Goal: Task Accomplishment & Management: Complete application form

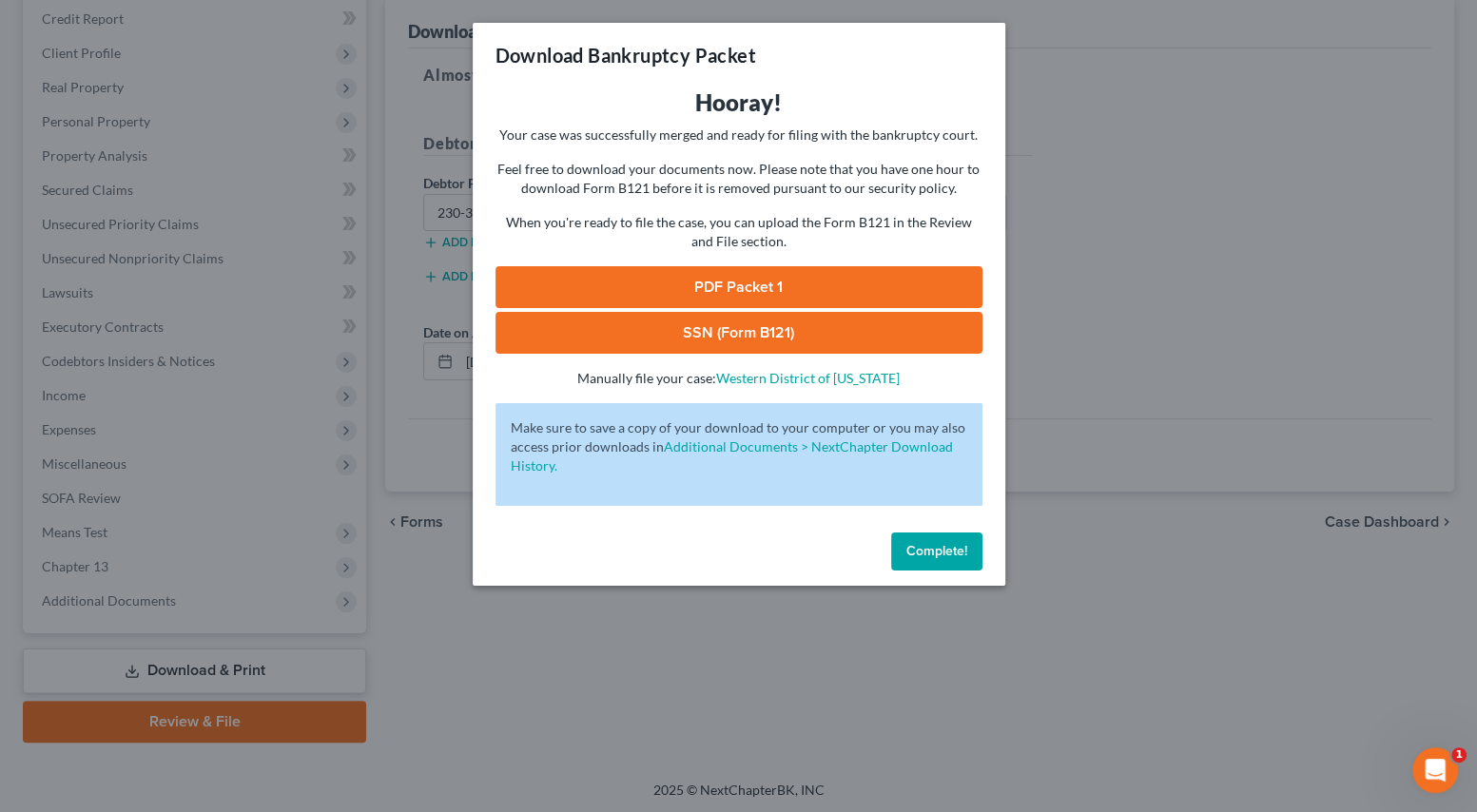
click at [738, 615] on div "Download Bankruptcy Packet Hooray! Your case was successfully merged and ready …" at bounding box center [738, 406] width 1477 height 812
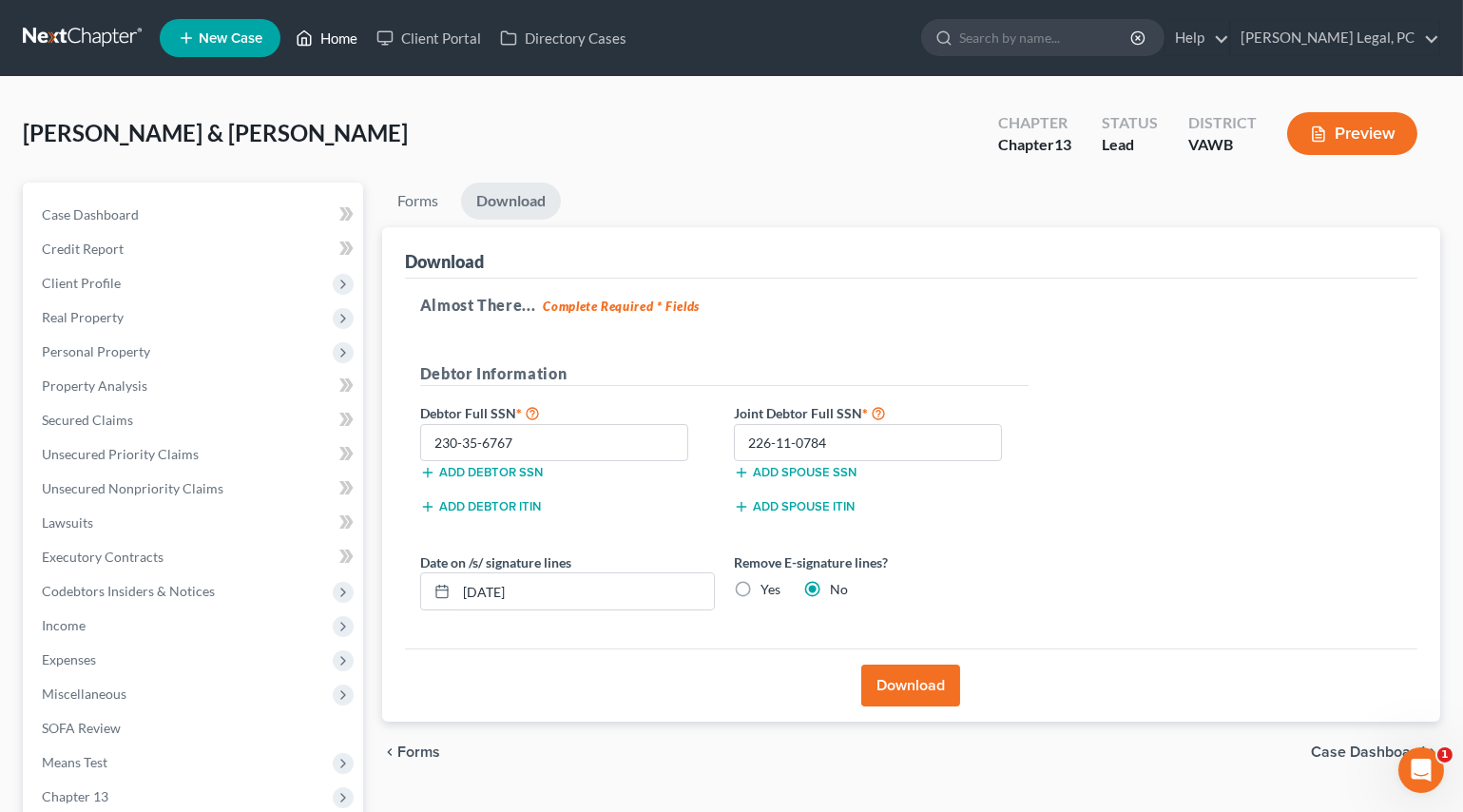
click at [362, 42] on link "Home" at bounding box center [327, 38] width 81 height 35
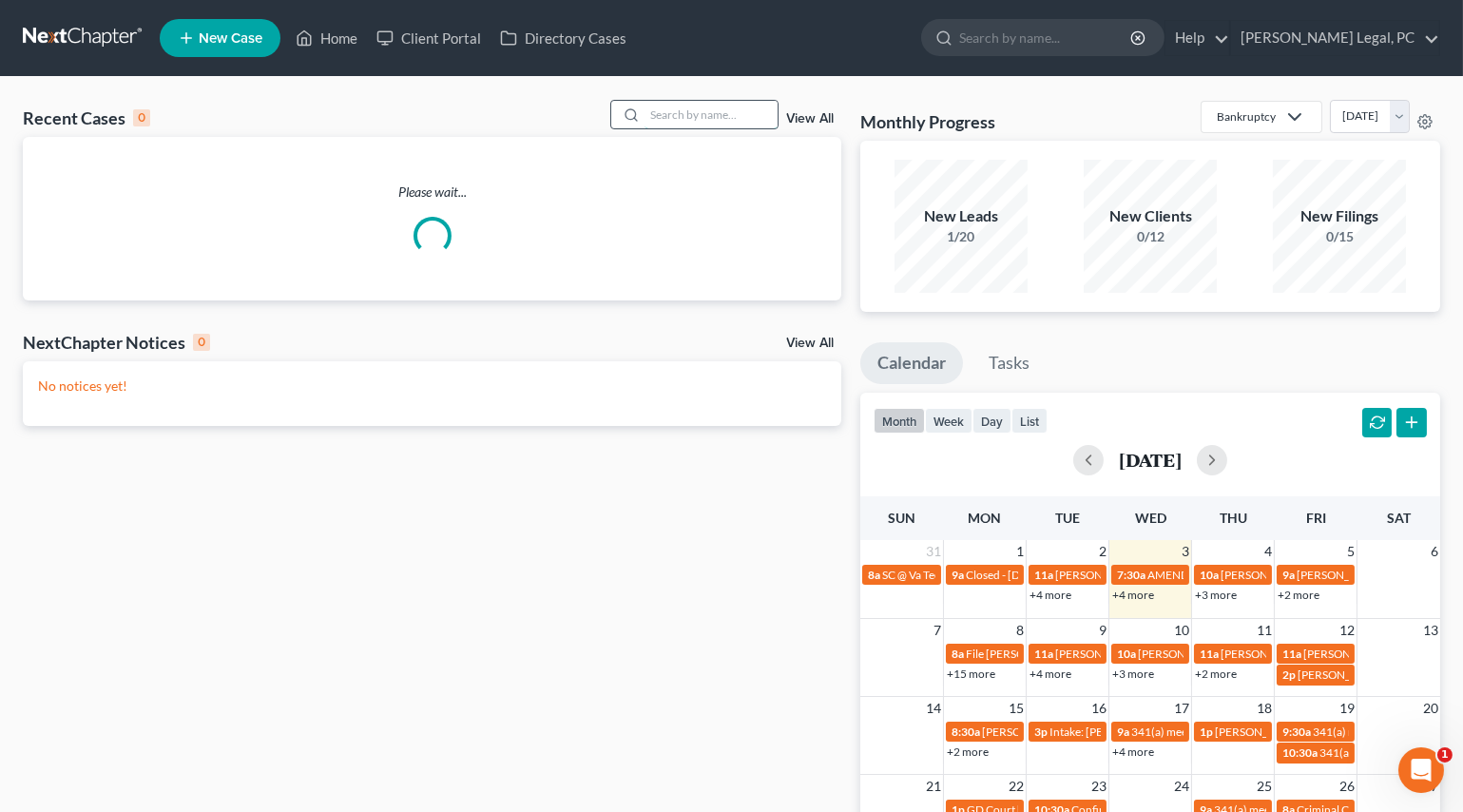
click at [669, 116] on input "search" at bounding box center [711, 115] width 133 height 28
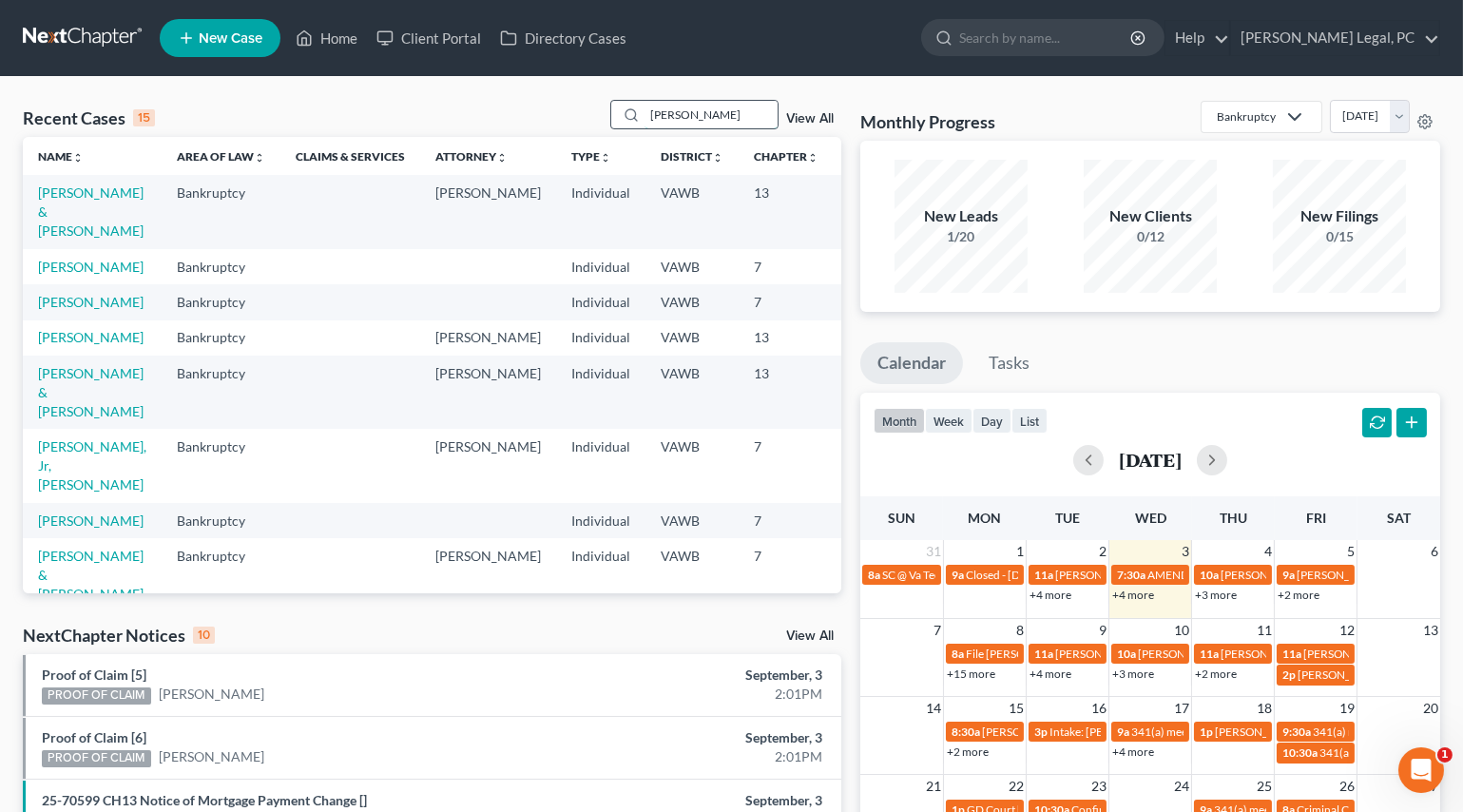
type input "[PERSON_NAME]"
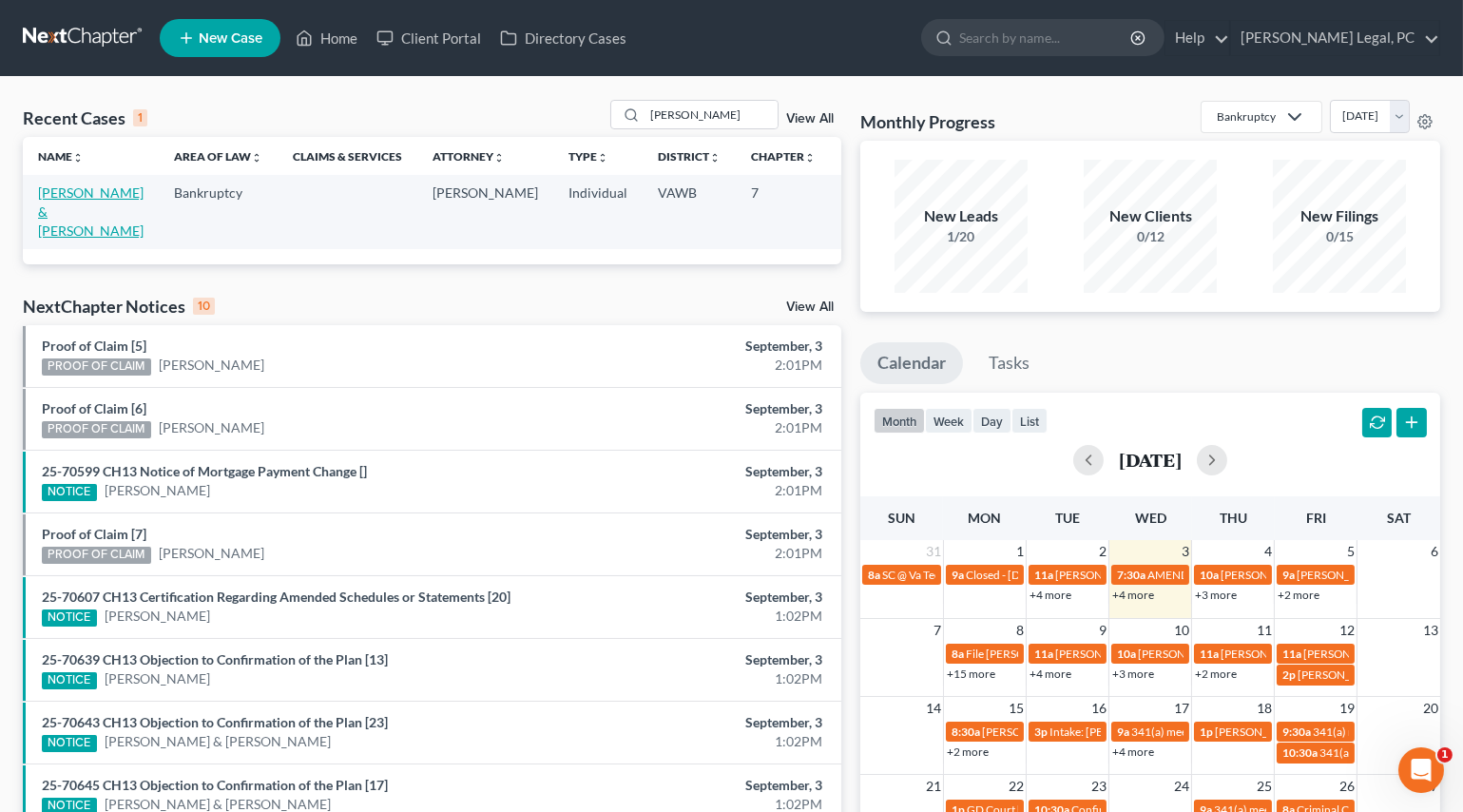
click at [47, 231] on link "[PERSON_NAME] & [PERSON_NAME]" at bounding box center [90, 211] width 106 height 54
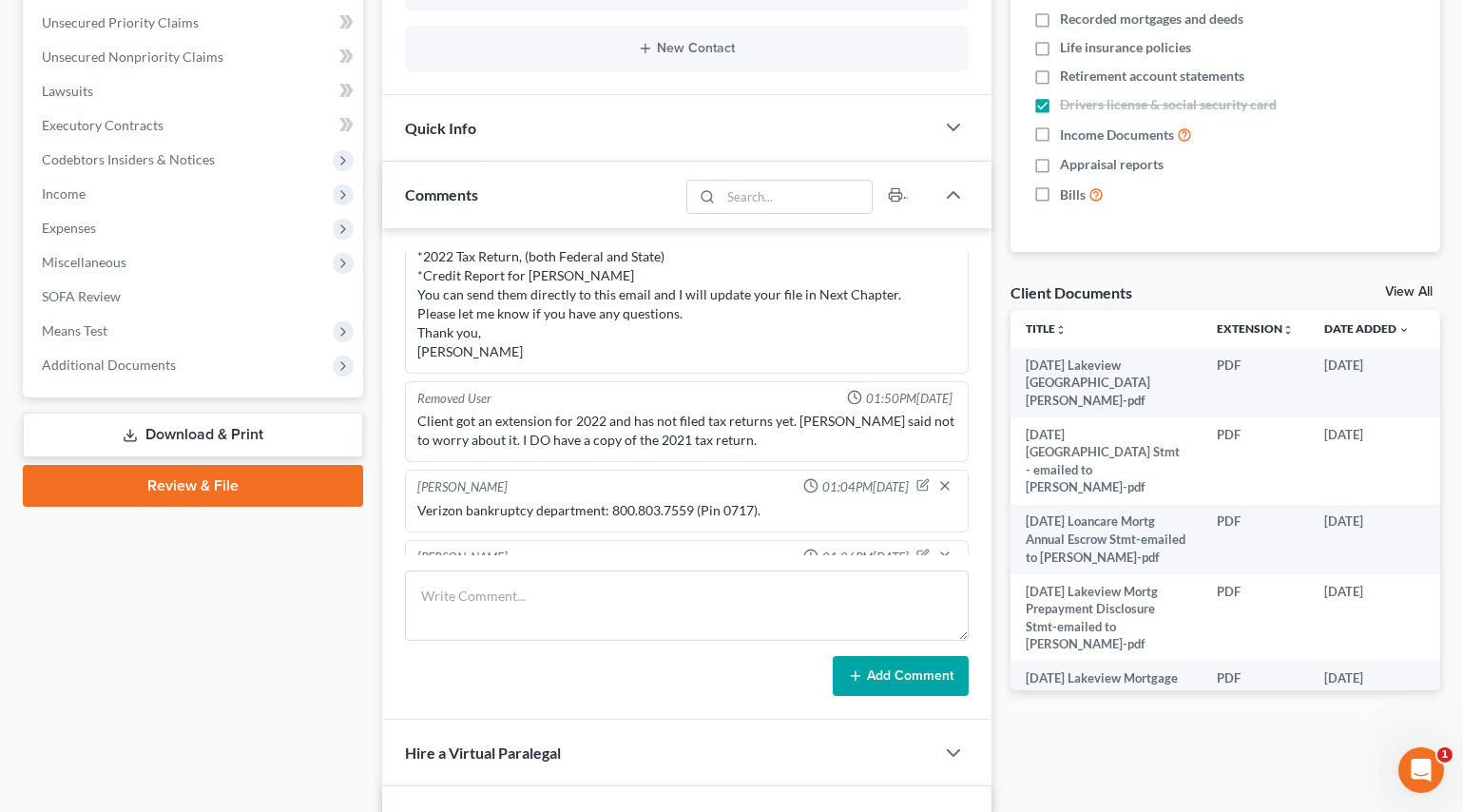
scroll to position [1247, 0]
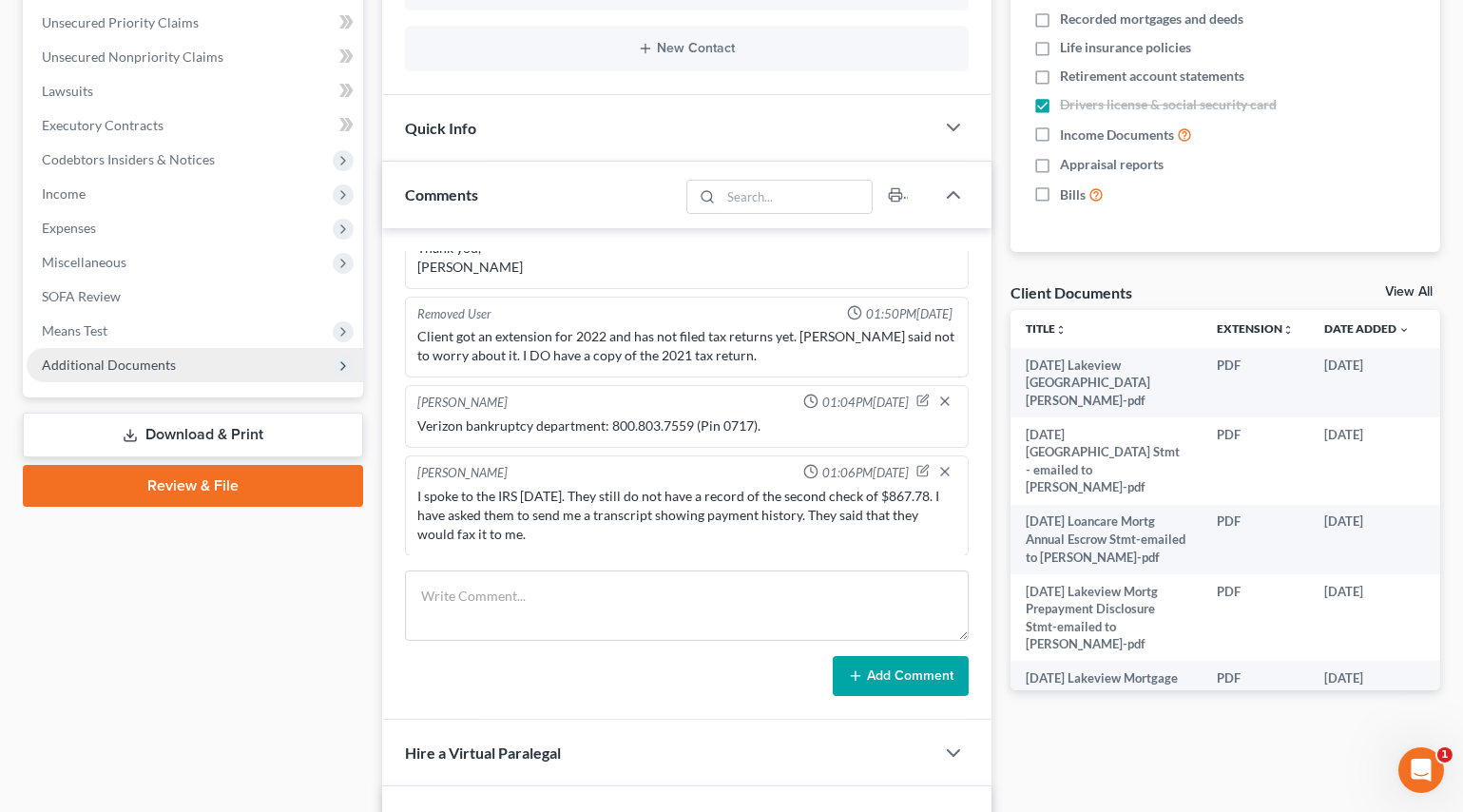
click at [72, 372] on span "Additional Documents" at bounding box center [195, 365] width 337 height 35
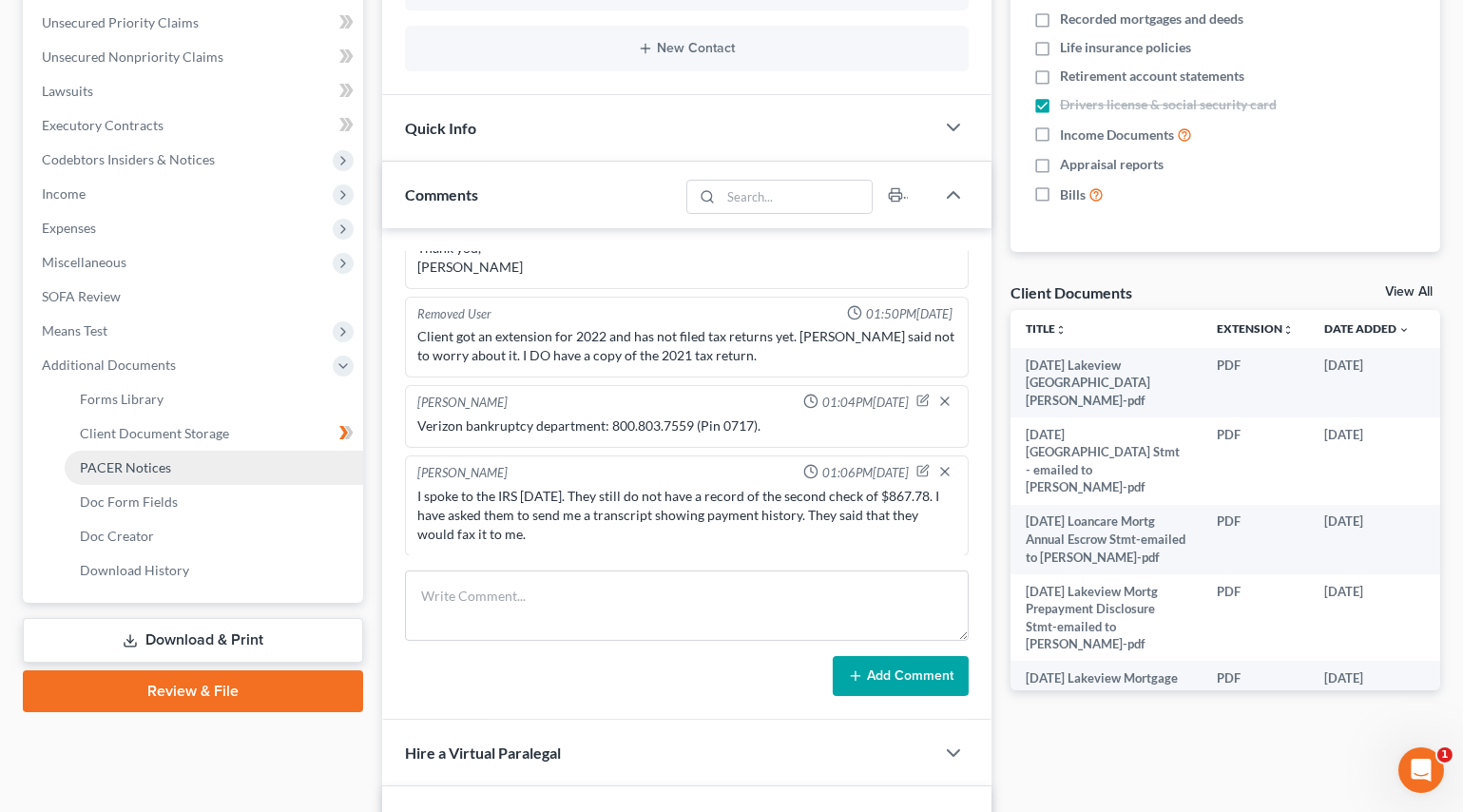
click at [164, 455] on link "PACER Notices" at bounding box center [213, 467] width 298 height 35
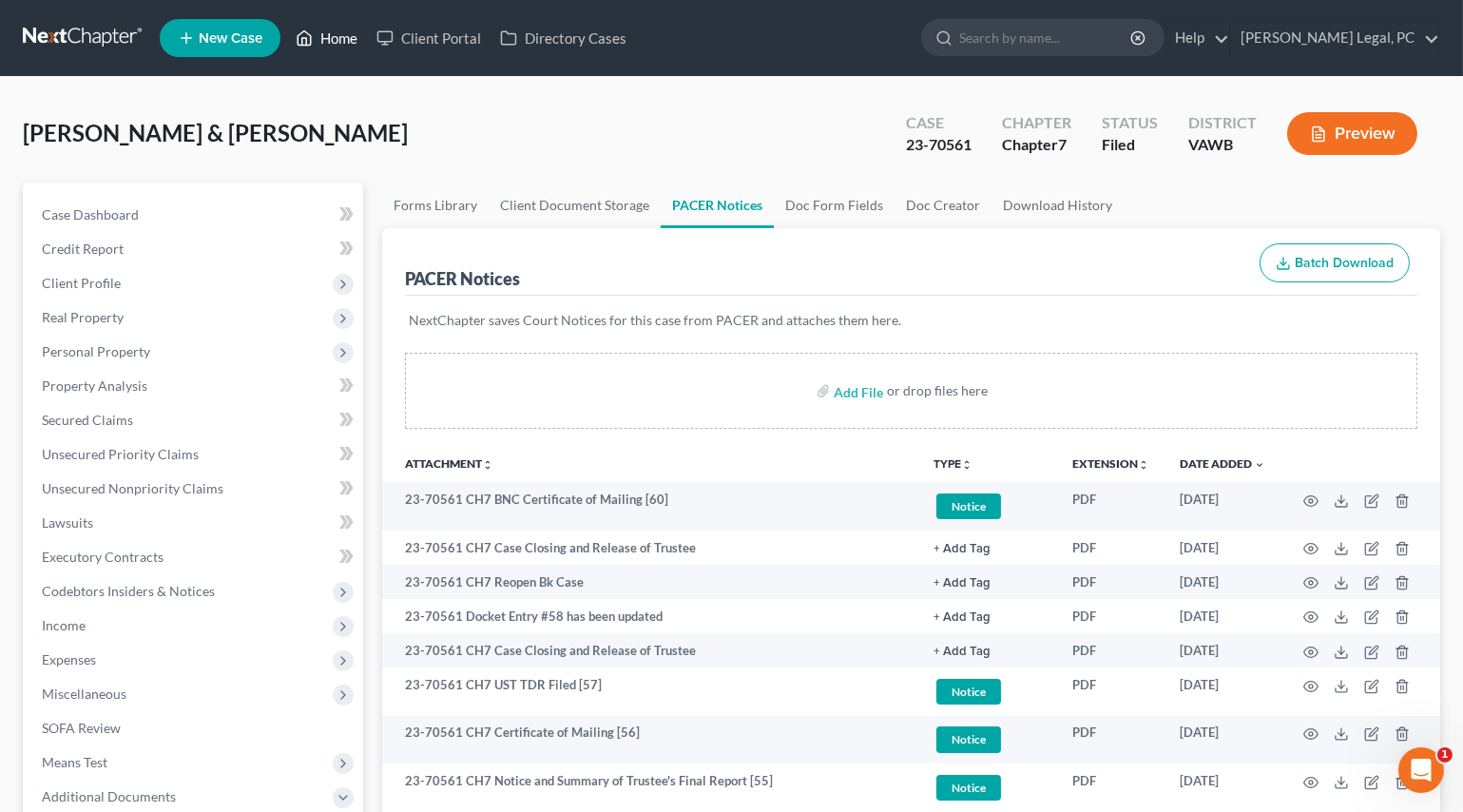
click at [320, 28] on link "Home" at bounding box center [327, 38] width 81 height 35
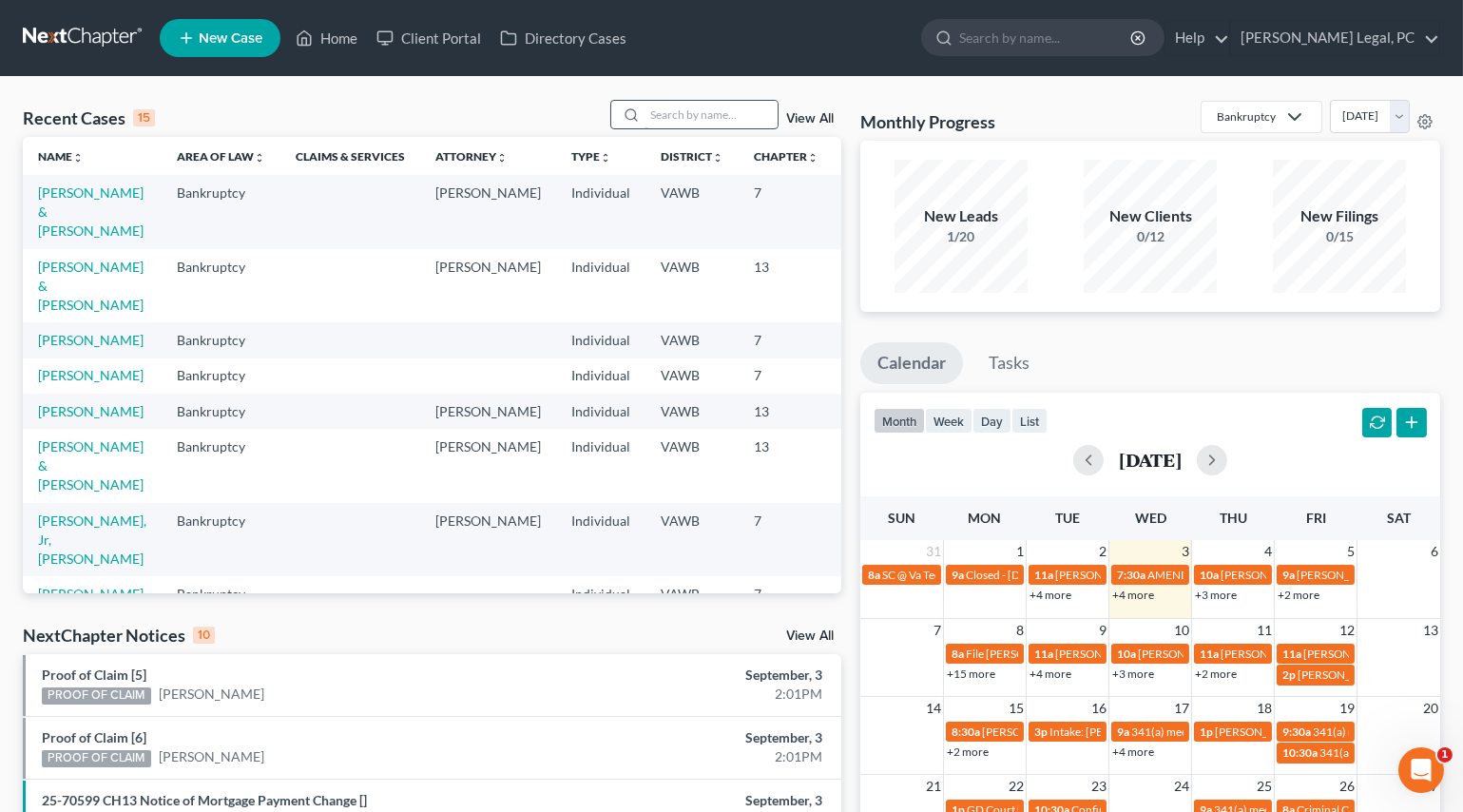
click at [674, 114] on input "search" at bounding box center [711, 115] width 133 height 28
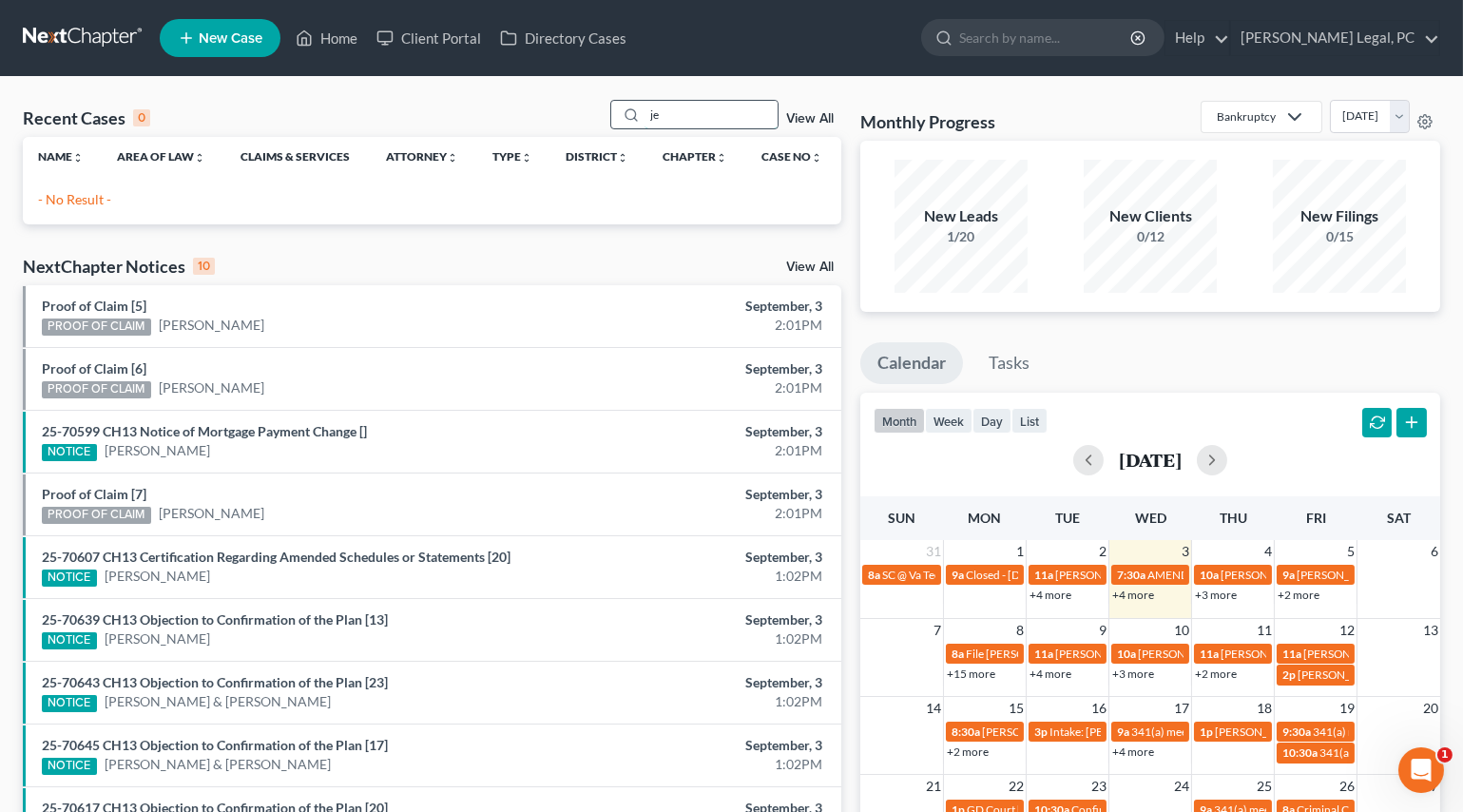
type input "j"
click at [713, 109] on input "[PERSON_NAME]" at bounding box center [711, 115] width 133 height 28
type input "s"
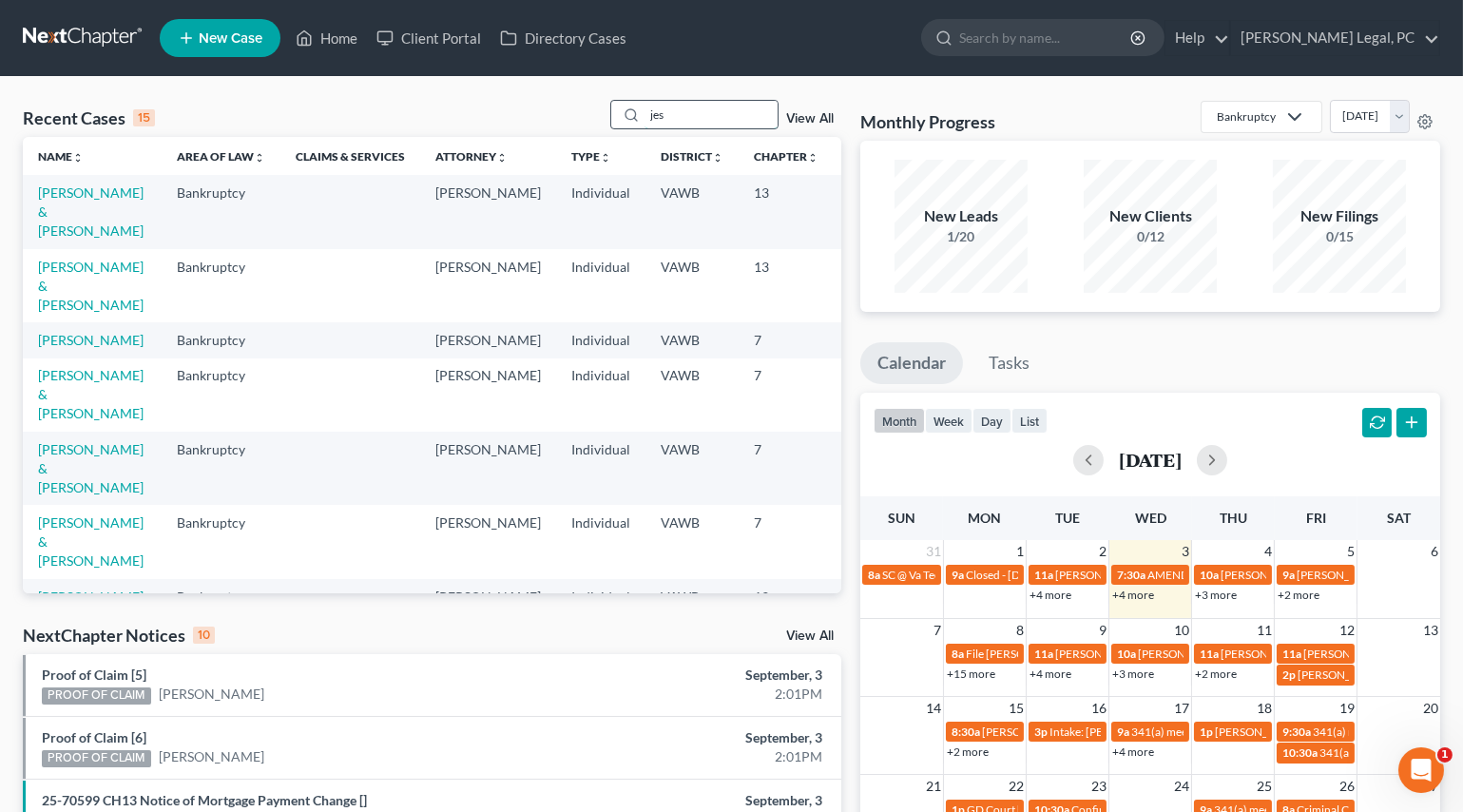
drag, startPoint x: 677, startPoint y: 116, endPoint x: 625, endPoint y: 113, distance: 52.1
click at [625, 113] on div "jes" at bounding box center [694, 115] width 169 height 30
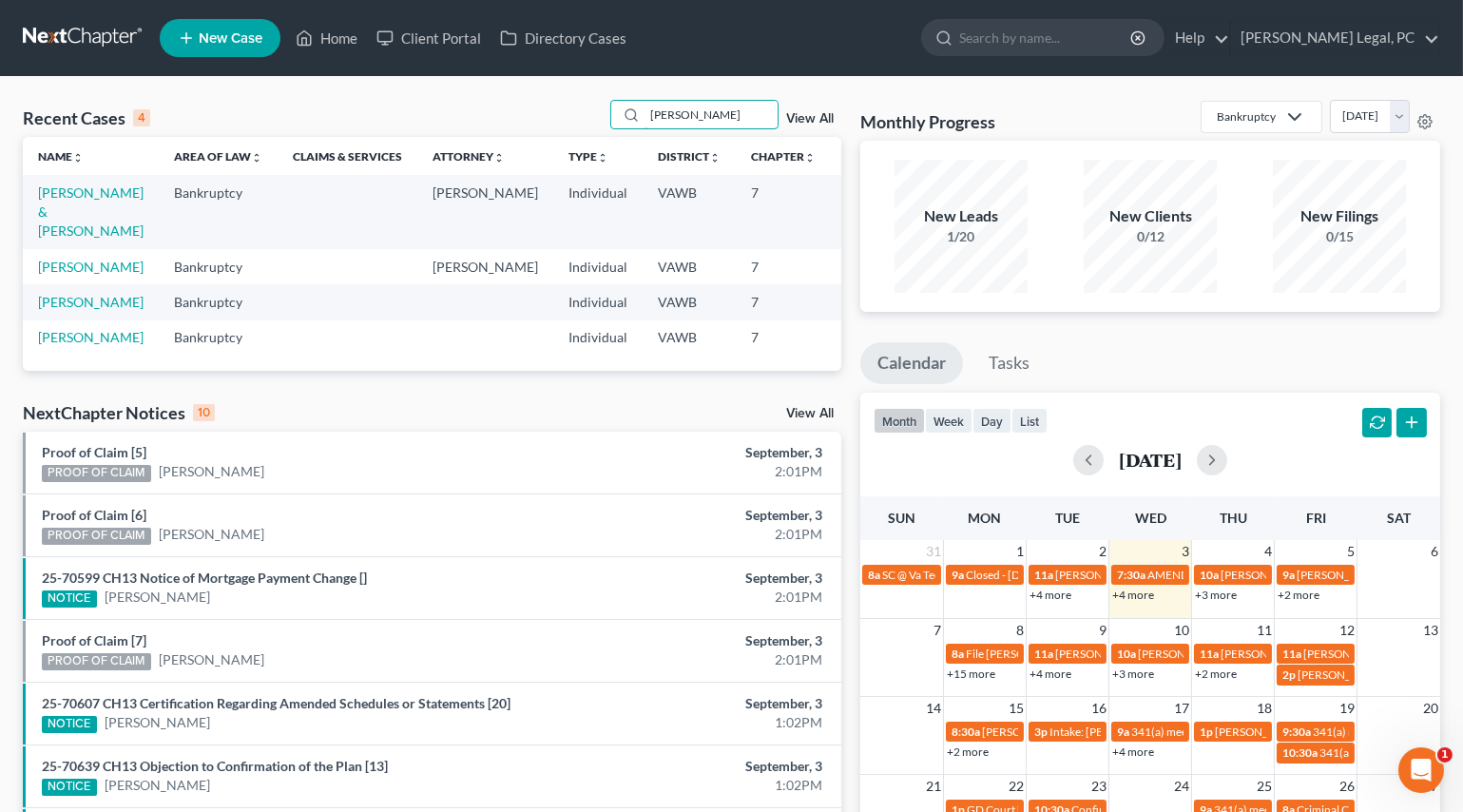
drag, startPoint x: 704, startPoint y: 122, endPoint x: 565, endPoint y: 120, distance: 139.0
click at [565, 120] on div "Recent Cases 4 [PERSON_NAME] View All" at bounding box center [432, 119] width 819 height 38
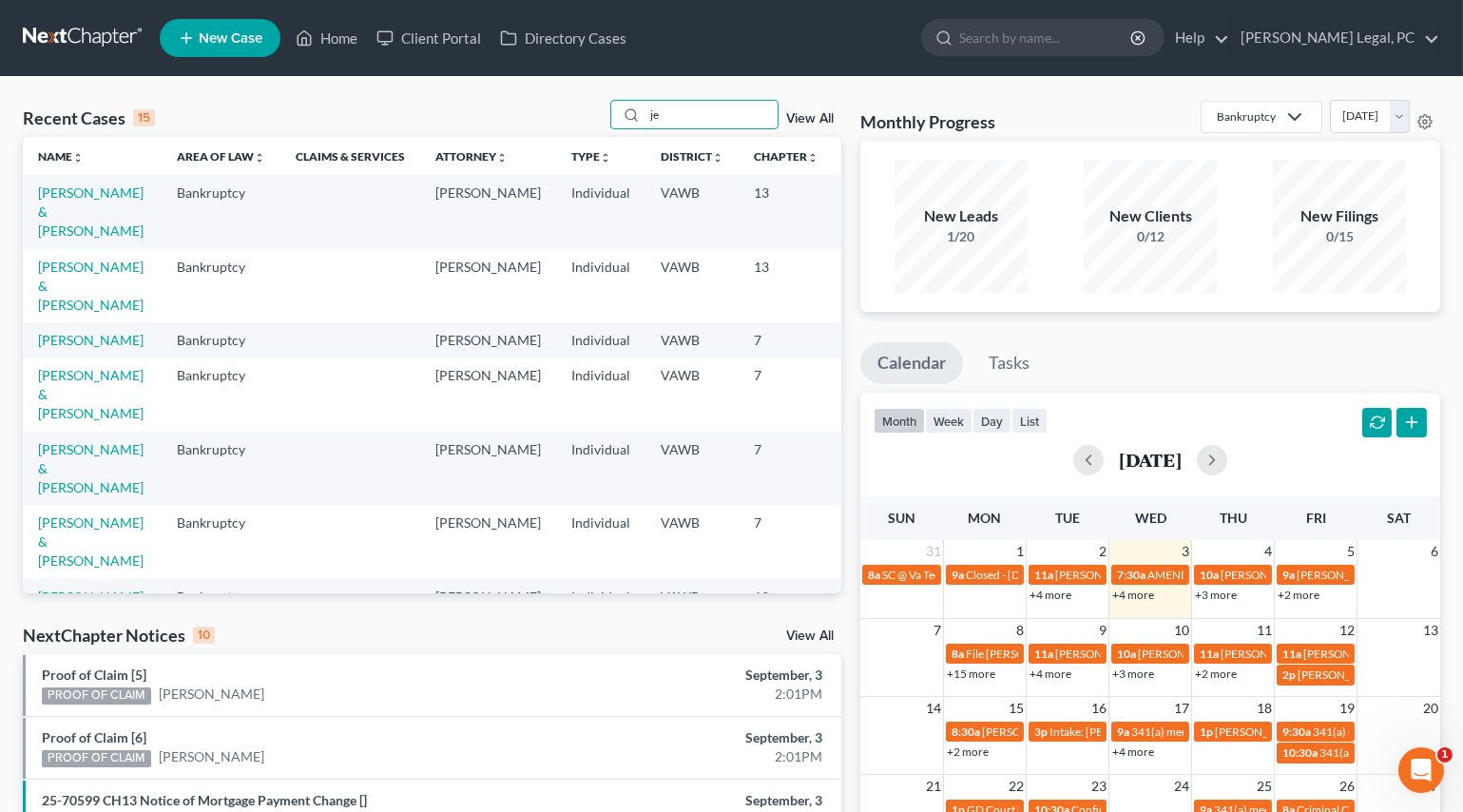
type input "j"
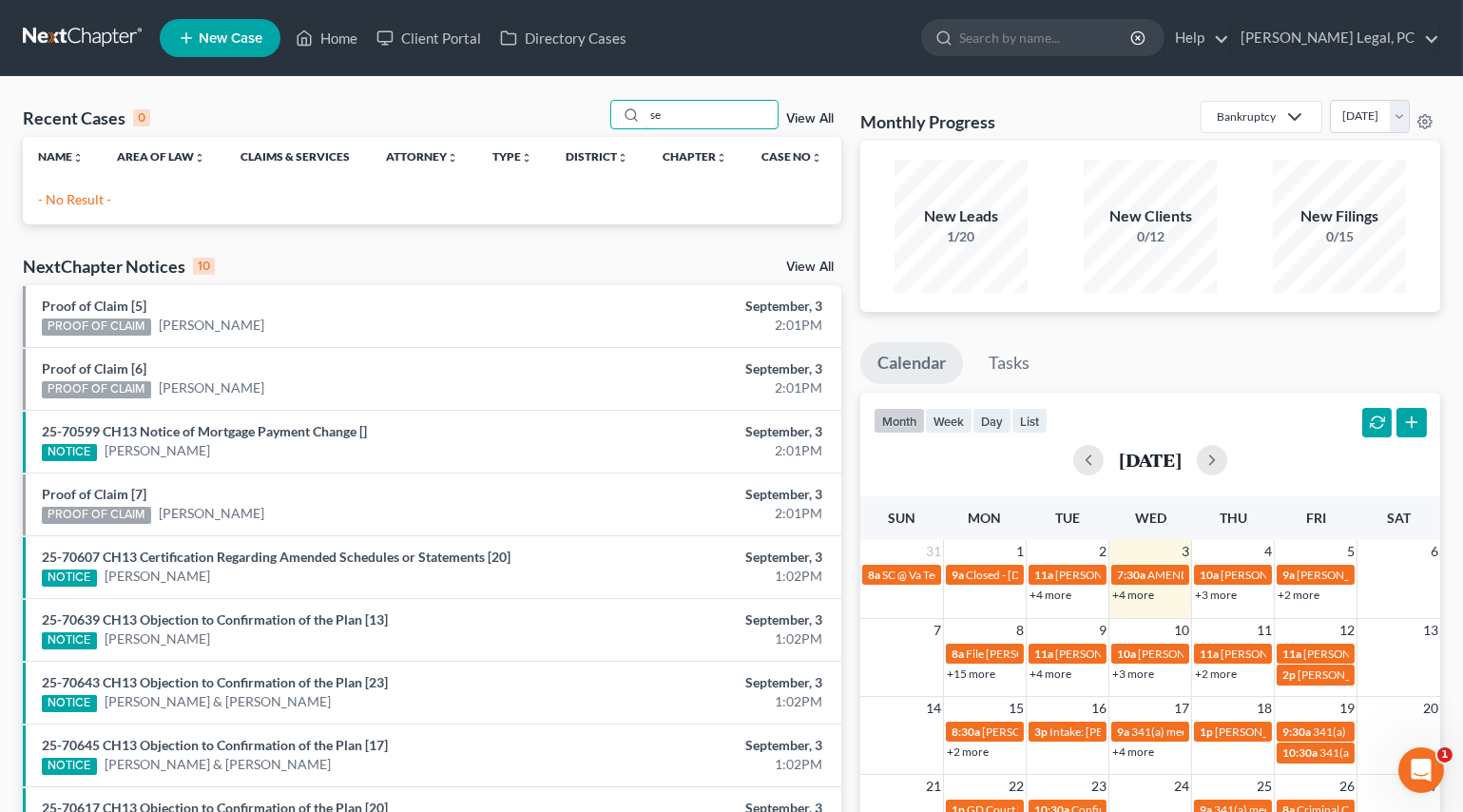
type input "s"
type input "j"
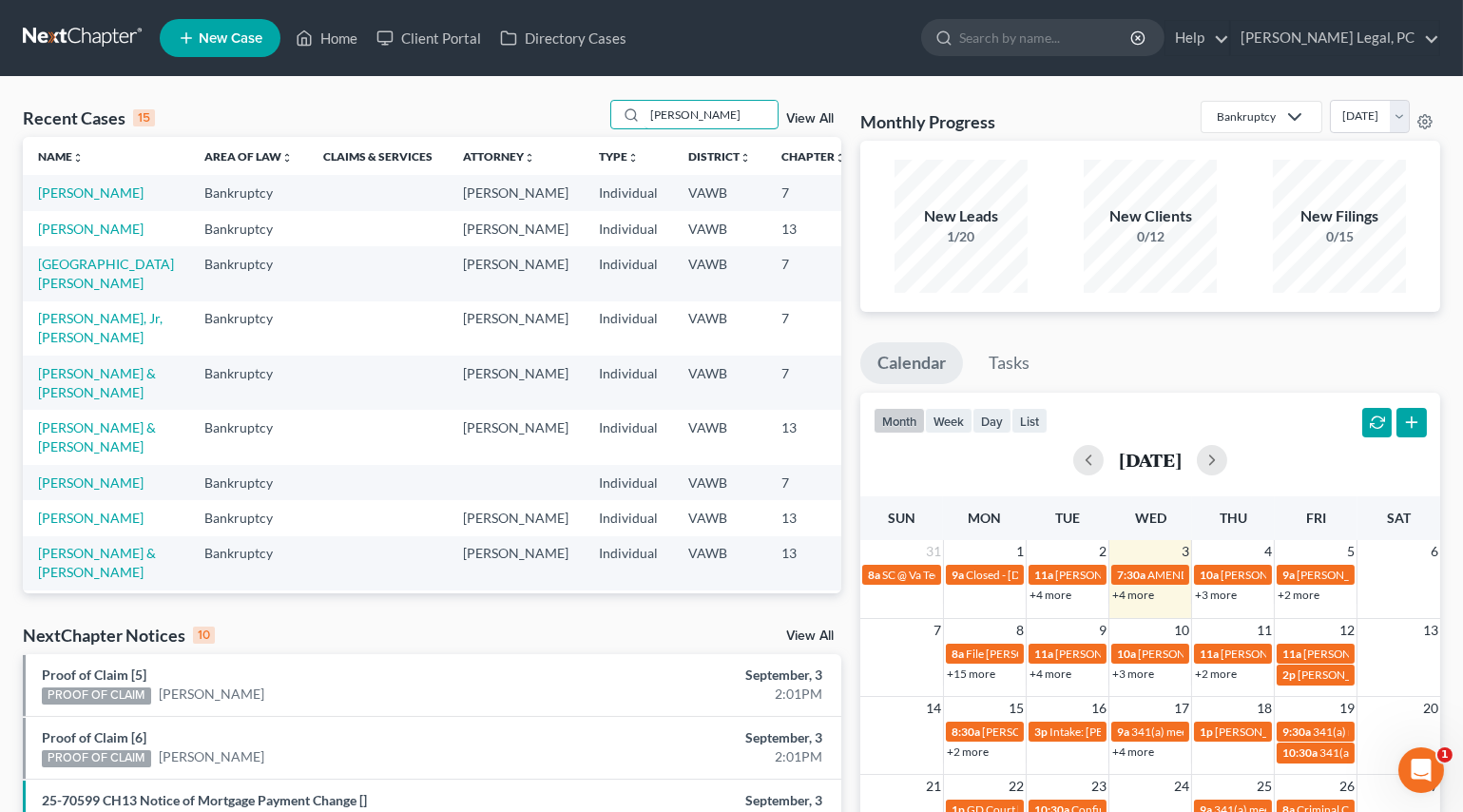
type input "[PERSON_NAME]"
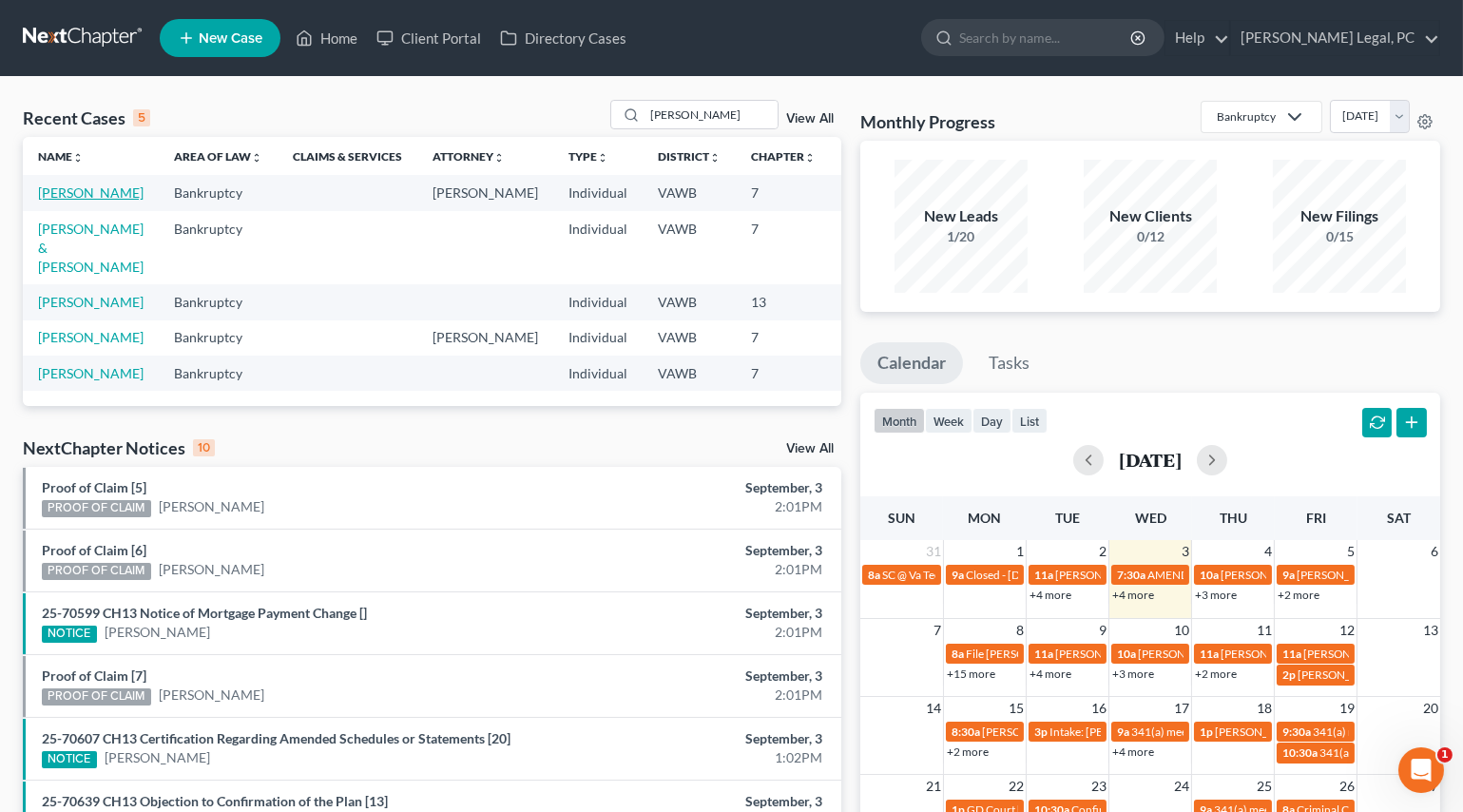
click at [54, 201] on link "[PERSON_NAME]" at bounding box center [90, 193] width 106 height 16
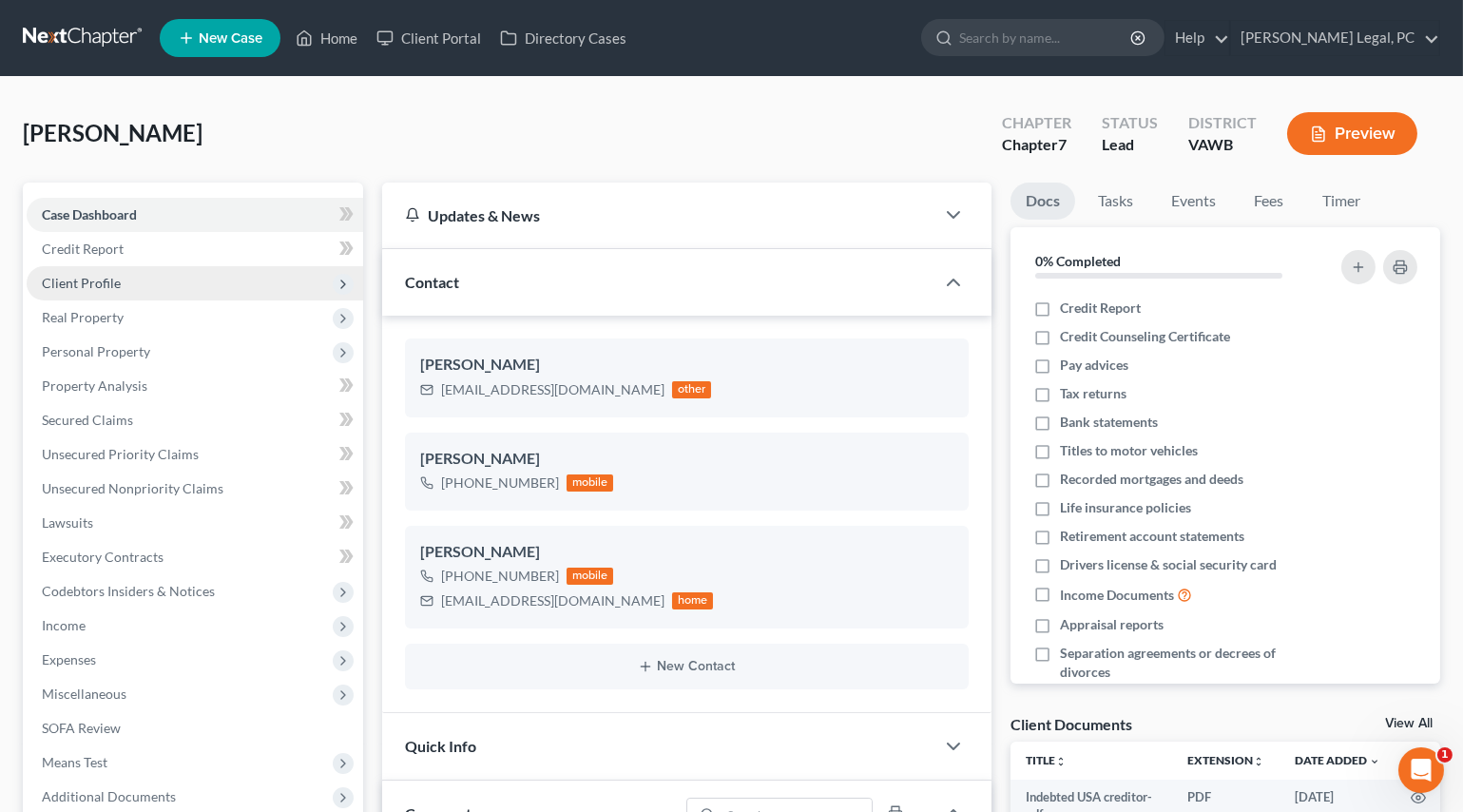
click at [139, 291] on span "Client Profile" at bounding box center [195, 283] width 337 height 35
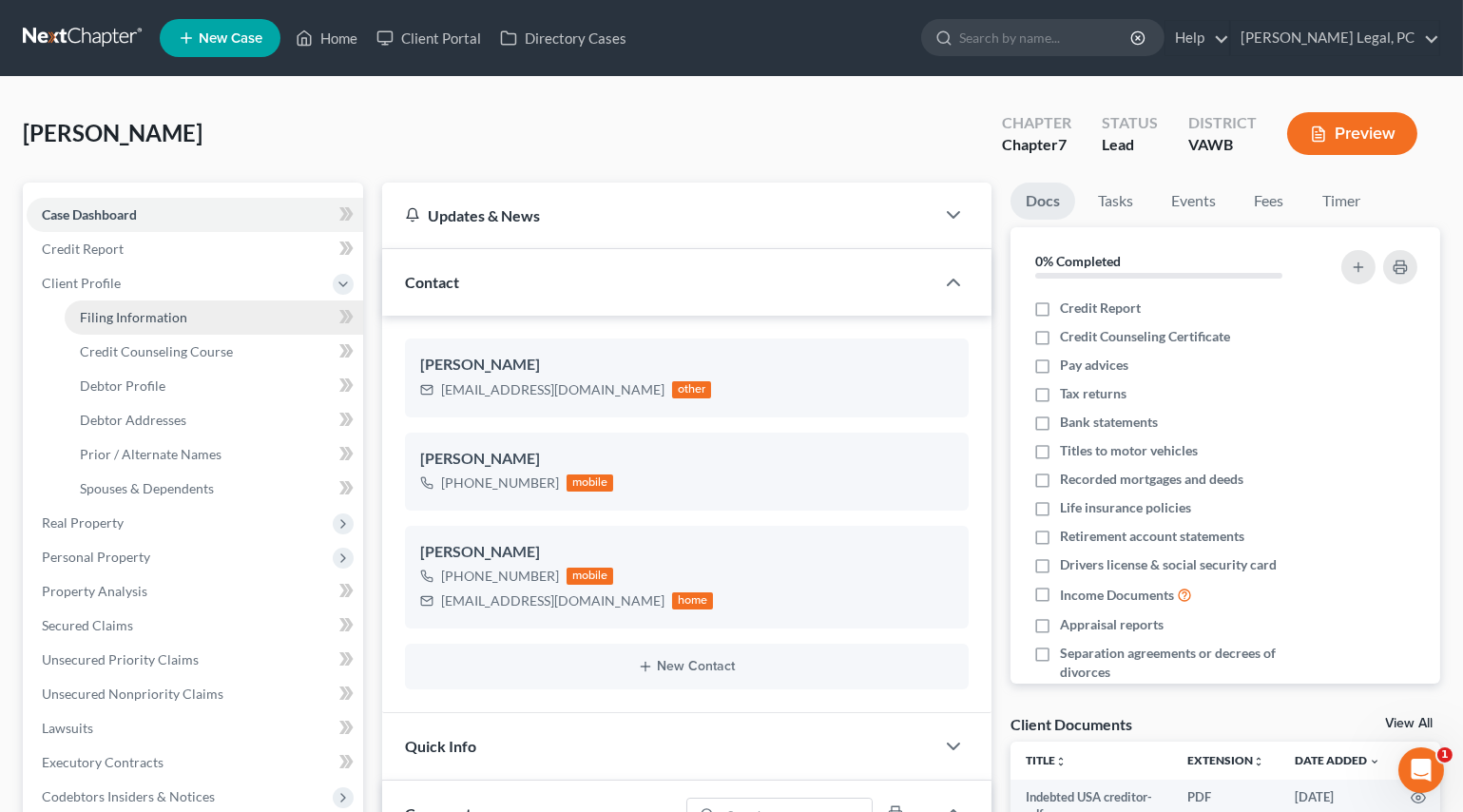
click at [162, 314] on span "Filing Information" at bounding box center [133, 317] width 108 height 16
select select "1"
select select "0"
select select "48"
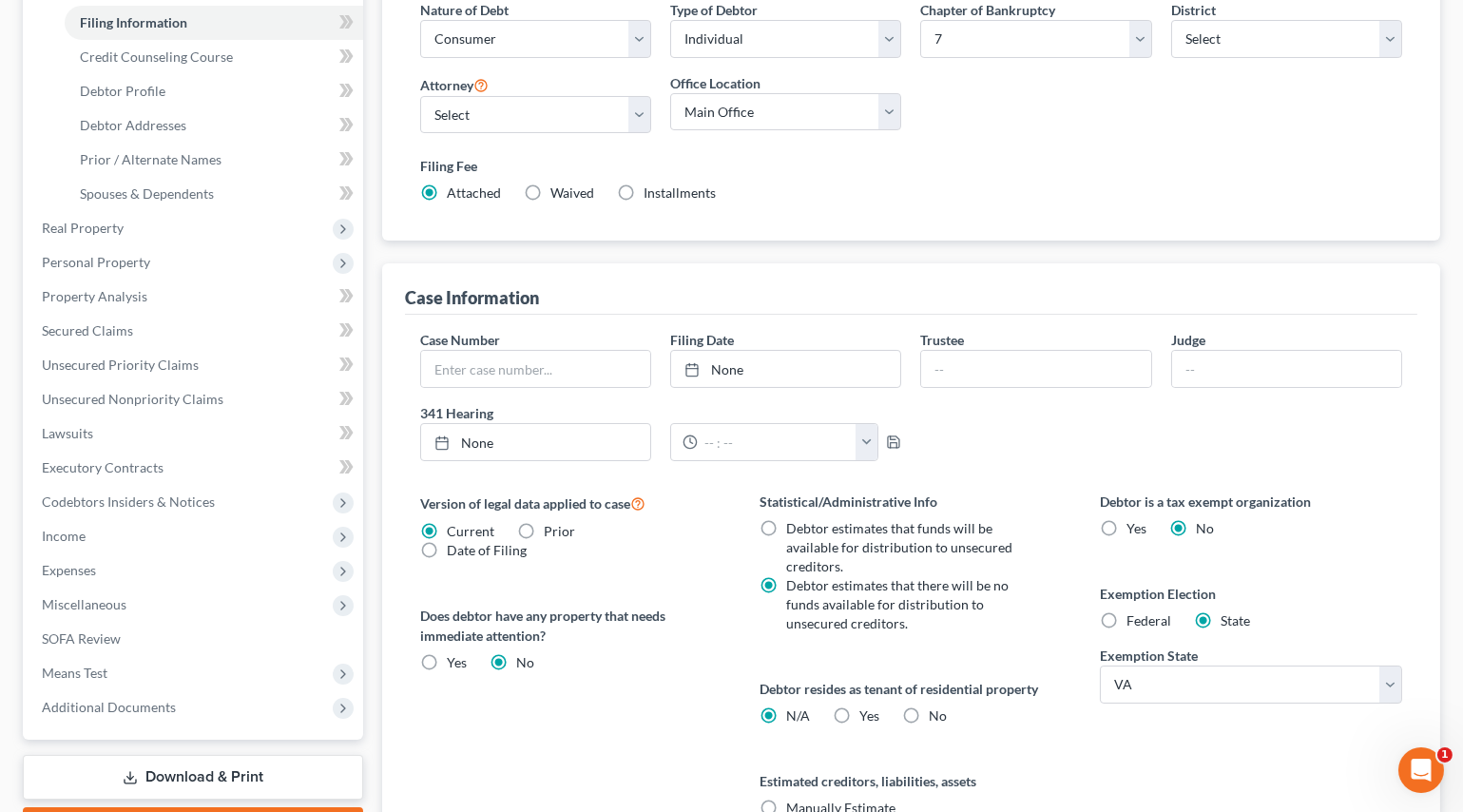
scroll to position [432, 0]
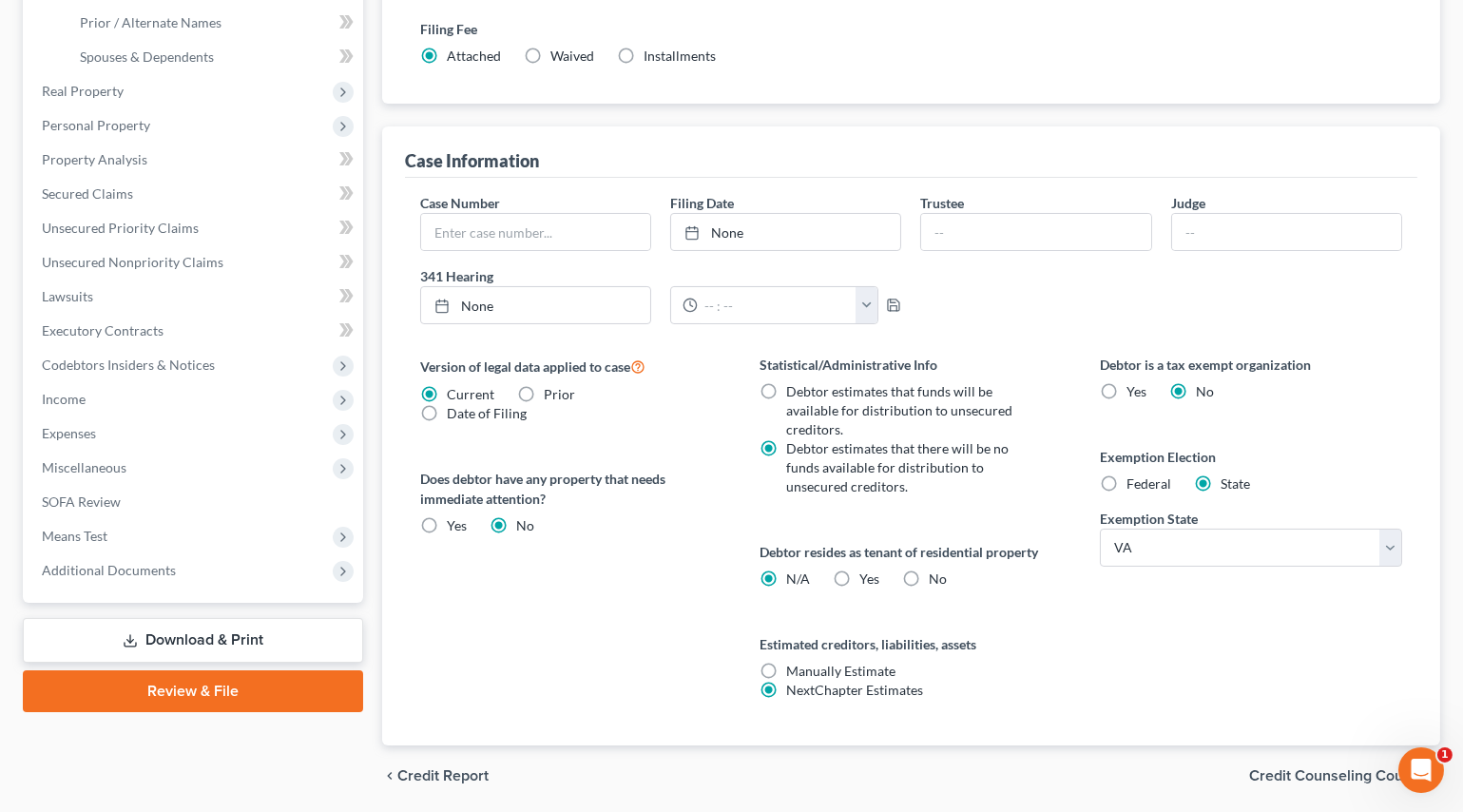
click at [860, 575] on label "Yes Yes" at bounding box center [870, 579] width 20 height 19
click at [868, 575] on input "Yes Yes" at bounding box center [874, 576] width 13 height 13
radio input "true"
radio input "false"
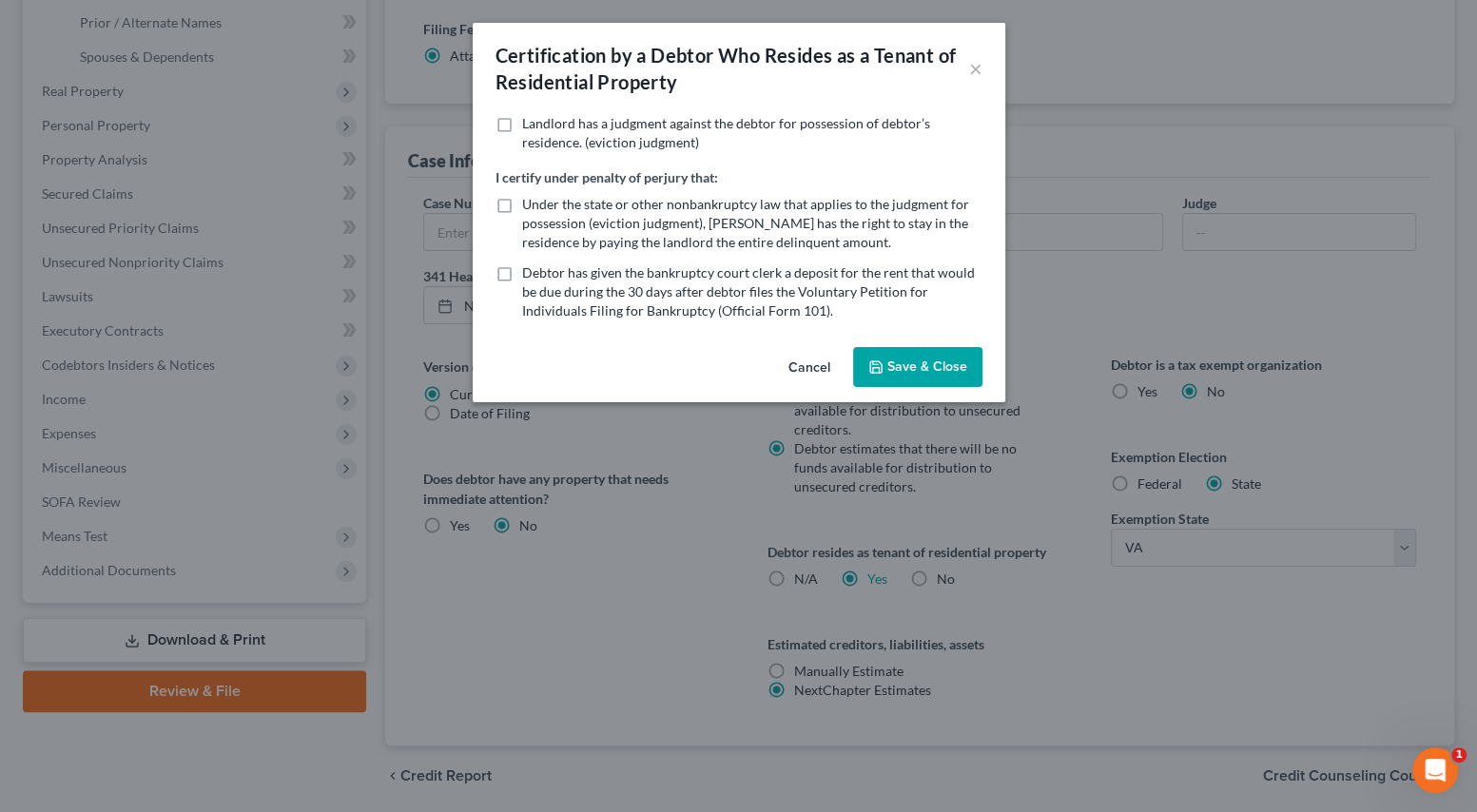
click at [906, 370] on button "Save & Close" at bounding box center [917, 366] width 129 height 40
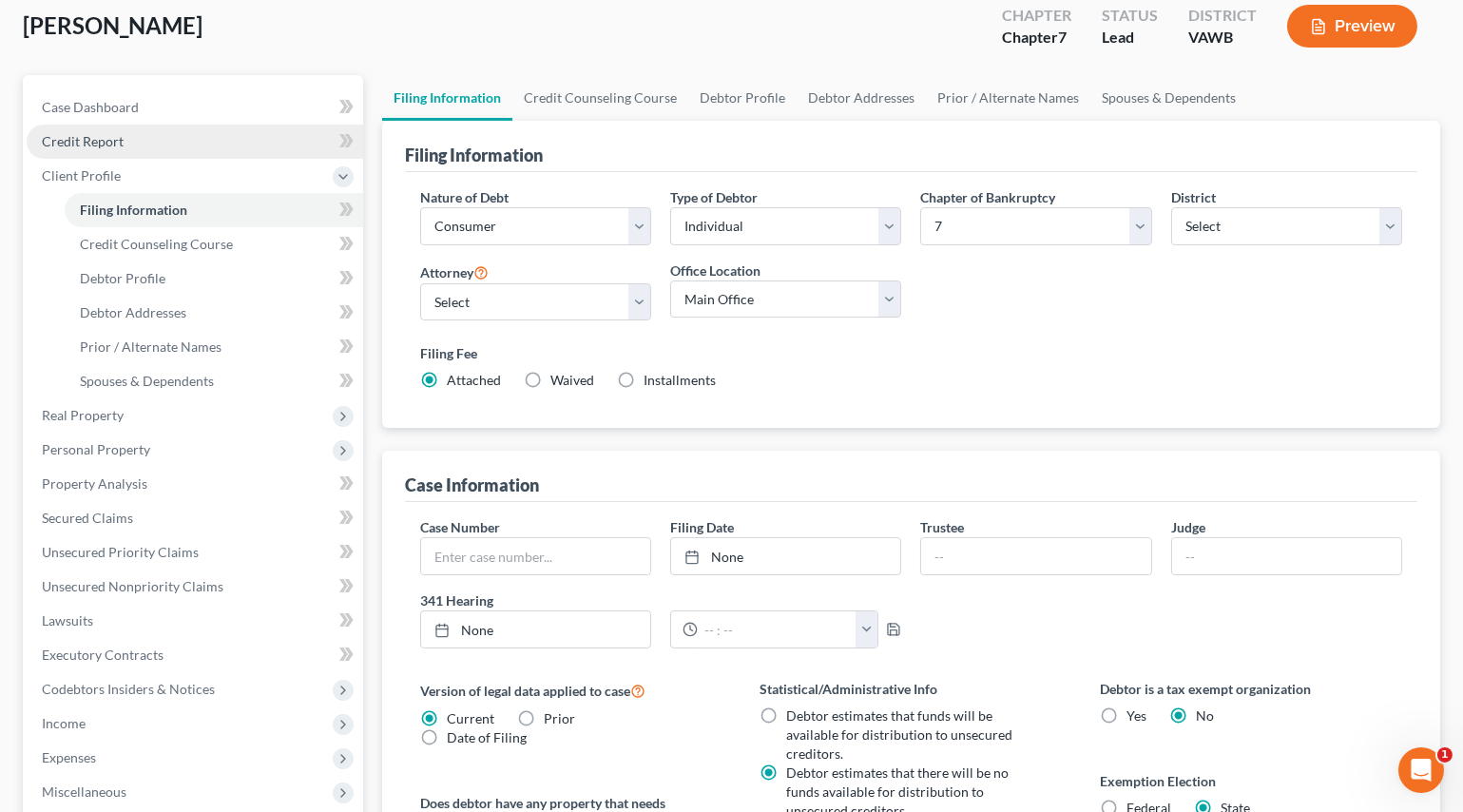
scroll to position [86, 0]
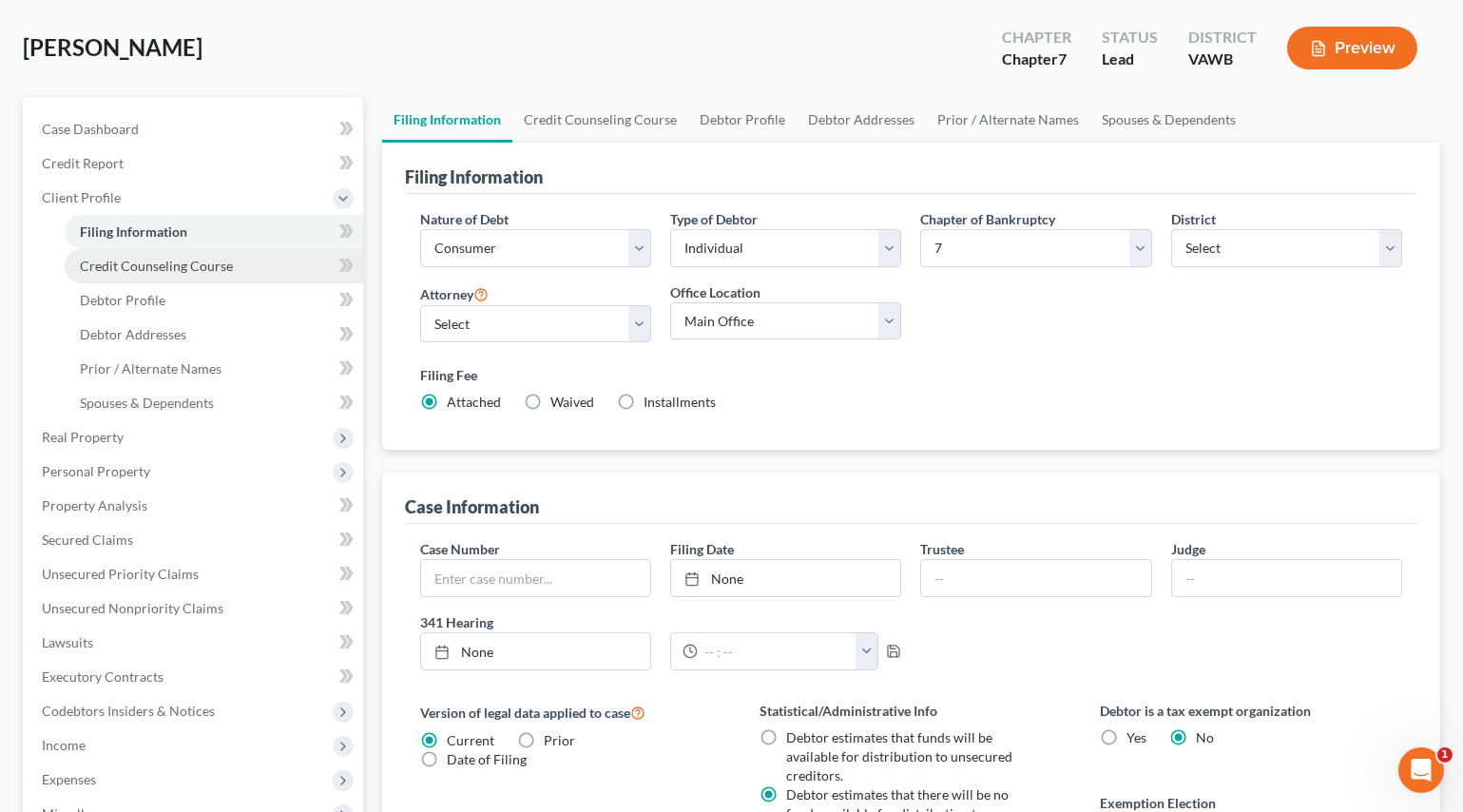
click at [151, 265] on span "Credit Counseling Course" at bounding box center [156, 266] width 153 height 16
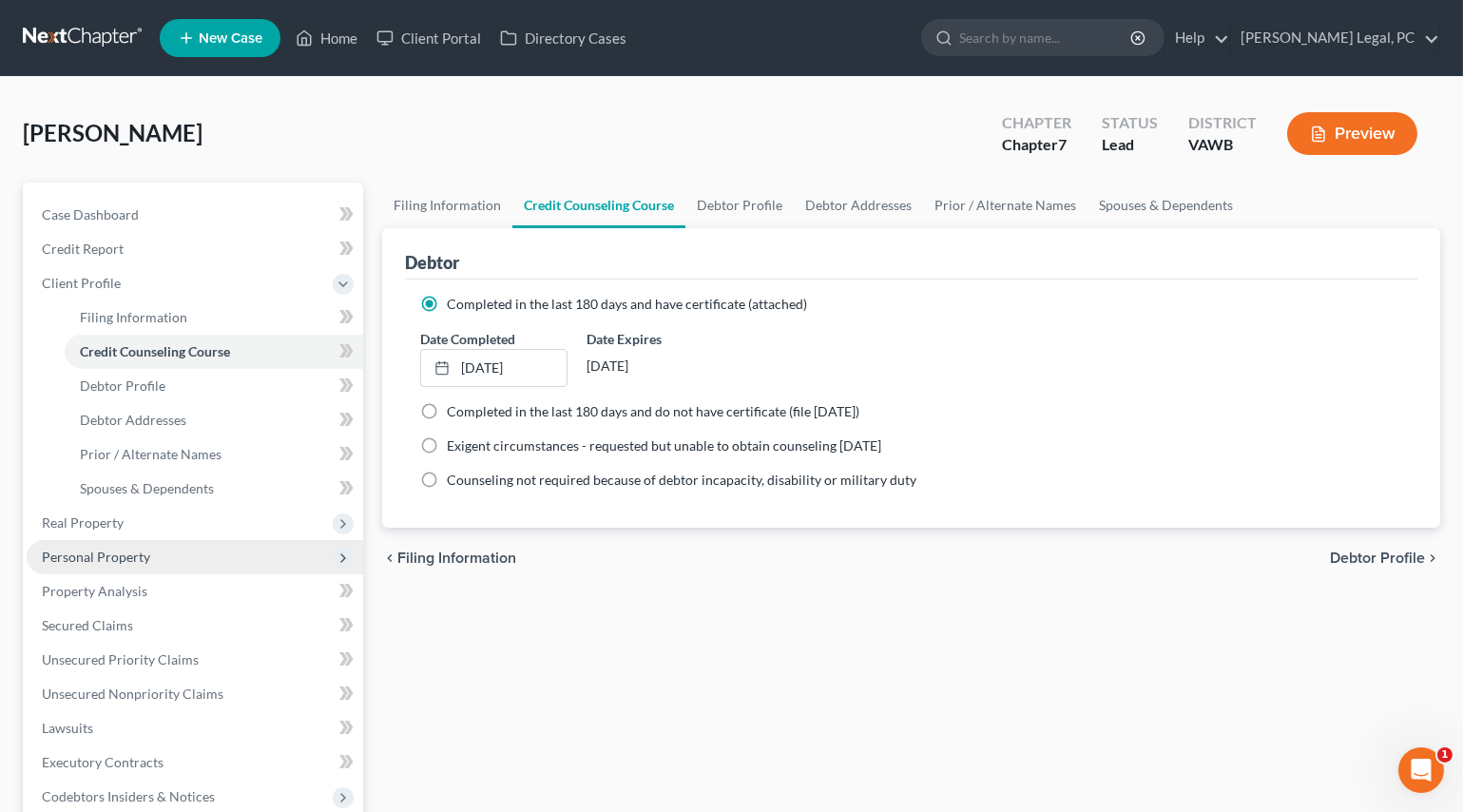
drag, startPoint x: 100, startPoint y: 540, endPoint x: 99, endPoint y: 560, distance: 20.0
click at [100, 540] on span "Personal Property" at bounding box center [195, 557] width 337 height 35
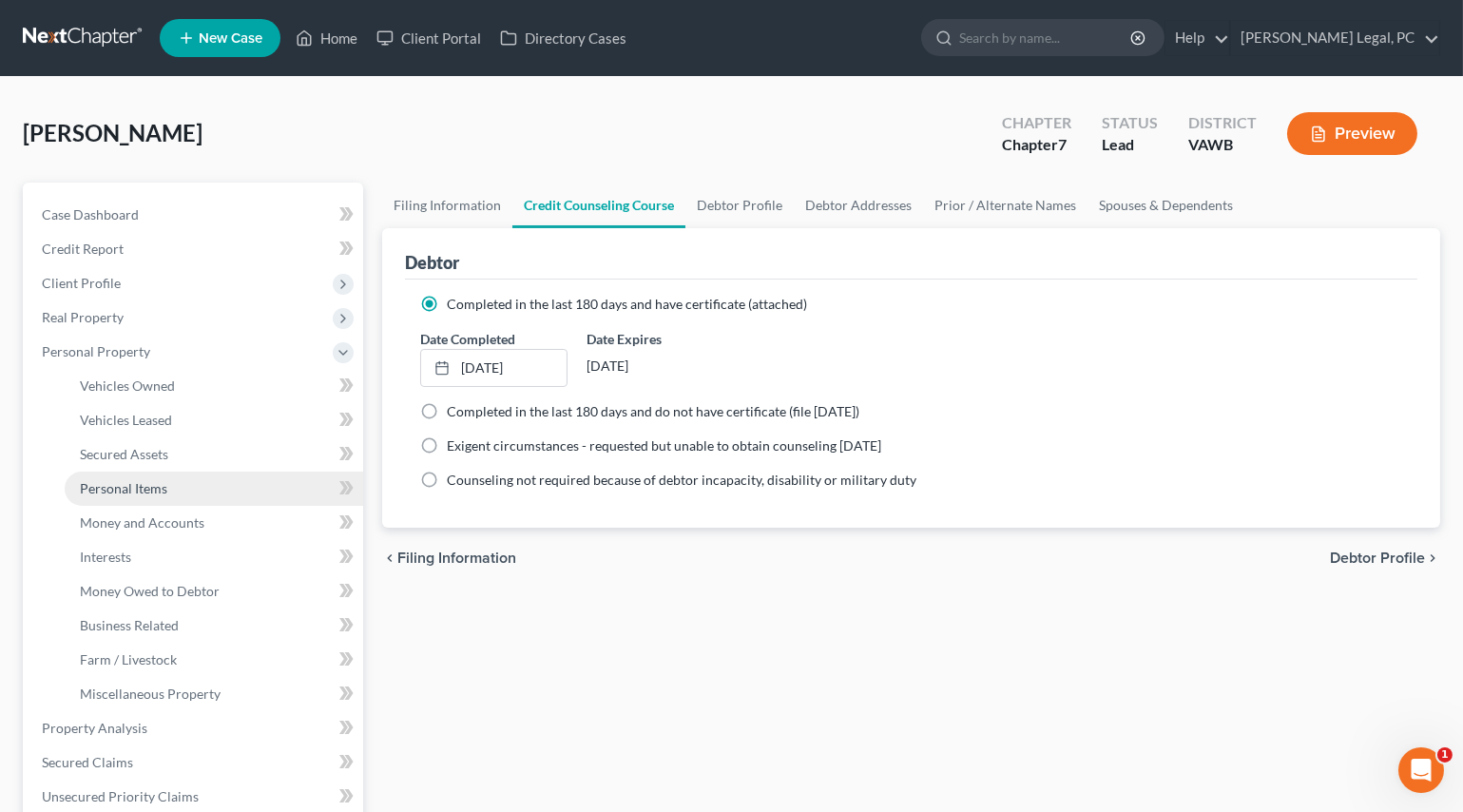
click at [140, 489] on span "Personal Items" at bounding box center [123, 488] width 88 height 16
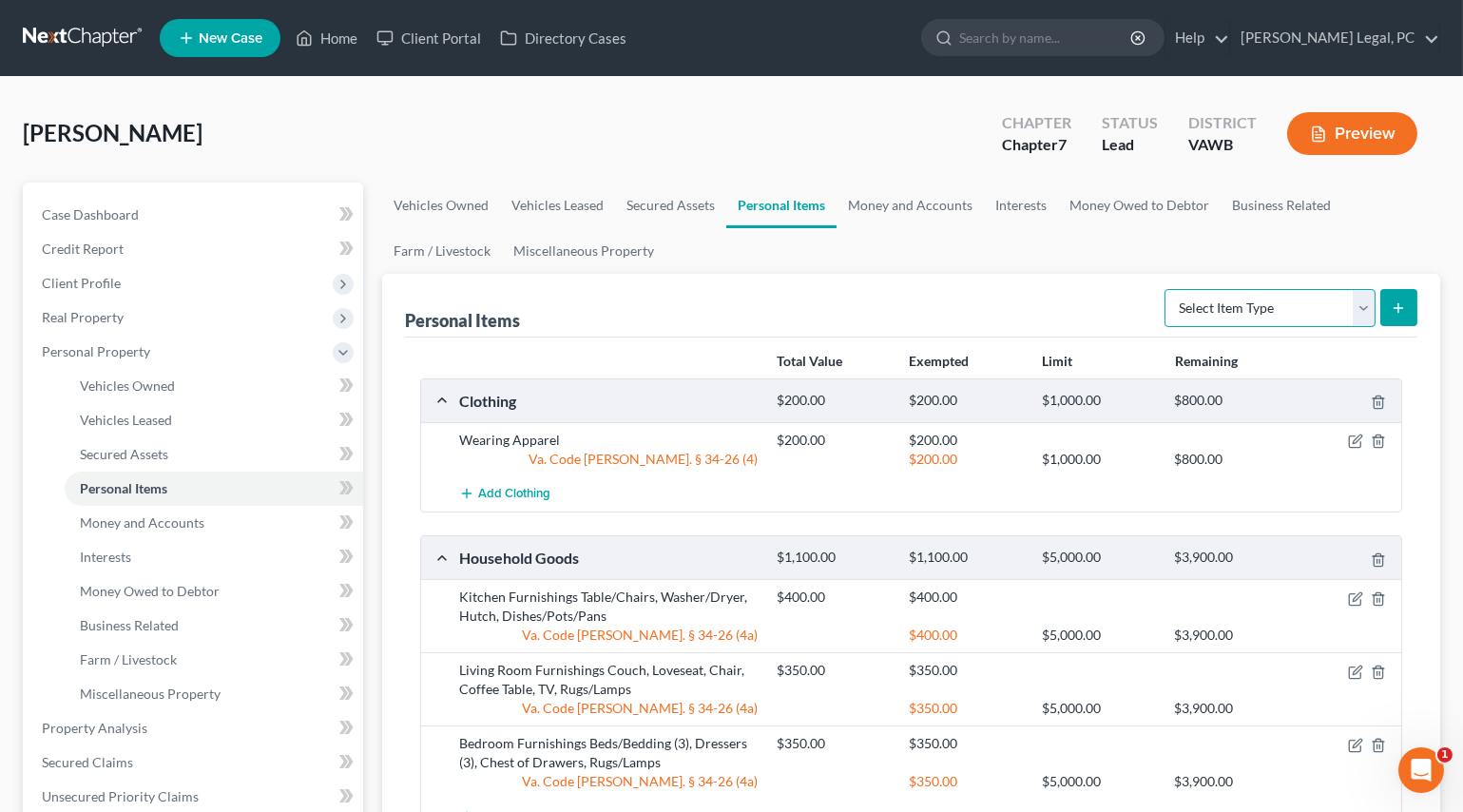
drag, startPoint x: 1220, startPoint y: 307, endPoint x: 1220, endPoint y: 321, distance: 14.0
click at [1220, 307] on select "Select Item Type Clothing Collectibles Of Value Electronics Firearms Household …" at bounding box center [1270, 308] width 211 height 38
select select "pets"
click at [1167, 289] on select "Select Item Type Clothing Collectibles Of Value Electronics Firearms Household …" at bounding box center [1270, 308] width 211 height 38
click at [1382, 315] on button "submit" at bounding box center [1399, 308] width 38 height 38
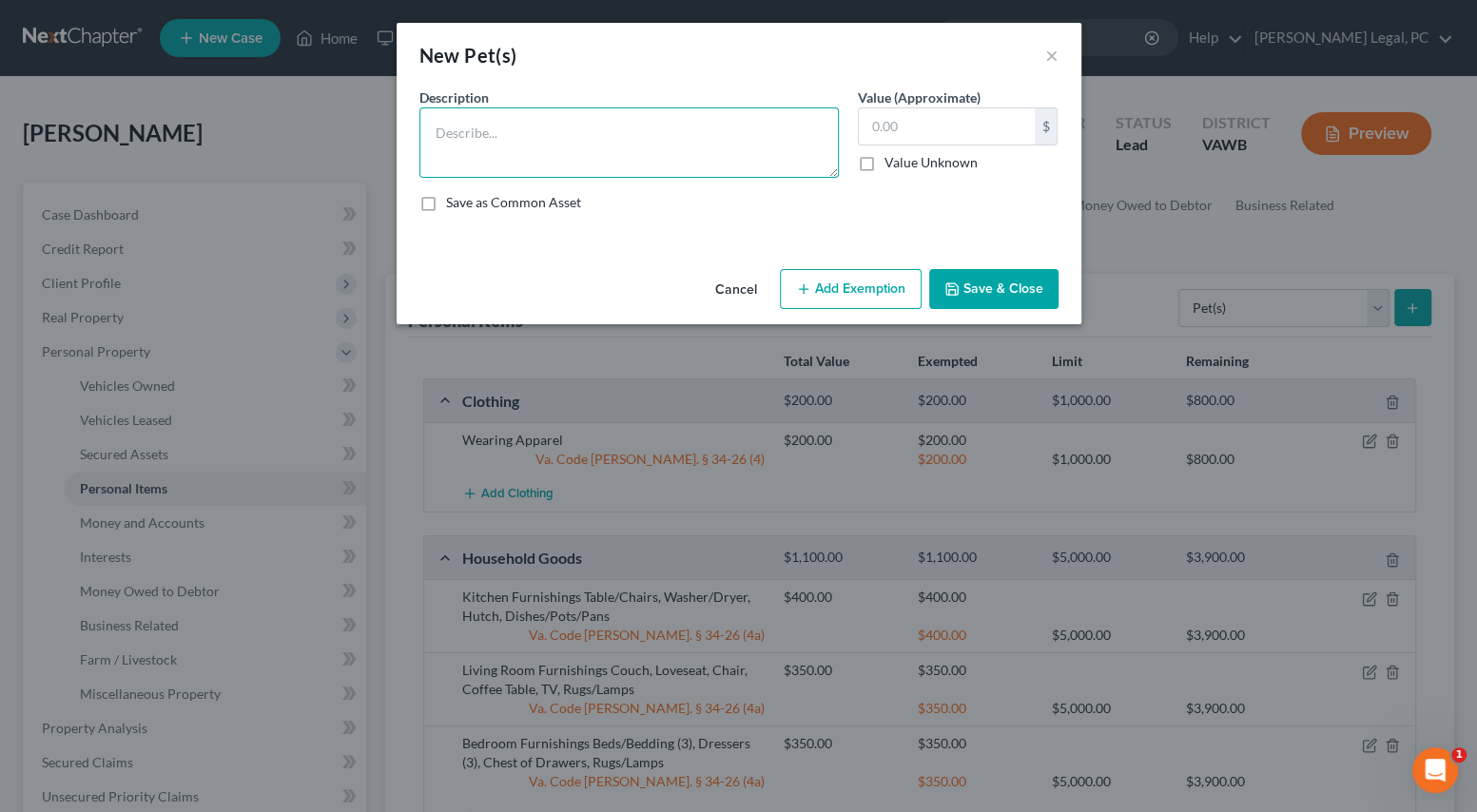
click at [704, 122] on textarea at bounding box center [628, 142] width 419 height 70
type textarea "1 cat"
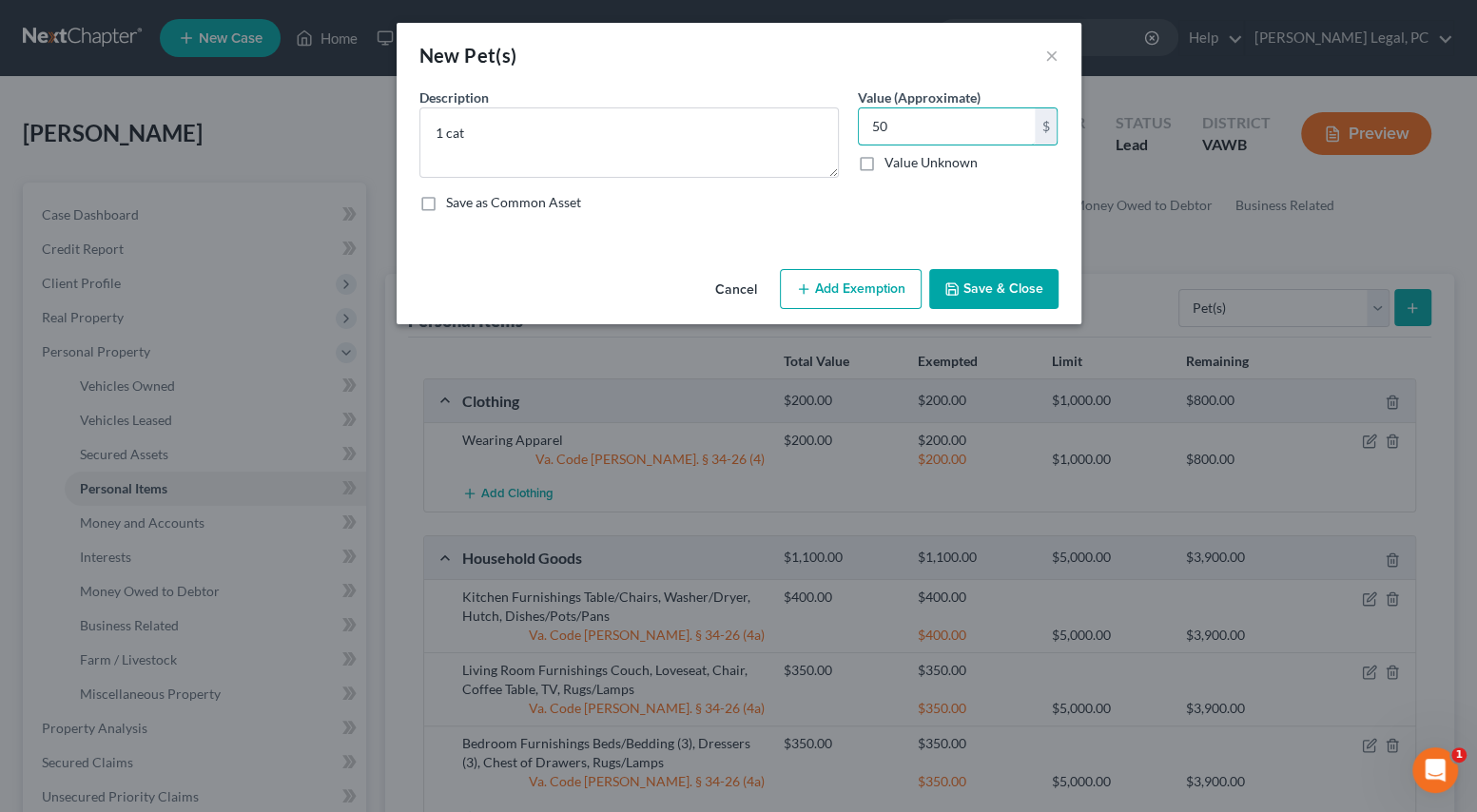
type input "50"
click at [834, 271] on button "Add Exemption" at bounding box center [850, 288] width 141 height 40
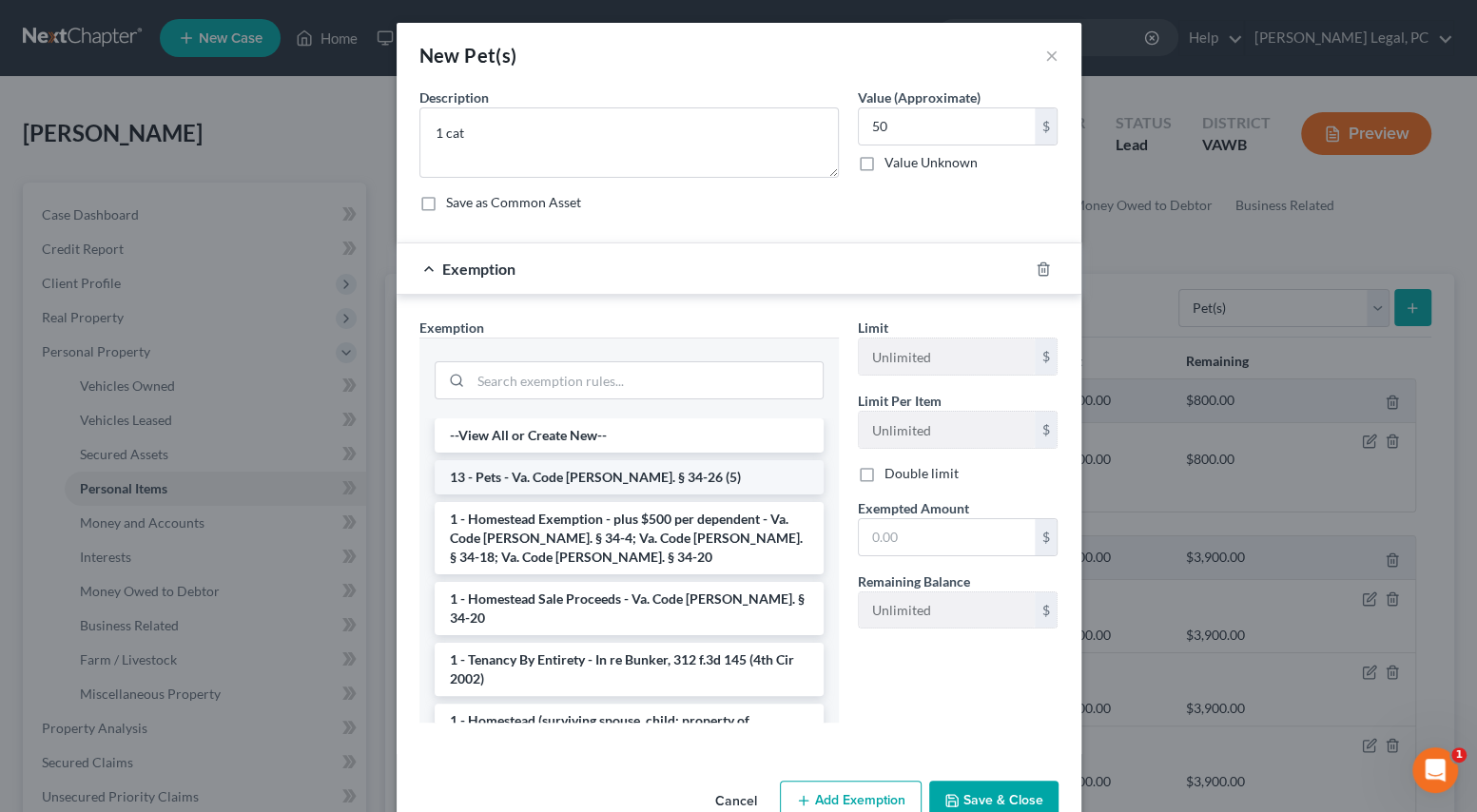
click at [714, 472] on li "13 - Pets - Va. Code [PERSON_NAME]. § 34-26 (5)" at bounding box center [629, 477] width 389 height 35
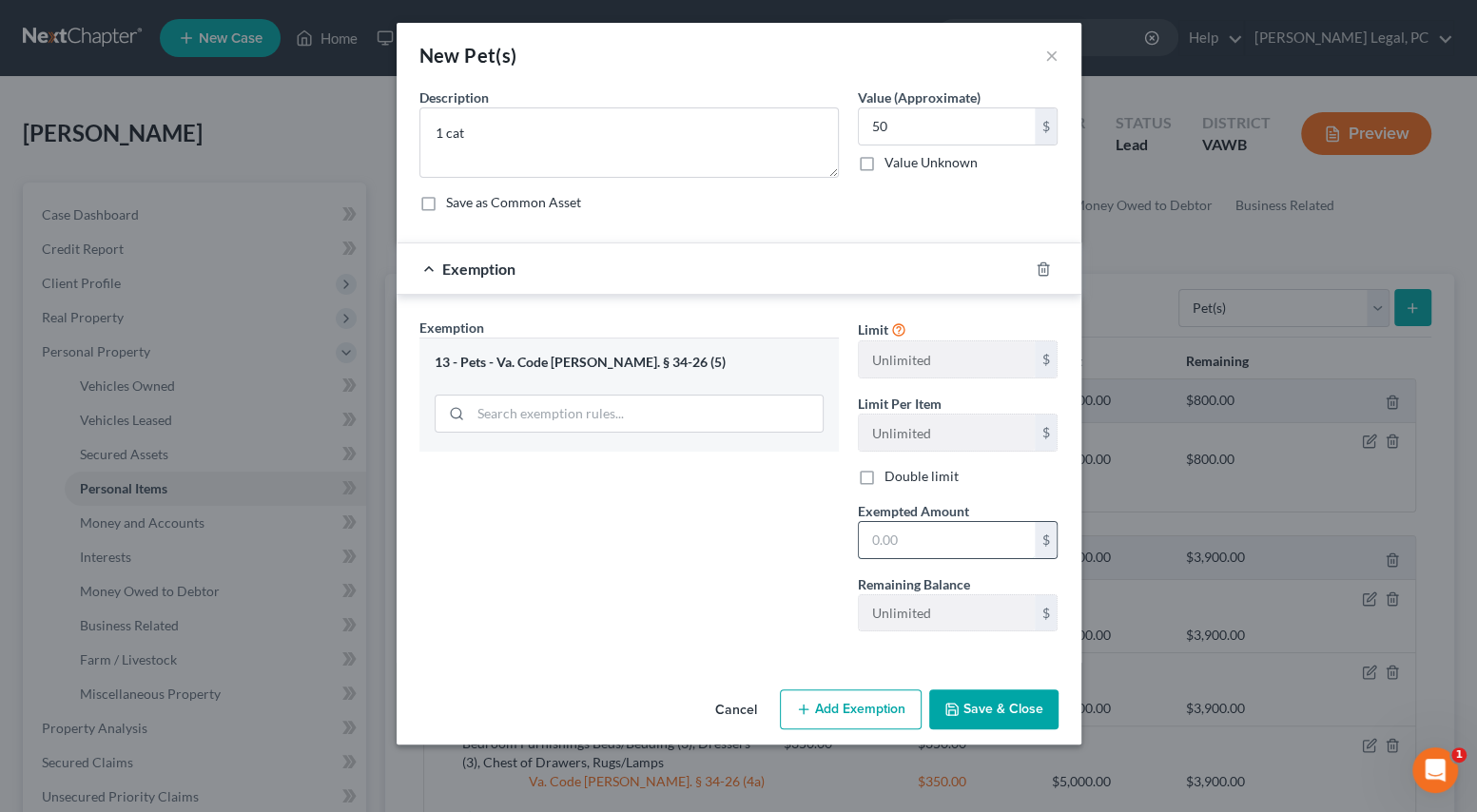
click at [902, 551] on input "text" at bounding box center [946, 539] width 176 height 37
type input "50"
click at [797, 542] on div "Exemption Set must be selected for CA. Exemption * 13 - Pets - Va. Code [PERSON…" at bounding box center [629, 481] width 439 height 329
click at [975, 699] on button "Save & Close" at bounding box center [993, 709] width 129 height 40
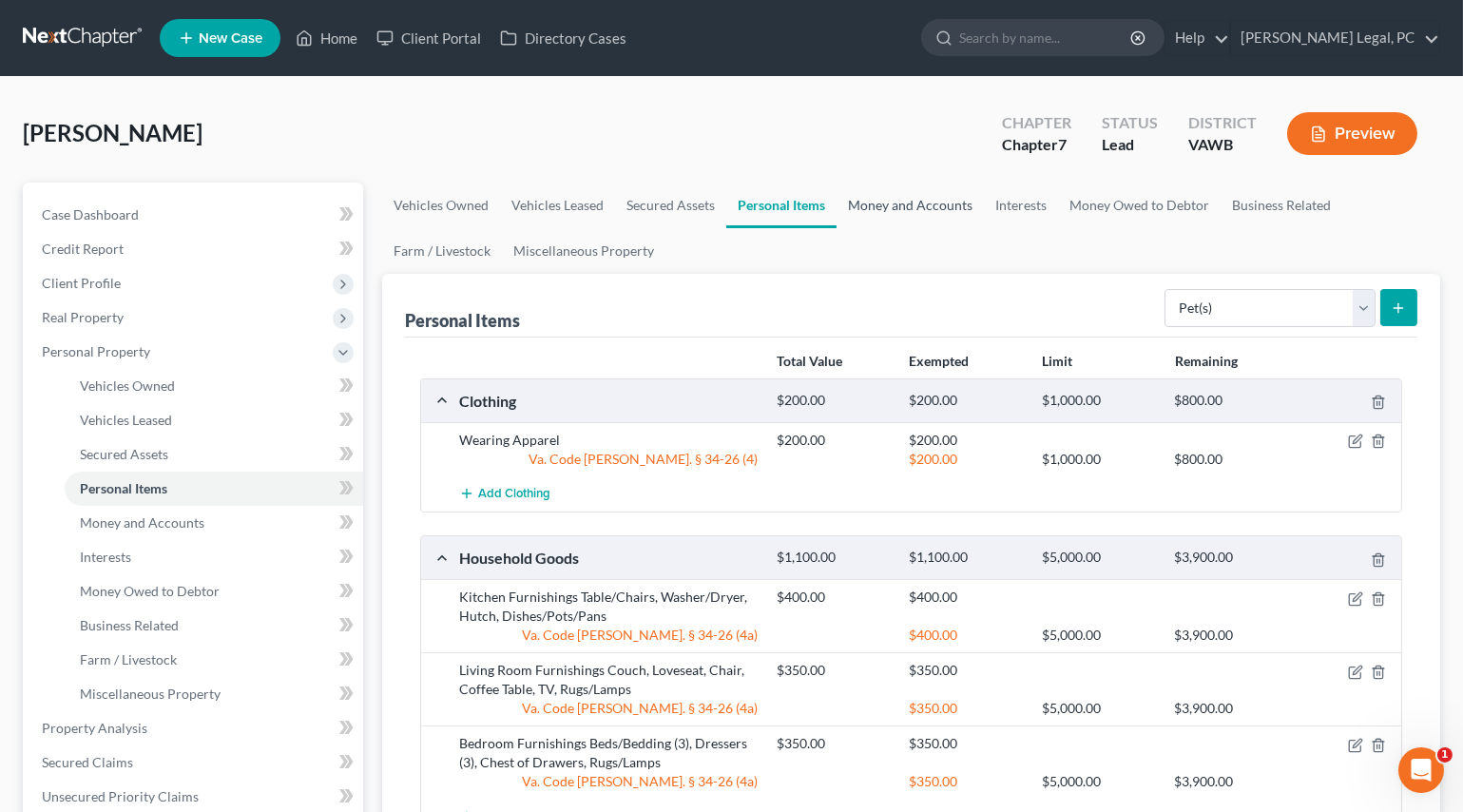
click at [867, 204] on link "Money and Accounts" at bounding box center [910, 205] width 147 height 45
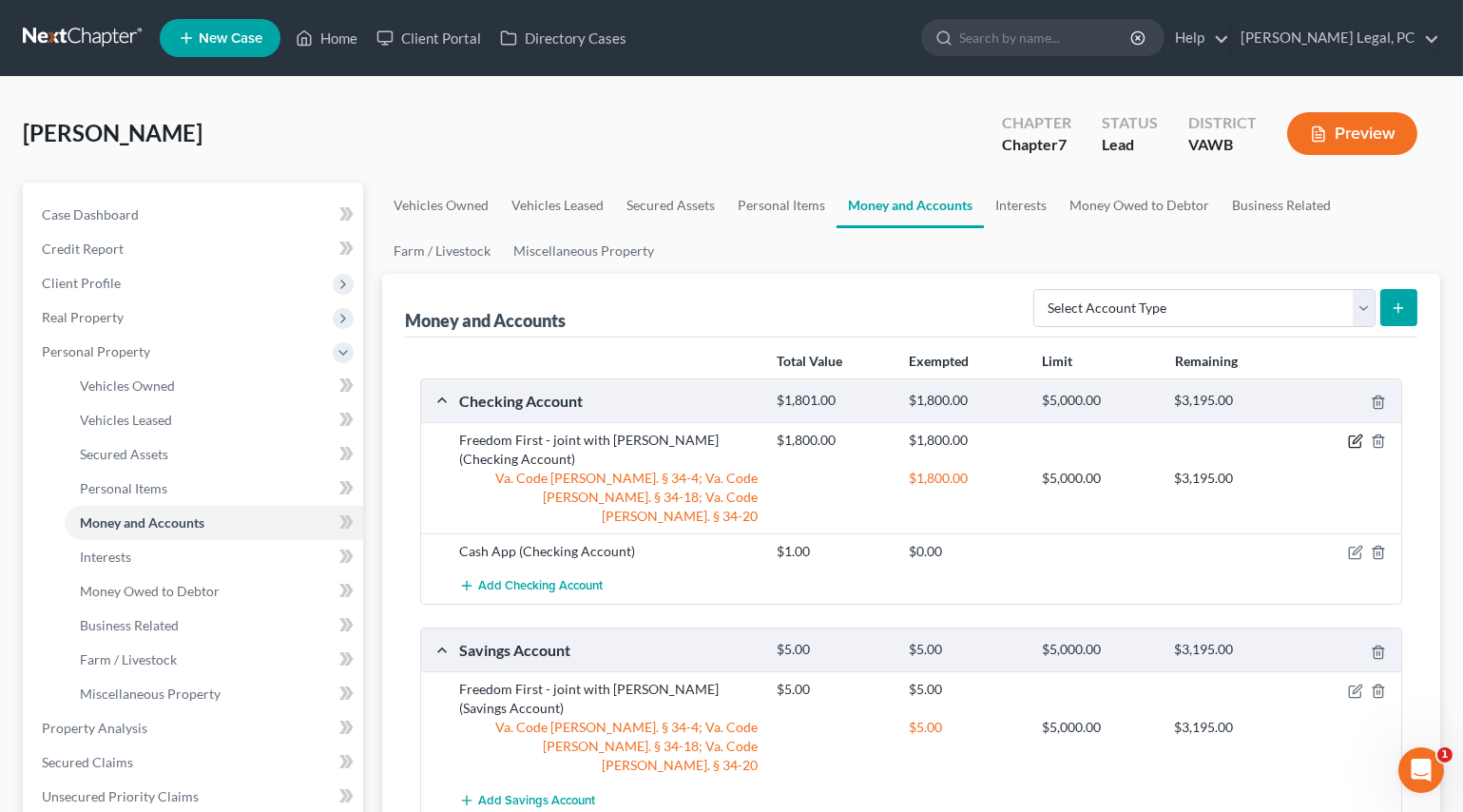
click at [1351, 446] on icon "button" at bounding box center [1355, 443] width 12 height 12
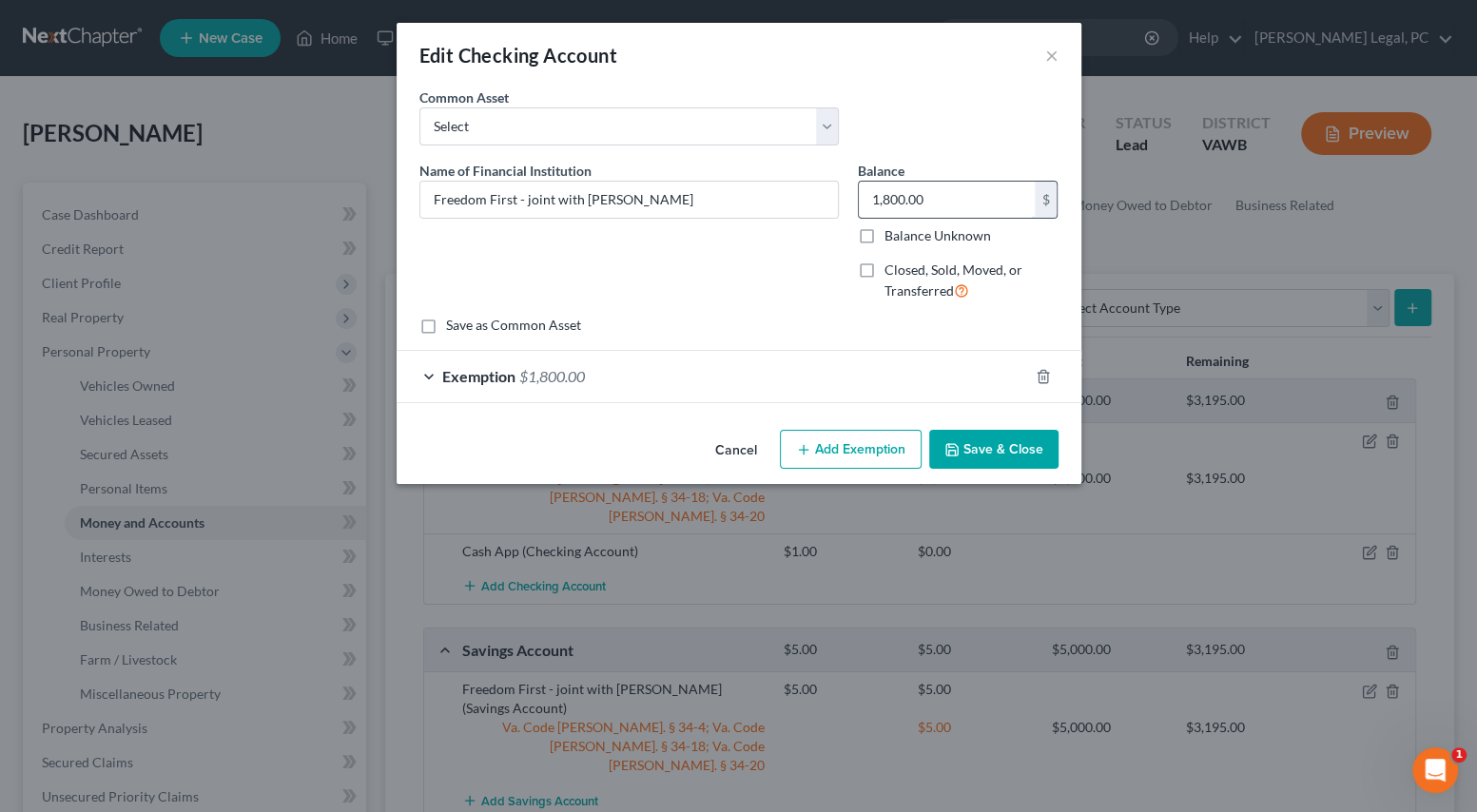
click at [988, 200] on input "1,800.00" at bounding box center [946, 200] width 176 height 37
type input "450"
click at [844, 366] on div "Exemption $1,800.00" at bounding box center [711, 375] width 631 height 50
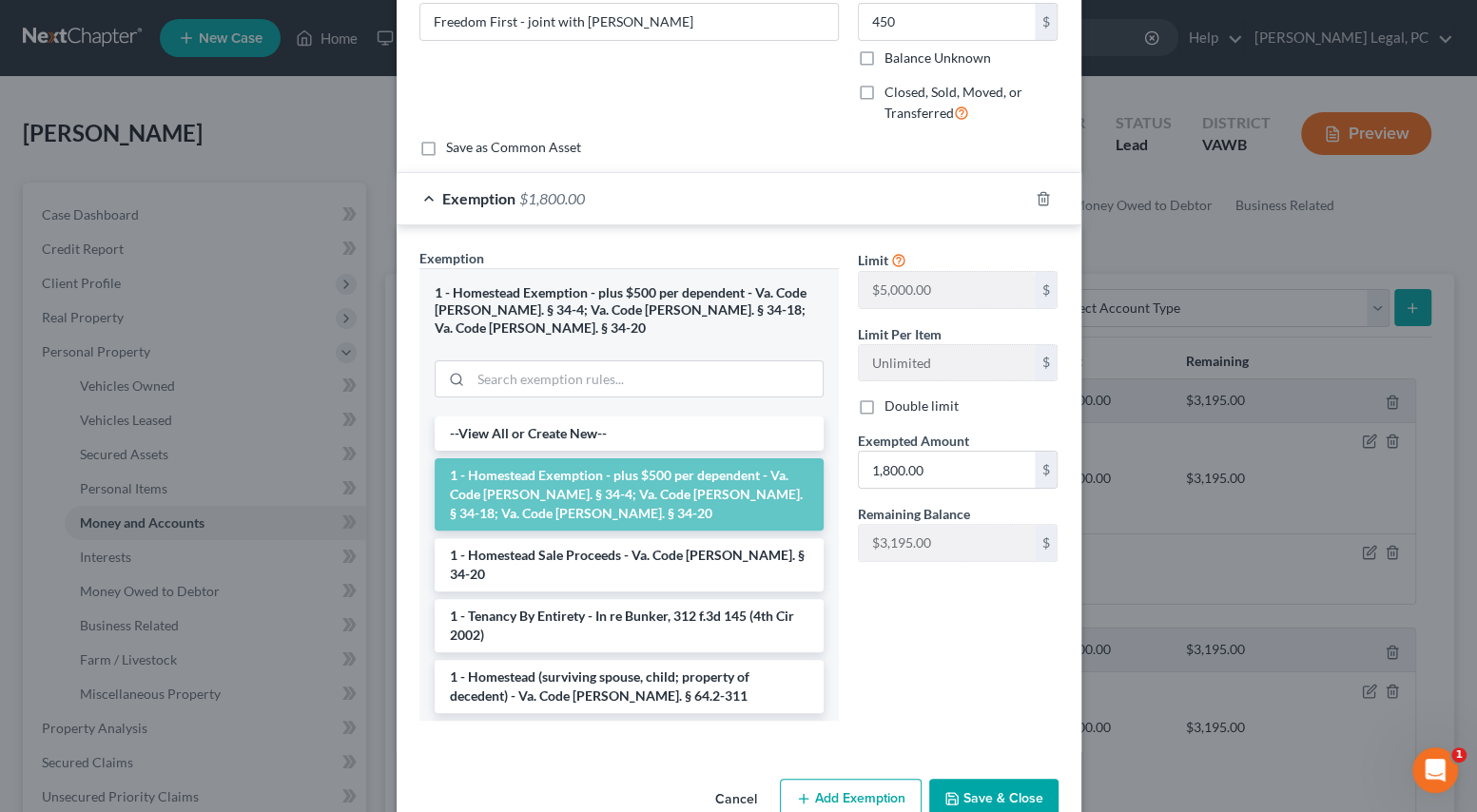
scroll to position [203, 0]
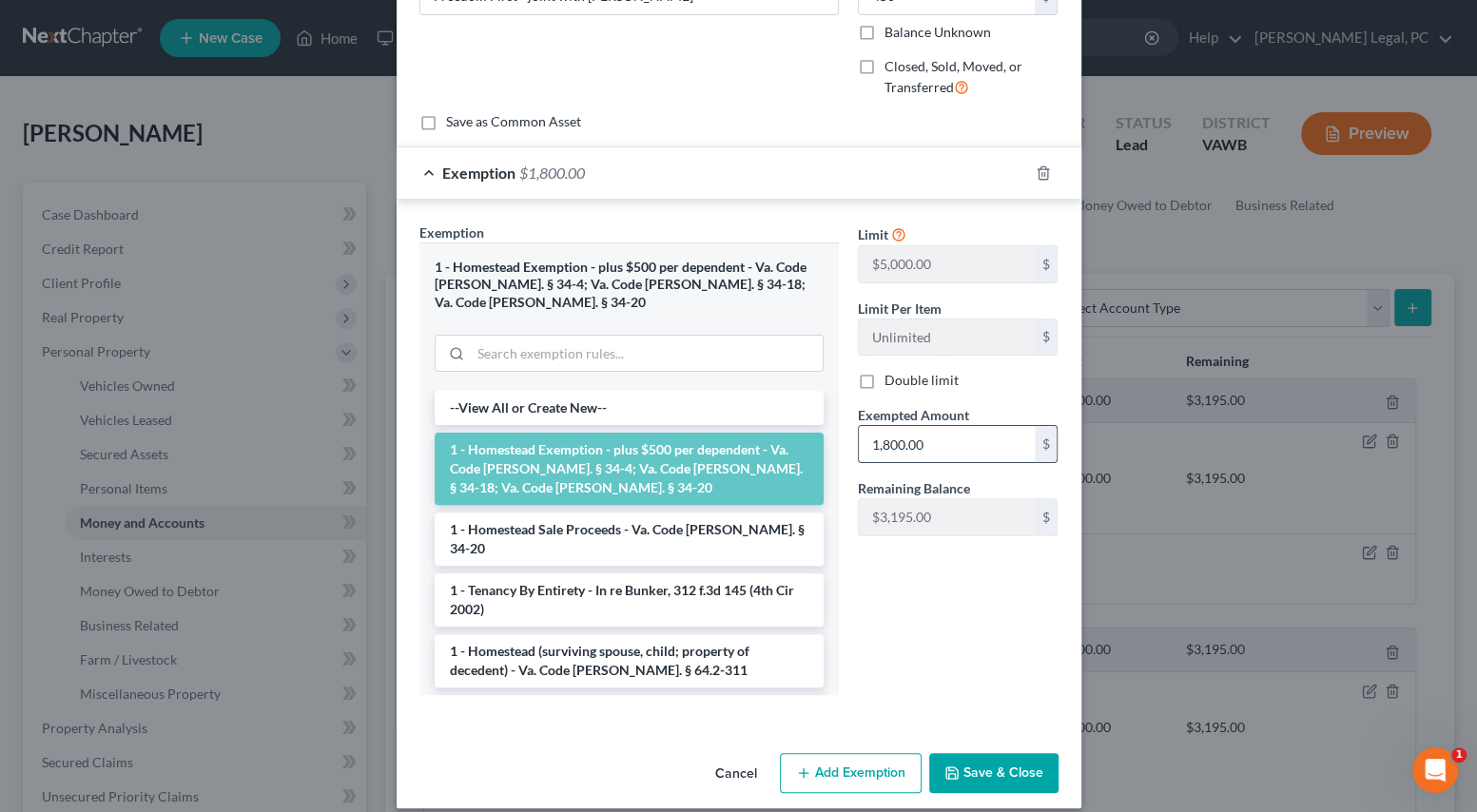
click at [930, 438] on input "1,800.00" at bounding box center [946, 444] width 176 height 37
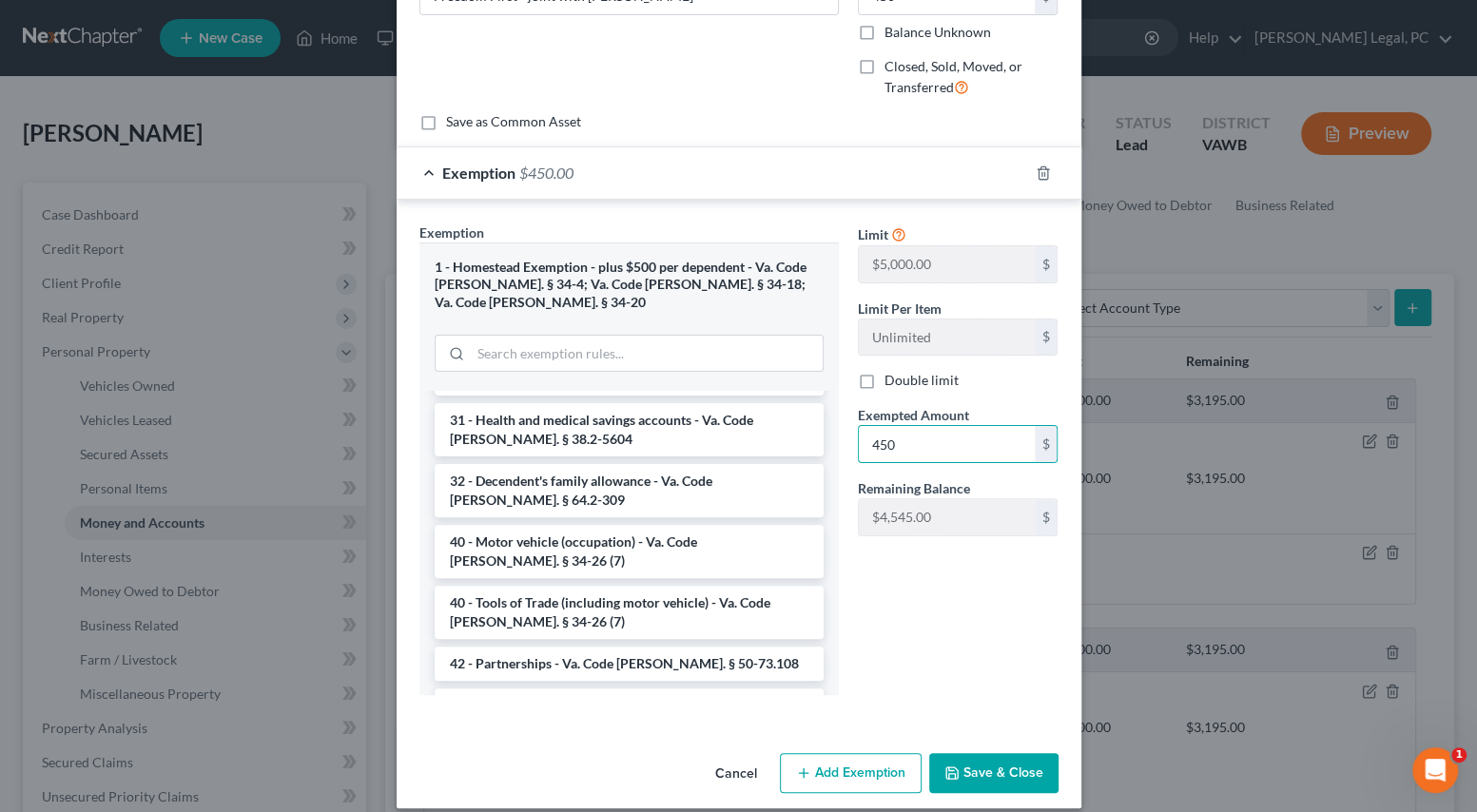
scroll to position [2885, 0]
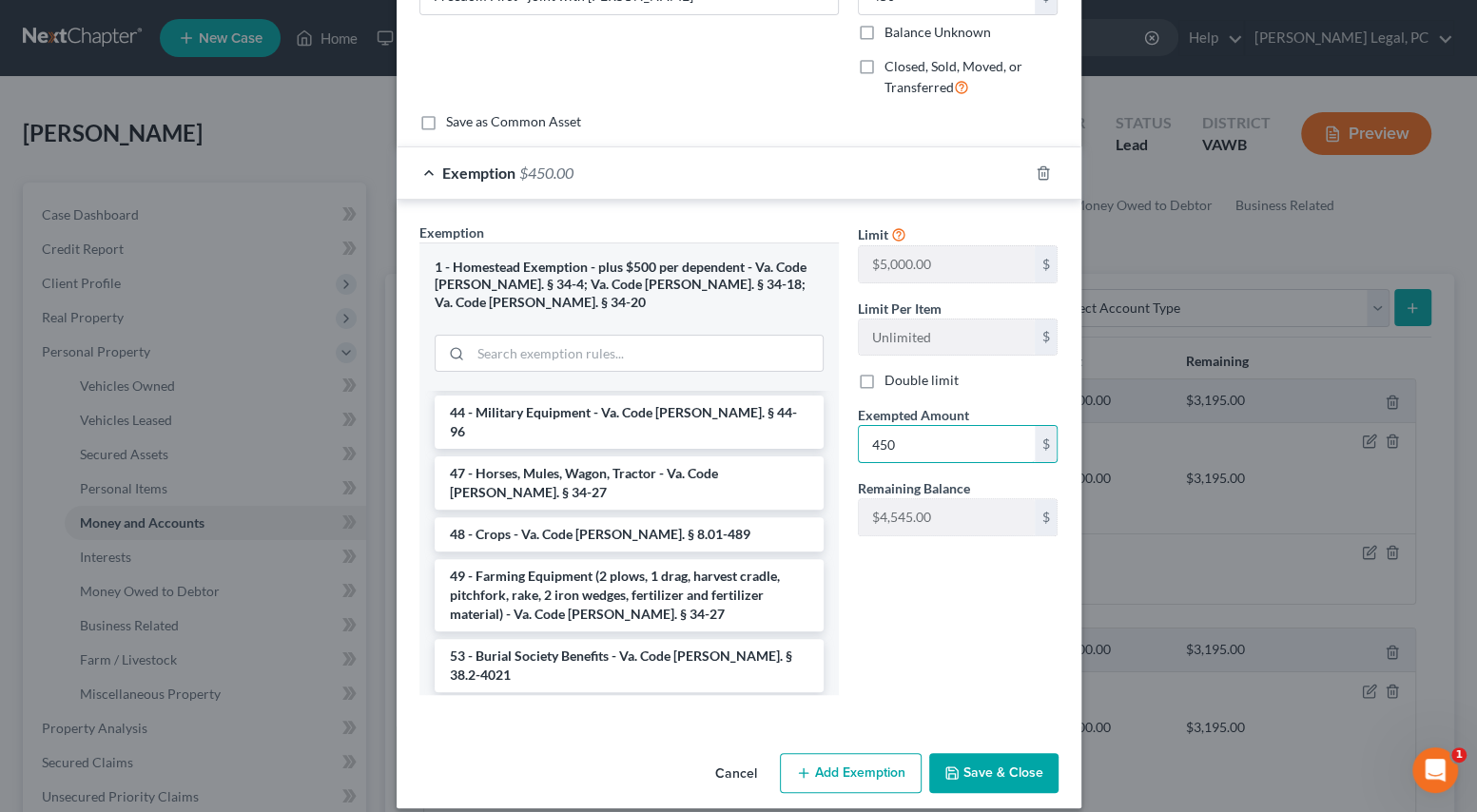
type input "450"
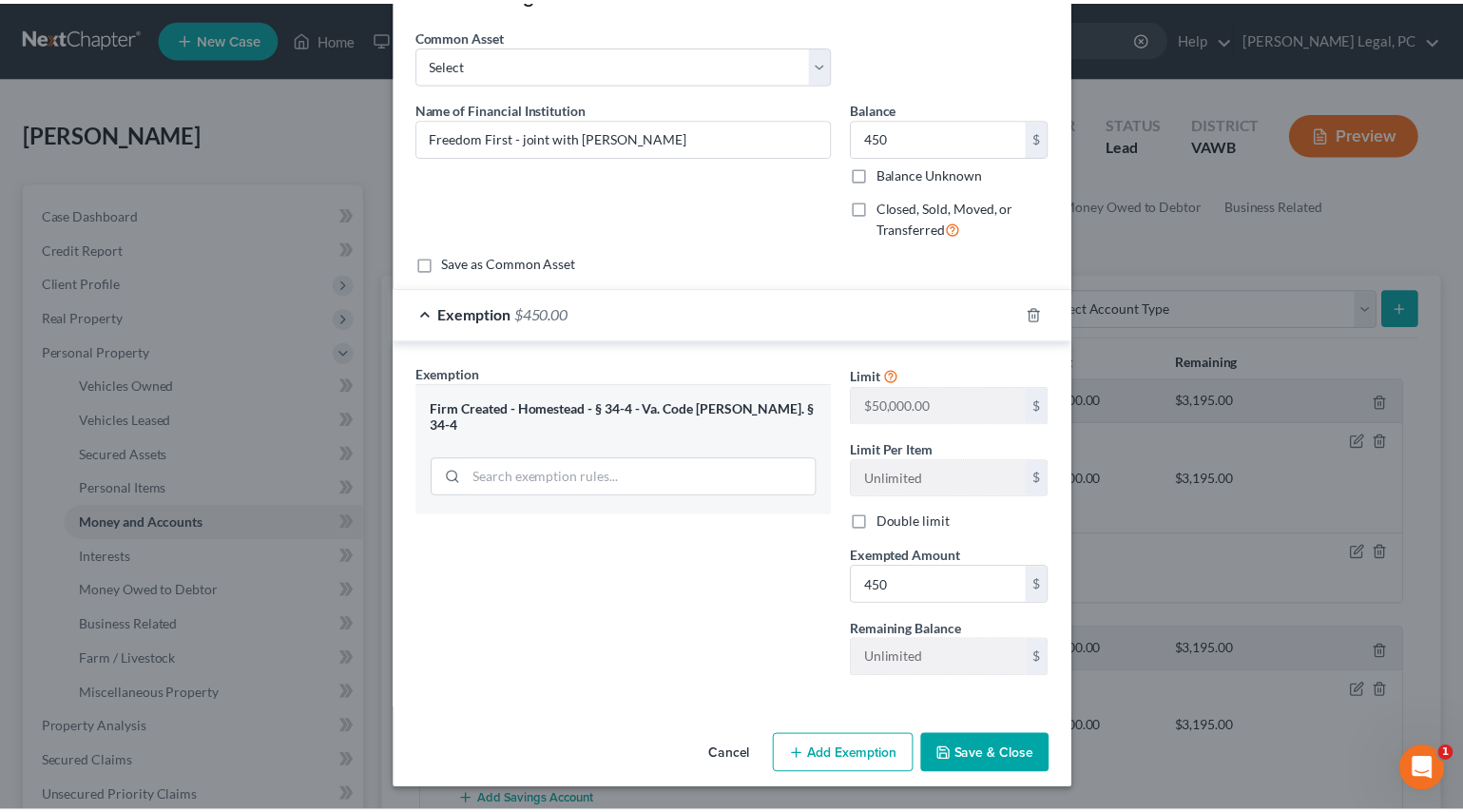
scroll to position [62, 0]
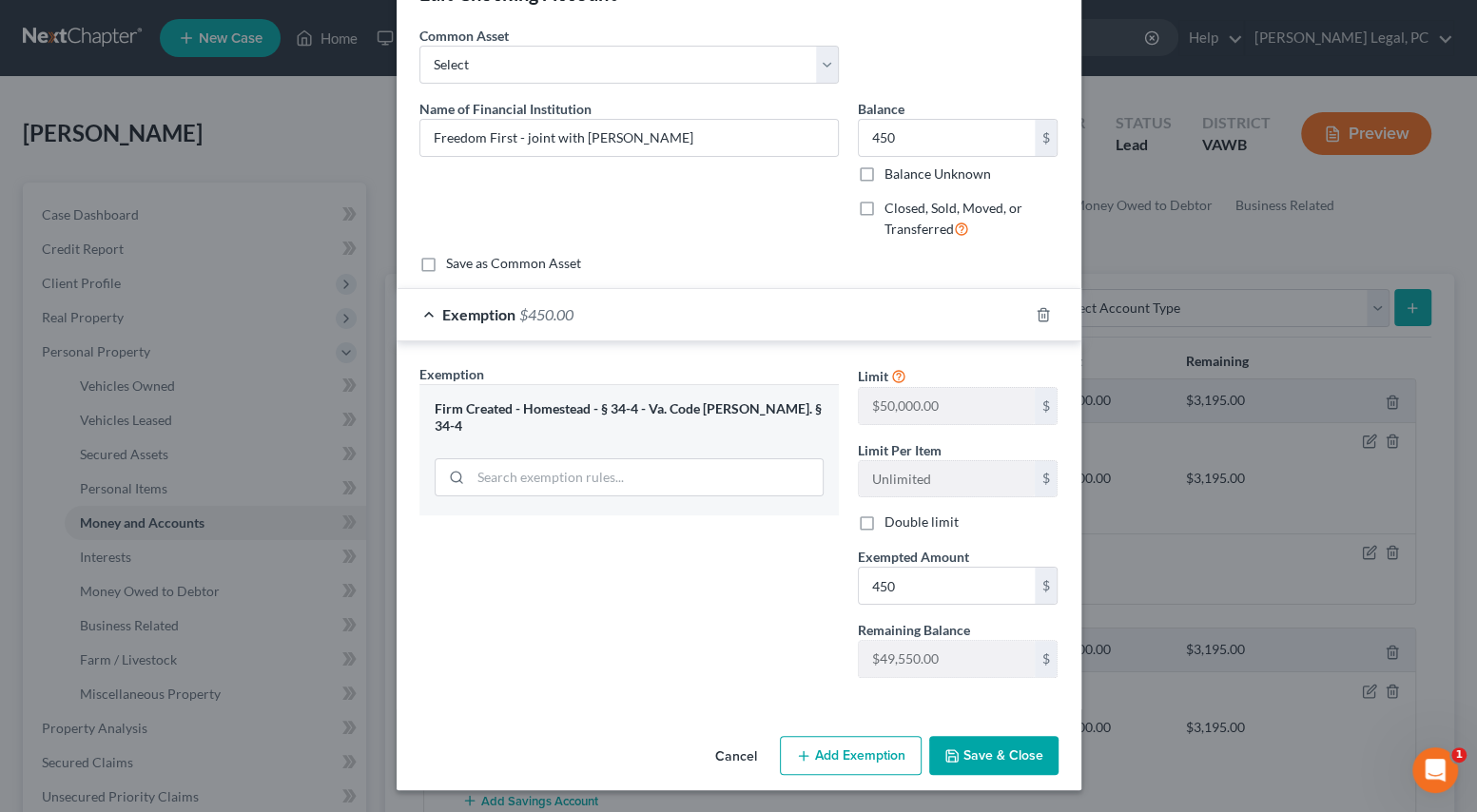
click at [1005, 752] on button "Save & Close" at bounding box center [993, 756] width 129 height 40
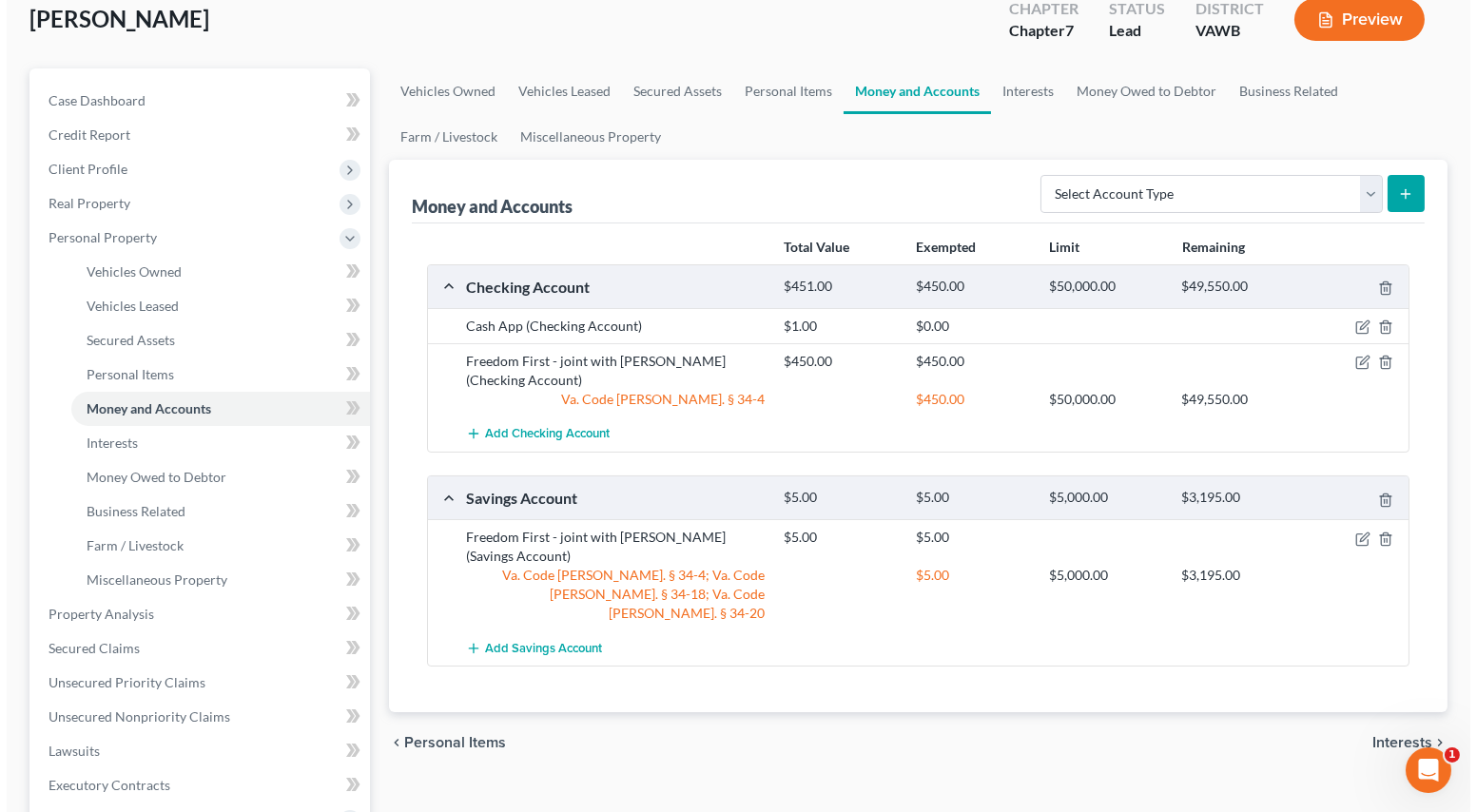
scroll to position [172, 0]
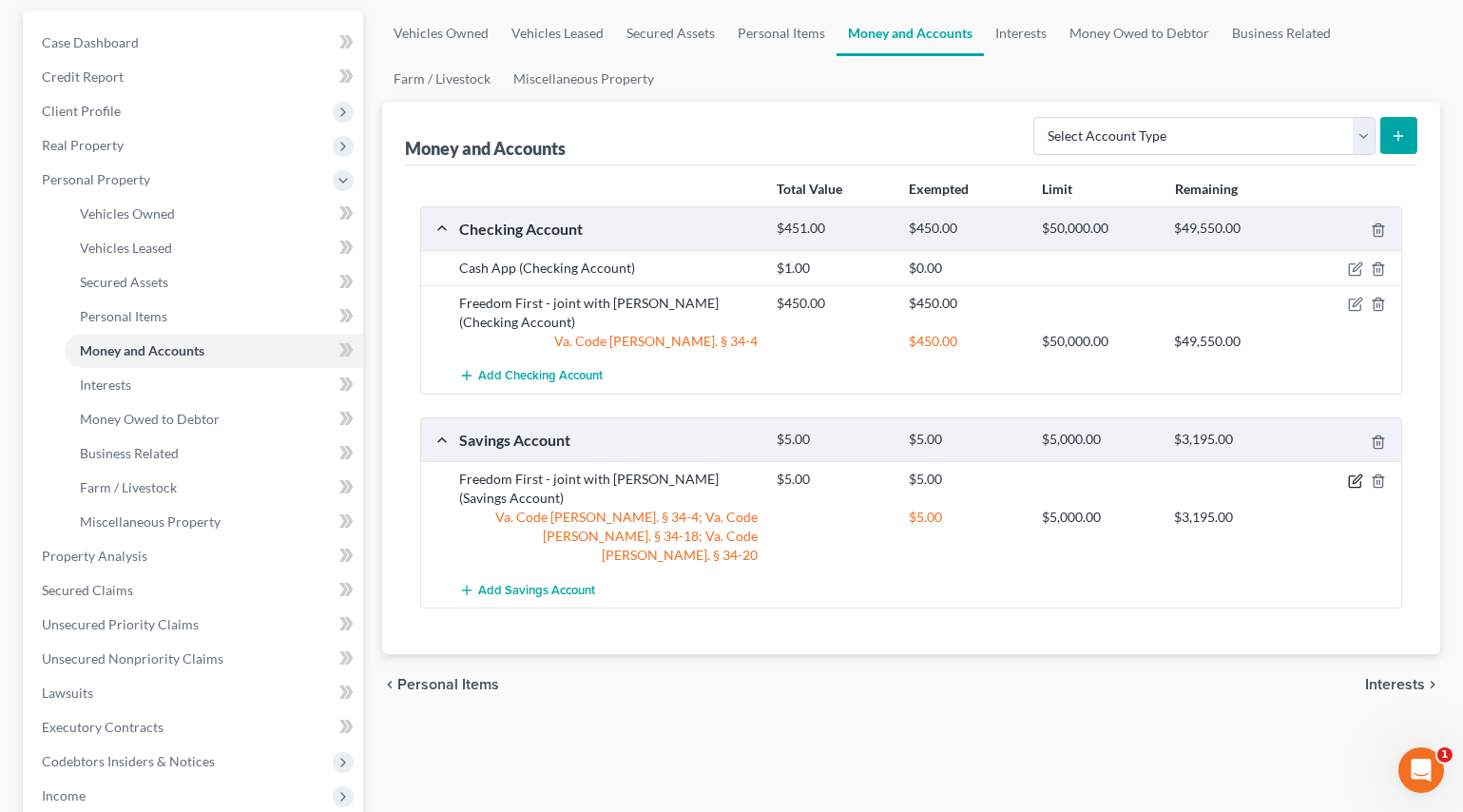
click at [1353, 474] on icon "button" at bounding box center [1355, 480] width 15 height 15
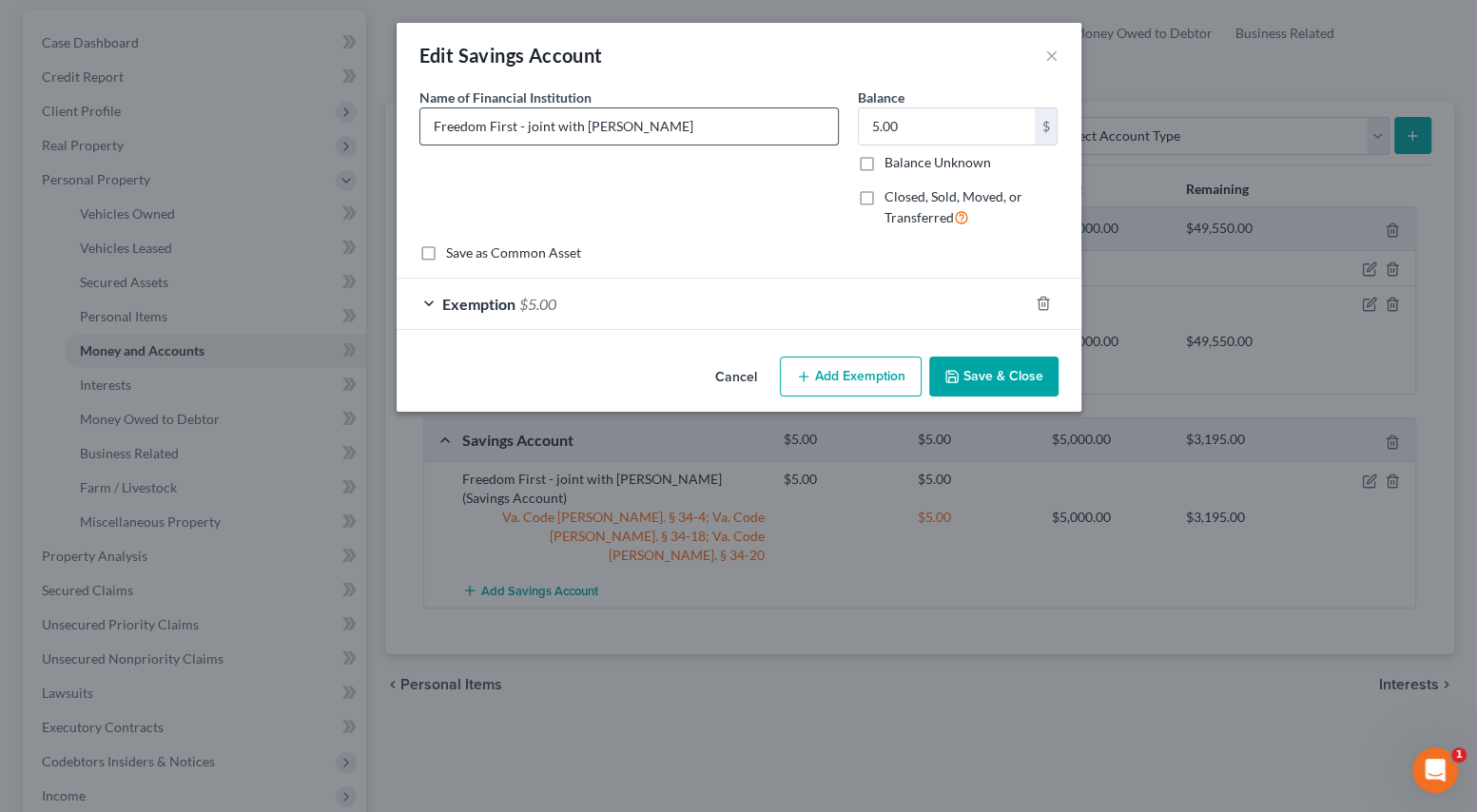
drag, startPoint x: 718, startPoint y: 129, endPoint x: 518, endPoint y: 128, distance: 200.0
click at [518, 128] on input "Freedom First - joint with [PERSON_NAME]" at bounding box center [628, 126] width 418 height 37
type input "Freedom First"
click at [620, 319] on div "Exemption $5.00" at bounding box center [711, 303] width 631 height 50
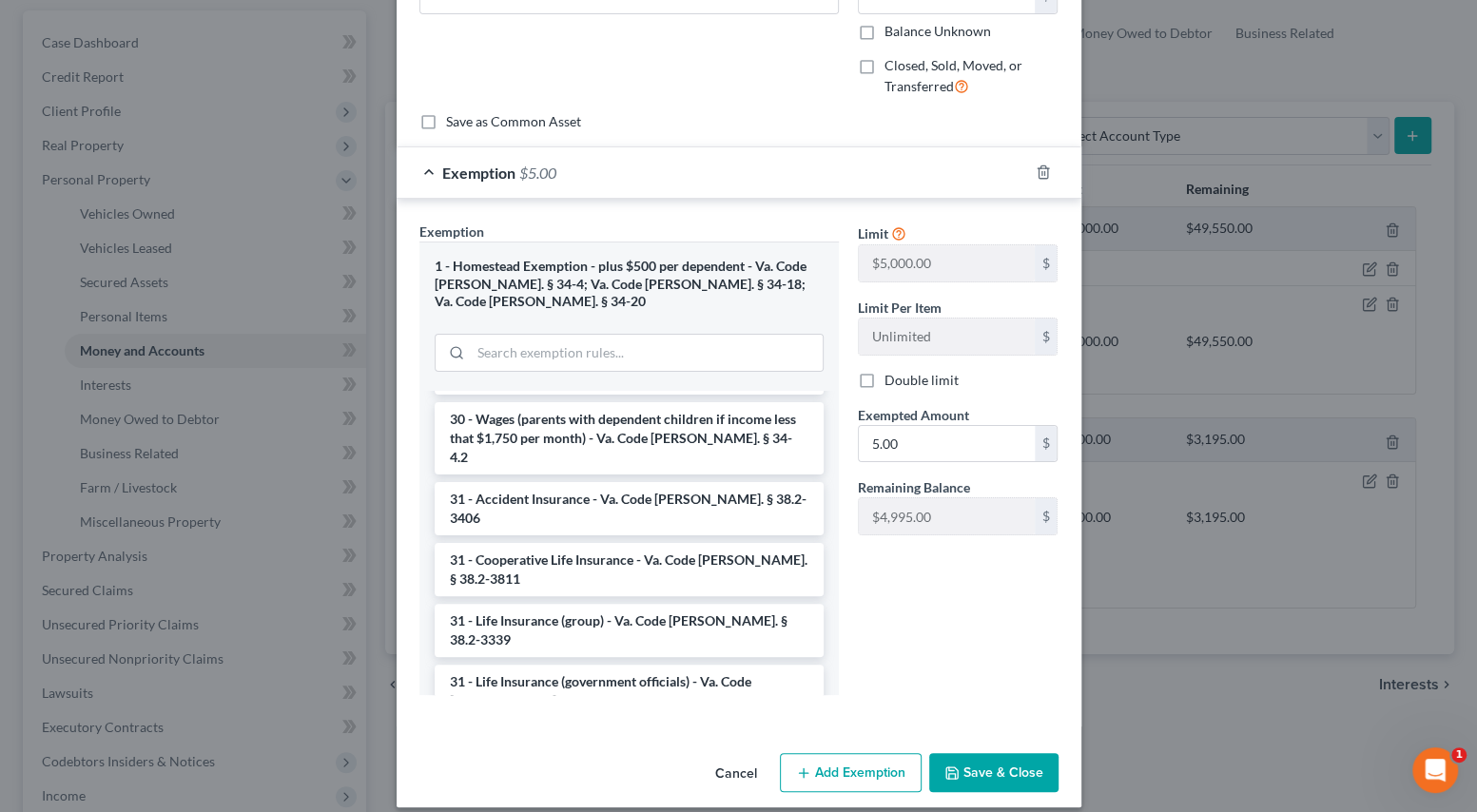
scroll to position [2804, 0]
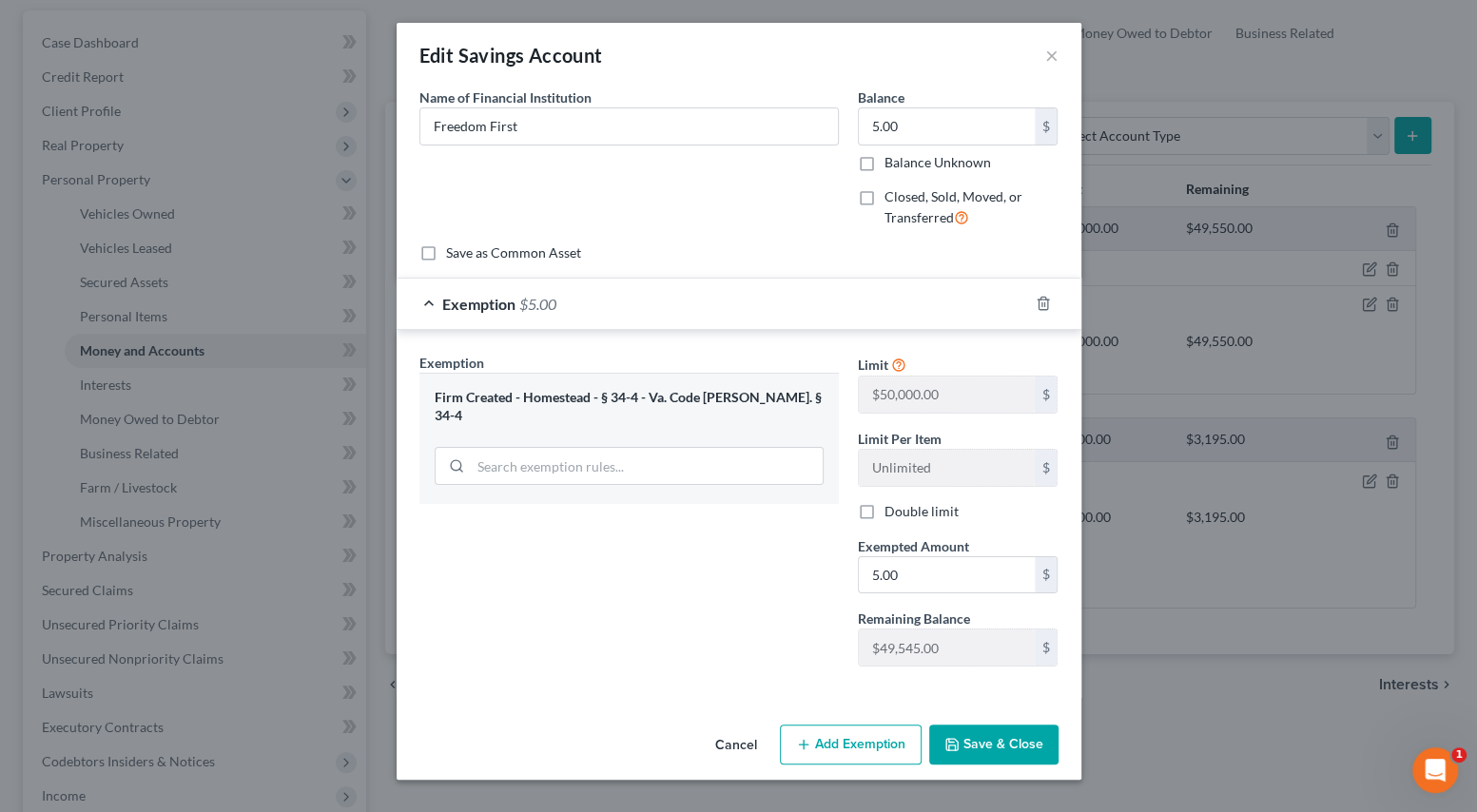
scroll to position [0, 0]
click at [1027, 747] on button "Save & Close" at bounding box center [993, 744] width 129 height 40
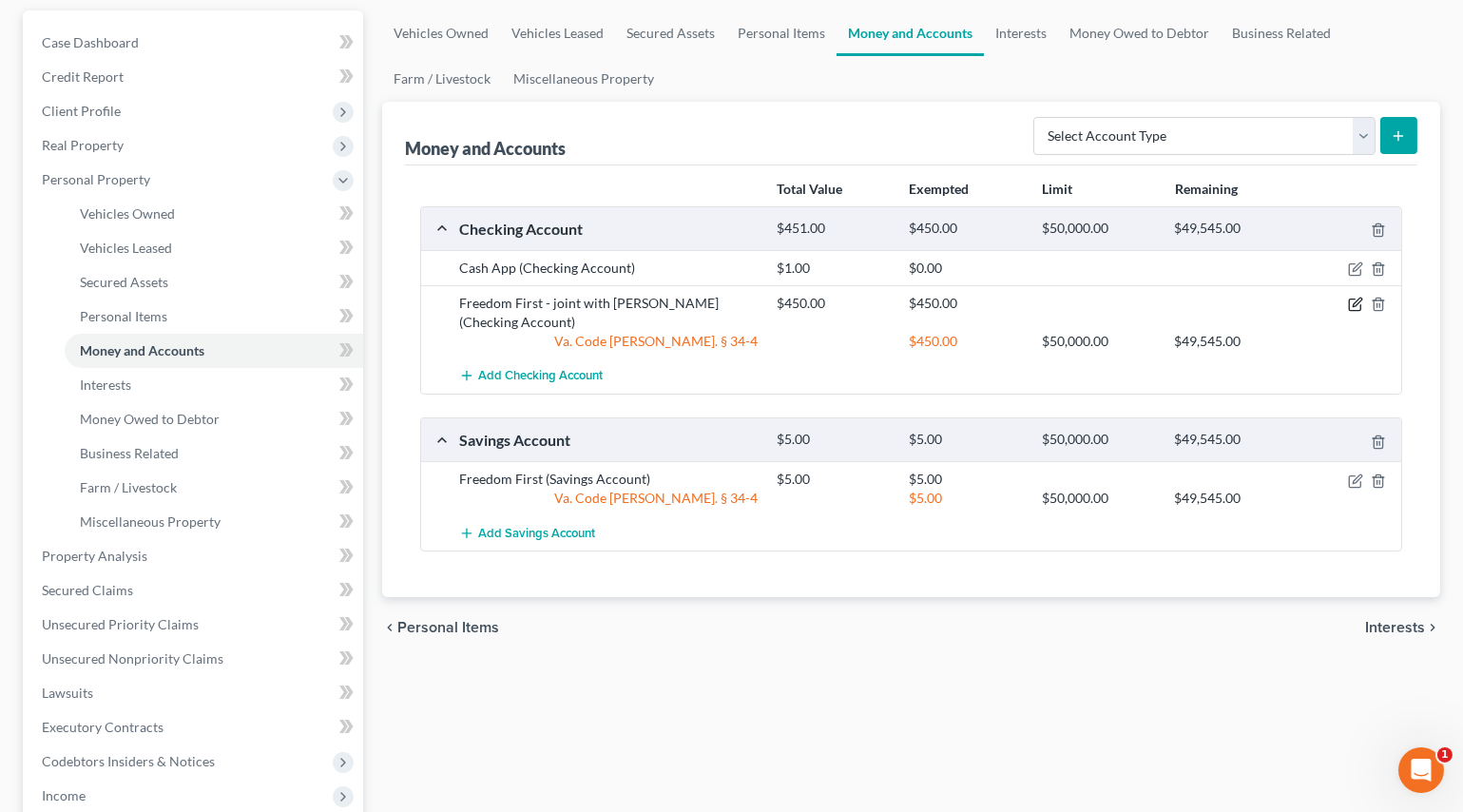
click at [1351, 304] on icon "button" at bounding box center [1355, 303] width 15 height 15
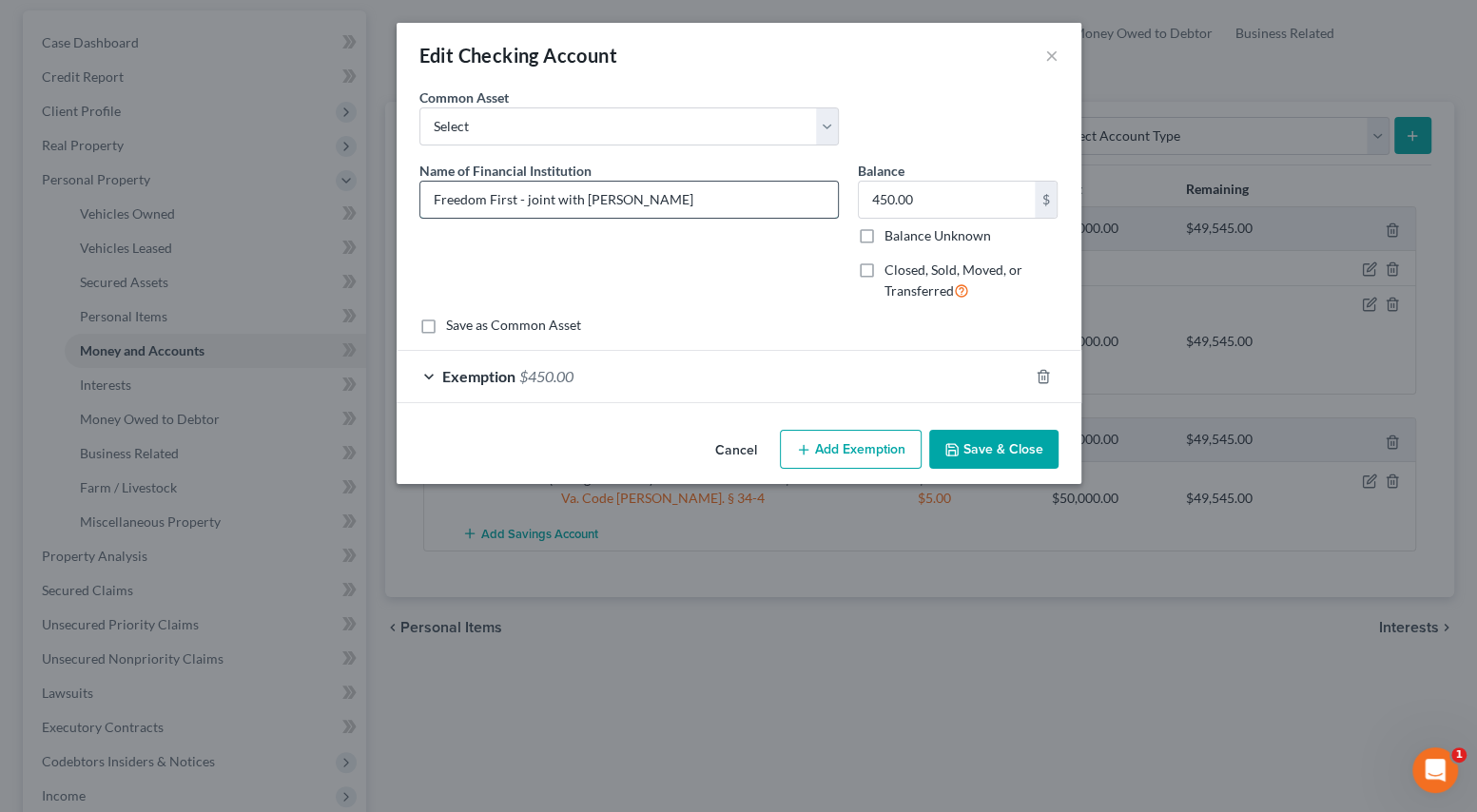
drag, startPoint x: 753, startPoint y: 190, endPoint x: 518, endPoint y: 211, distance: 235.9
click at [518, 211] on input "Freedom First - joint with [PERSON_NAME]" at bounding box center [628, 200] width 418 height 37
type input "Freedom First"
click at [993, 469] on div "Cancel Add Exemption Save & Close" at bounding box center [738, 453] width 685 height 63
click at [993, 458] on button "Save & Close" at bounding box center [993, 449] width 129 height 40
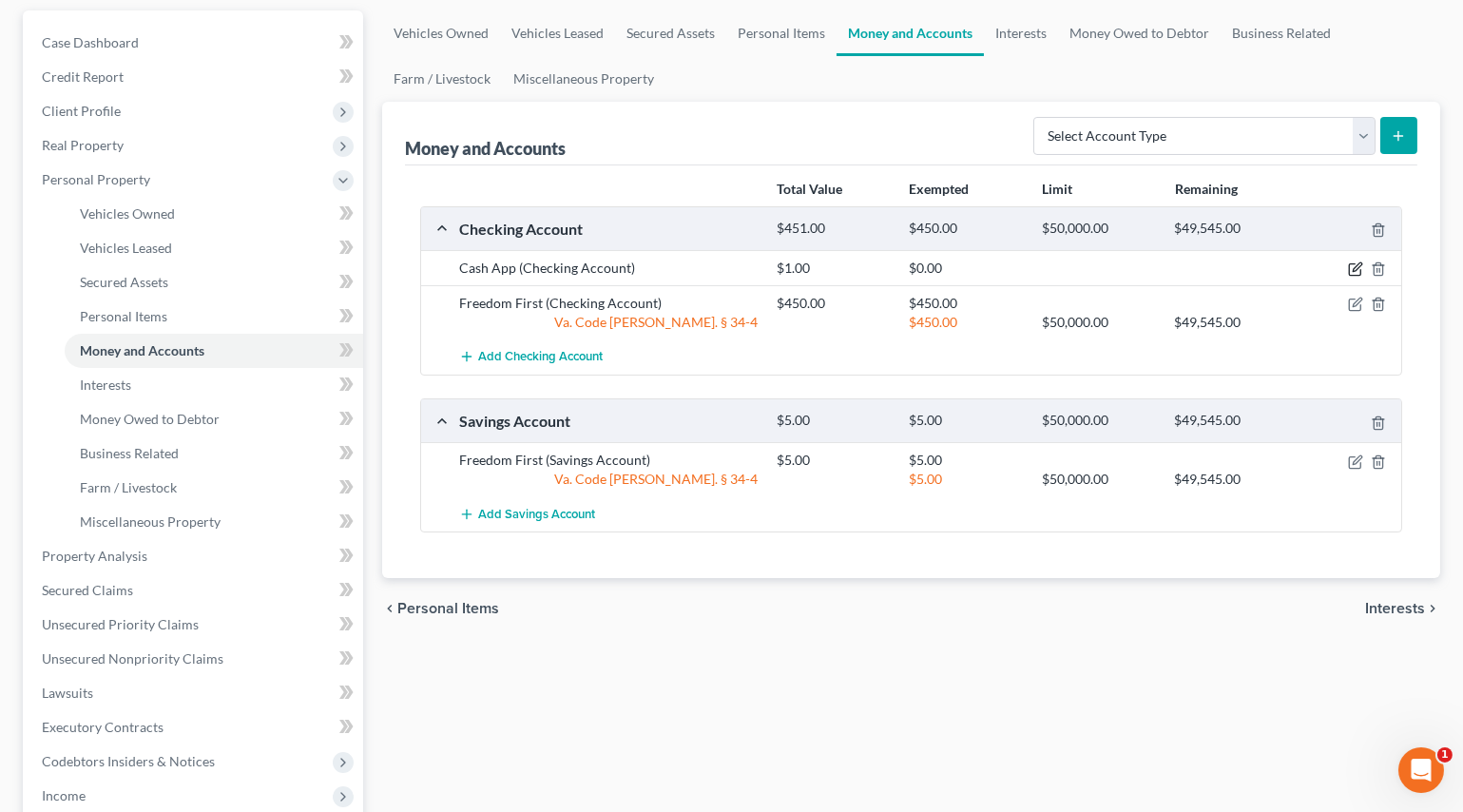
click at [1355, 266] on icon "button" at bounding box center [1355, 269] width 15 height 15
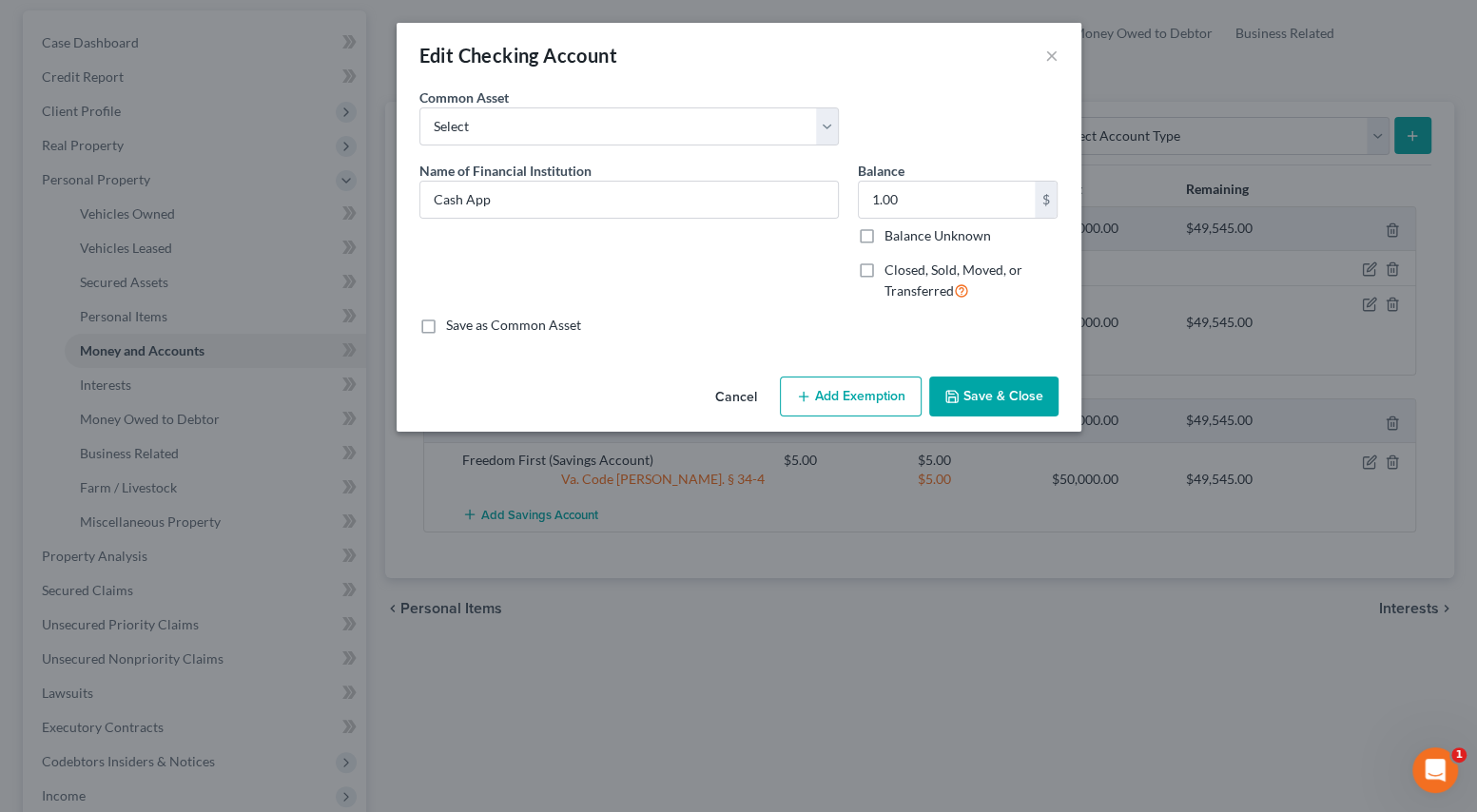
click at [863, 403] on button "Add Exemption" at bounding box center [850, 396] width 141 height 40
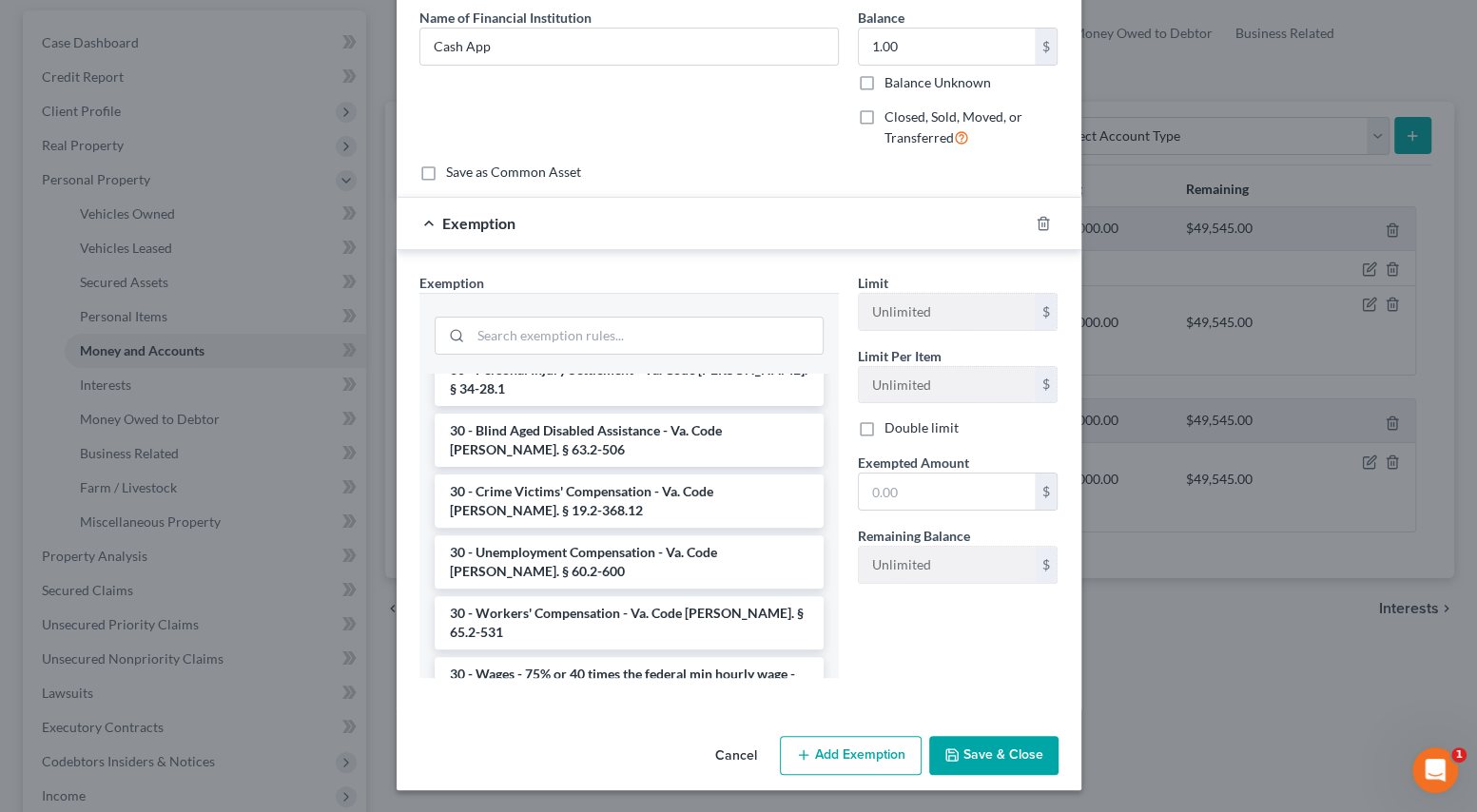
scroll to position [2885, 0]
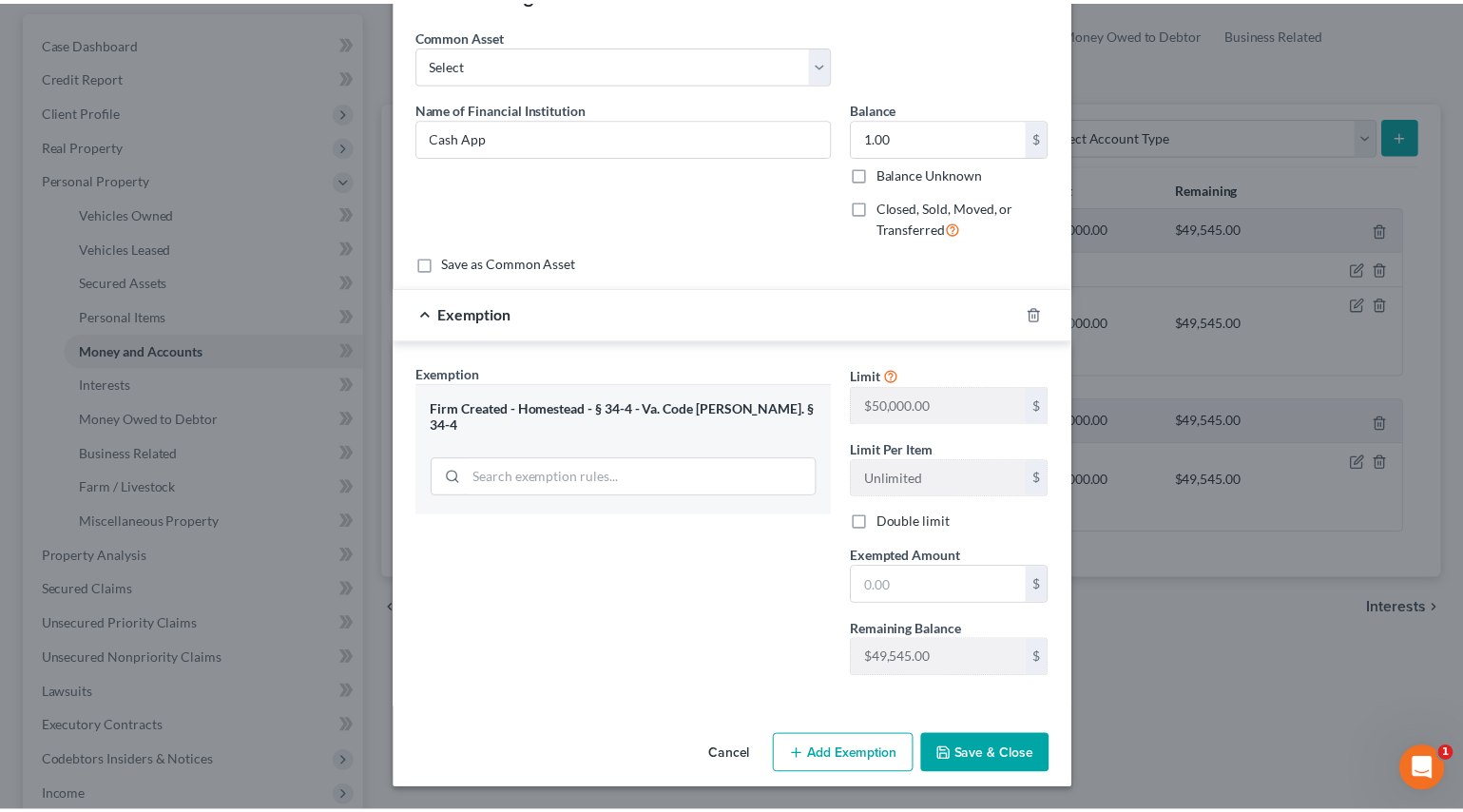
scroll to position [62, 0]
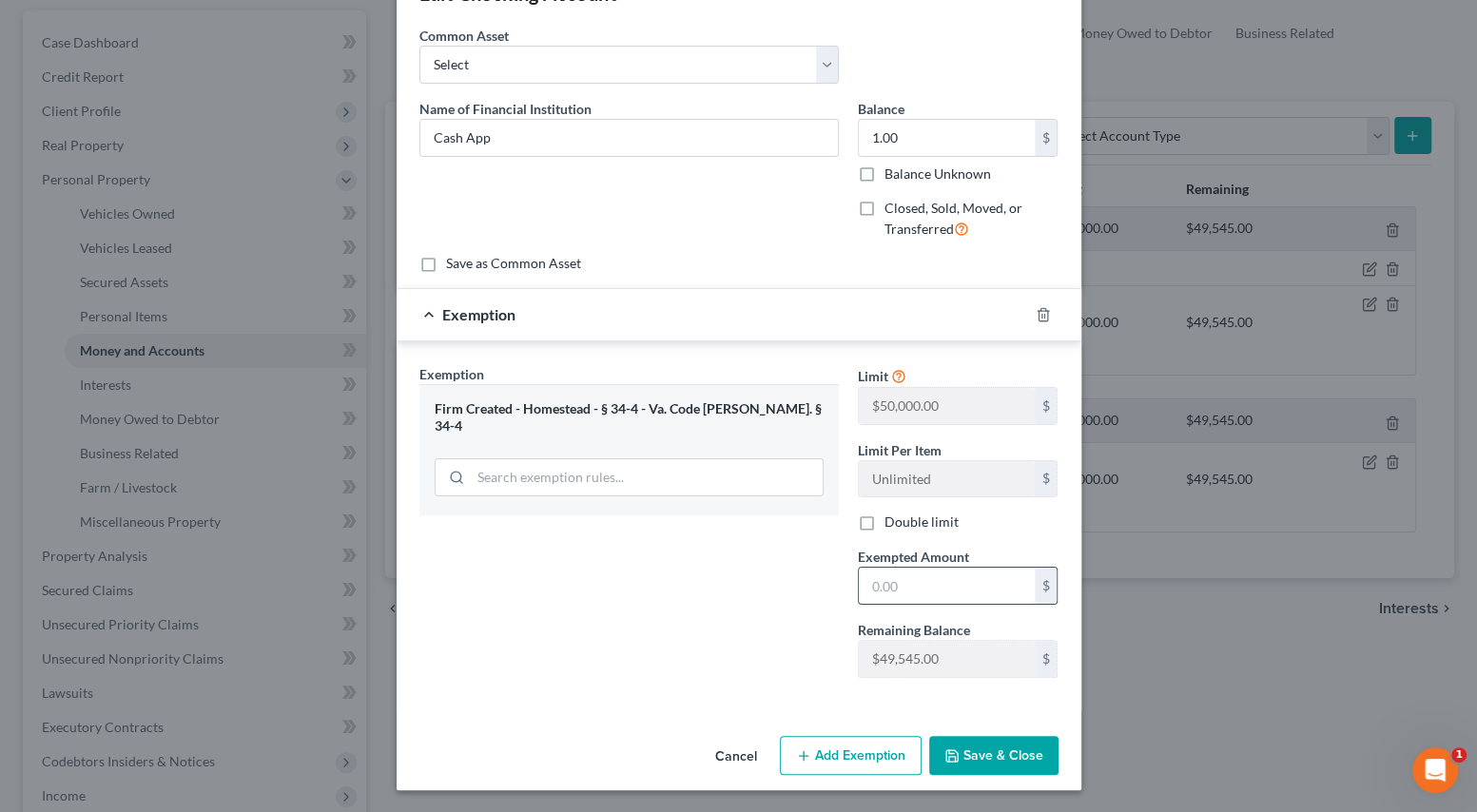
click at [923, 576] on input "text" at bounding box center [946, 586] width 176 height 37
type input "1"
click at [768, 582] on div "Exemption Set must be selected for CA. Exemption * Firm Created - Homestead - §…" at bounding box center [629, 528] width 439 height 329
click at [976, 739] on button "Save & Close" at bounding box center [993, 756] width 129 height 40
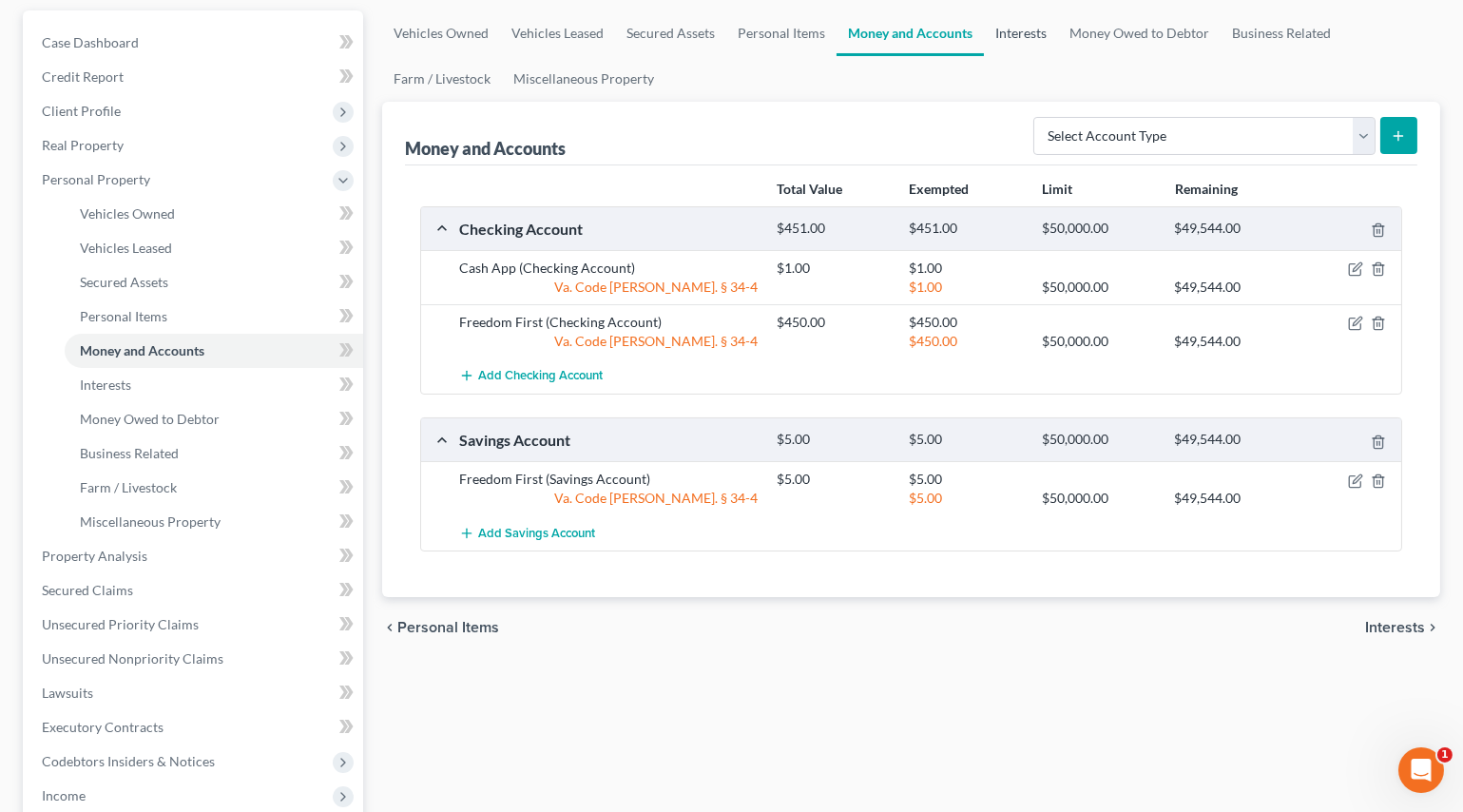
click at [992, 33] on link "Interests" at bounding box center [1020, 34] width 74 height 45
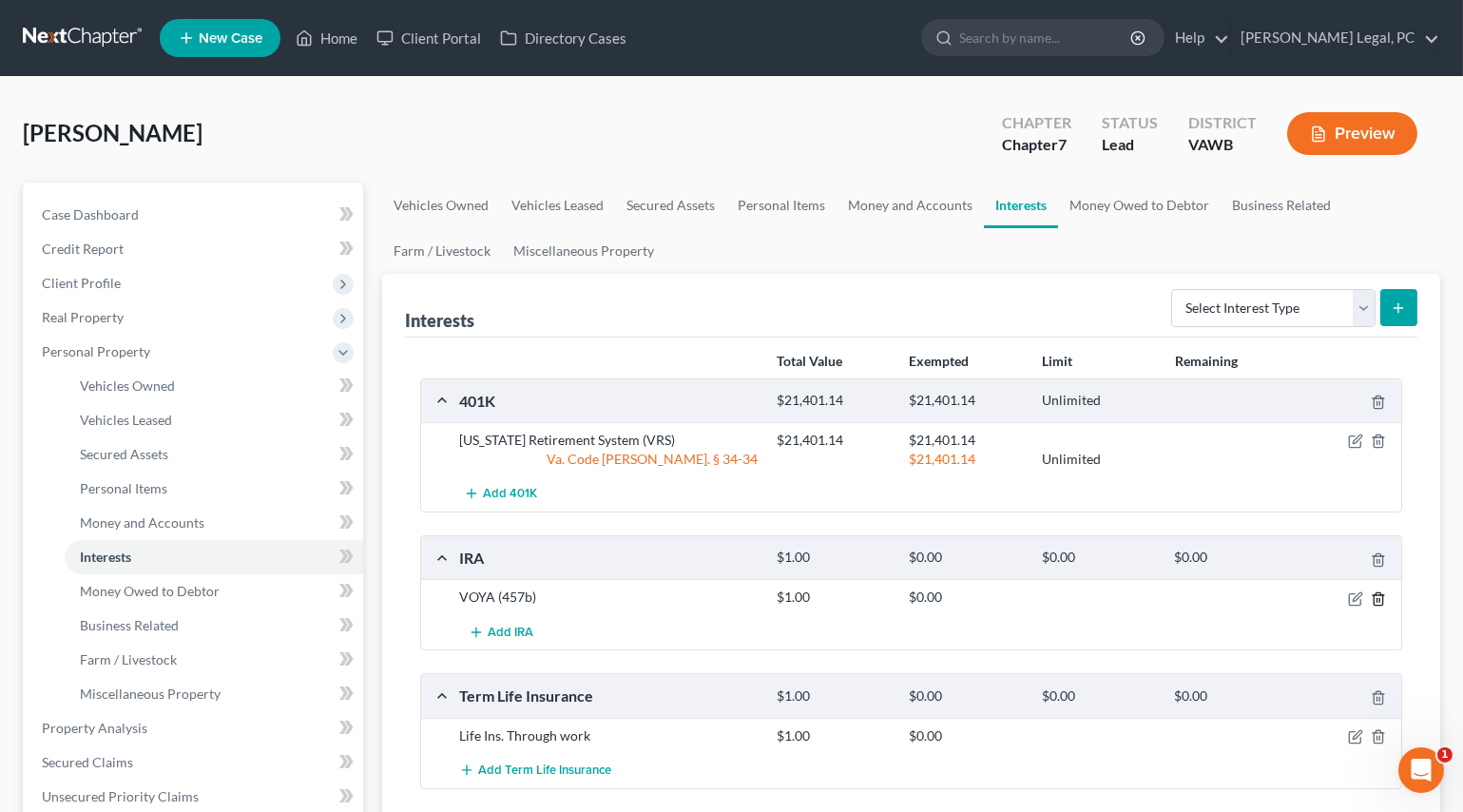
click at [1378, 598] on line "button" at bounding box center [1378, 600] width 0 height 4
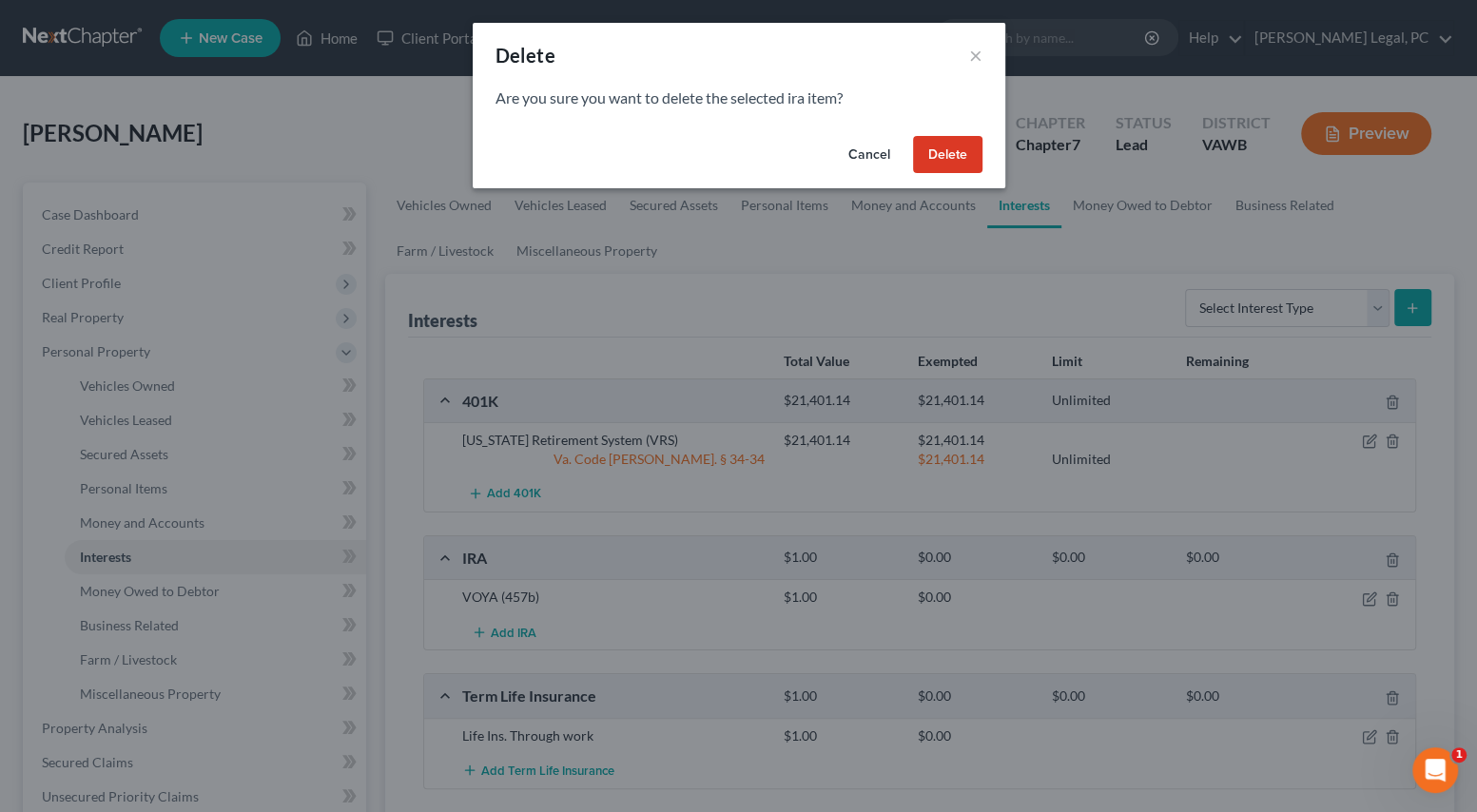
click at [950, 141] on button "Delete" at bounding box center [947, 155] width 69 height 38
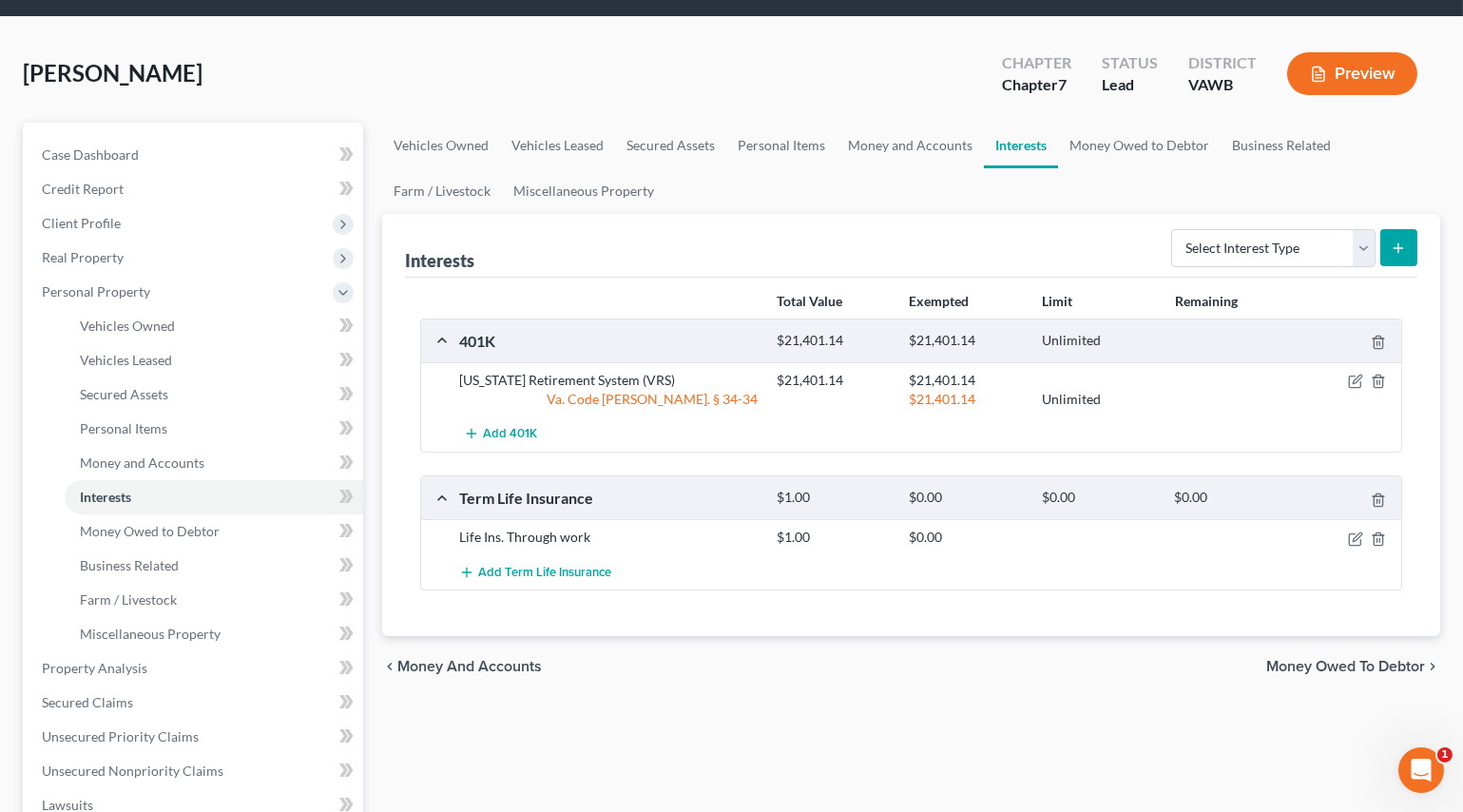
scroll to position [86, 0]
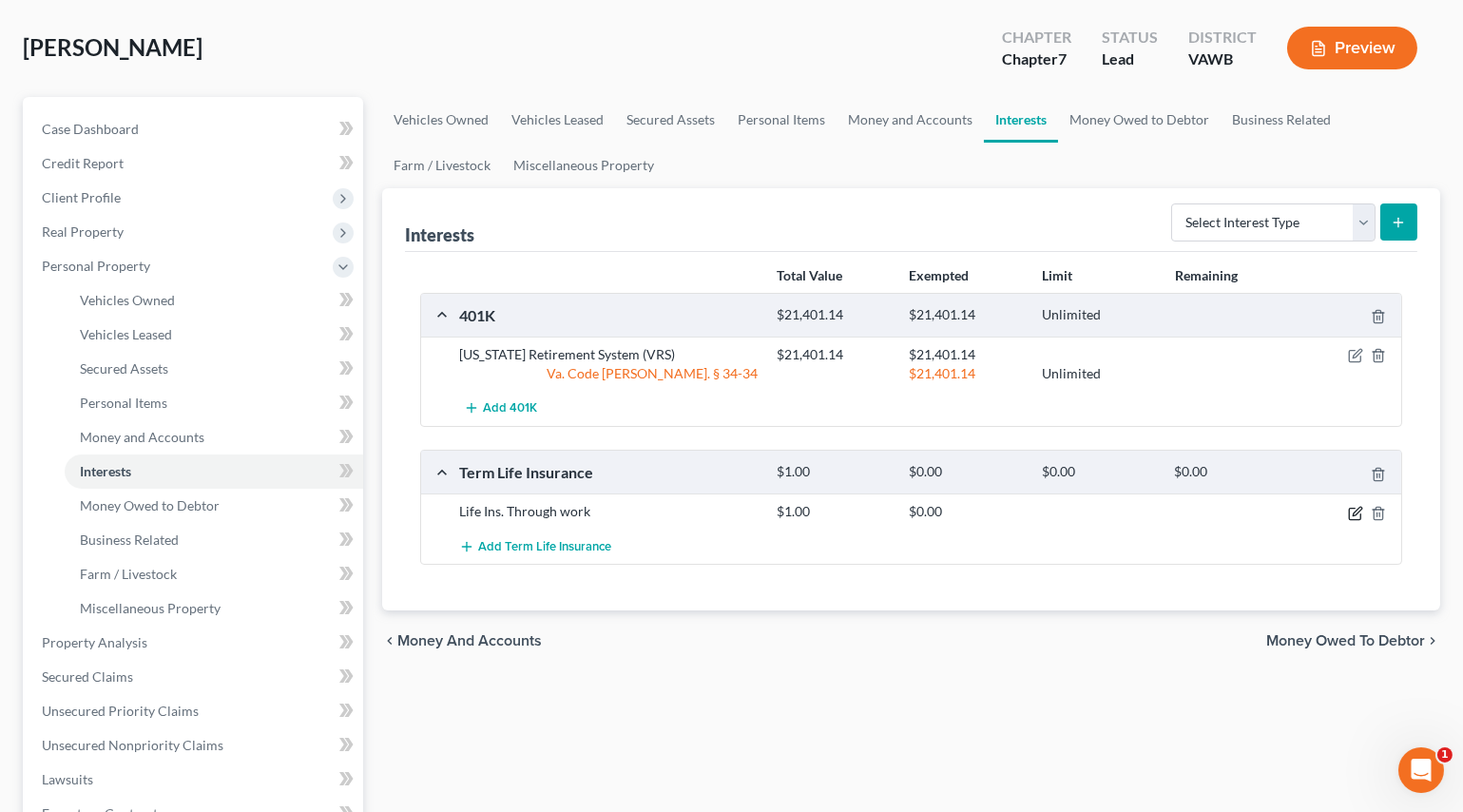
click at [1354, 516] on icon "button" at bounding box center [1355, 513] width 15 height 15
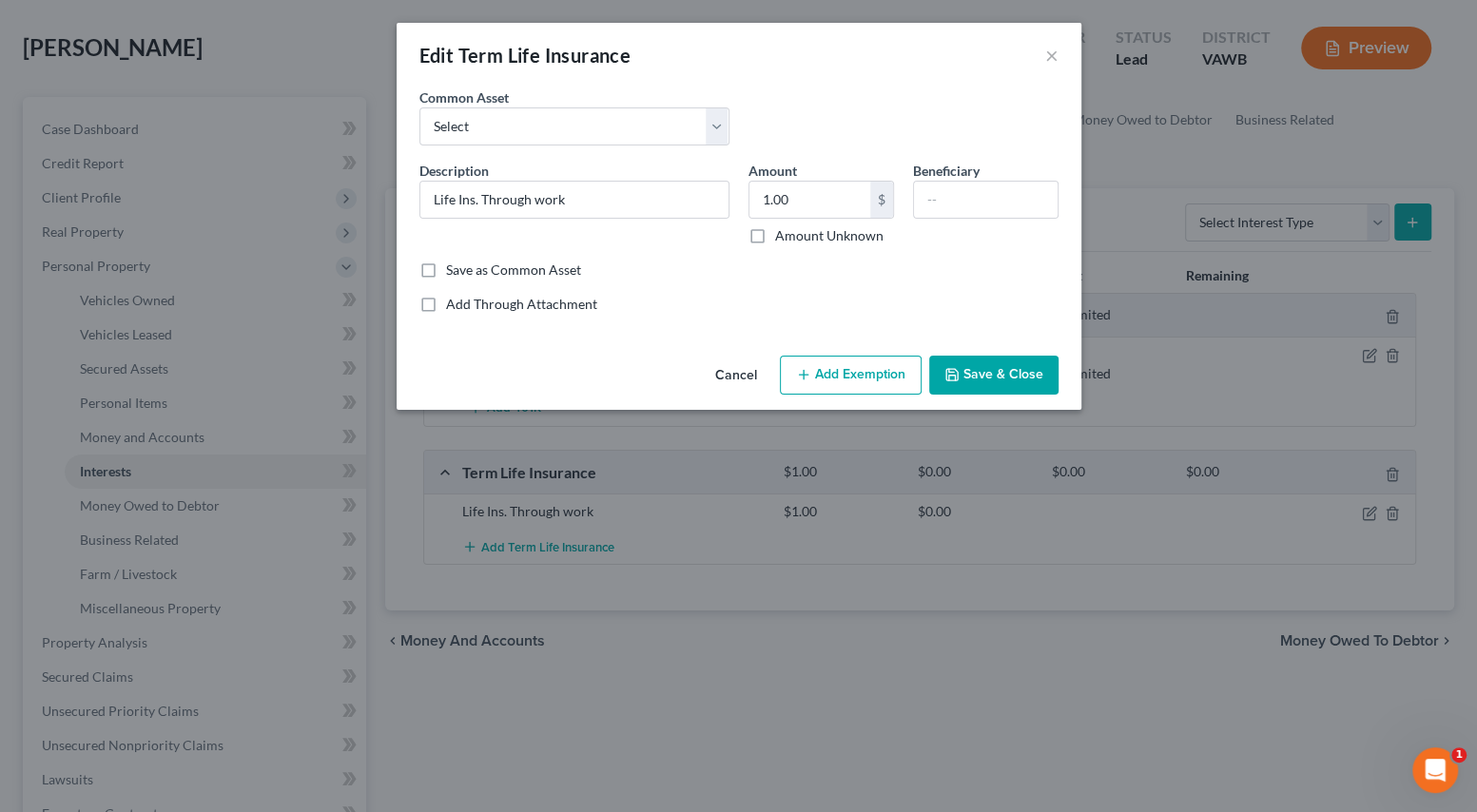
click at [847, 370] on button "Add Exemption" at bounding box center [850, 375] width 141 height 40
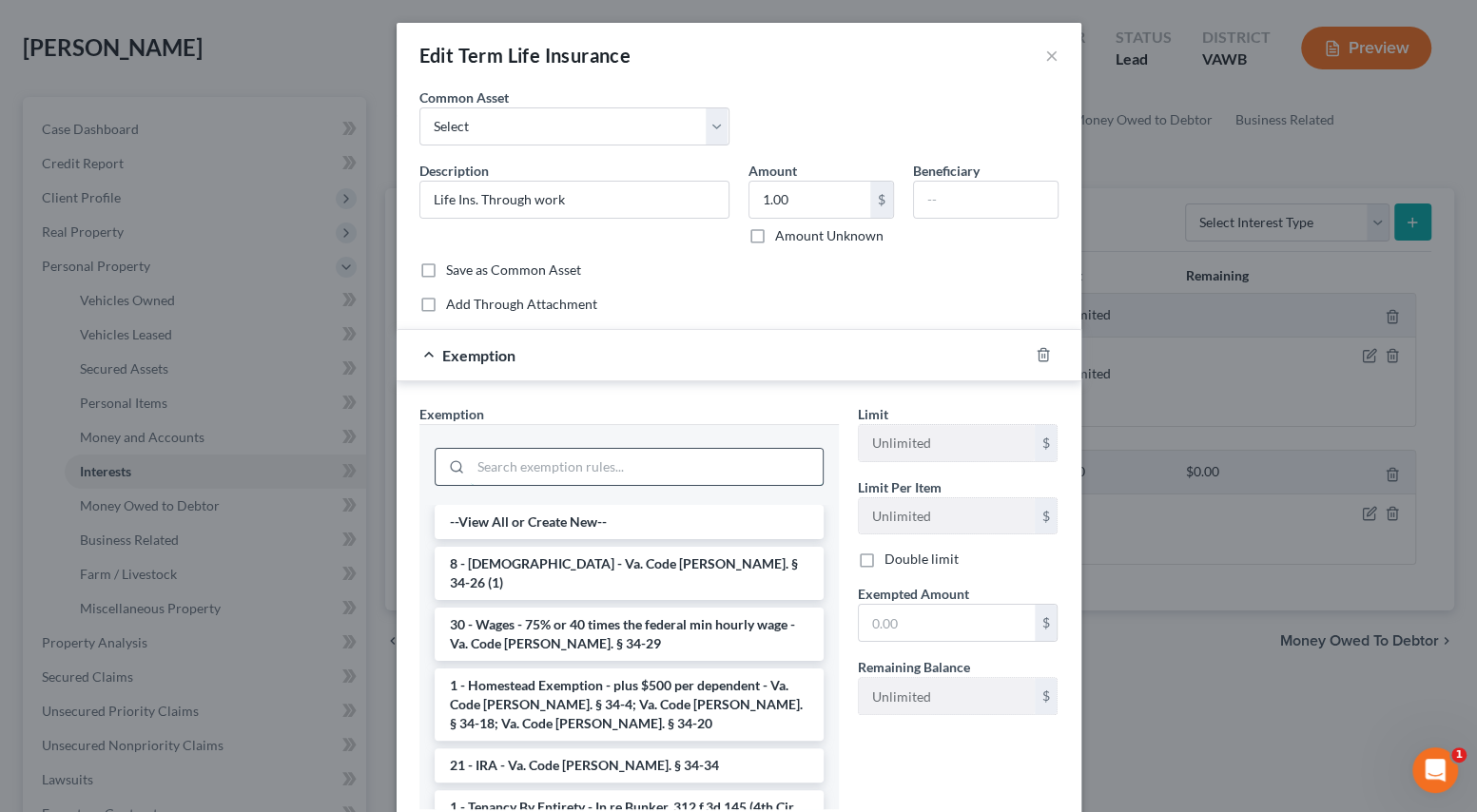
click at [573, 465] on input "search" at bounding box center [646, 466] width 352 height 37
drag, startPoint x: 555, startPoint y: 202, endPoint x: 207, endPoint y: 230, distance: 349.1
click at [207, 230] on div "Edit Term Life Insurance × An exemption set must first be selected from the Fil…" at bounding box center [738, 406] width 1477 height 812
type input "Term Life Insurance Policy through work"
click at [470, 466] on input "search" at bounding box center [646, 466] width 352 height 37
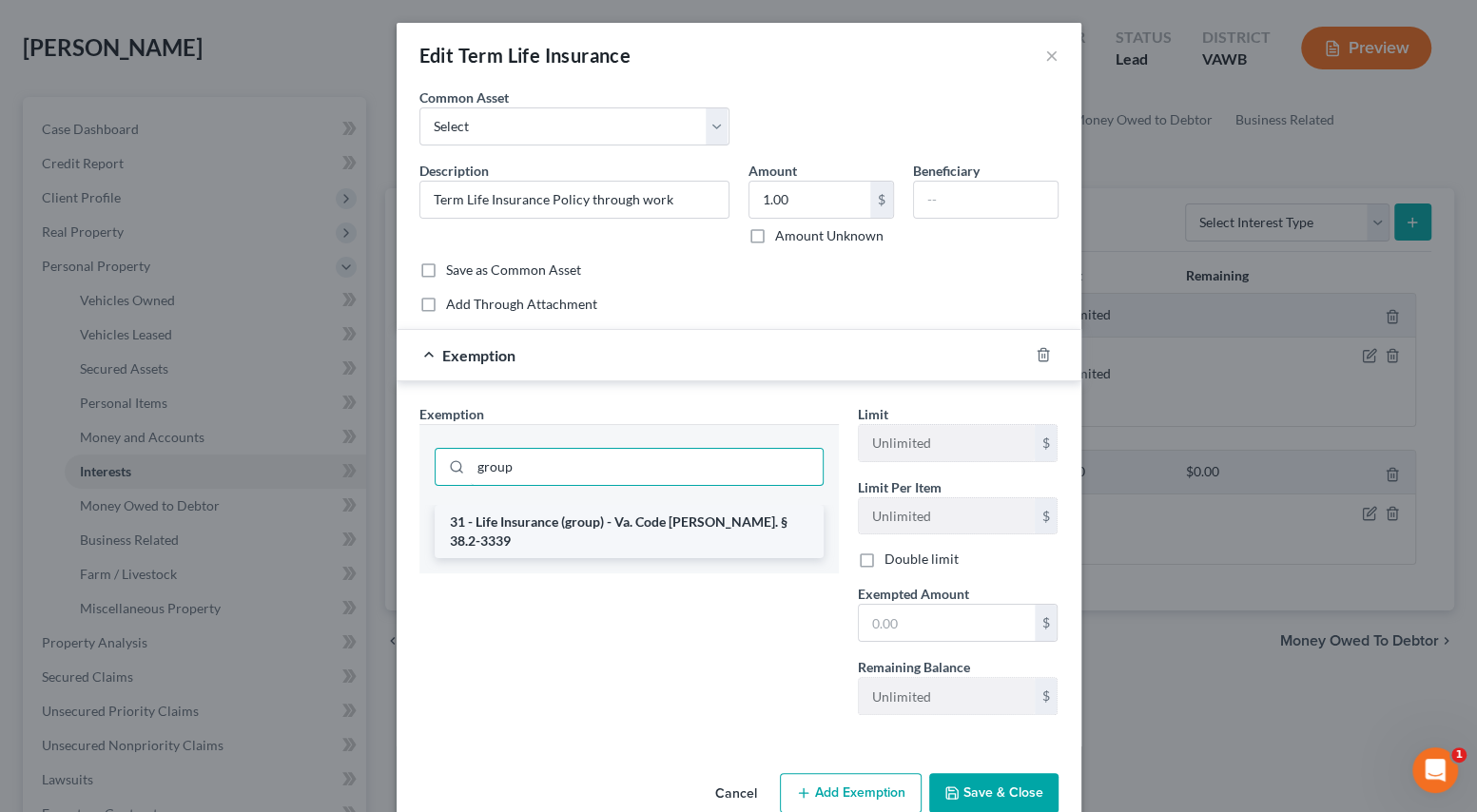
type input "group"
click at [619, 523] on li "31 - Life Insurance (group) - Va. Code [PERSON_NAME]. § 38.2-3339" at bounding box center [629, 531] width 389 height 53
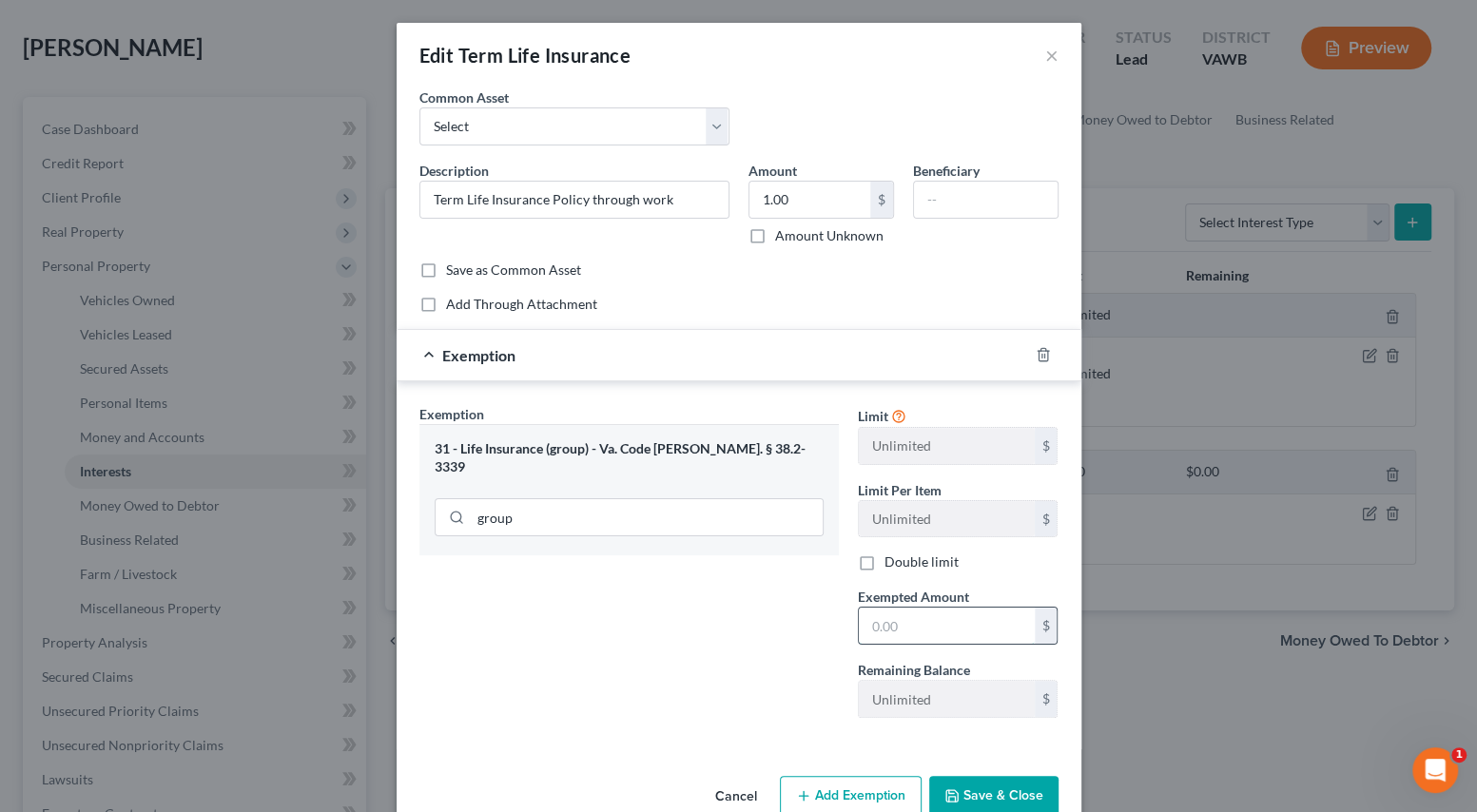
click at [893, 625] on input "text" at bounding box center [946, 625] width 176 height 37
type input "1"
drag, startPoint x: 747, startPoint y: 646, endPoint x: 788, endPoint y: 677, distance: 51.4
click at [747, 646] on div "Exemption Set must be selected for CA. Exemption * 31 - Life Insurance (group) …" at bounding box center [629, 568] width 439 height 329
click at [963, 782] on button "Save & Close" at bounding box center [993, 795] width 129 height 40
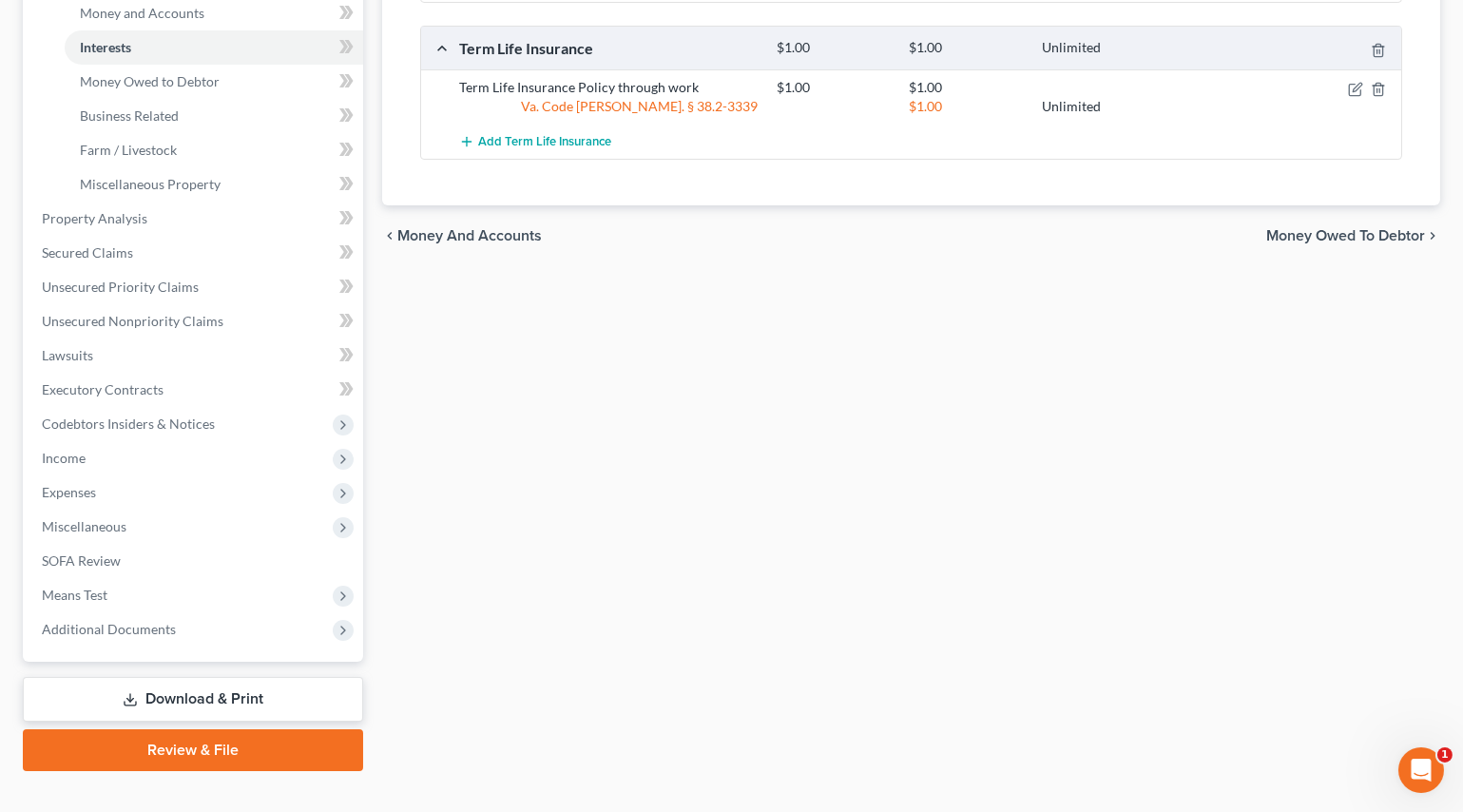
scroll to position [519, 0]
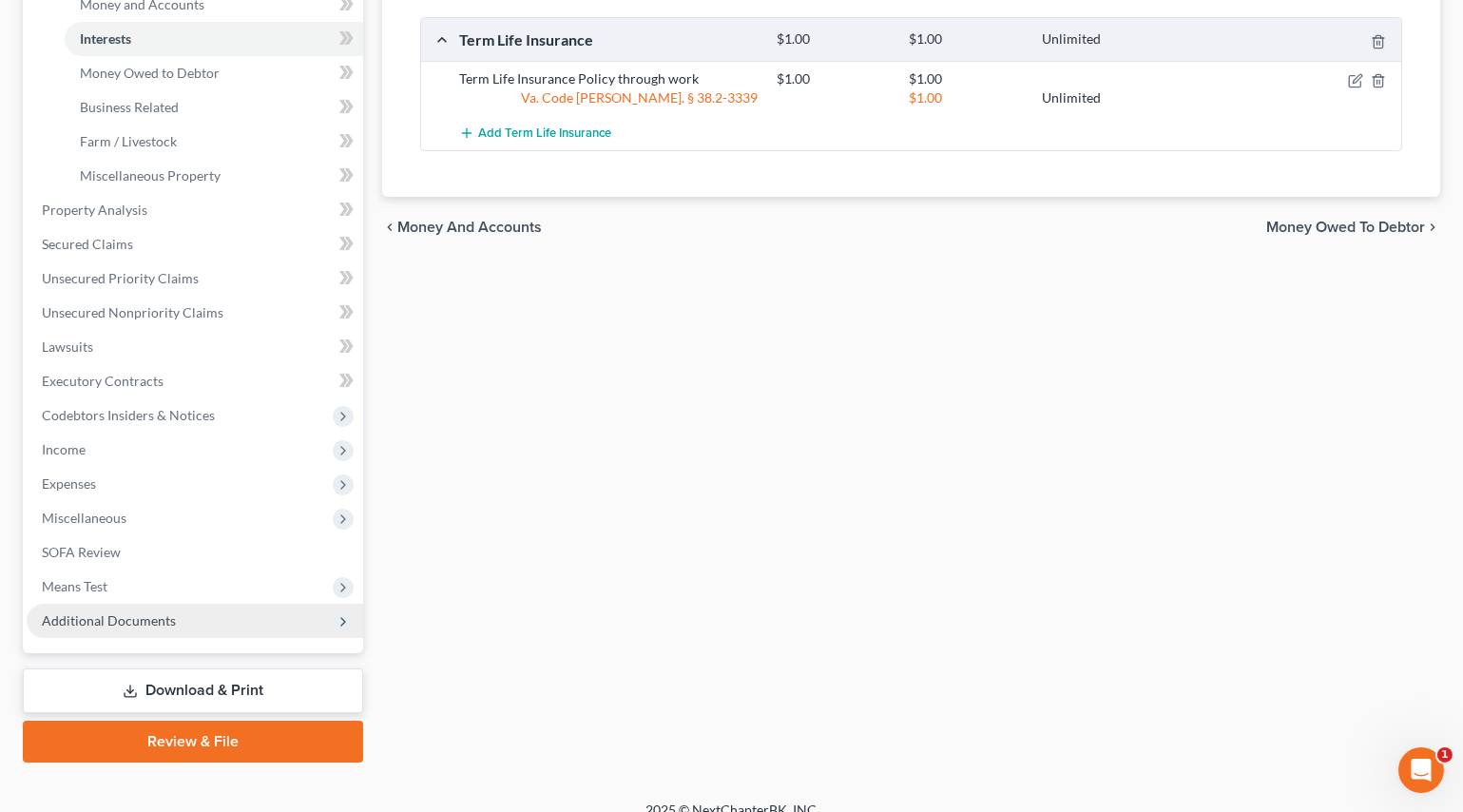
click at [196, 617] on span "Additional Documents" at bounding box center [195, 620] width 337 height 35
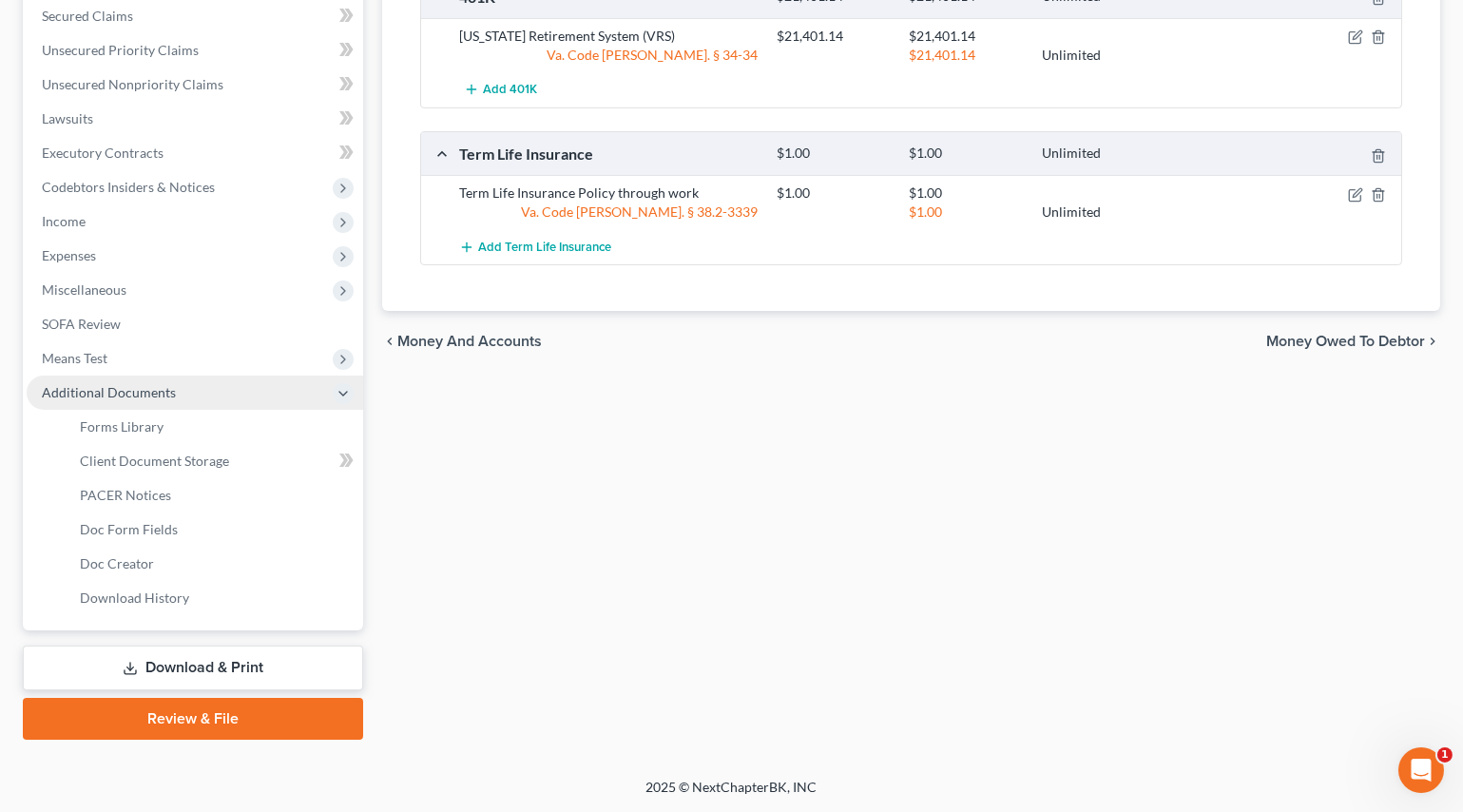
scroll to position [401, 0]
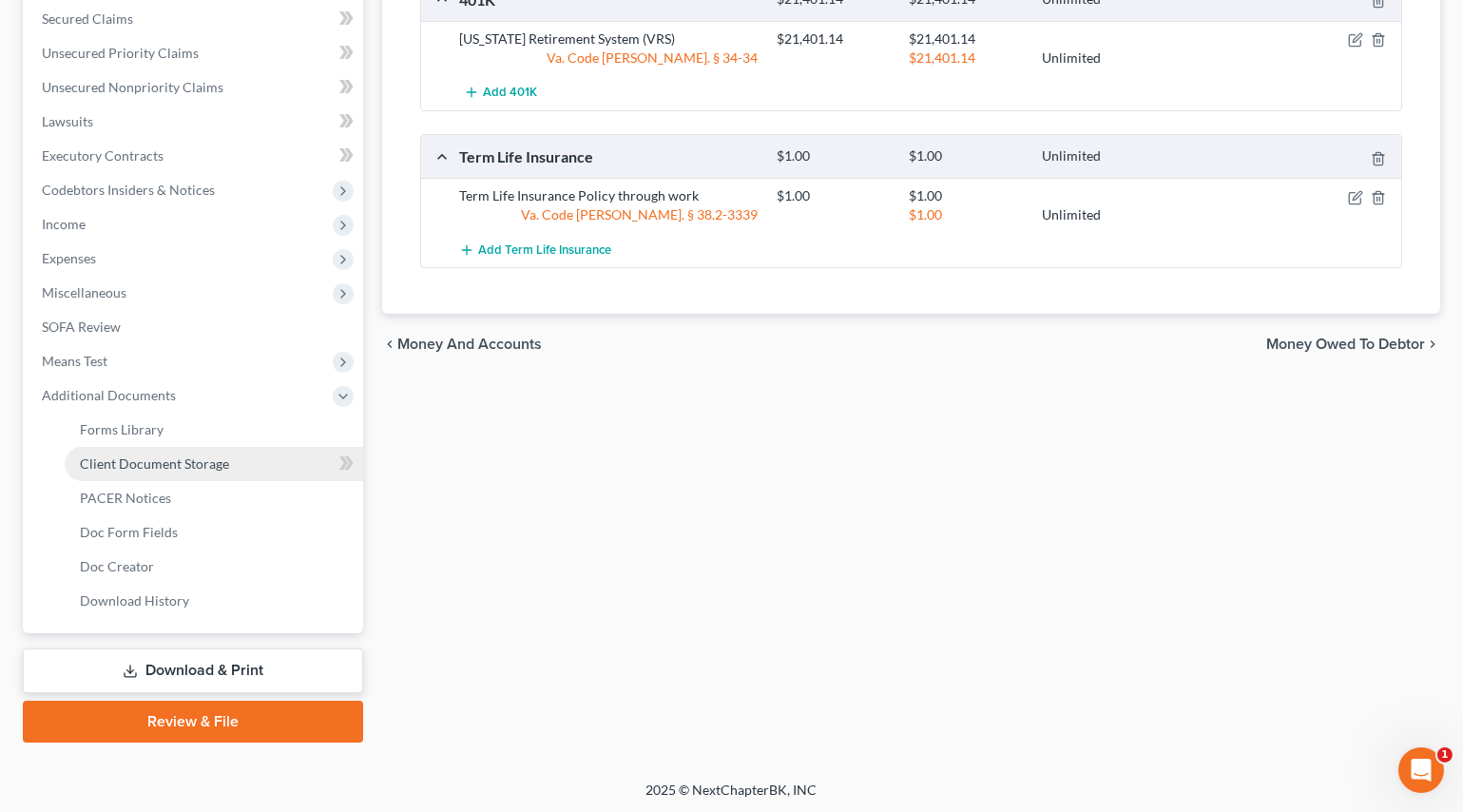
click at [199, 468] on link "Client Document Storage" at bounding box center [213, 463] width 298 height 35
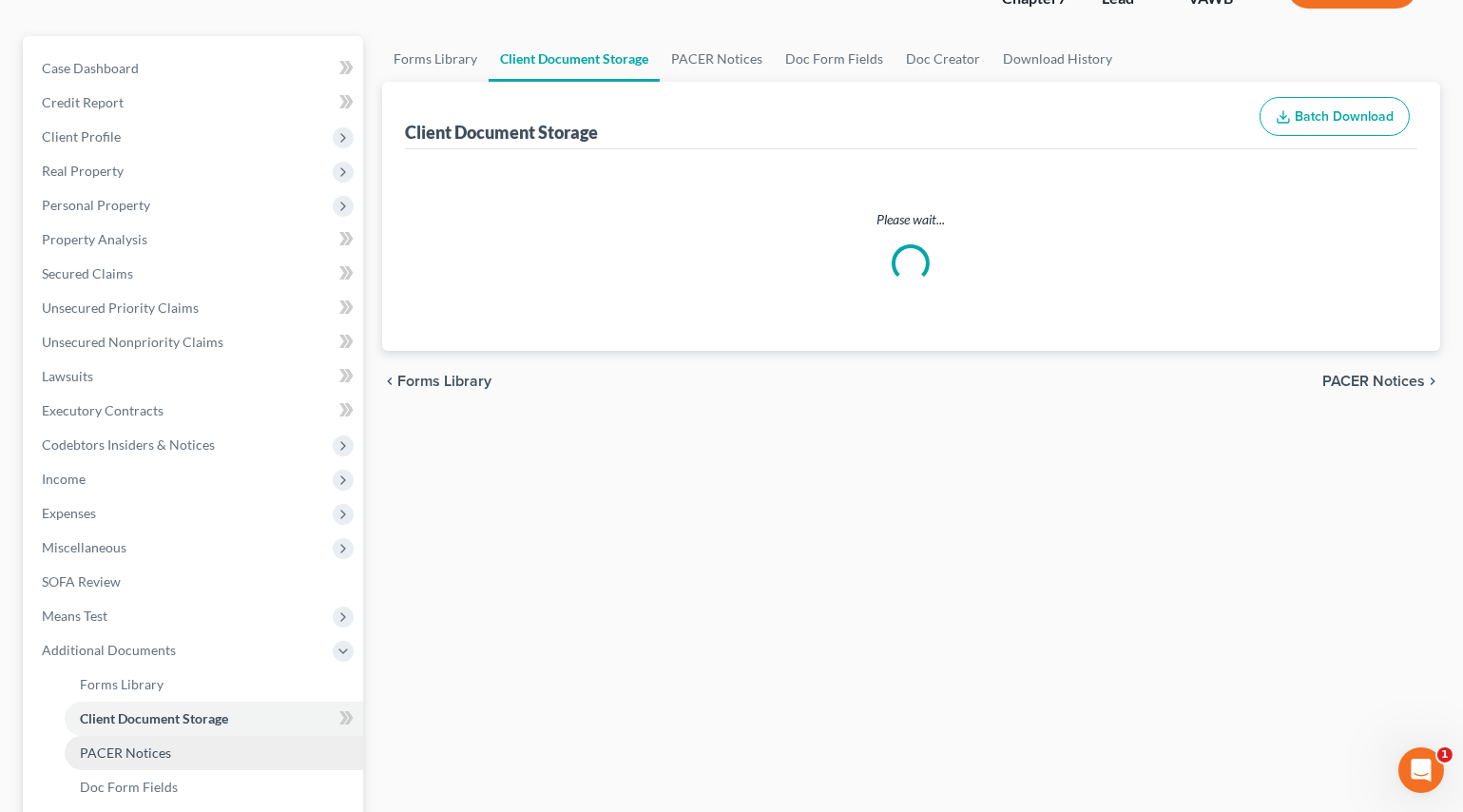
scroll to position [22, 0]
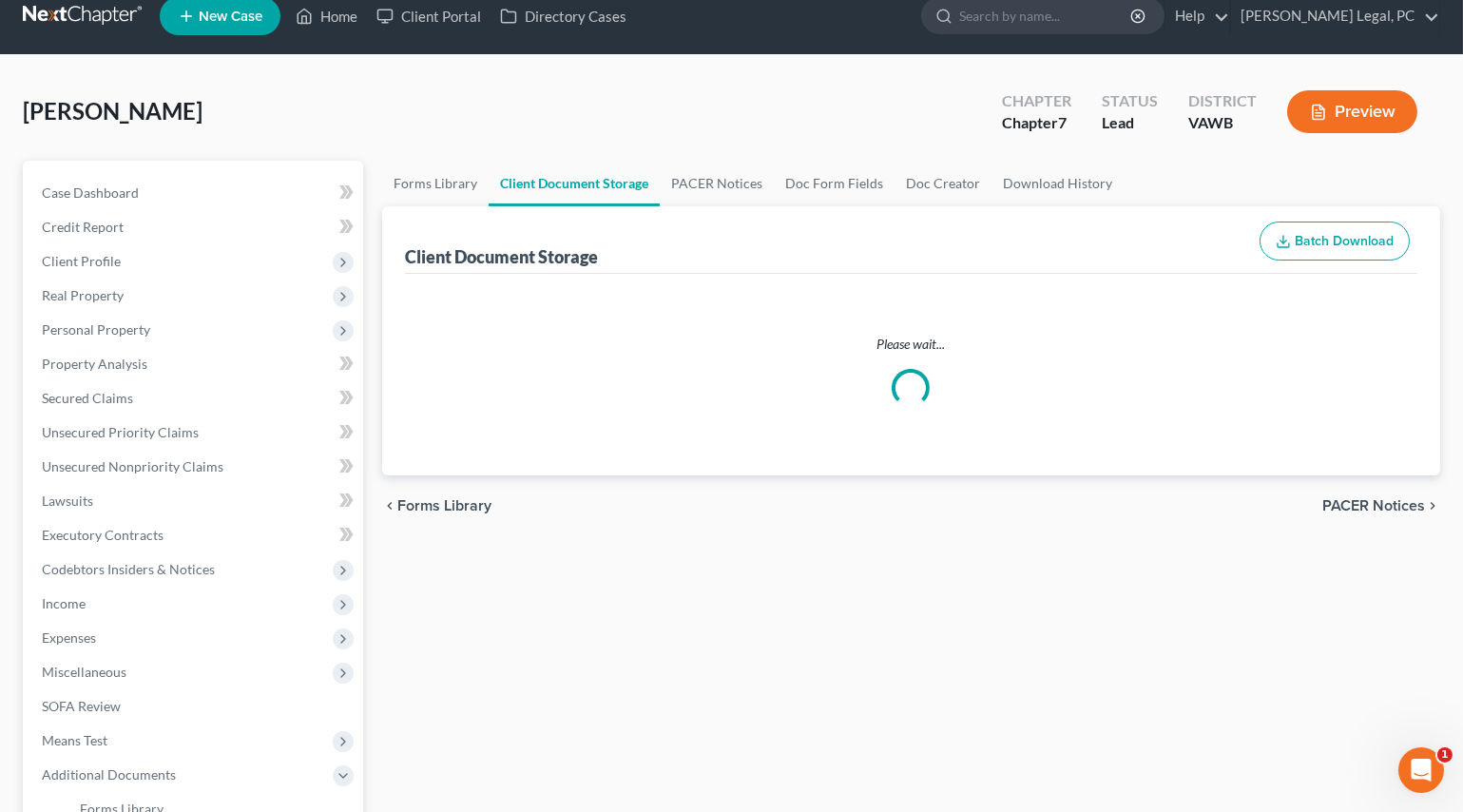
select select "0"
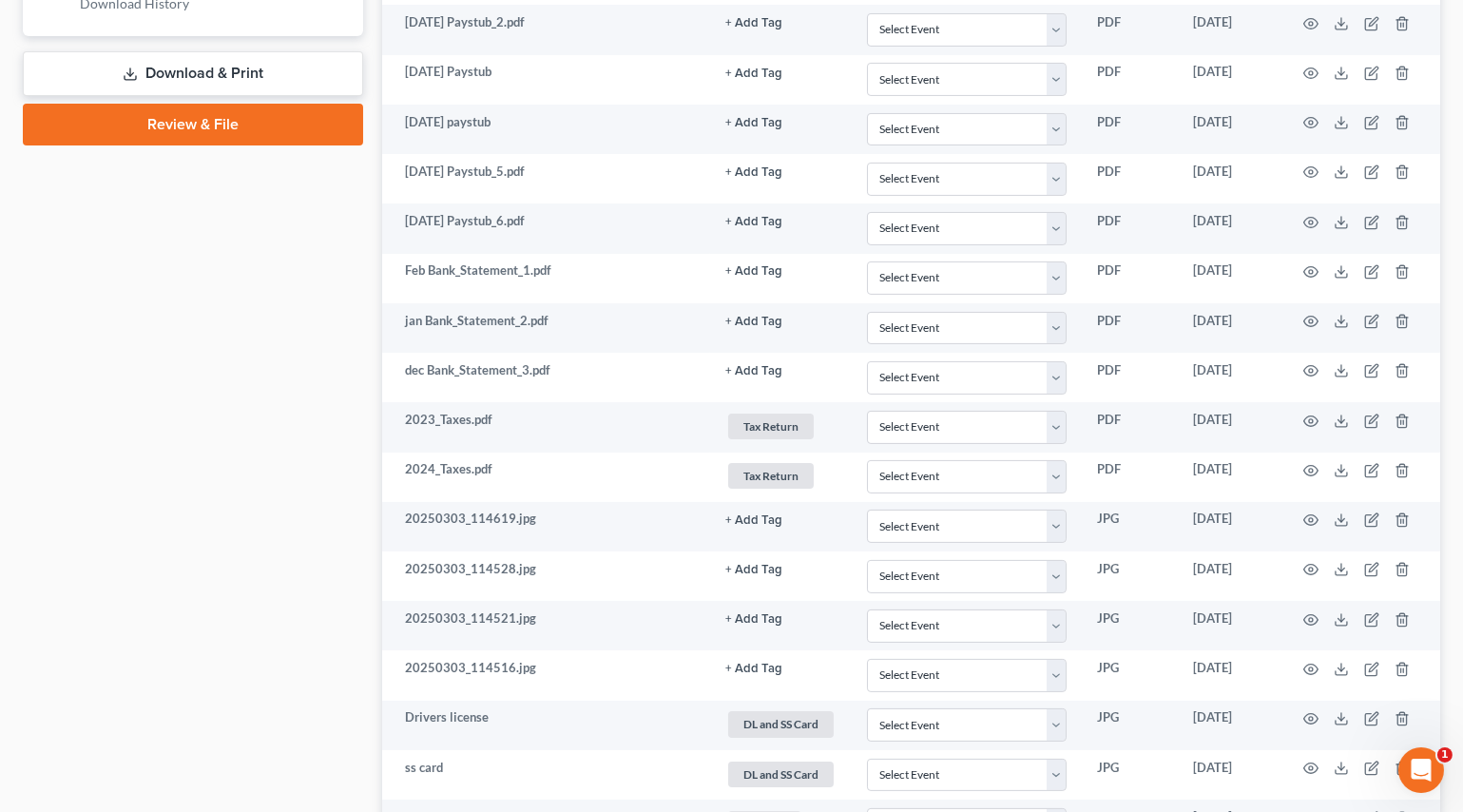
scroll to position [1036, 0]
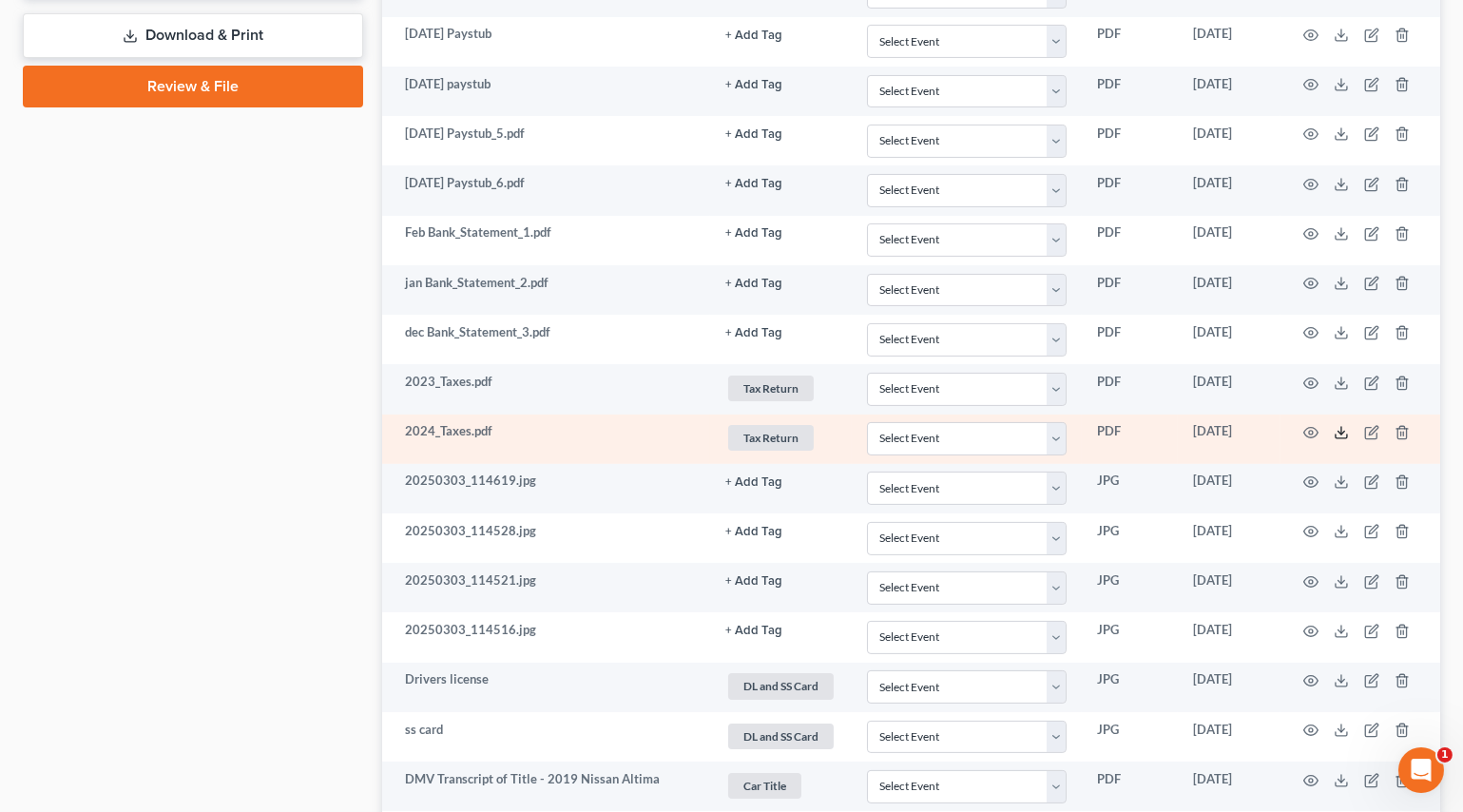
click at [1338, 426] on icon at bounding box center [1341, 432] width 15 height 15
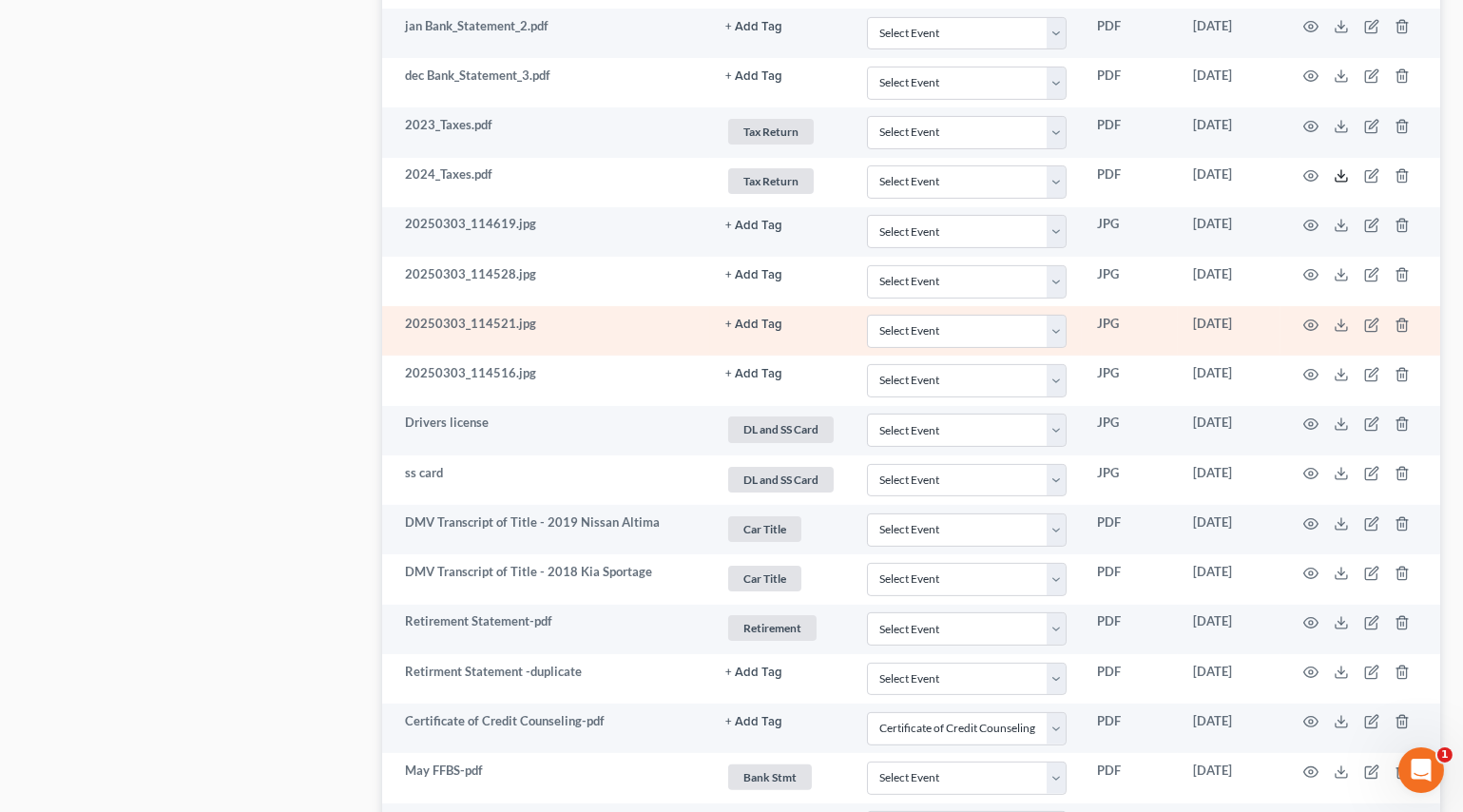
scroll to position [1296, 0]
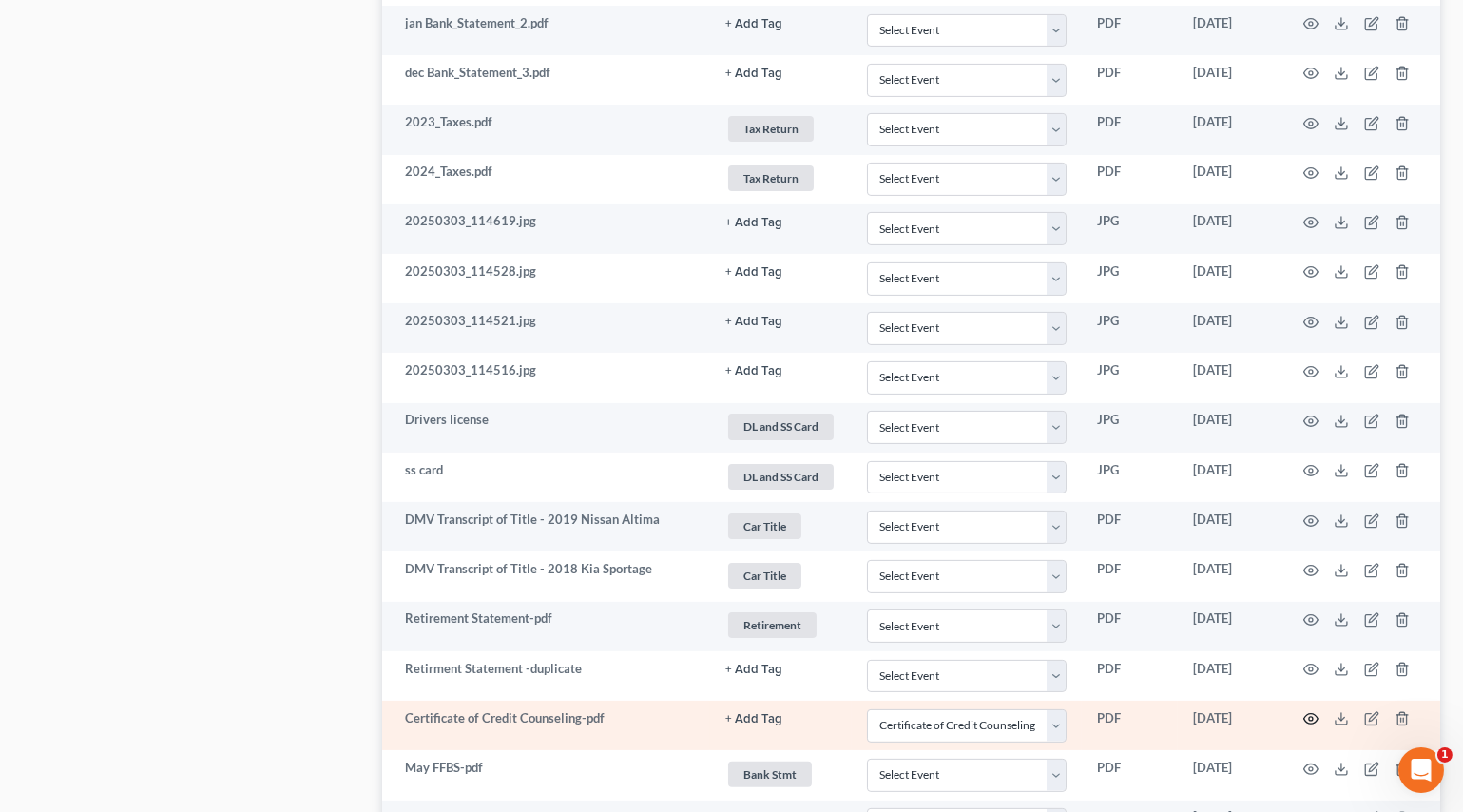
click at [1306, 714] on icon "button" at bounding box center [1311, 719] width 14 height 11
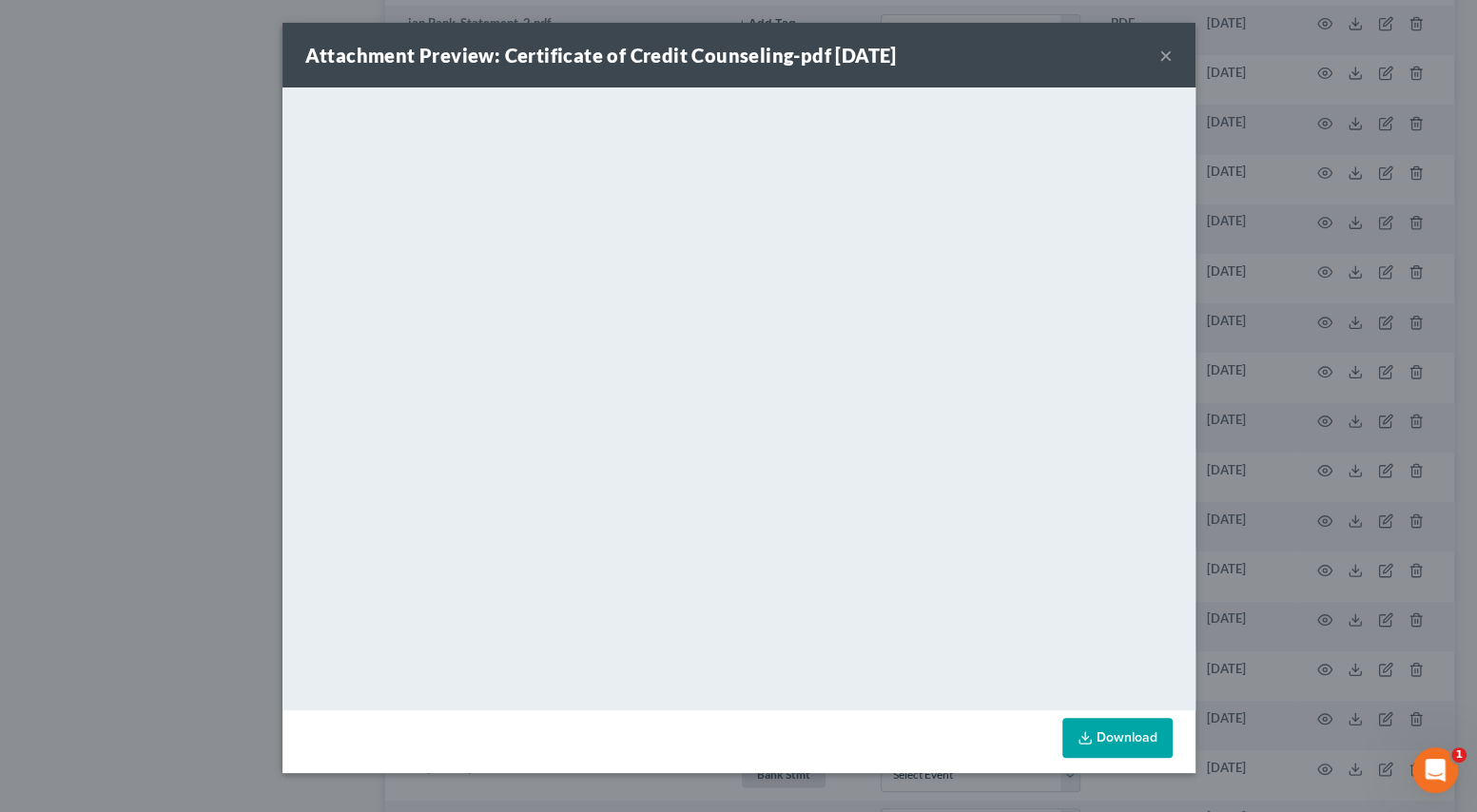
click at [1161, 50] on button "×" at bounding box center [1165, 54] width 13 height 23
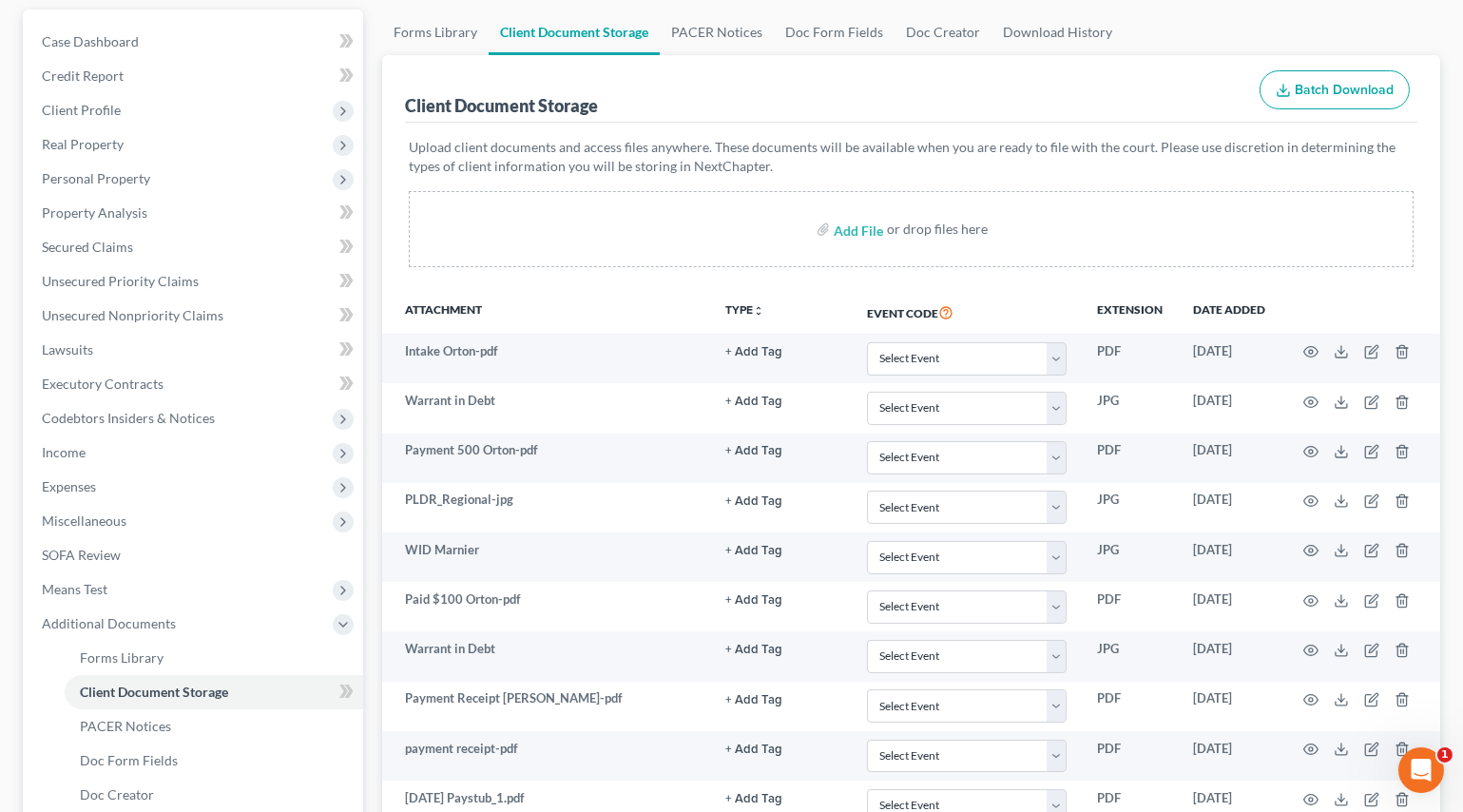
scroll to position [172, 0]
click at [124, 178] on span "Personal Property" at bounding box center [96, 179] width 109 height 16
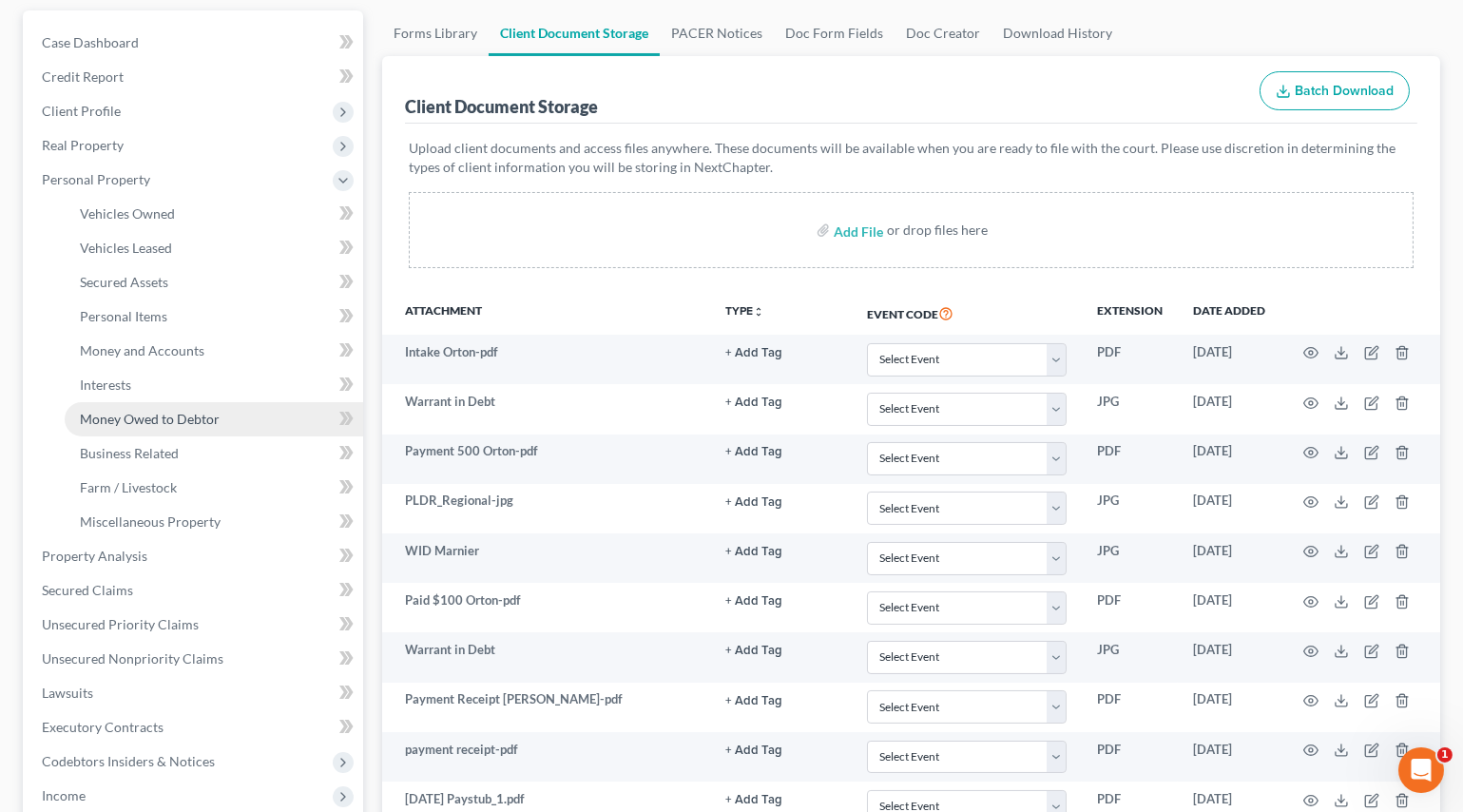
click at [145, 418] on span "Money Owed to Debtor" at bounding box center [149, 419] width 139 height 16
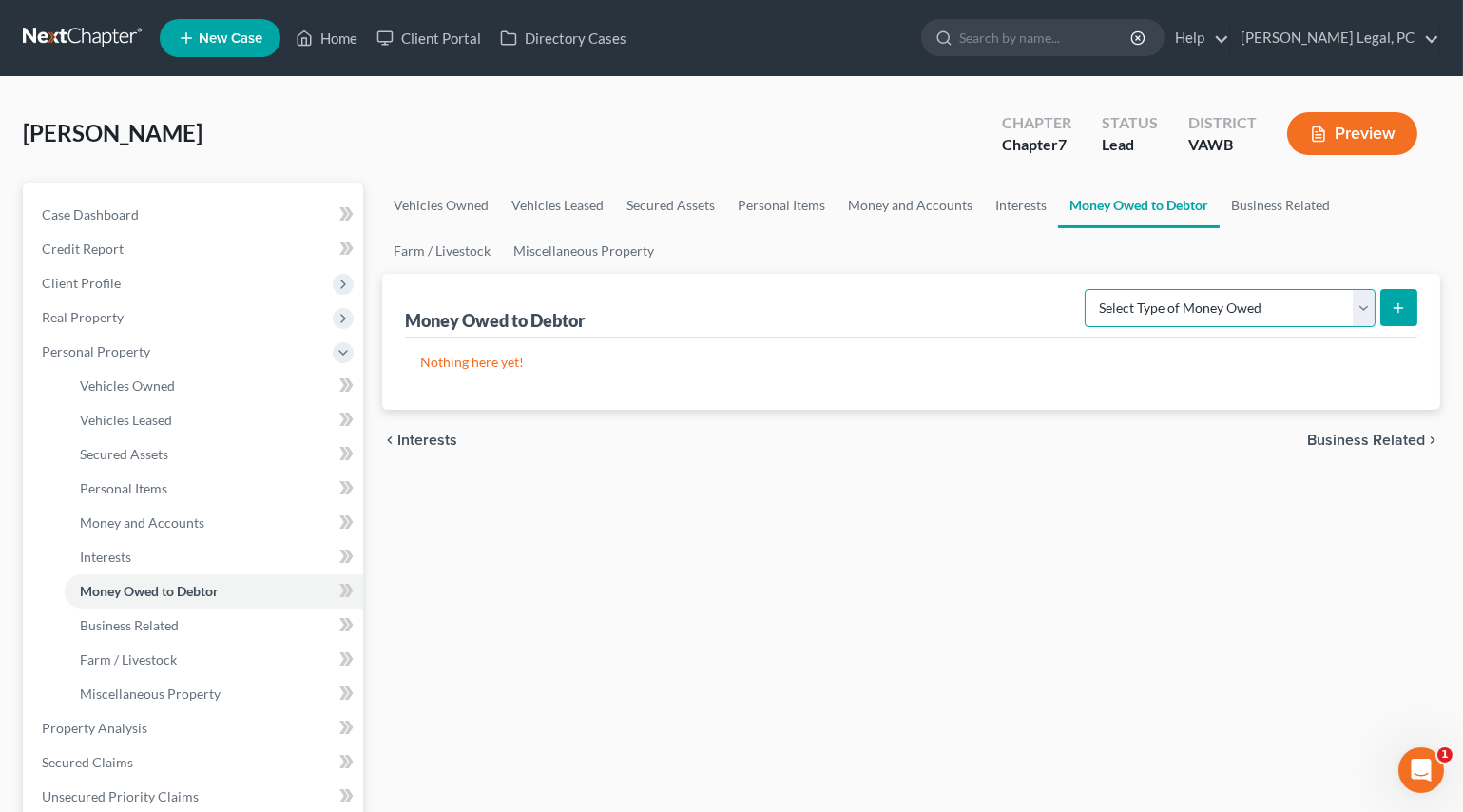
click at [1130, 320] on select "Select Type of Money Owed Accounts Receivable Alimony Child Support Claims Agai…" at bounding box center [1230, 308] width 291 height 38
select select "expected_tax_refund"
click at [1089, 289] on select "Select Type of Money Owed Accounts Receivable Alimony Child Support Claims Agai…" at bounding box center [1230, 308] width 291 height 38
click at [1384, 304] on button "submit" at bounding box center [1399, 308] width 38 height 38
select select "0"
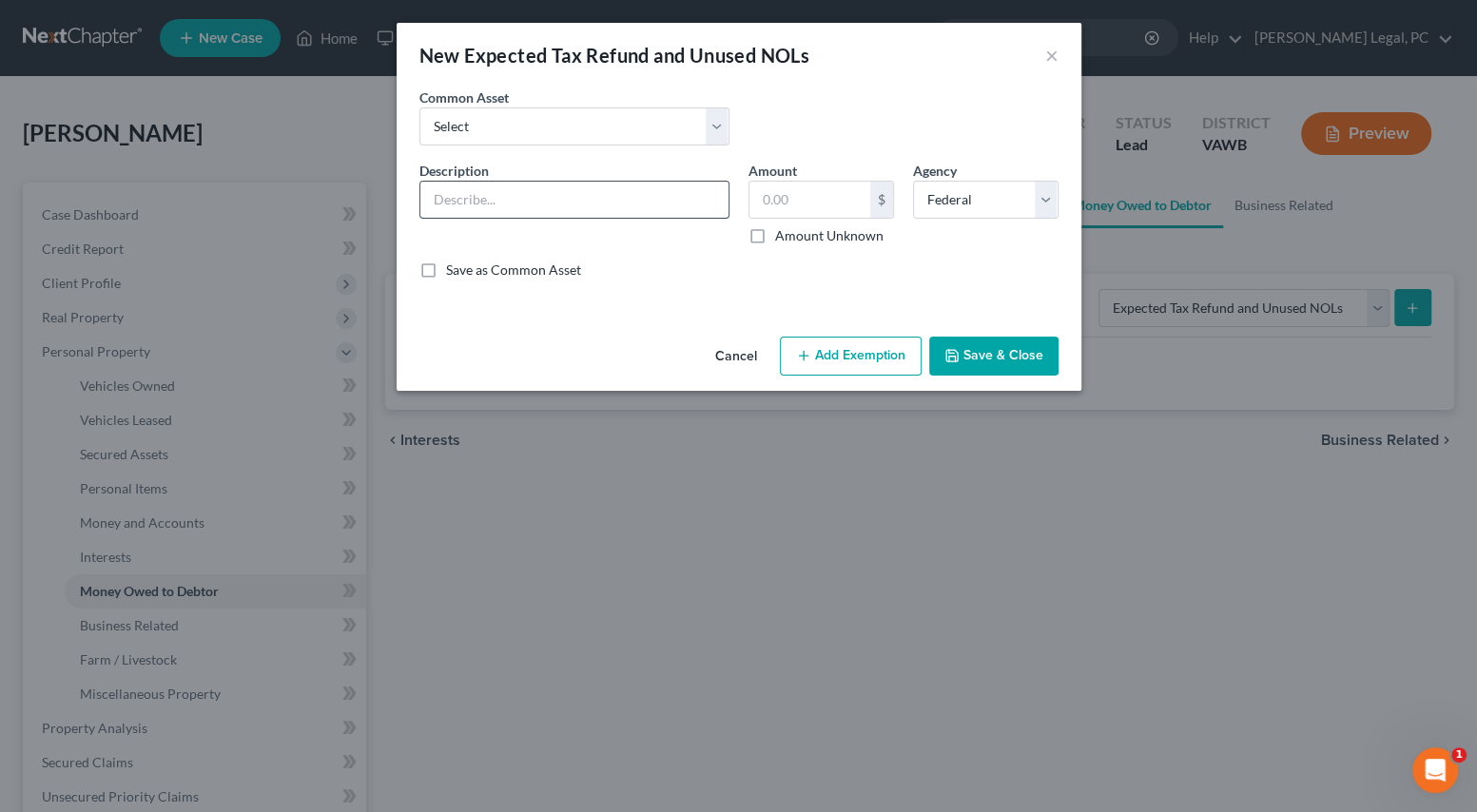
click at [639, 208] on input "text" at bounding box center [574, 200] width 308 height 37
type input "Potential 2025 Federal Tax Refund"
click at [838, 181] on div "$" at bounding box center [820, 200] width 145 height 38
click at [838, 185] on input "text" at bounding box center [809, 200] width 121 height 37
type input "3,000"
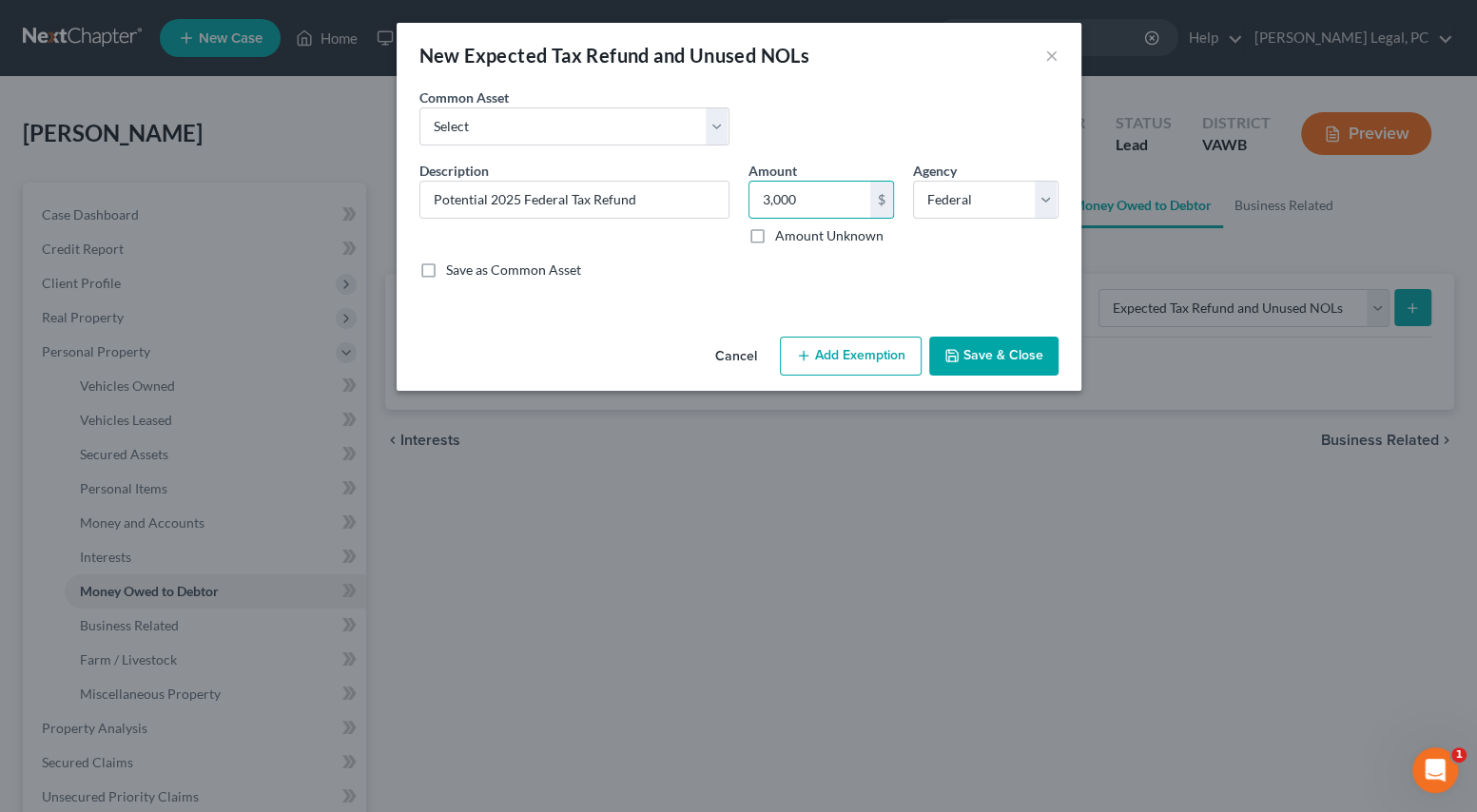
click at [866, 363] on button "Add Exemption" at bounding box center [850, 357] width 141 height 40
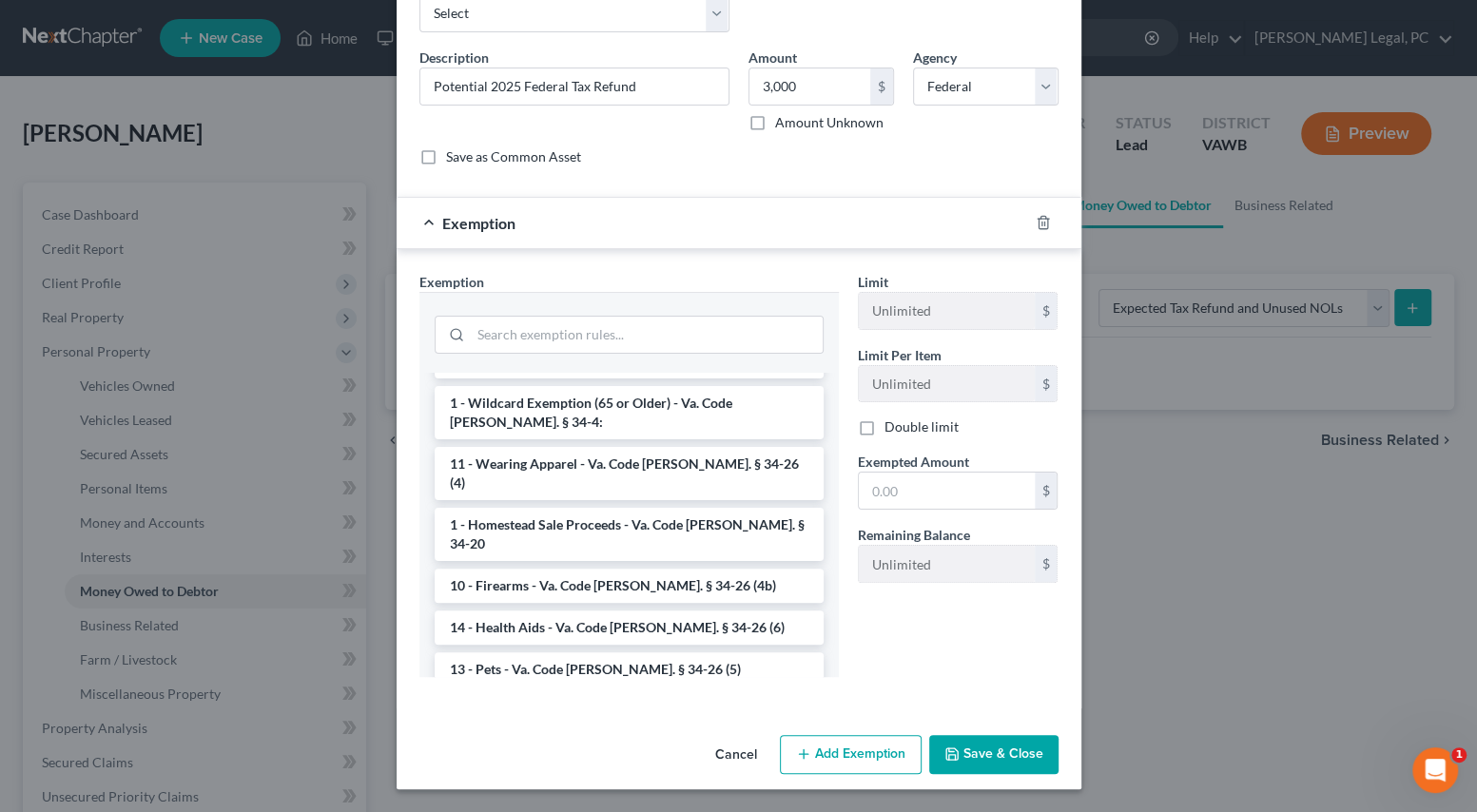
scroll to position [2885, 0]
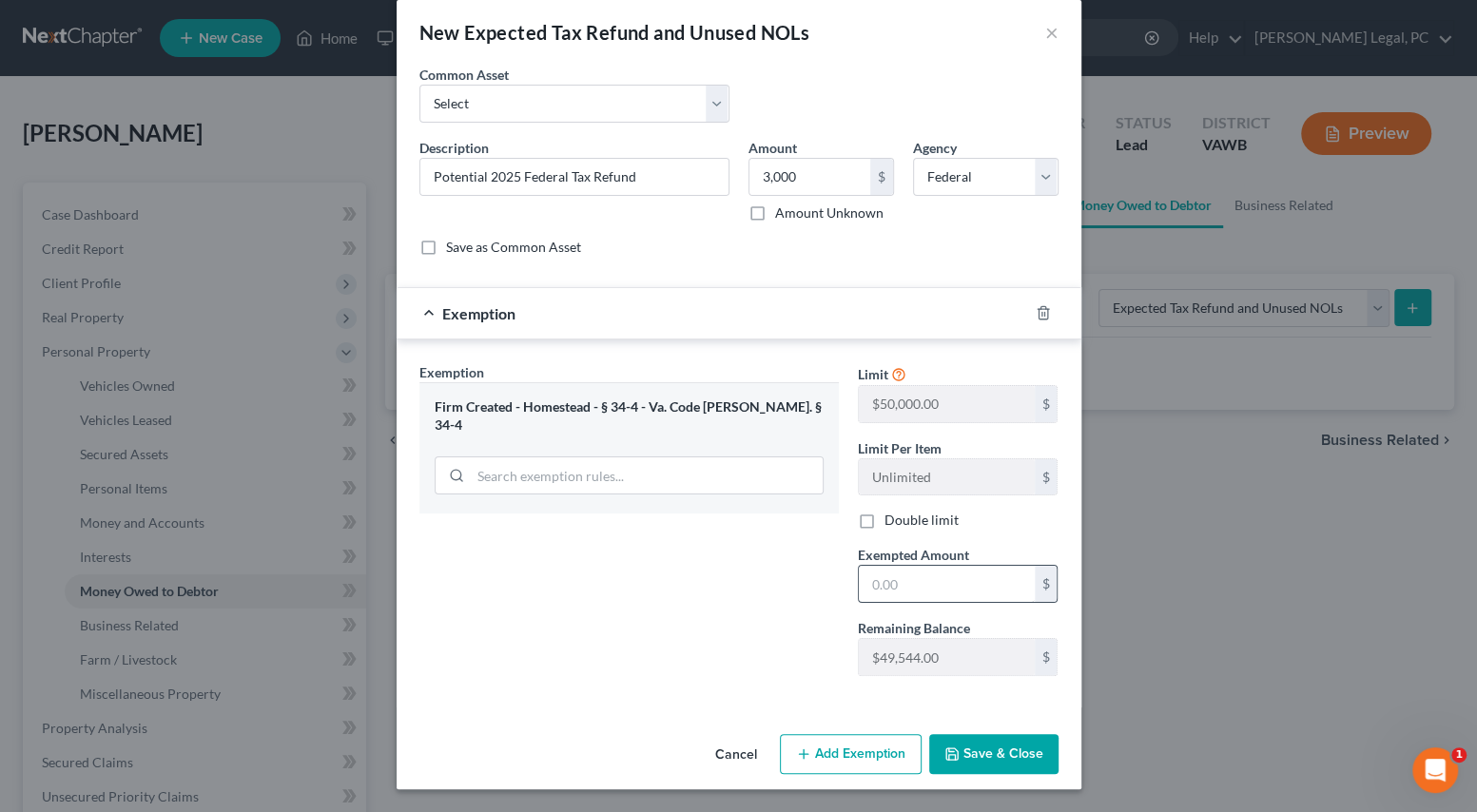
scroll to position [21, 0]
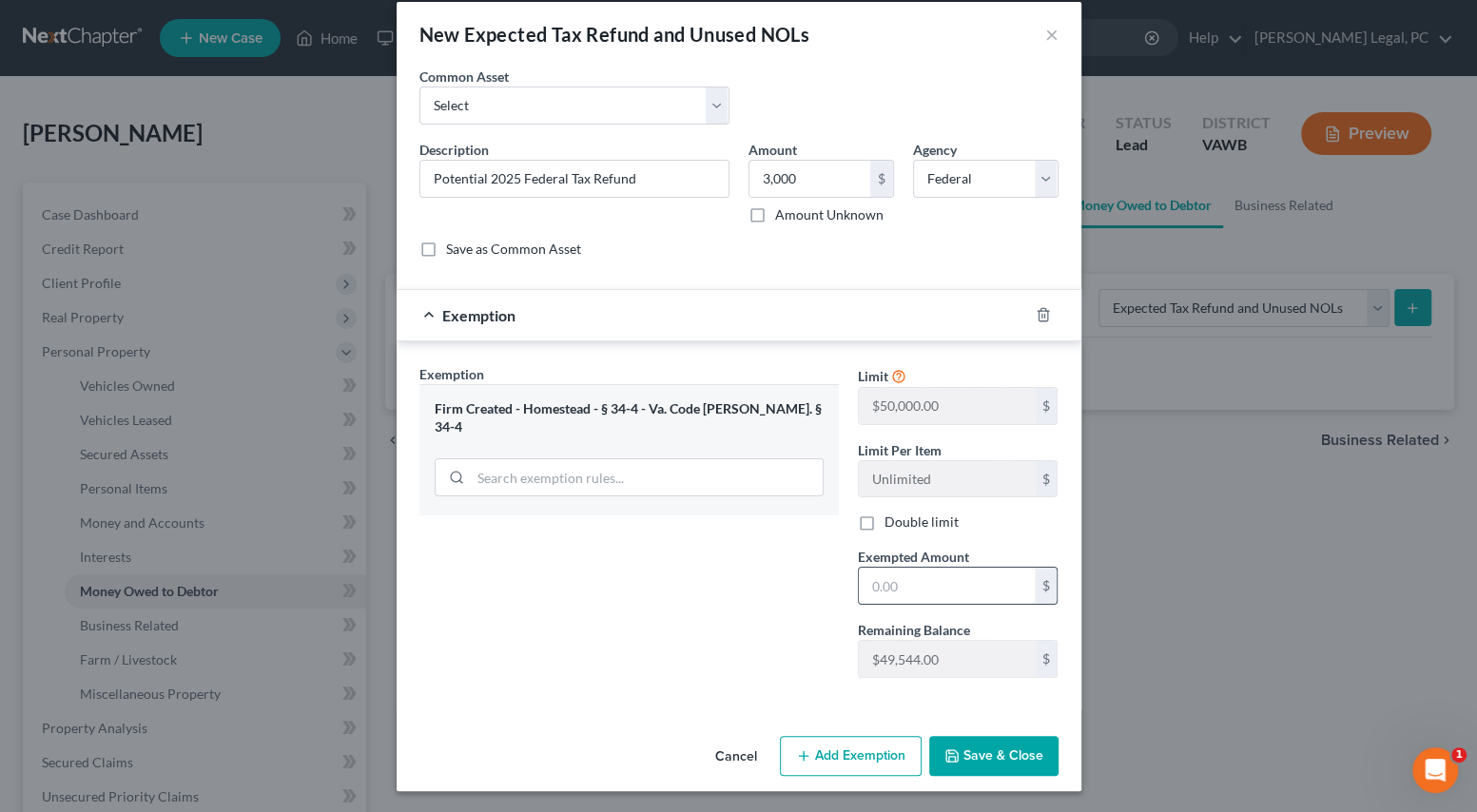
click at [922, 580] on input "text" at bounding box center [946, 586] width 176 height 37
type input "3,000"
click at [771, 608] on div "Exemption Set must be selected for CA. Exemption * Firm Created - Homestead - §…" at bounding box center [629, 528] width 439 height 329
click at [949, 742] on button "Save & Close" at bounding box center [993, 756] width 129 height 40
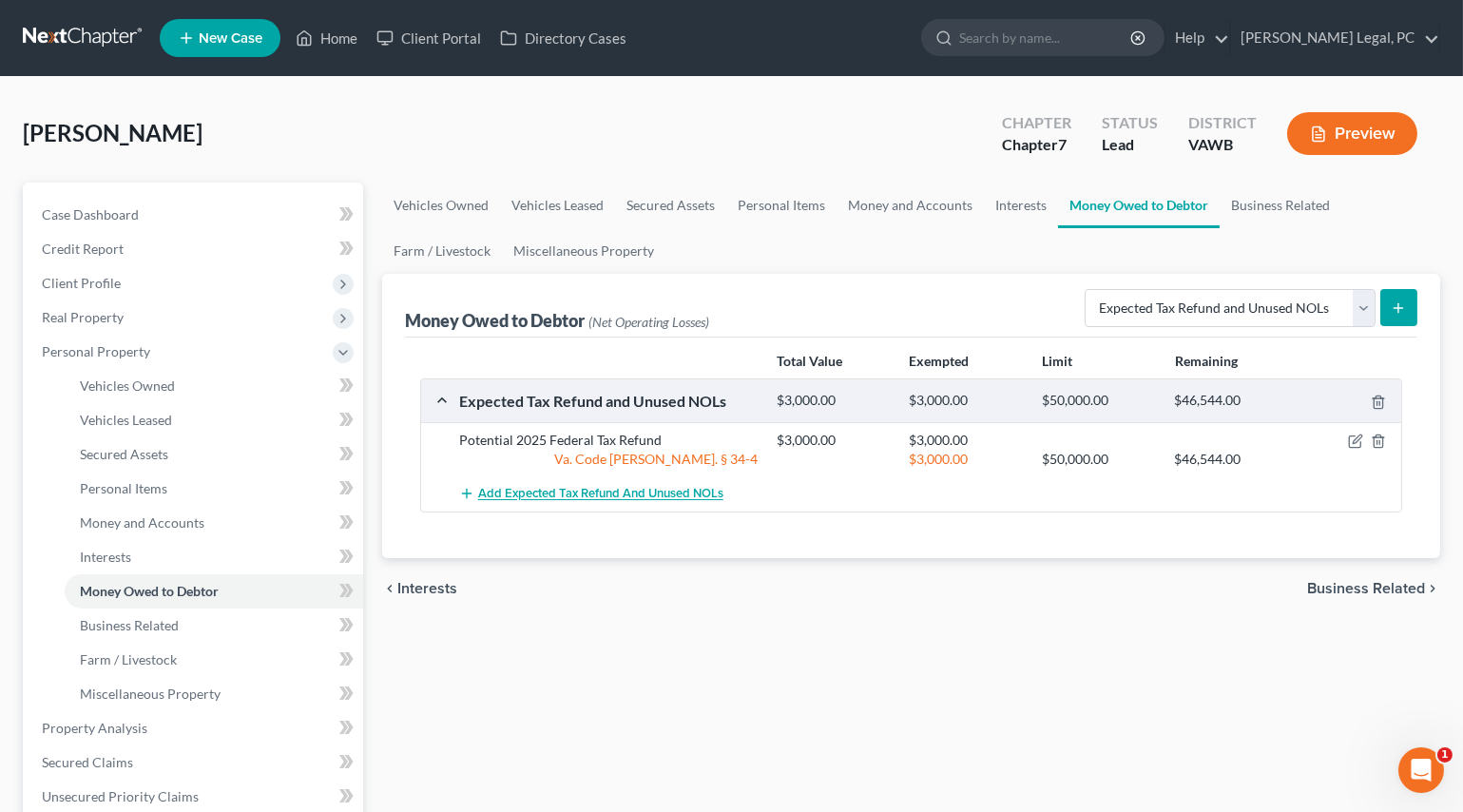
click at [579, 483] on button "Add Expected Tax Refund and Unused NOLs" at bounding box center [592, 494] width 265 height 36
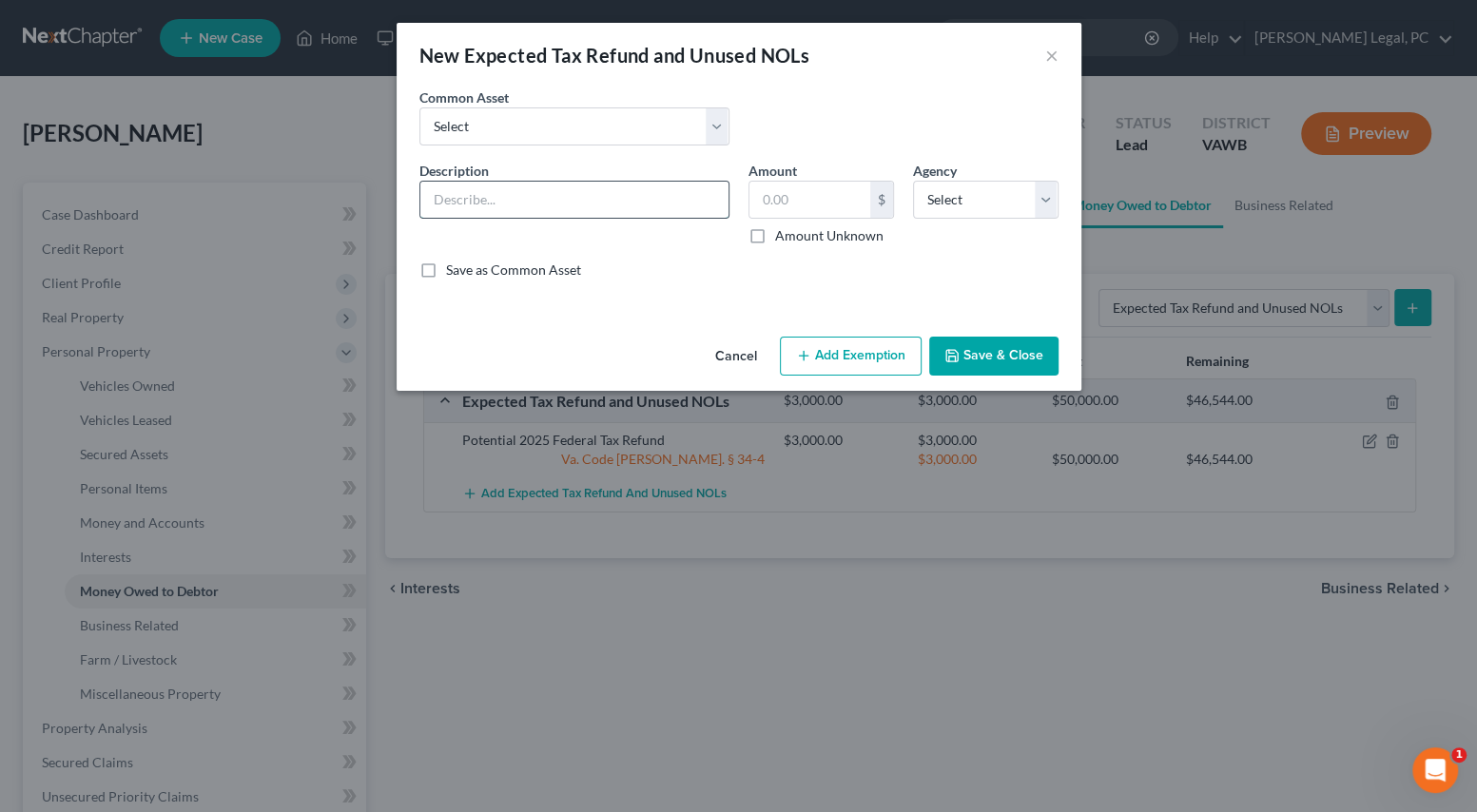
click at [566, 203] on input "text" at bounding box center [574, 200] width 308 height 37
type input "Potential 2025 State Tax Refund"
click at [764, 204] on input "text" at bounding box center [809, 200] width 121 height 37
type input "500"
click at [1008, 199] on select "Select Federal State Local" at bounding box center [985, 200] width 145 height 38
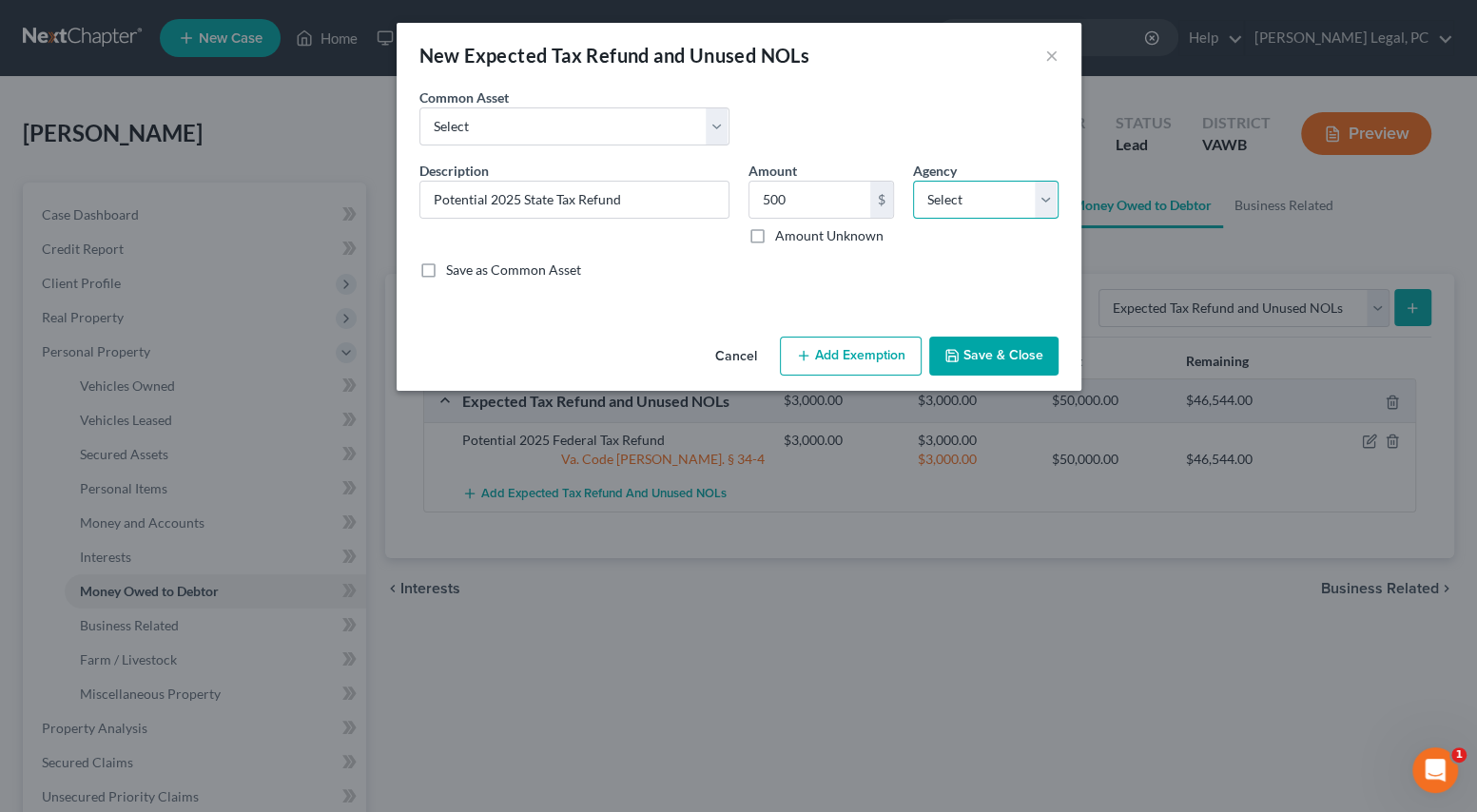
select select "1"
click at [913, 181] on select "Select Federal State Local" at bounding box center [985, 200] width 145 height 38
click at [888, 349] on button "Add Exemption" at bounding box center [850, 357] width 141 height 40
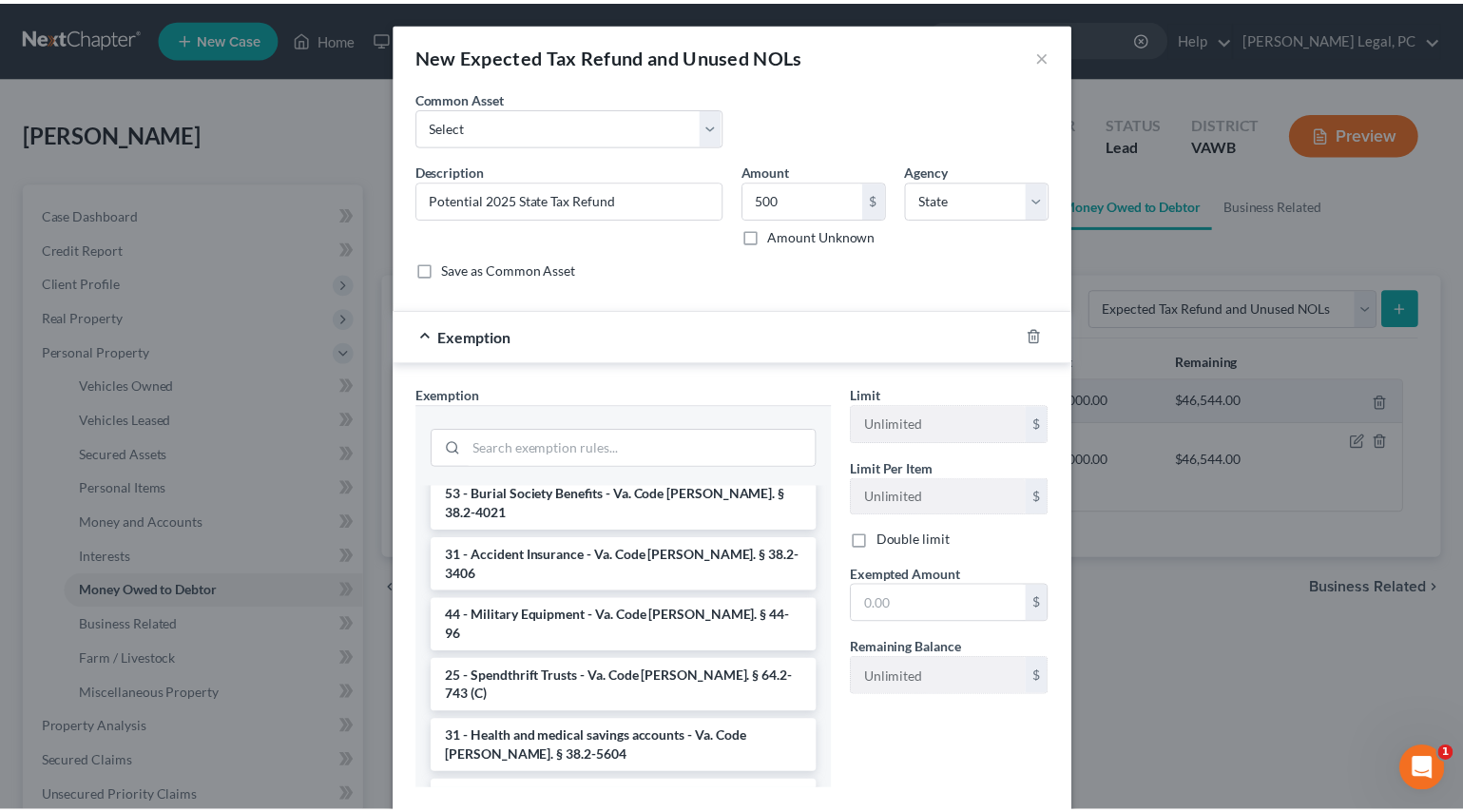
scroll to position [2885, 0]
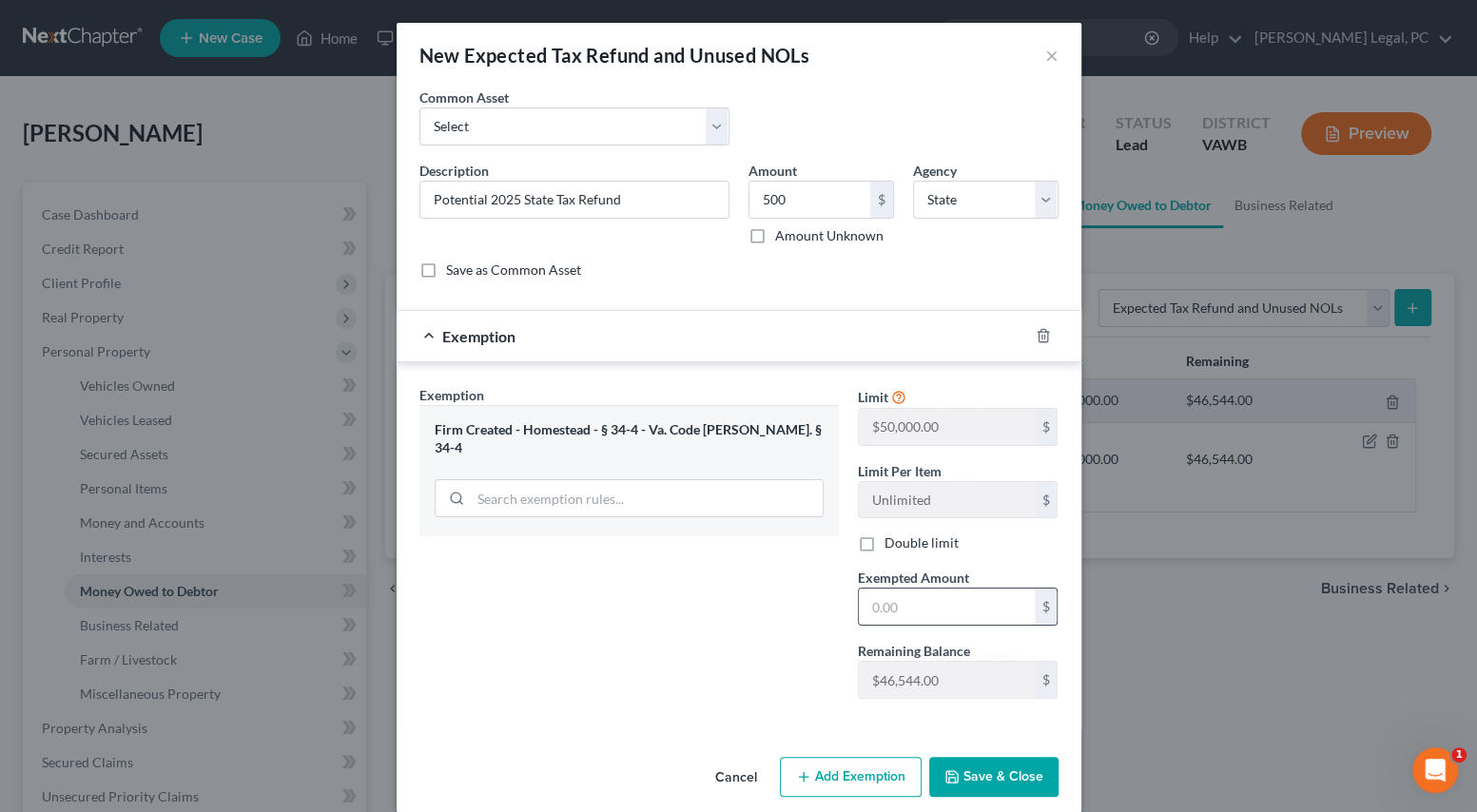
click at [924, 608] on input "text" at bounding box center [946, 607] width 176 height 37
type input "500"
click at [729, 653] on div "Exemption Set must be selected for CA. Exemption * Firm Created - Homestead - §…" at bounding box center [629, 549] width 439 height 329
click at [965, 780] on button "Save & Close" at bounding box center [993, 776] width 129 height 40
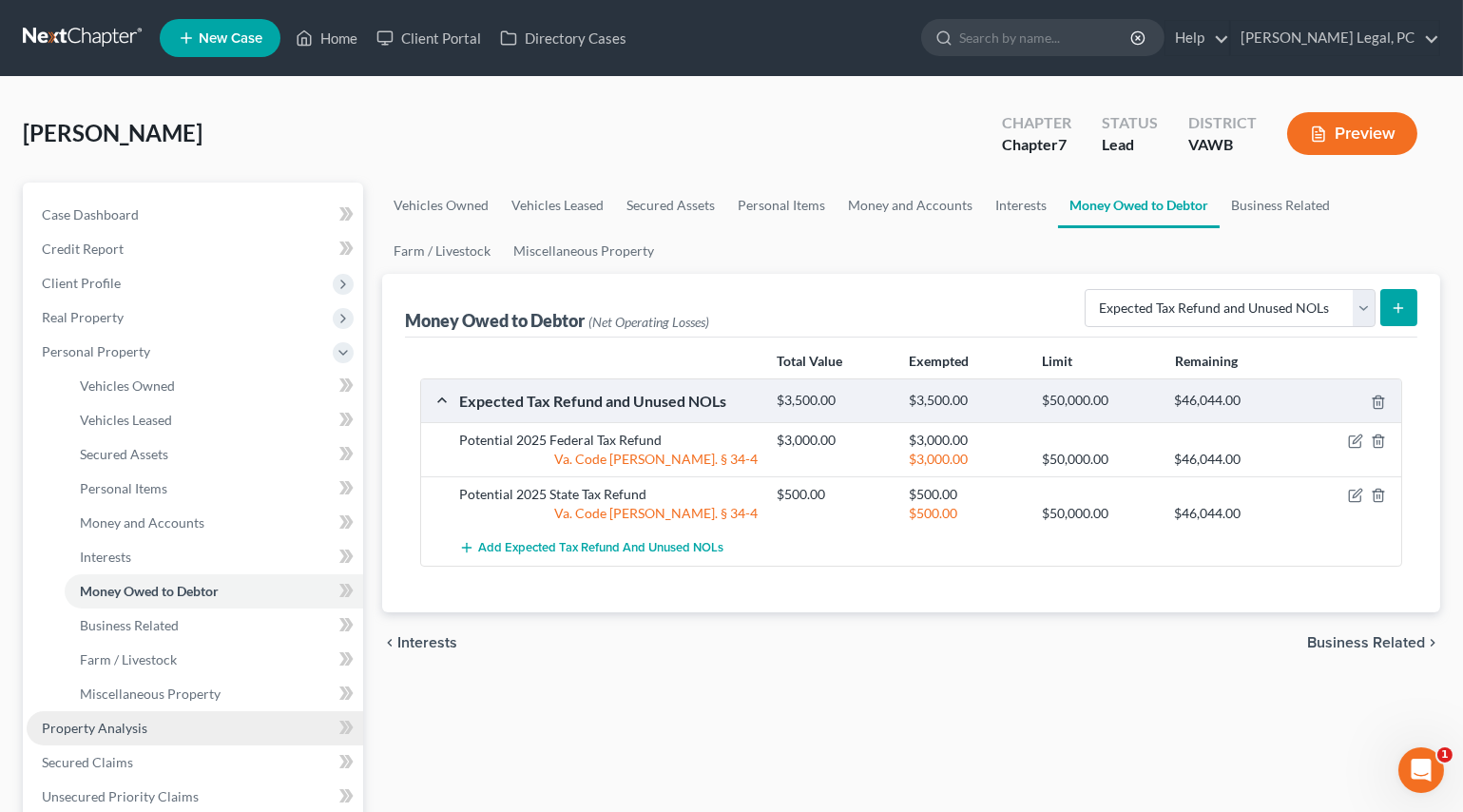
click at [109, 735] on link "Property Analysis" at bounding box center [195, 728] width 337 height 35
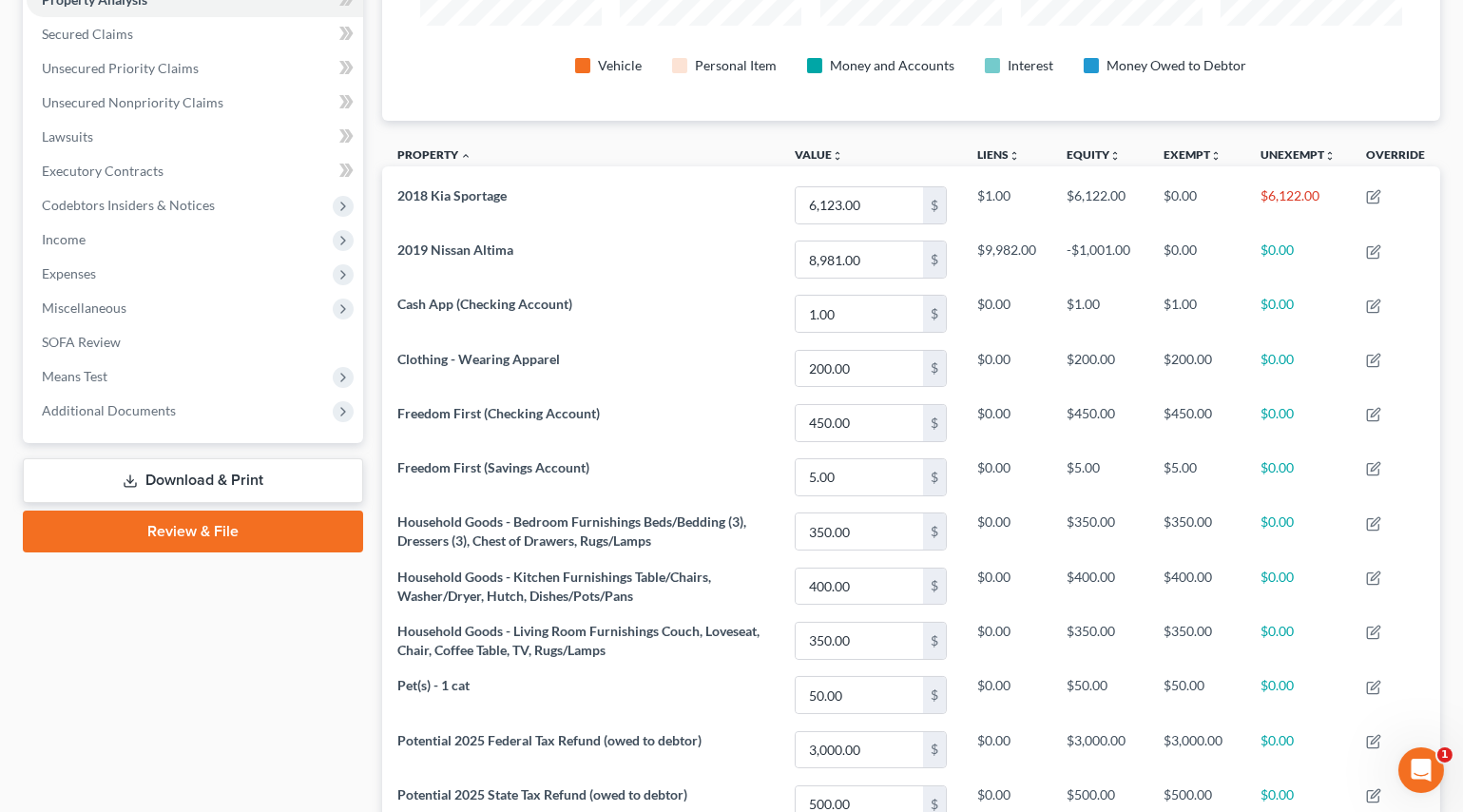
scroll to position [179, 0]
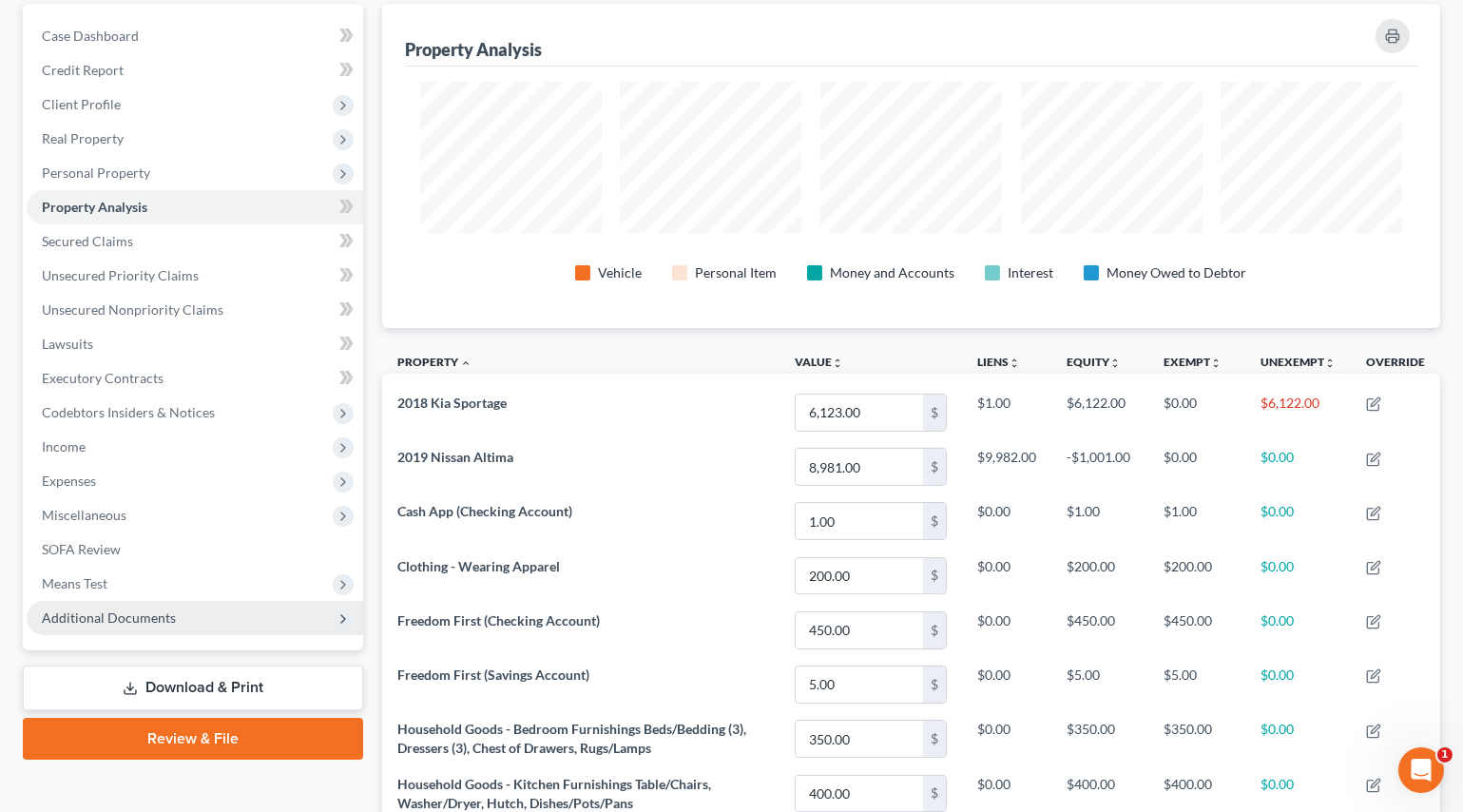
click at [156, 616] on span "Additional Documents" at bounding box center [109, 617] width 134 height 16
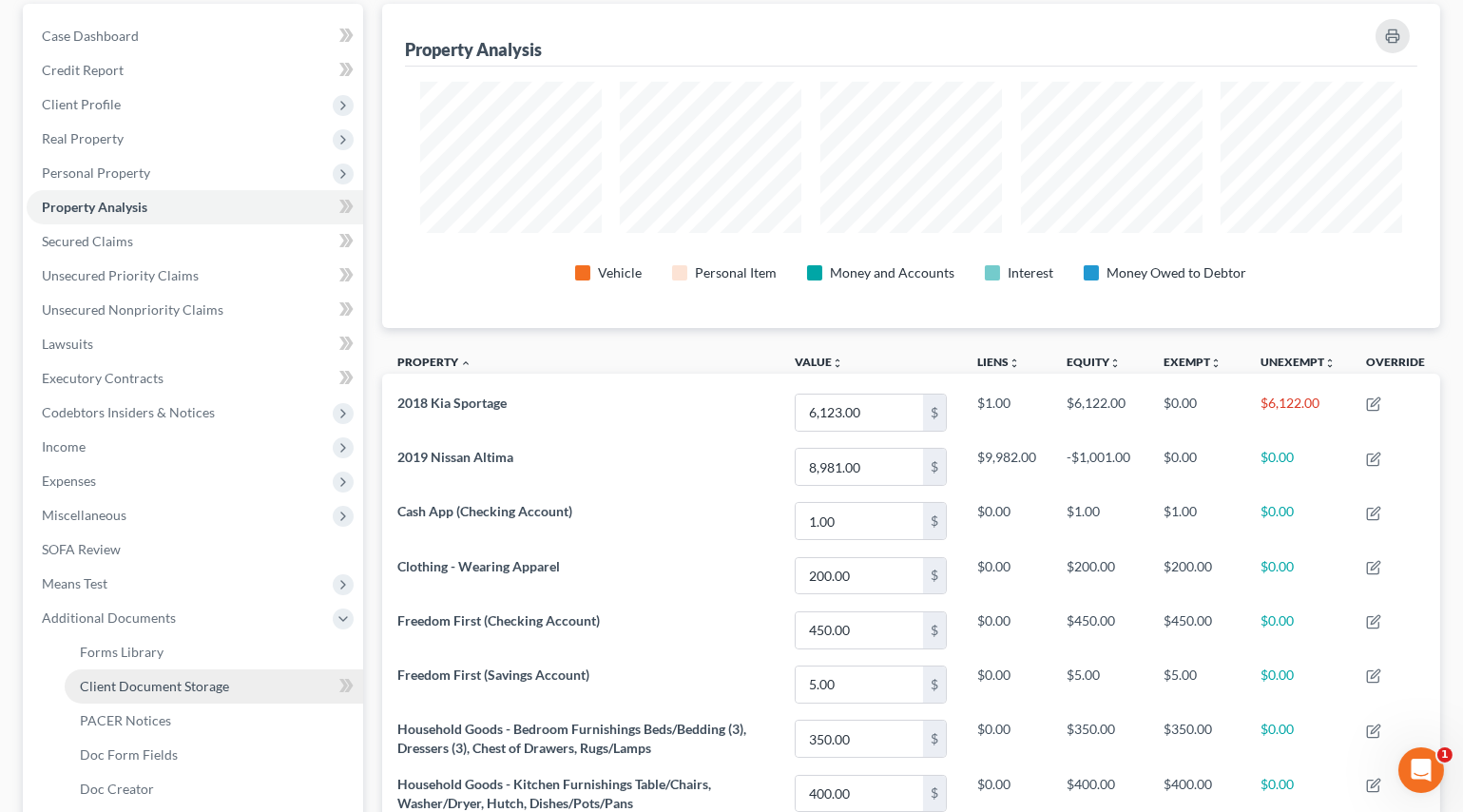
click at [162, 688] on span "Client Document Storage" at bounding box center [154, 686] width 149 height 16
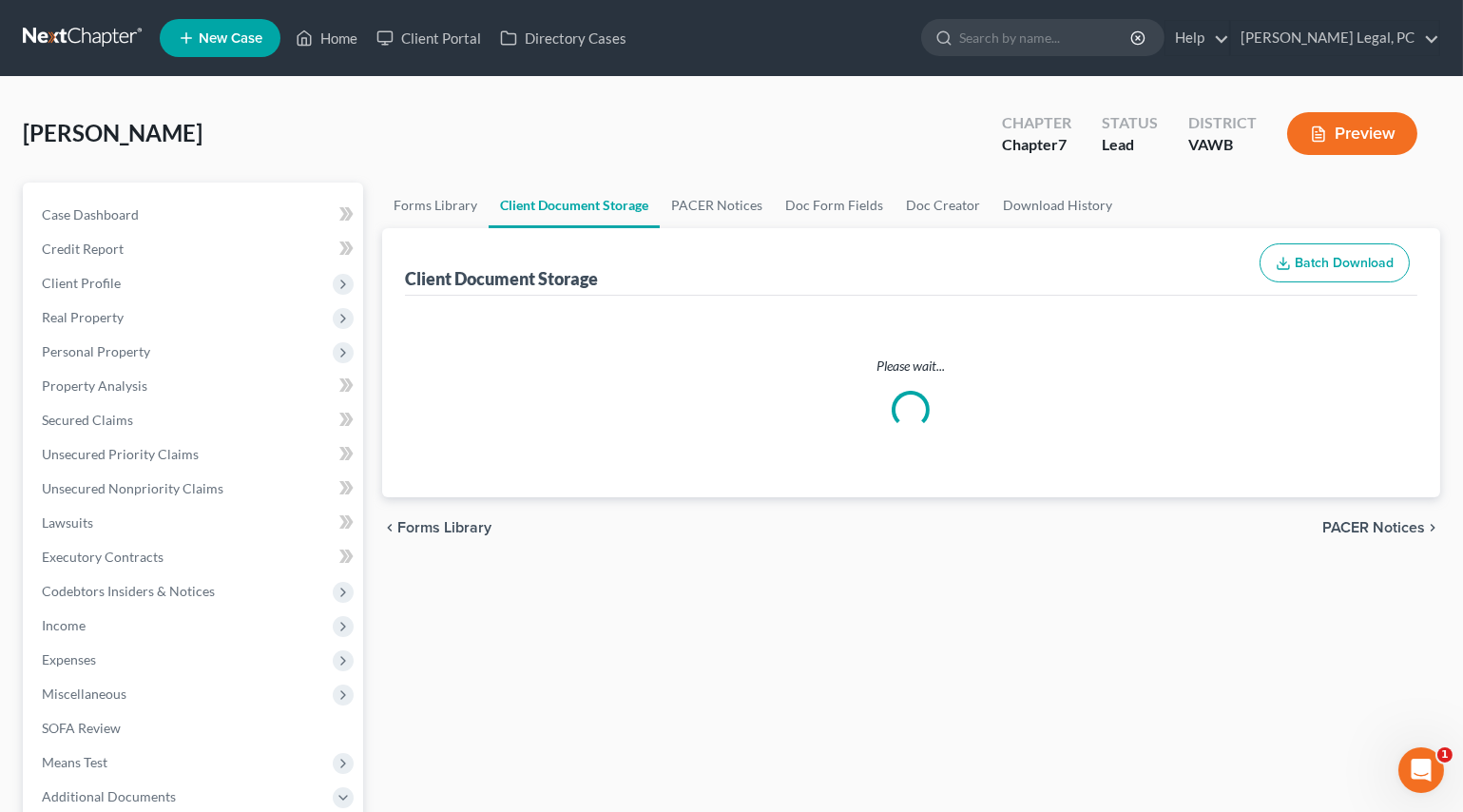
select select "0"
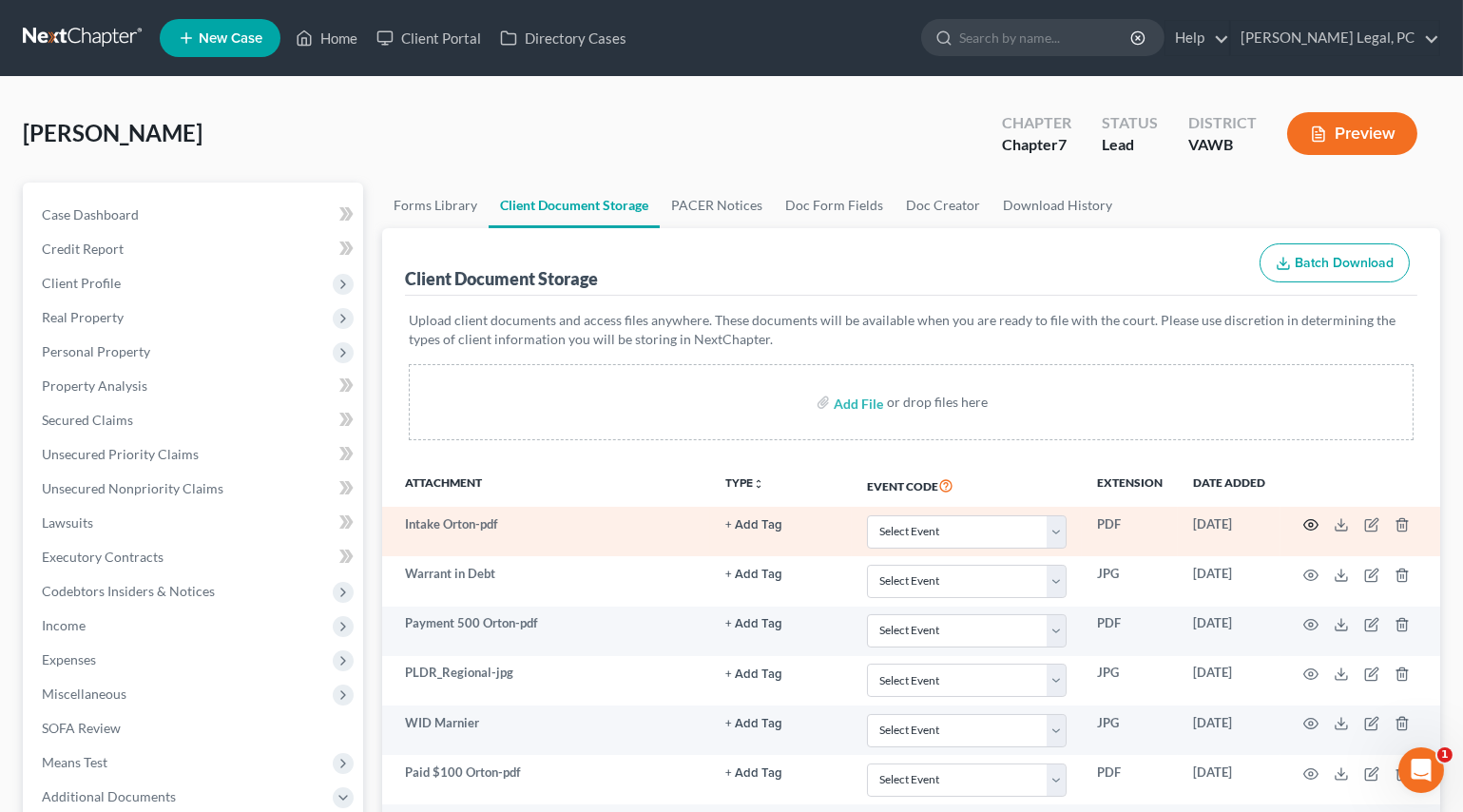
click at [1310, 522] on icon "button" at bounding box center [1311, 525] width 15 height 15
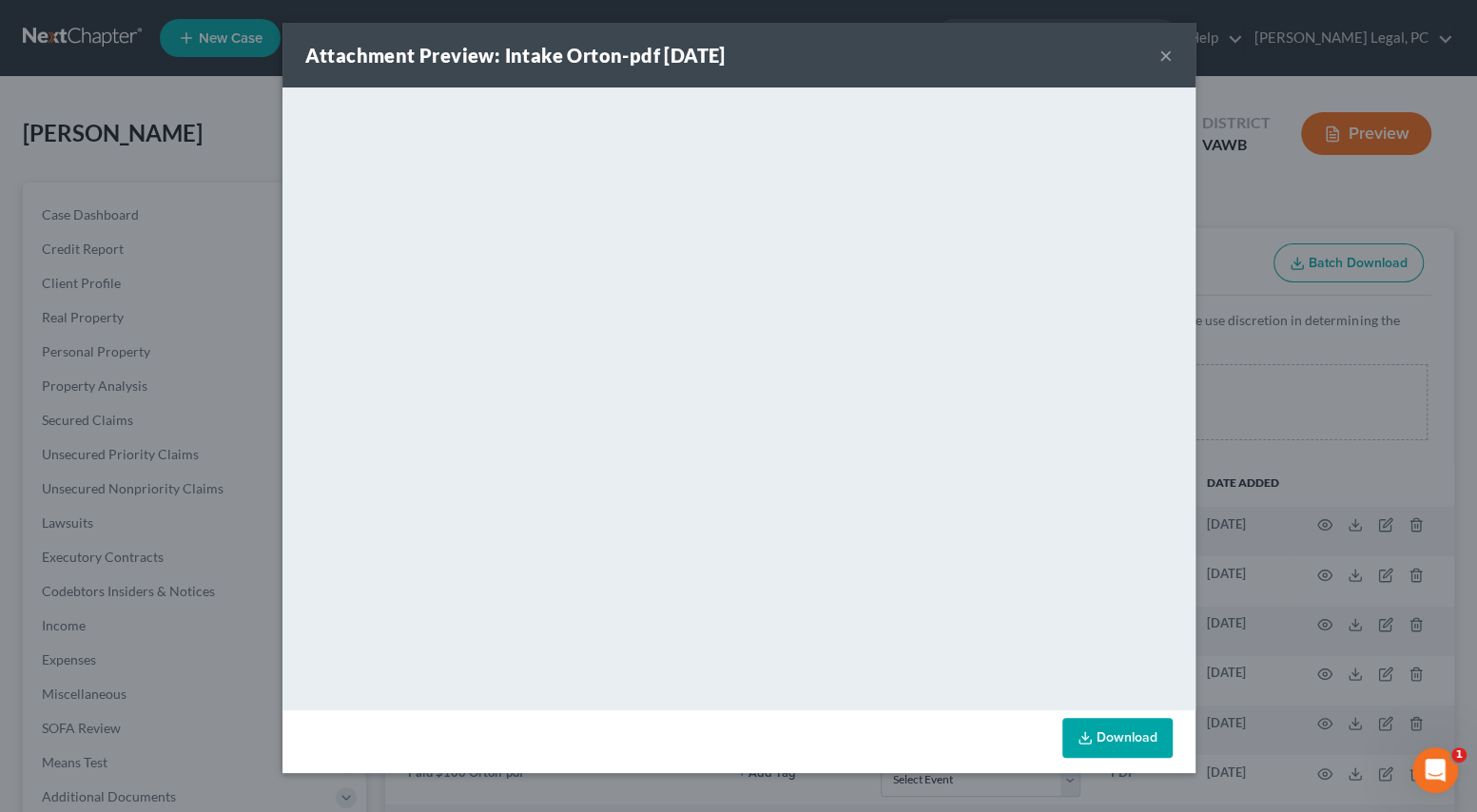
click at [1159, 59] on button "×" at bounding box center [1165, 54] width 13 height 23
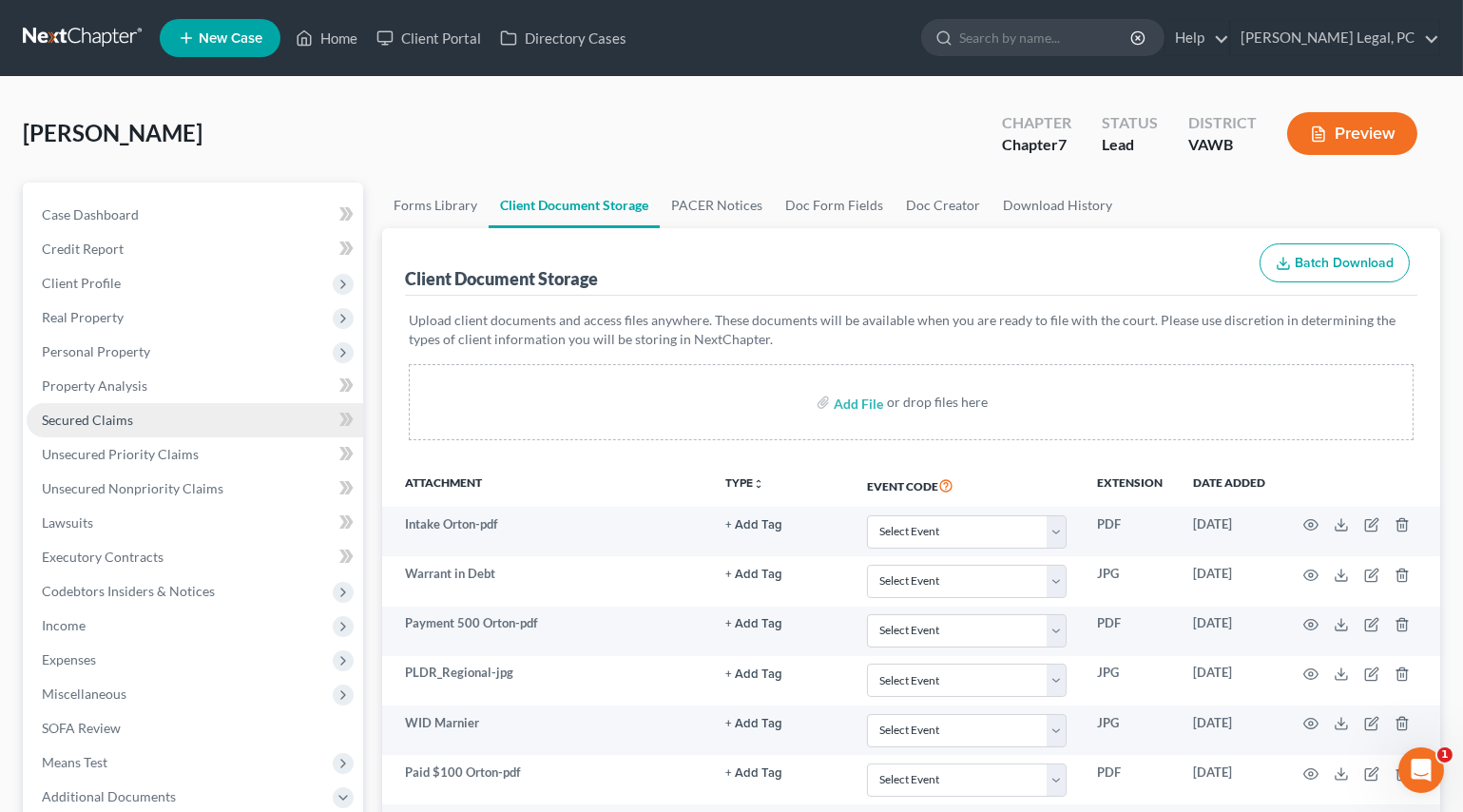
click at [85, 412] on span "Secured Claims" at bounding box center [87, 420] width 91 height 16
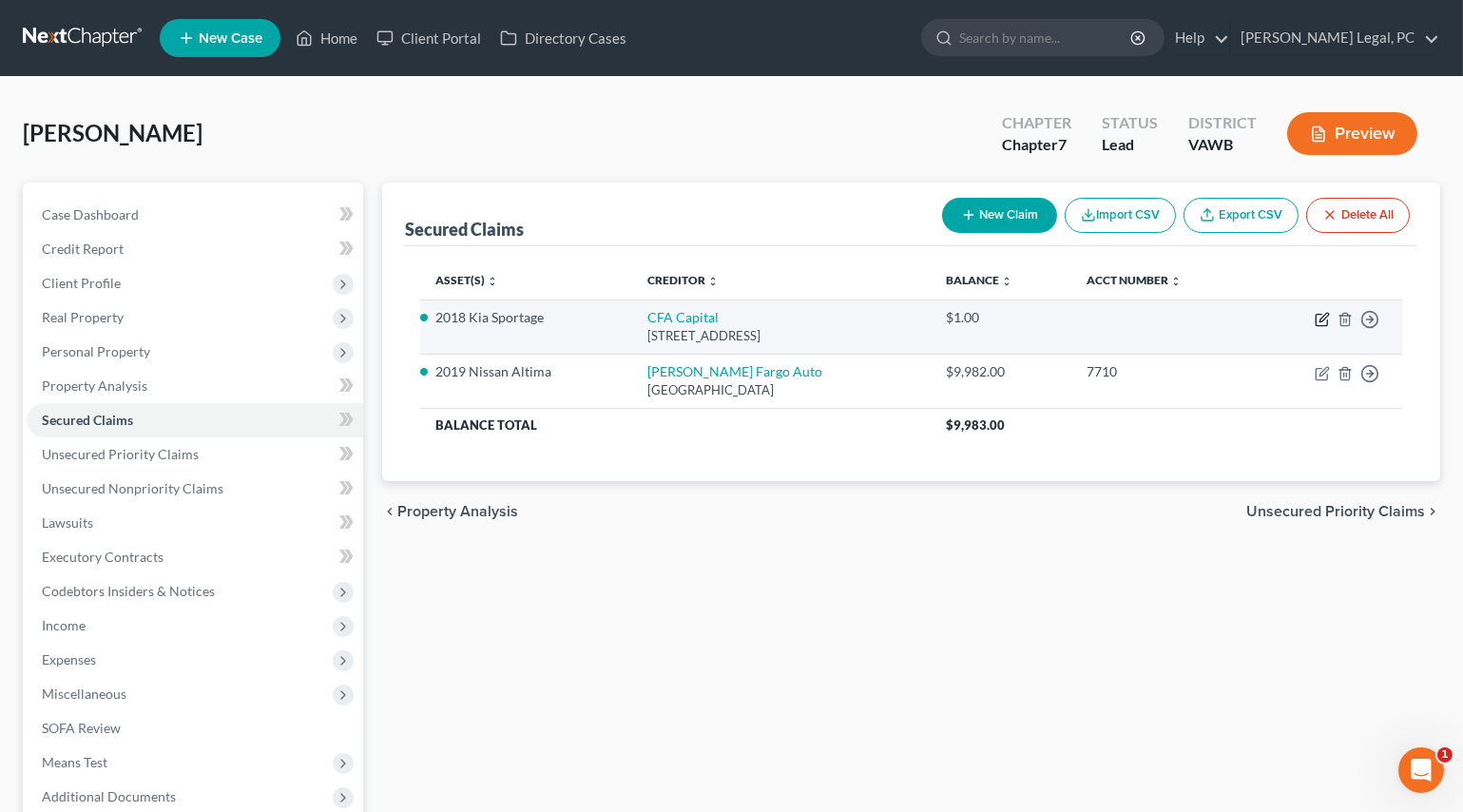
click at [1320, 318] on icon "button" at bounding box center [1322, 319] width 15 height 15
select select "48"
select select "7"
select select "4"
select select "3"
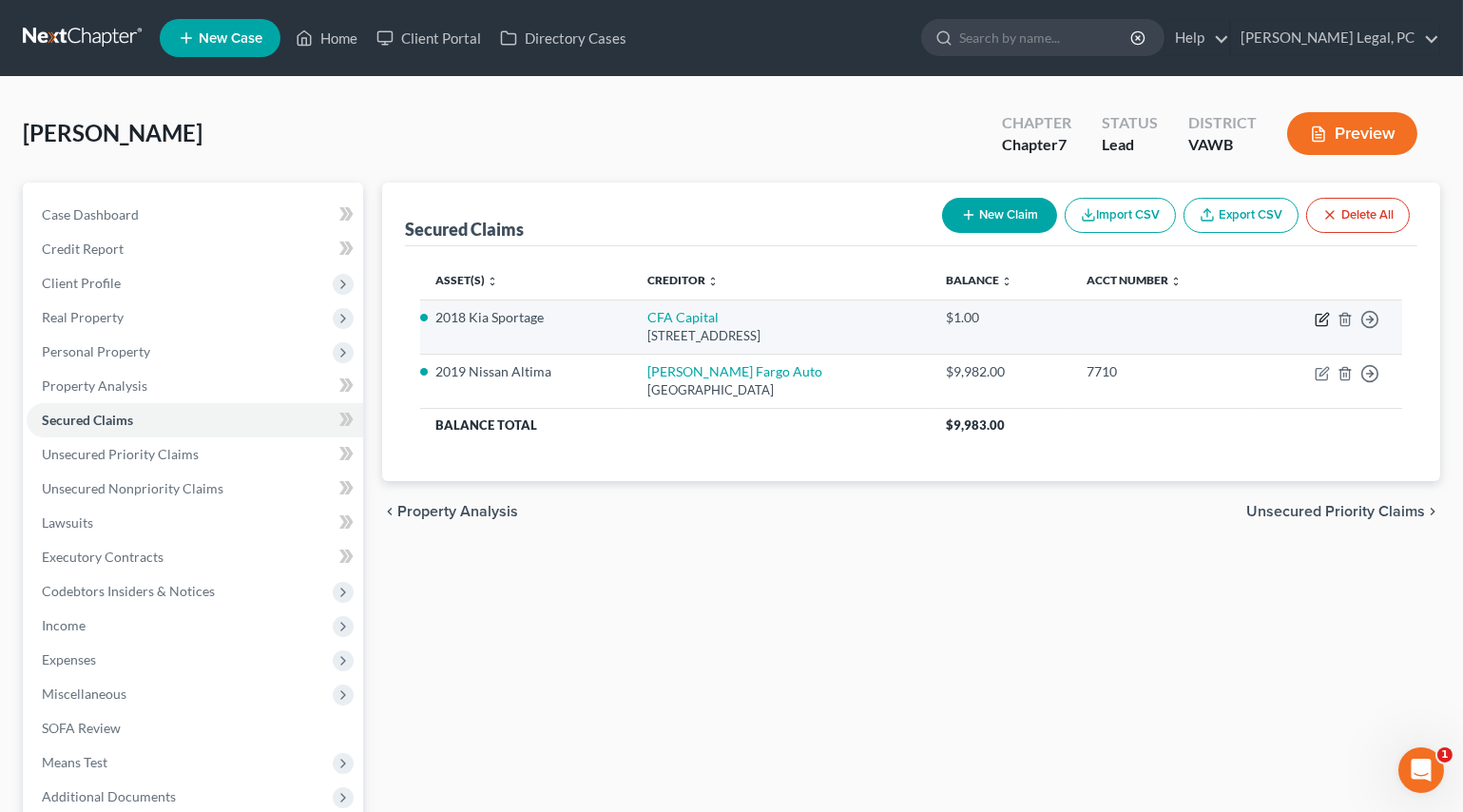
select select "0"
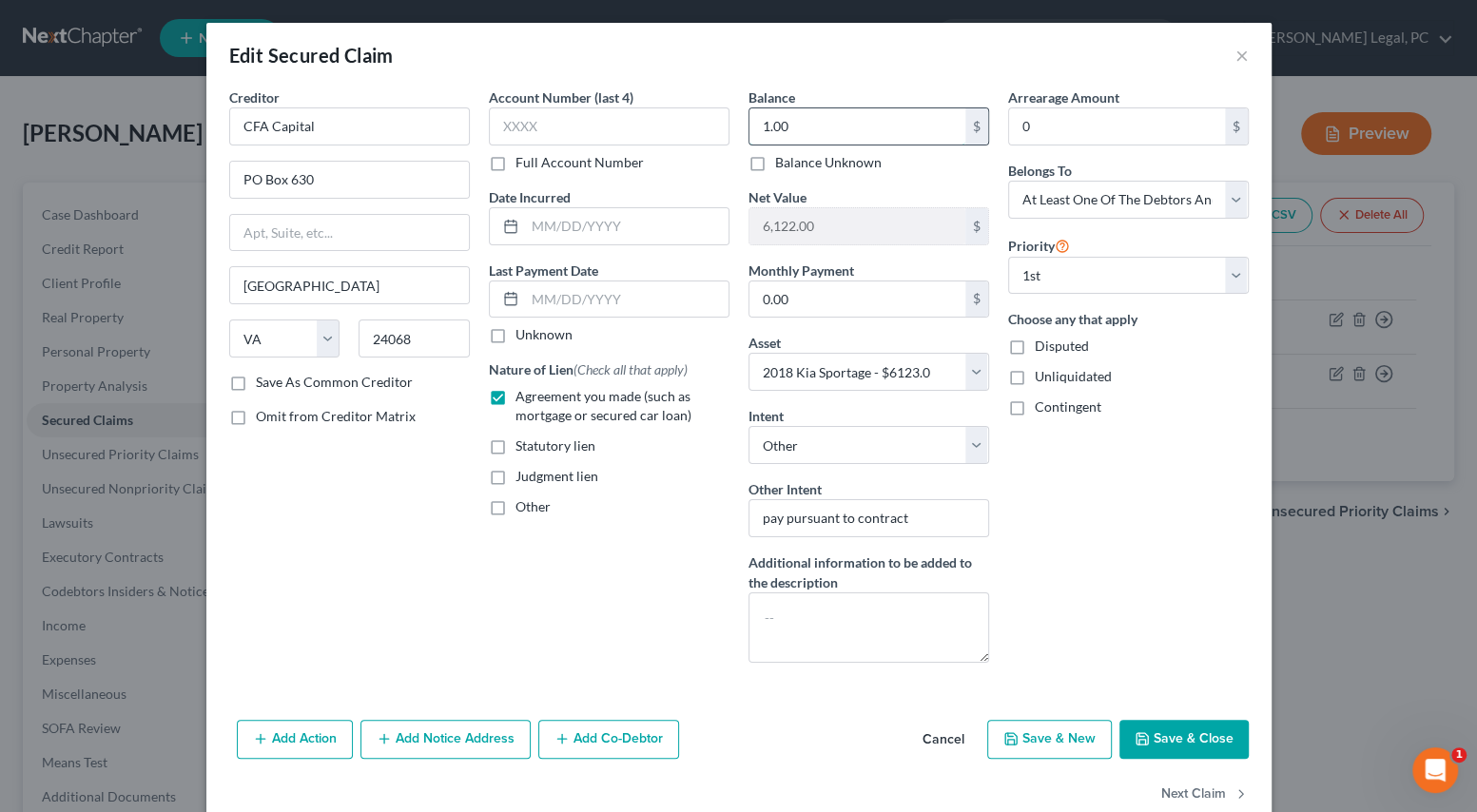
click at [810, 133] on input "1.00" at bounding box center [857, 126] width 215 height 37
type input "14,000"
click at [1159, 750] on button "Save & Close" at bounding box center [1184, 740] width 129 height 40
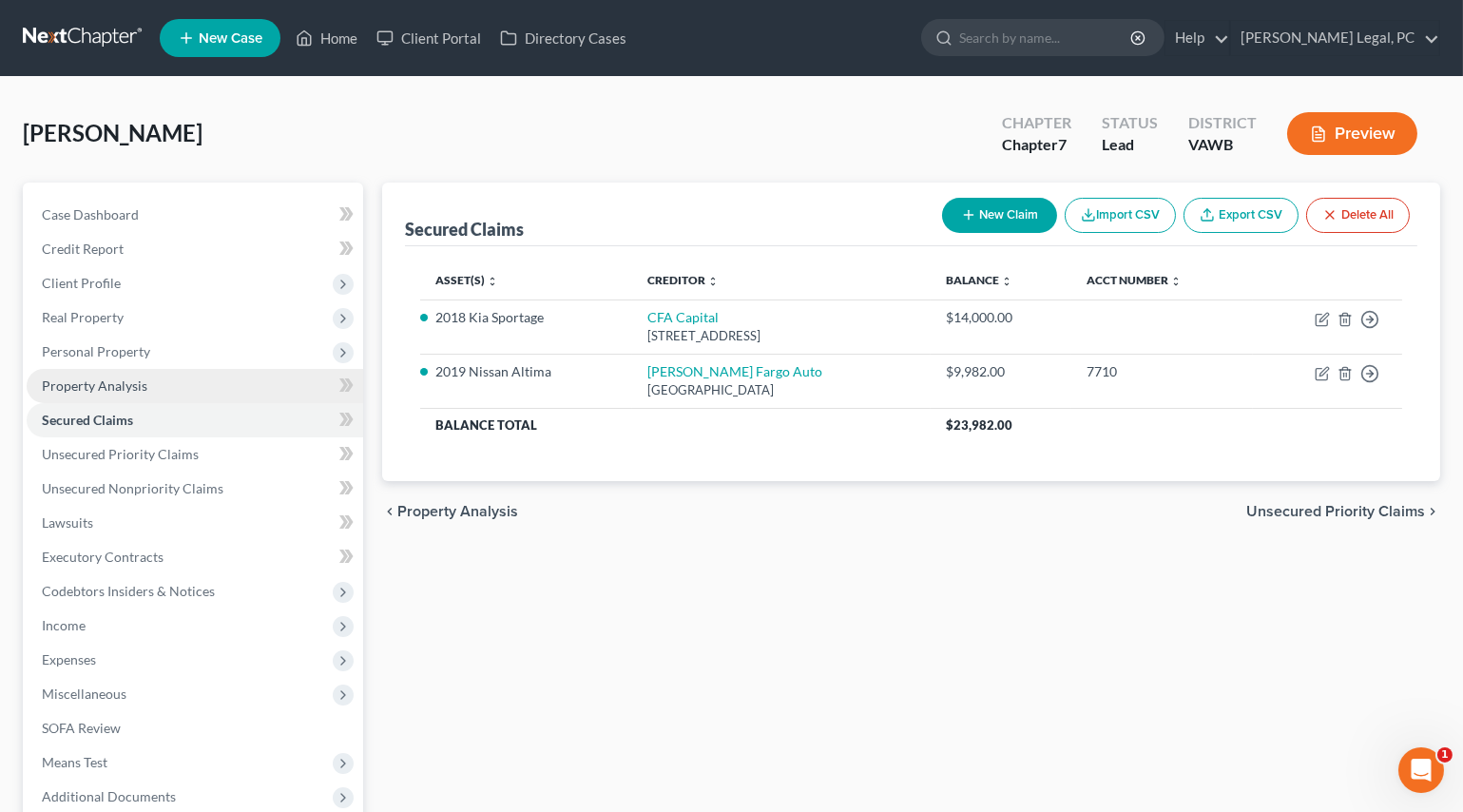
click at [97, 386] on span "Property Analysis" at bounding box center [94, 385] width 106 height 16
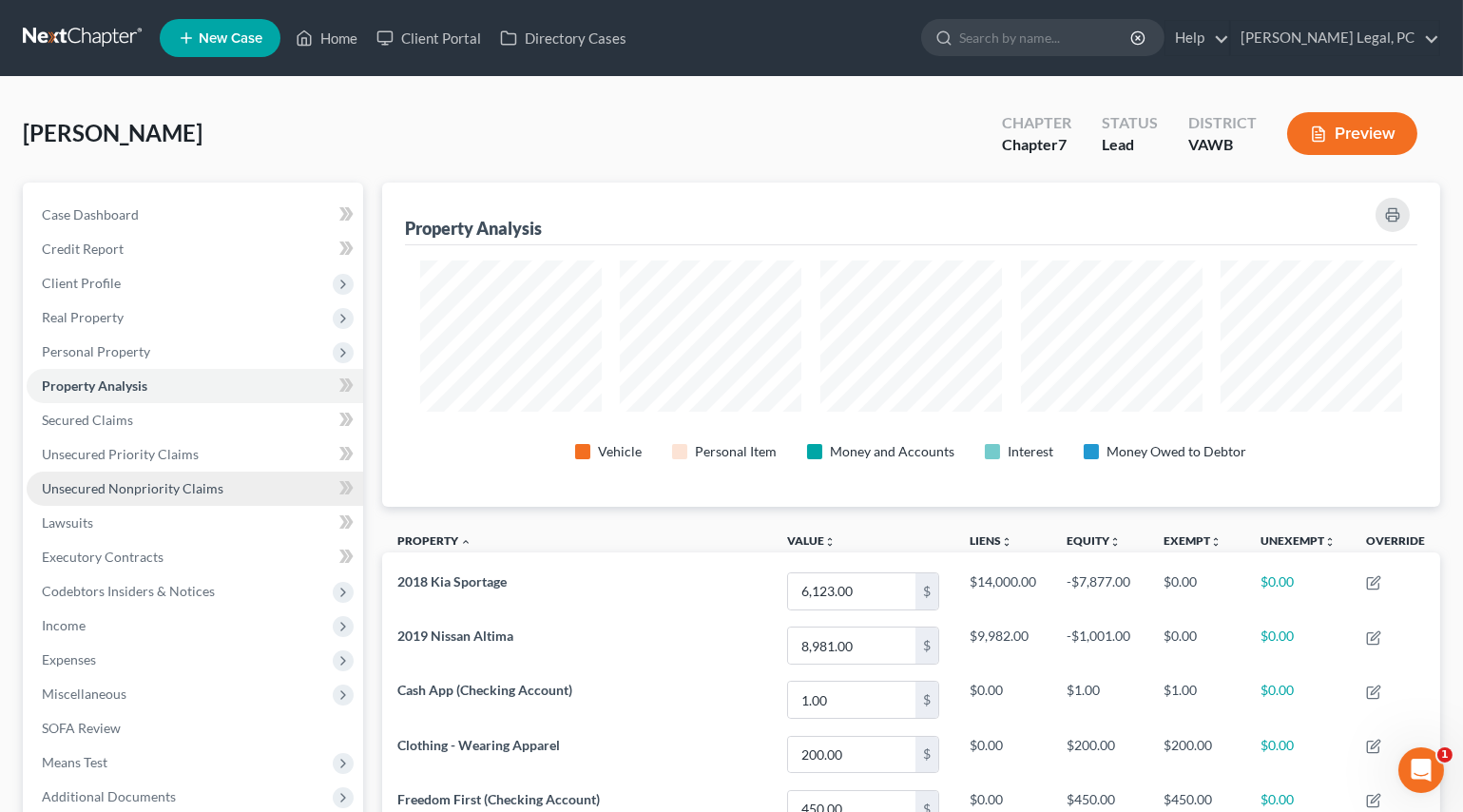
scroll to position [323, 1057]
click at [114, 476] on link "Unsecured Nonpriority Claims" at bounding box center [195, 488] width 337 height 35
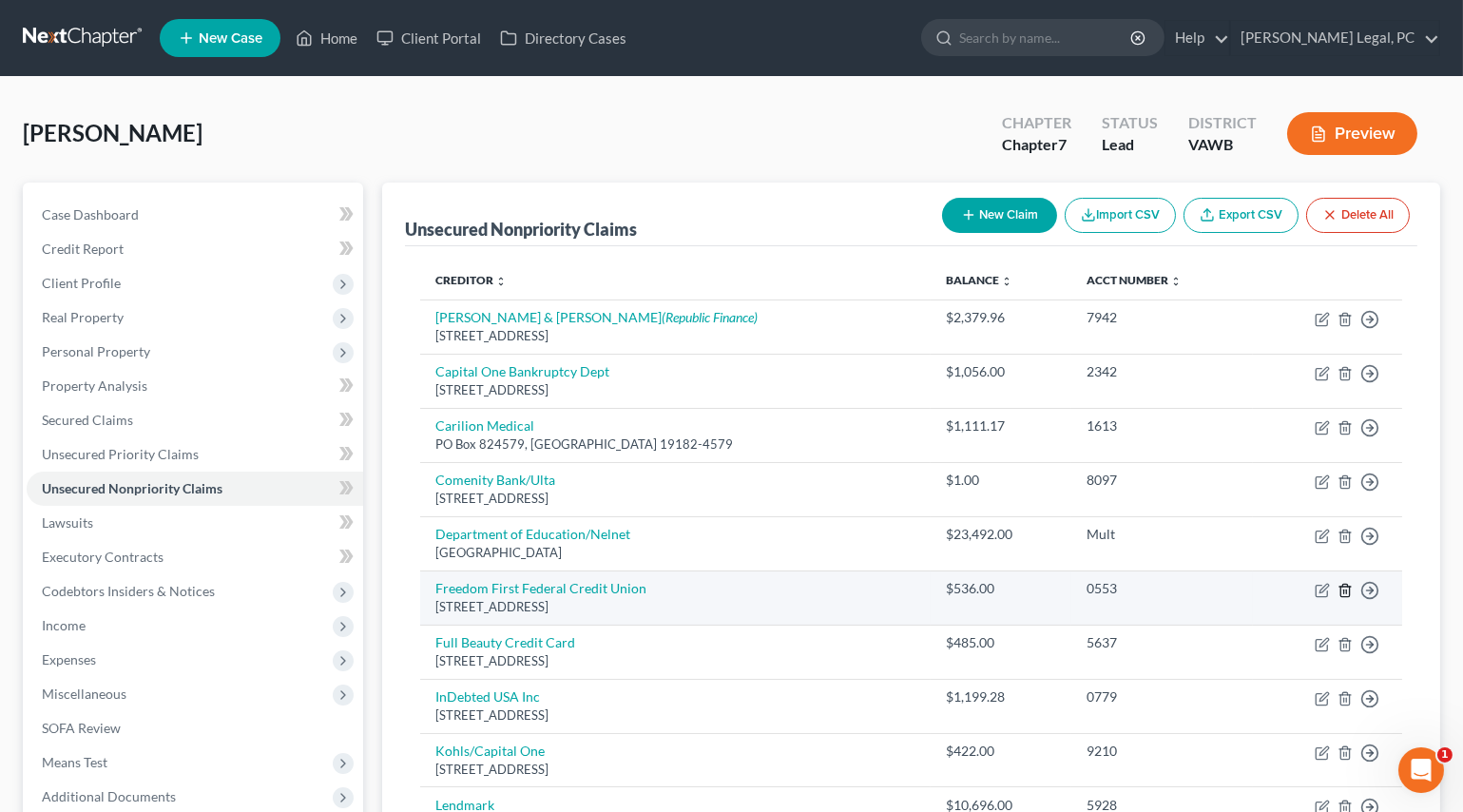
click at [1349, 590] on icon "button" at bounding box center [1344, 590] width 15 height 15
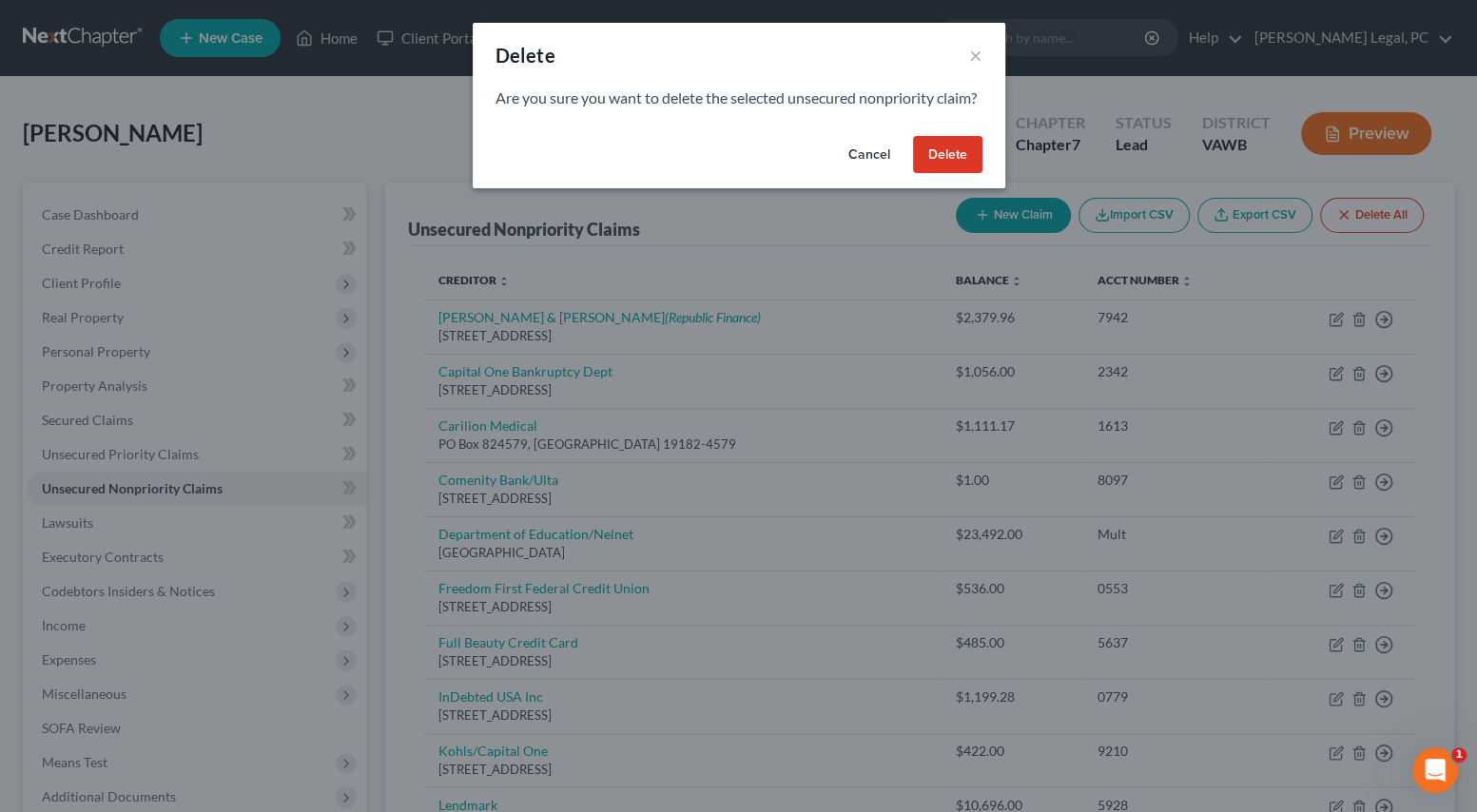
click at [968, 174] on button "Delete" at bounding box center [947, 155] width 69 height 38
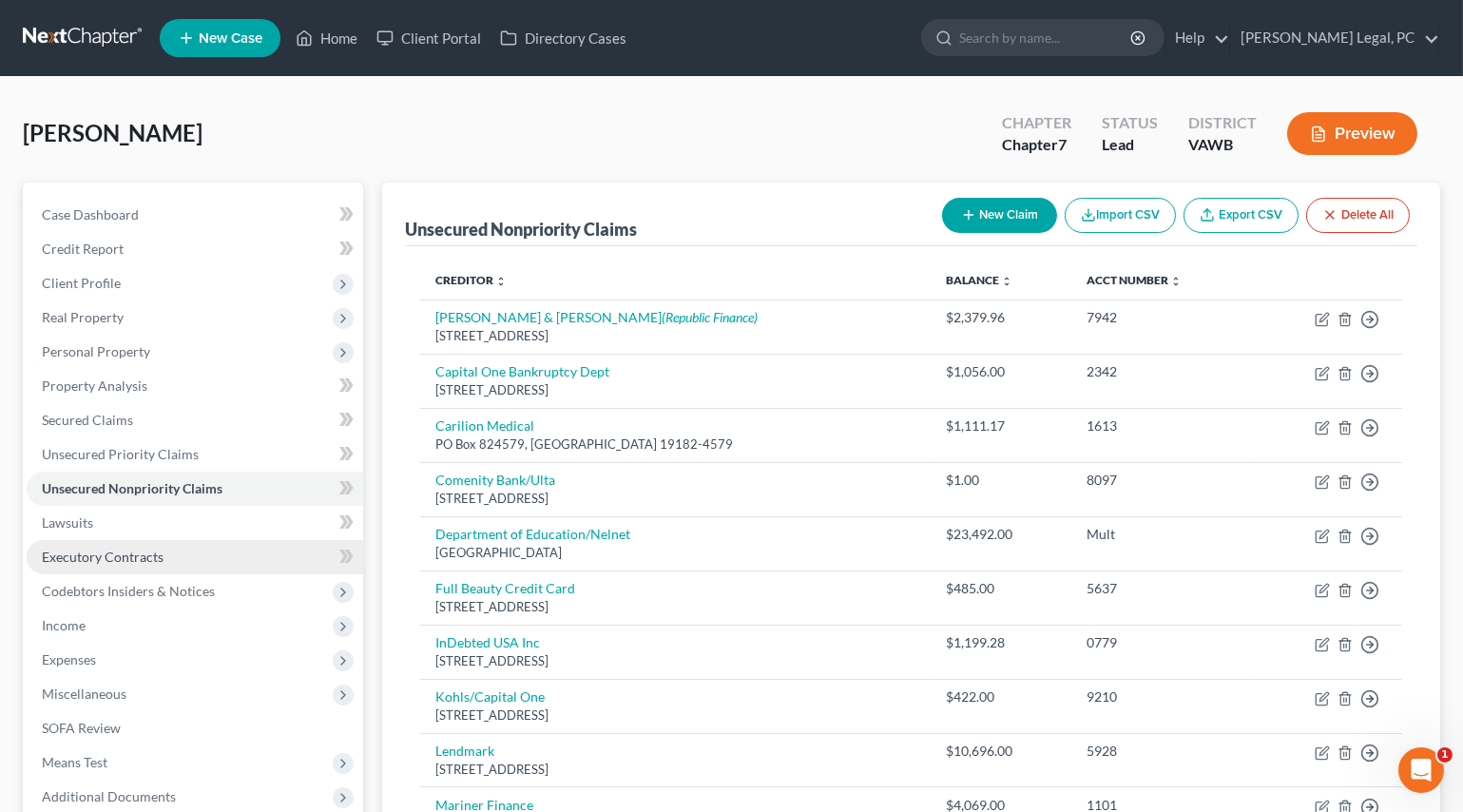
click at [98, 557] on span "Executory Contracts" at bounding box center [102, 556] width 122 height 16
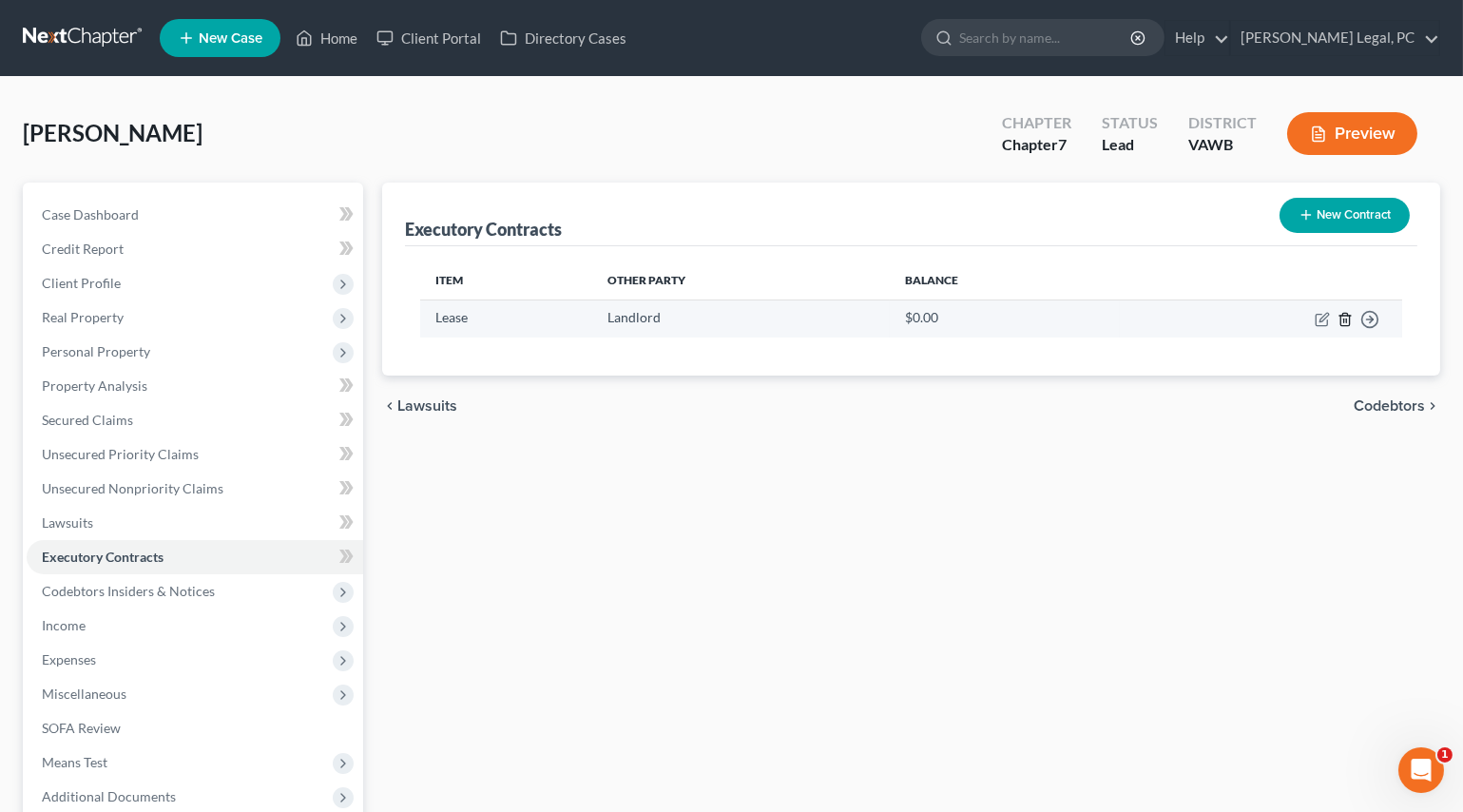
click at [1341, 315] on icon "button" at bounding box center [1344, 319] width 15 height 15
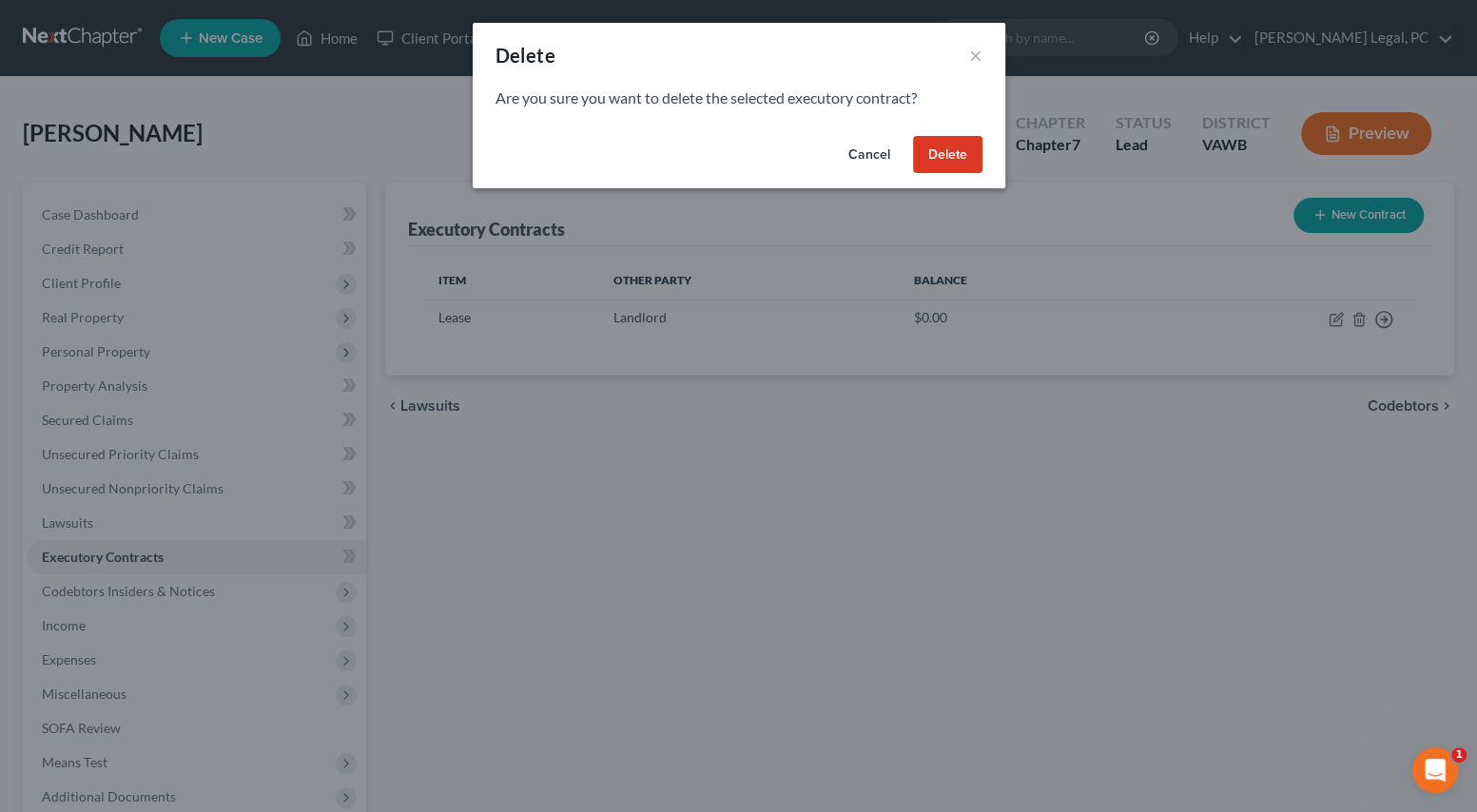
click at [962, 155] on button "Delete" at bounding box center [947, 155] width 69 height 38
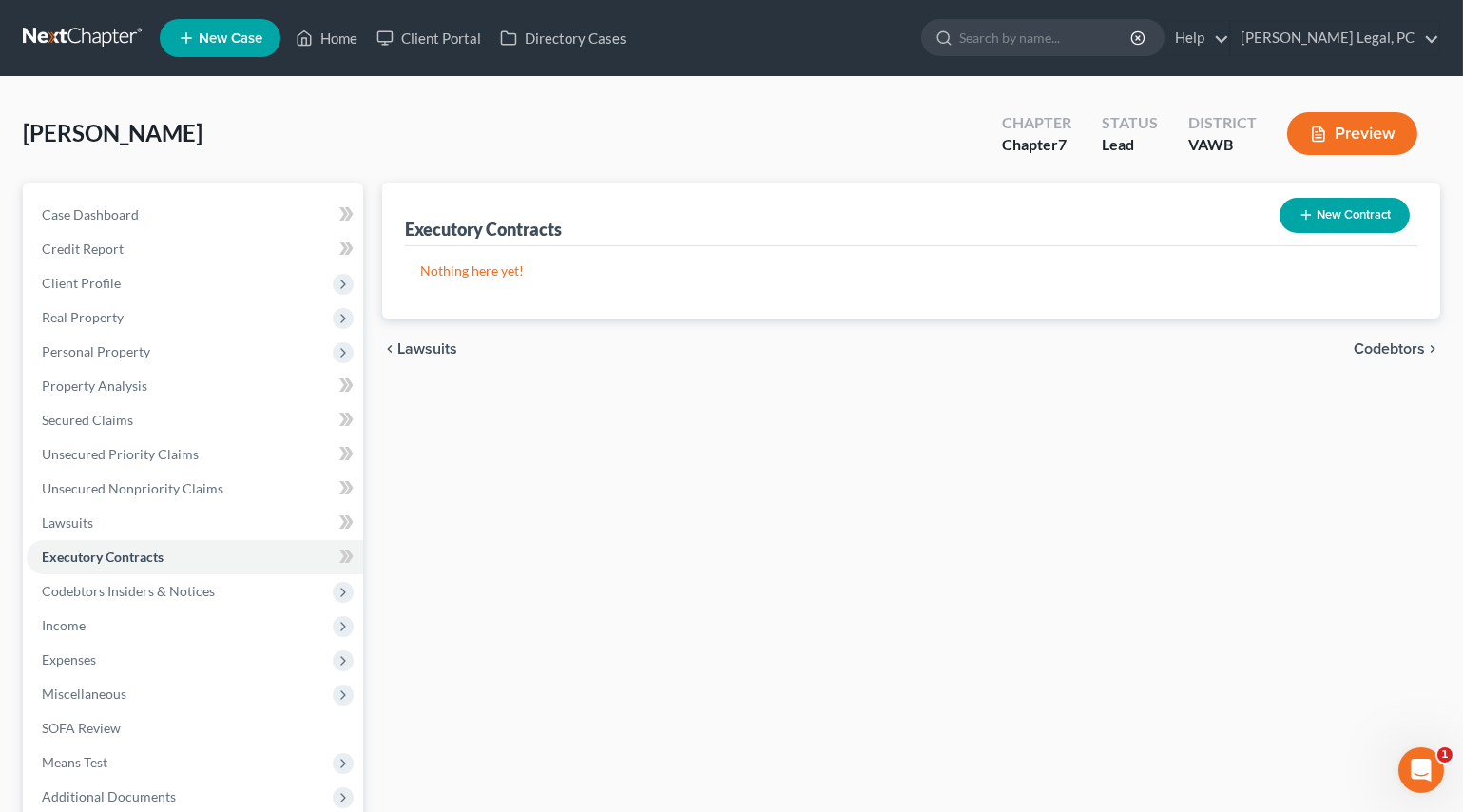
click at [1303, 208] on icon "button" at bounding box center [1306, 214] width 15 height 15
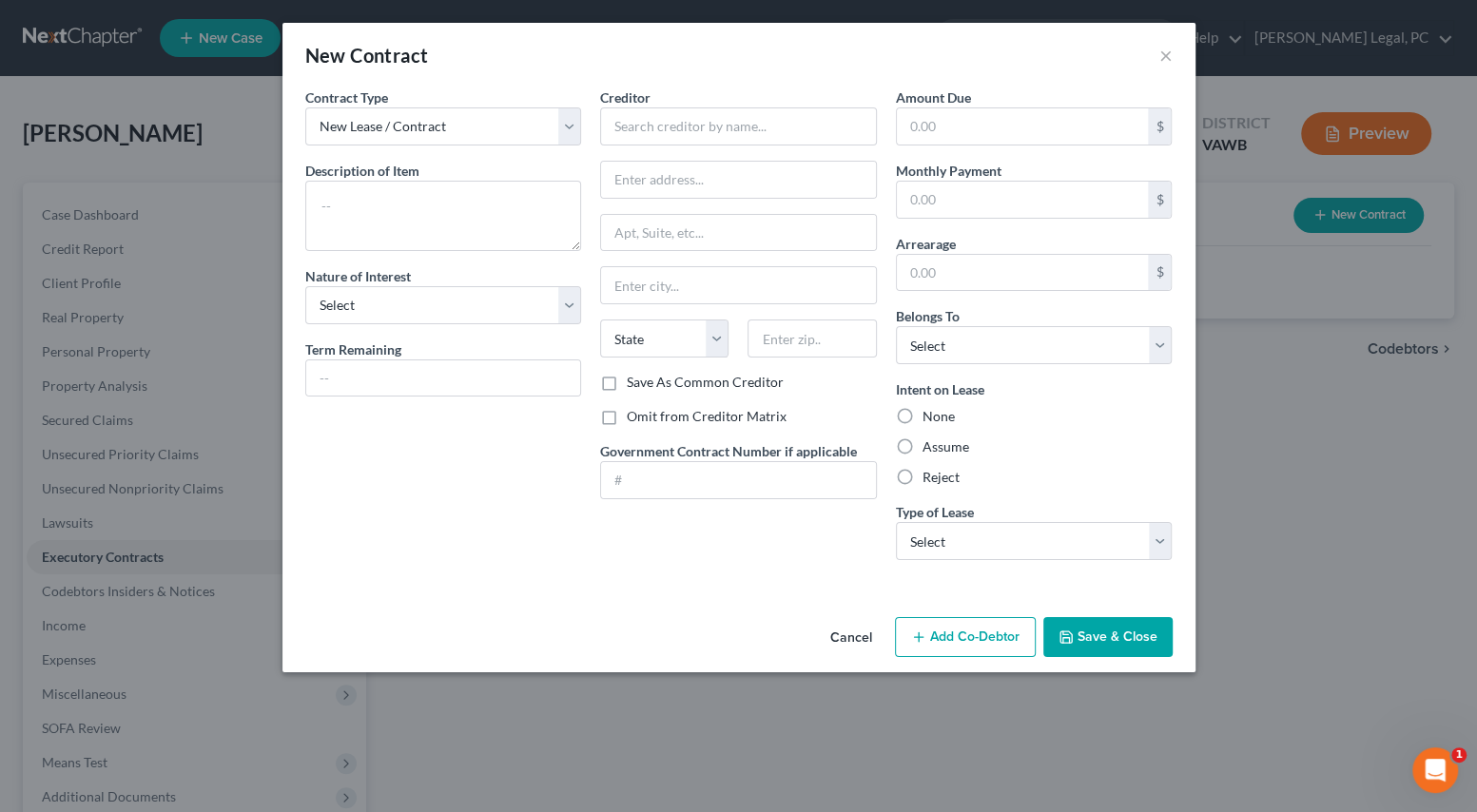
click at [626, 415] on label "Omit from Creditor Matrix" at bounding box center [706, 416] width 160 height 19
click at [634, 415] on input "Omit from Creditor Matrix" at bounding box center [640, 413] width 13 height 13
checkbox input "true"
click at [703, 127] on input "text" at bounding box center [738, 126] width 277 height 38
click at [611, 129] on input "text" at bounding box center [738, 126] width 277 height 38
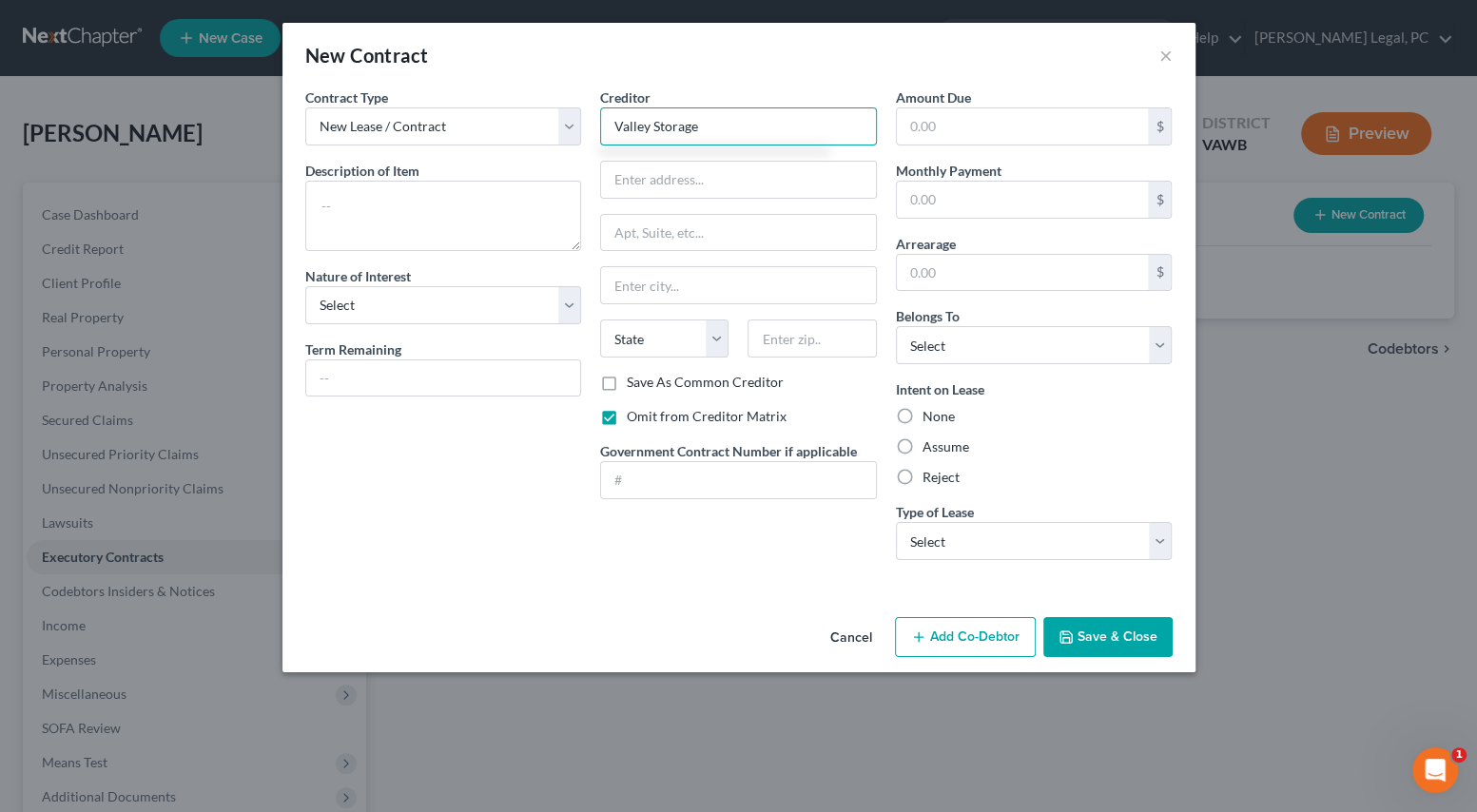
type input "Valley Storage"
type input "[STREET_ADDRESS][PERSON_NAME]"
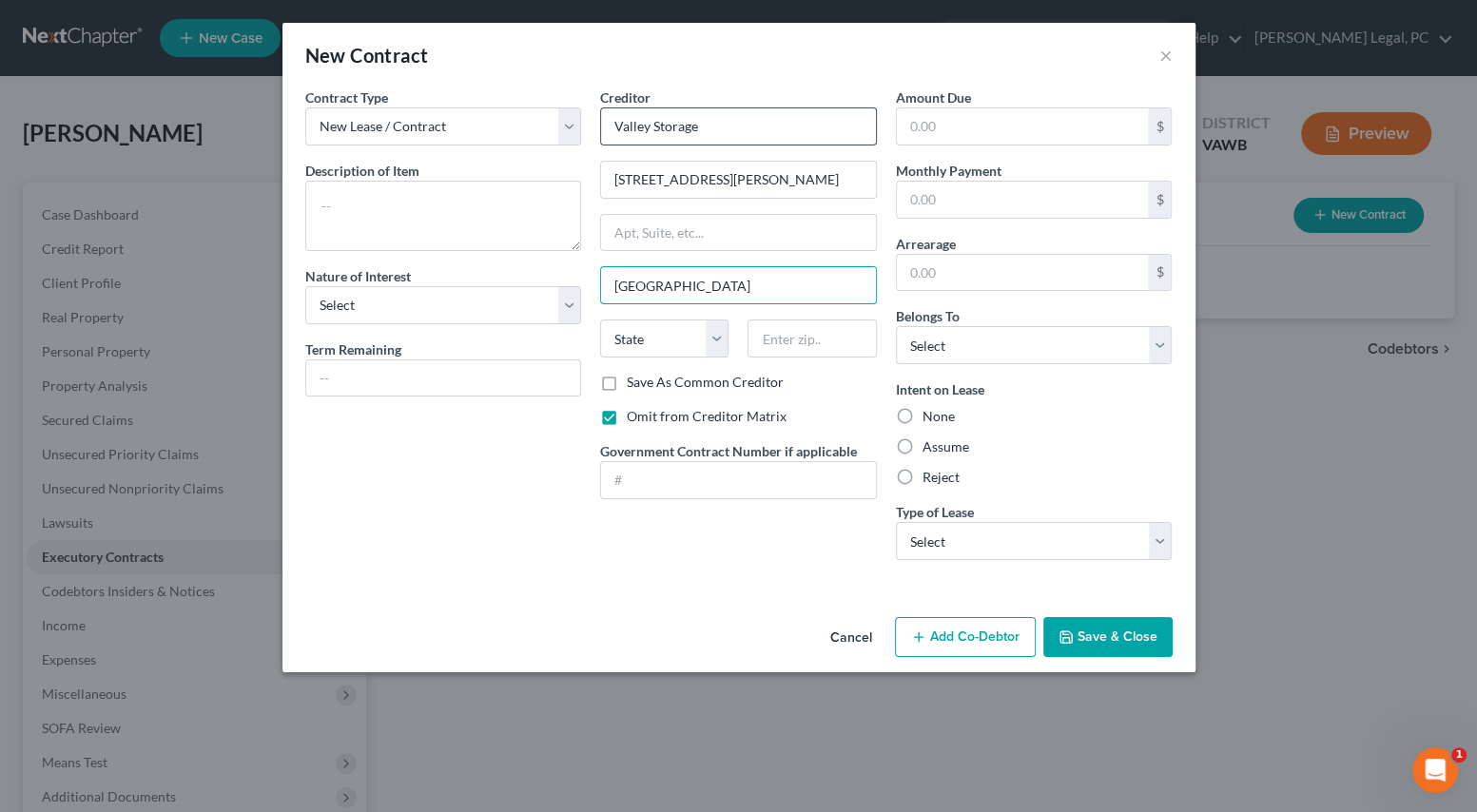
type input "[GEOGRAPHIC_DATA]"
select select "48"
type input "24073"
click at [958, 214] on input "text" at bounding box center [1023, 200] width 252 height 37
type input "115"
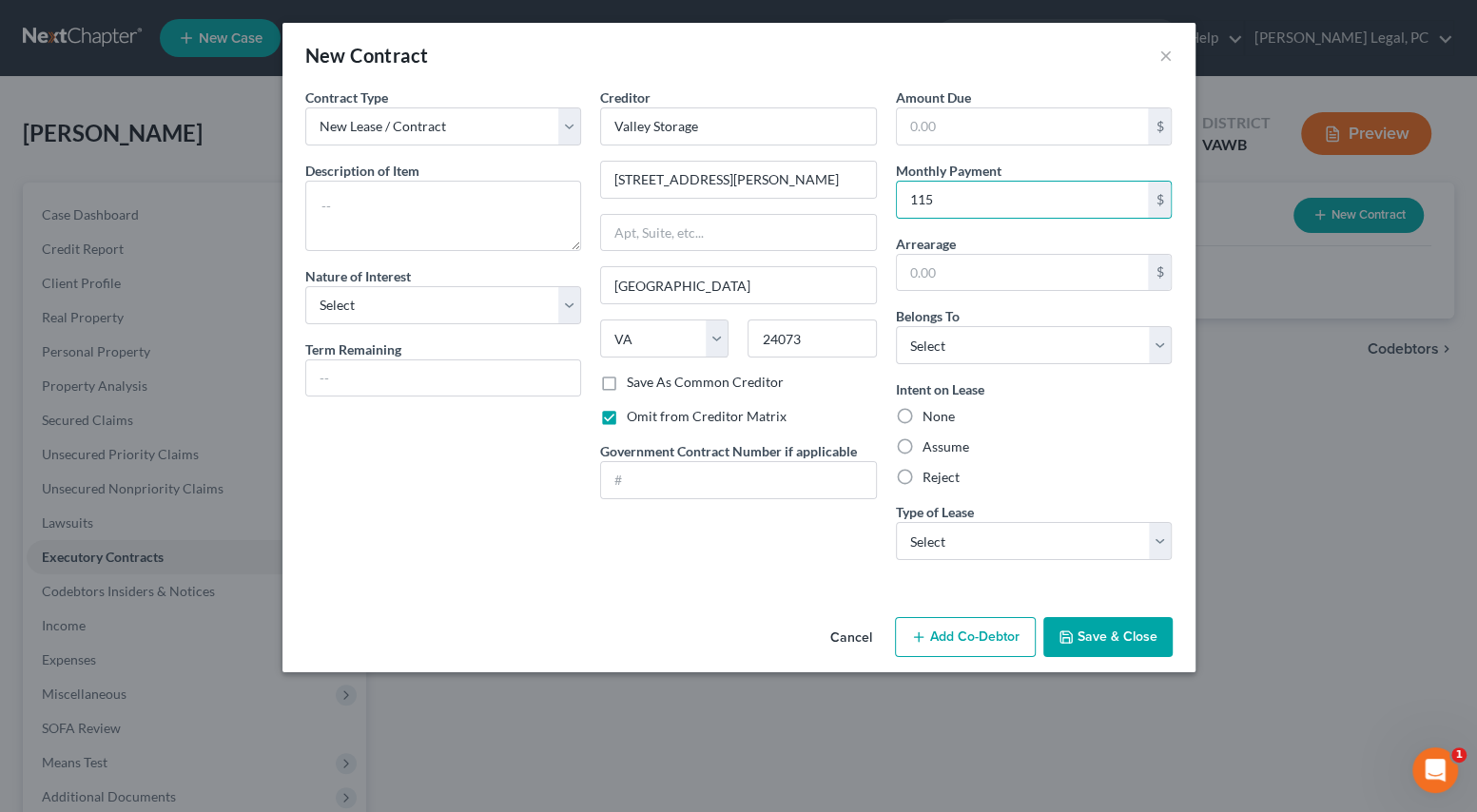
click at [923, 445] on label "Assume" at bounding box center [945, 447] width 46 height 19
click at [930, 445] on input "Assume" at bounding box center [936, 444] width 13 height 13
radio input "true"
click at [929, 528] on select "Select Real Estate Car Other" at bounding box center [1034, 540] width 277 height 38
select select "2"
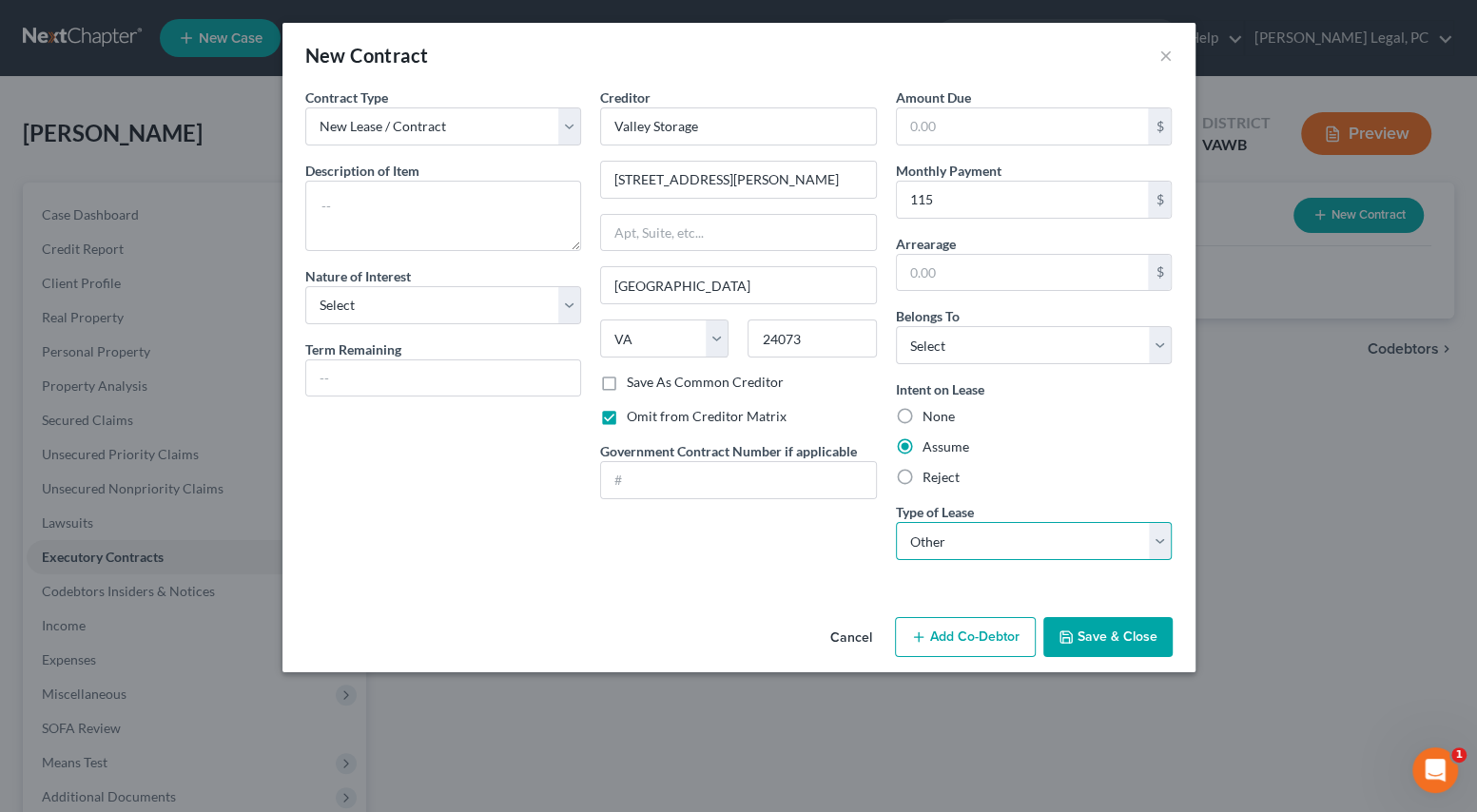
click at [896, 522] on select "Select Real Estate Car Other" at bounding box center [1034, 540] width 277 height 38
click at [960, 351] on select "Select Debtor 1 Only Debtor 2 Only Debtor 1 And Debtor 2 Only At Least One Of T…" at bounding box center [1034, 345] width 277 height 38
select select "0"
click at [896, 326] on select "Select Debtor 1 Only Debtor 2 Only Debtor 1 And Debtor 2 Only At Least One Of T…" at bounding box center [1034, 345] width 277 height 38
click at [373, 206] on textarea at bounding box center [444, 215] width 277 height 70
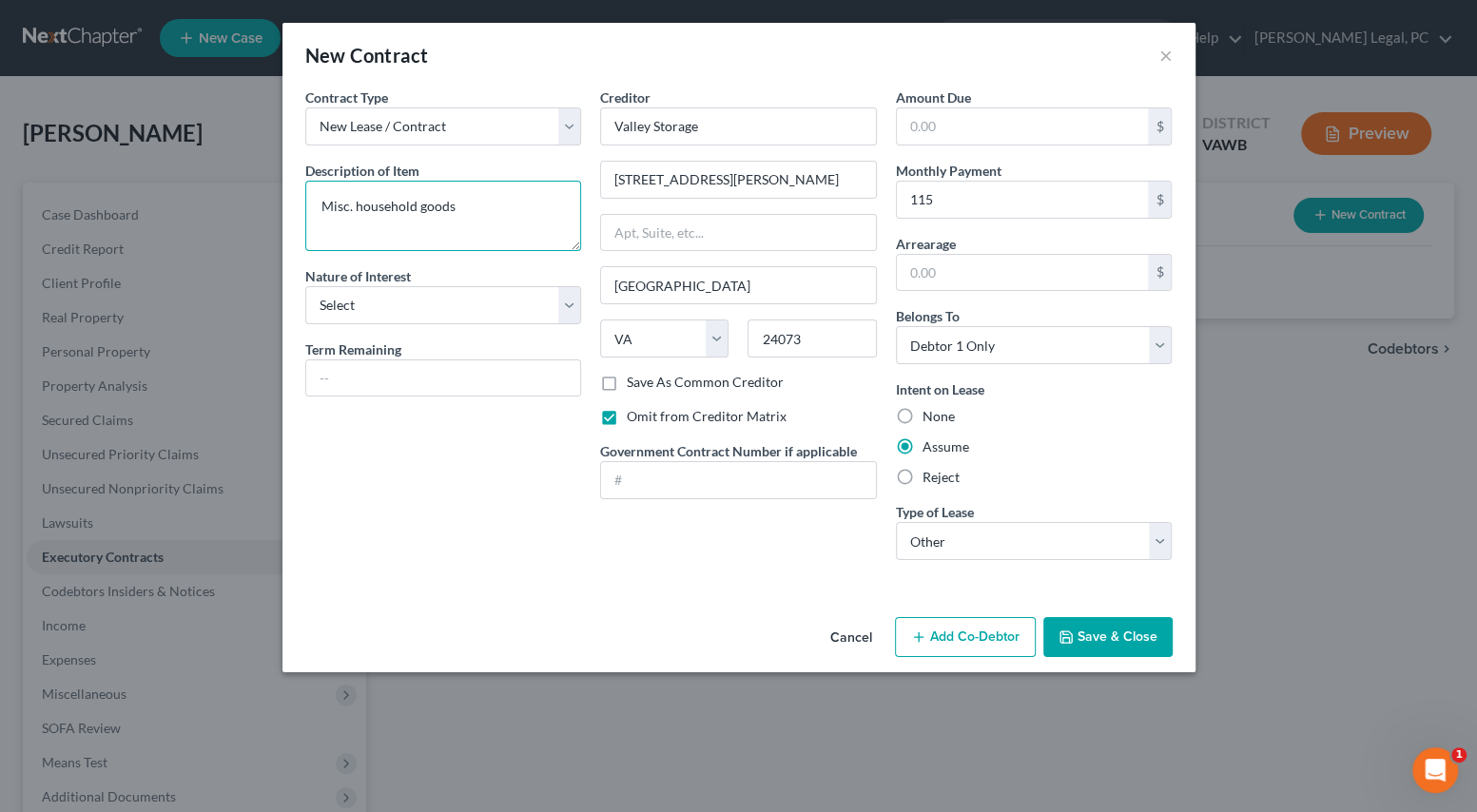
type textarea "Misc. household goods"
click at [342, 306] on select "Select Purchaser Agent Lessor Lessee" at bounding box center [444, 305] width 277 height 38
select select "3"
click at [305, 286] on select "Select Purchaser Agent Lessor Lessee" at bounding box center [444, 305] width 277 height 38
click at [1072, 629] on icon "button" at bounding box center [1065, 636] width 15 height 15
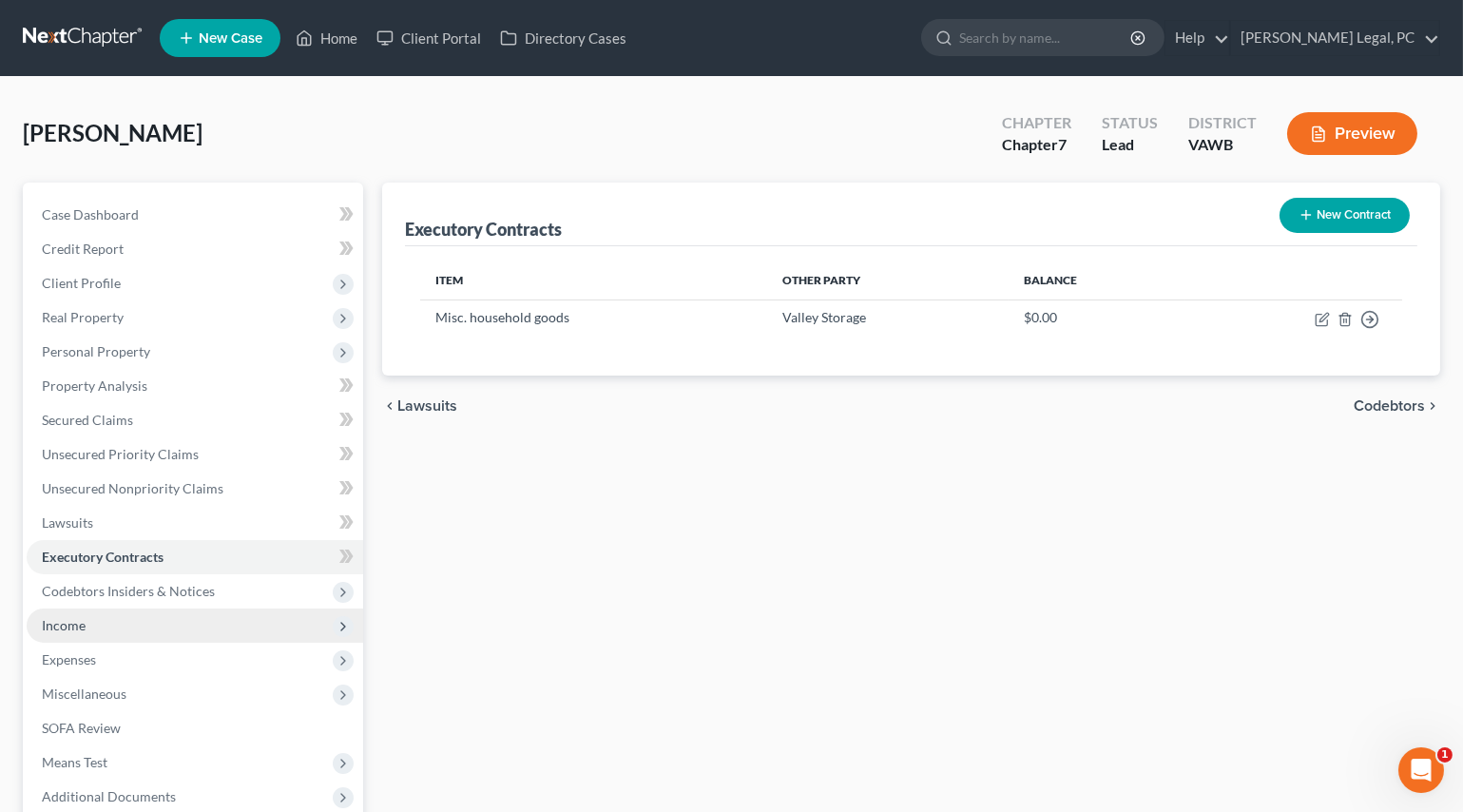
click at [60, 626] on span "Income" at bounding box center [63, 625] width 43 height 16
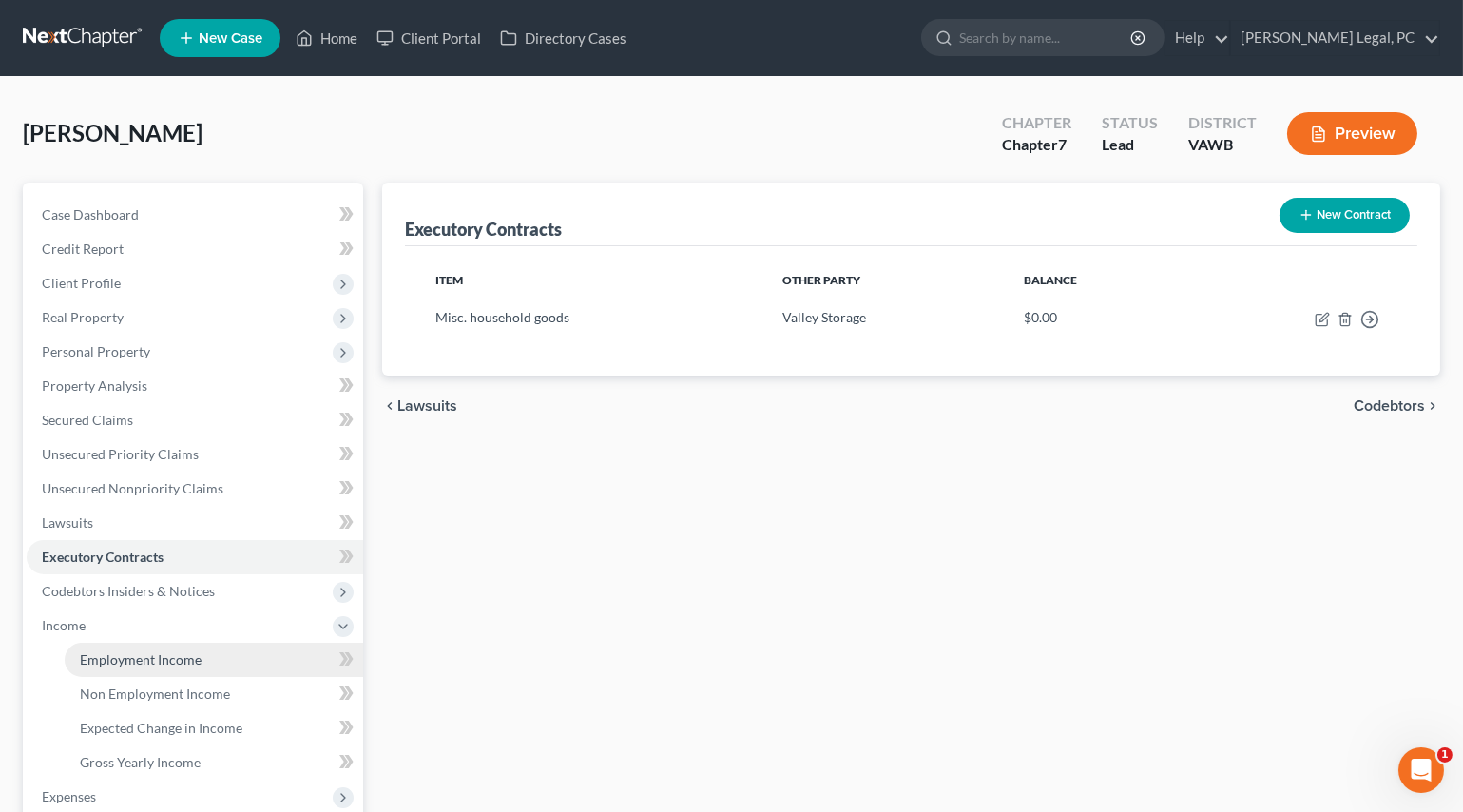
click at [109, 647] on link "Employment Income" at bounding box center [213, 660] width 298 height 35
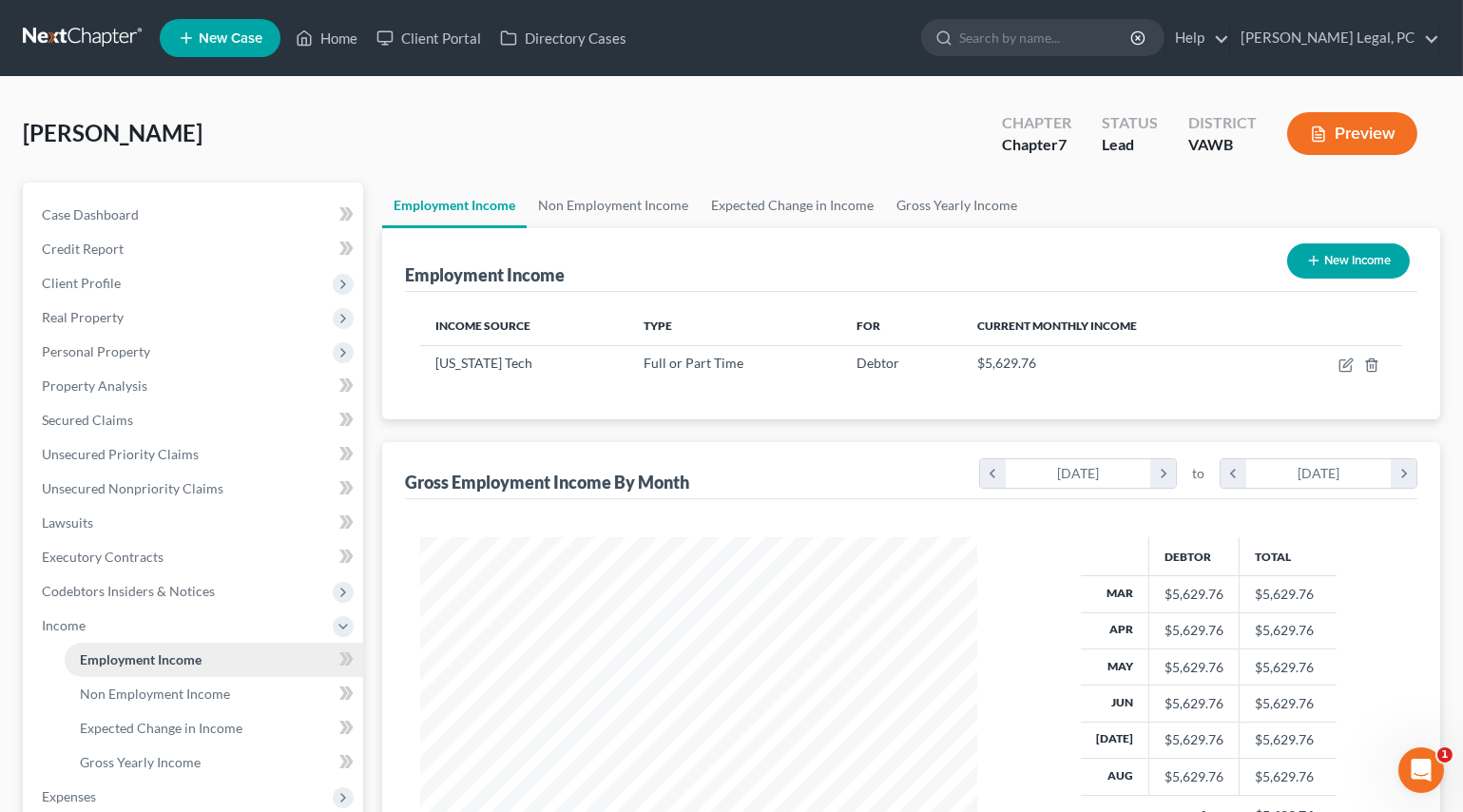
scroll to position [341, 595]
click at [937, 200] on link "Gross Yearly Income" at bounding box center [956, 205] width 143 height 45
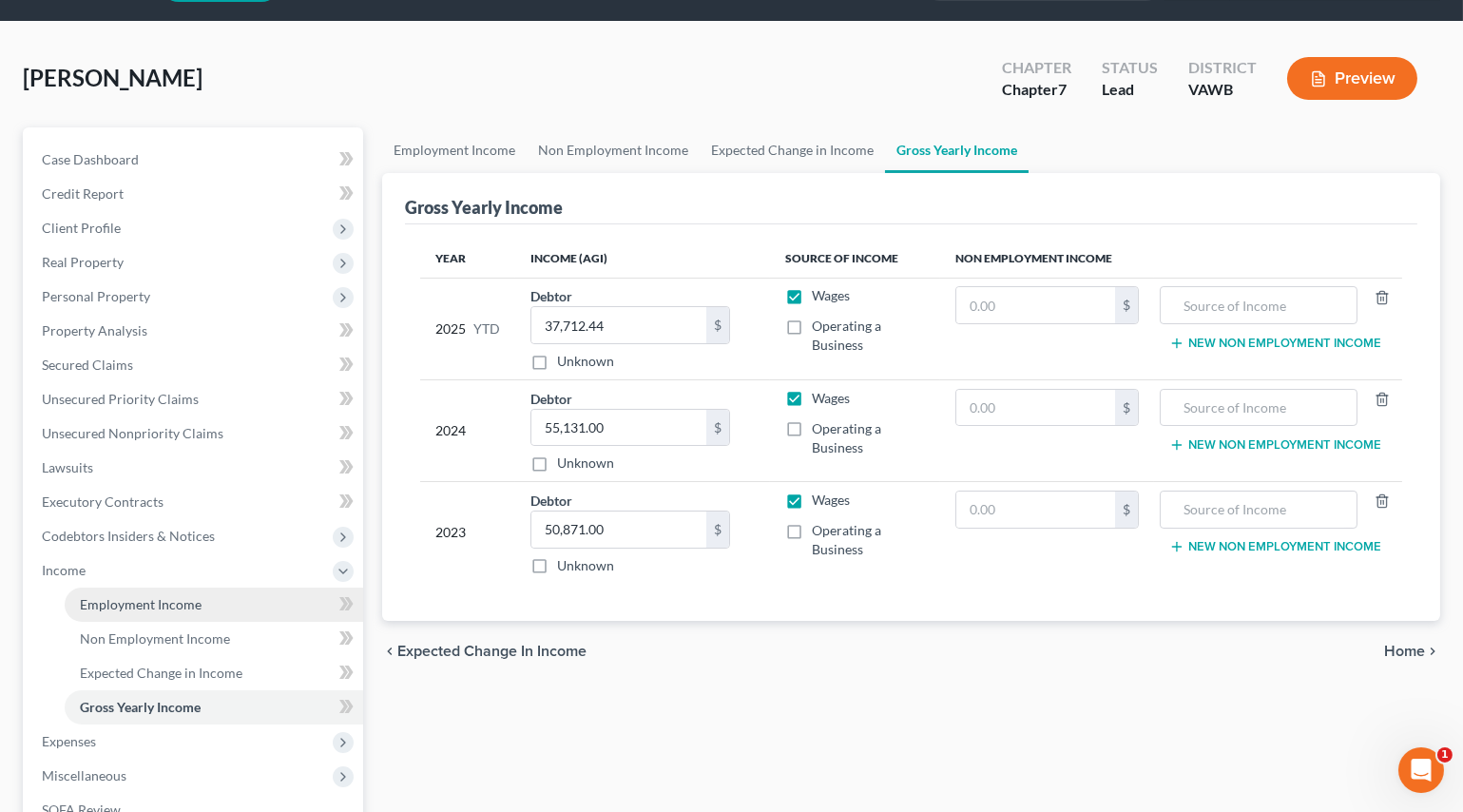
scroll to position [86, 0]
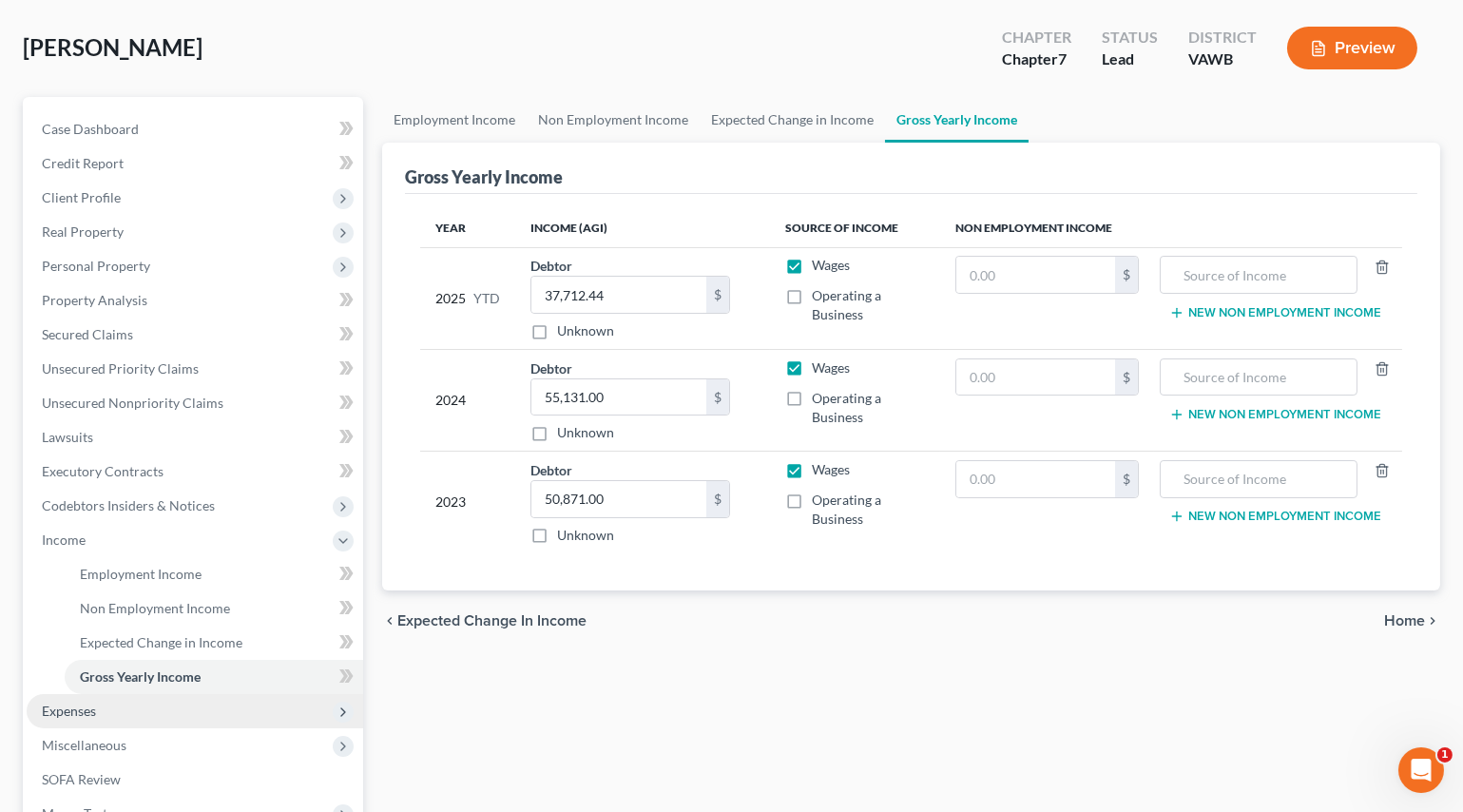
click at [128, 706] on span "Expenses" at bounding box center [195, 711] width 337 height 35
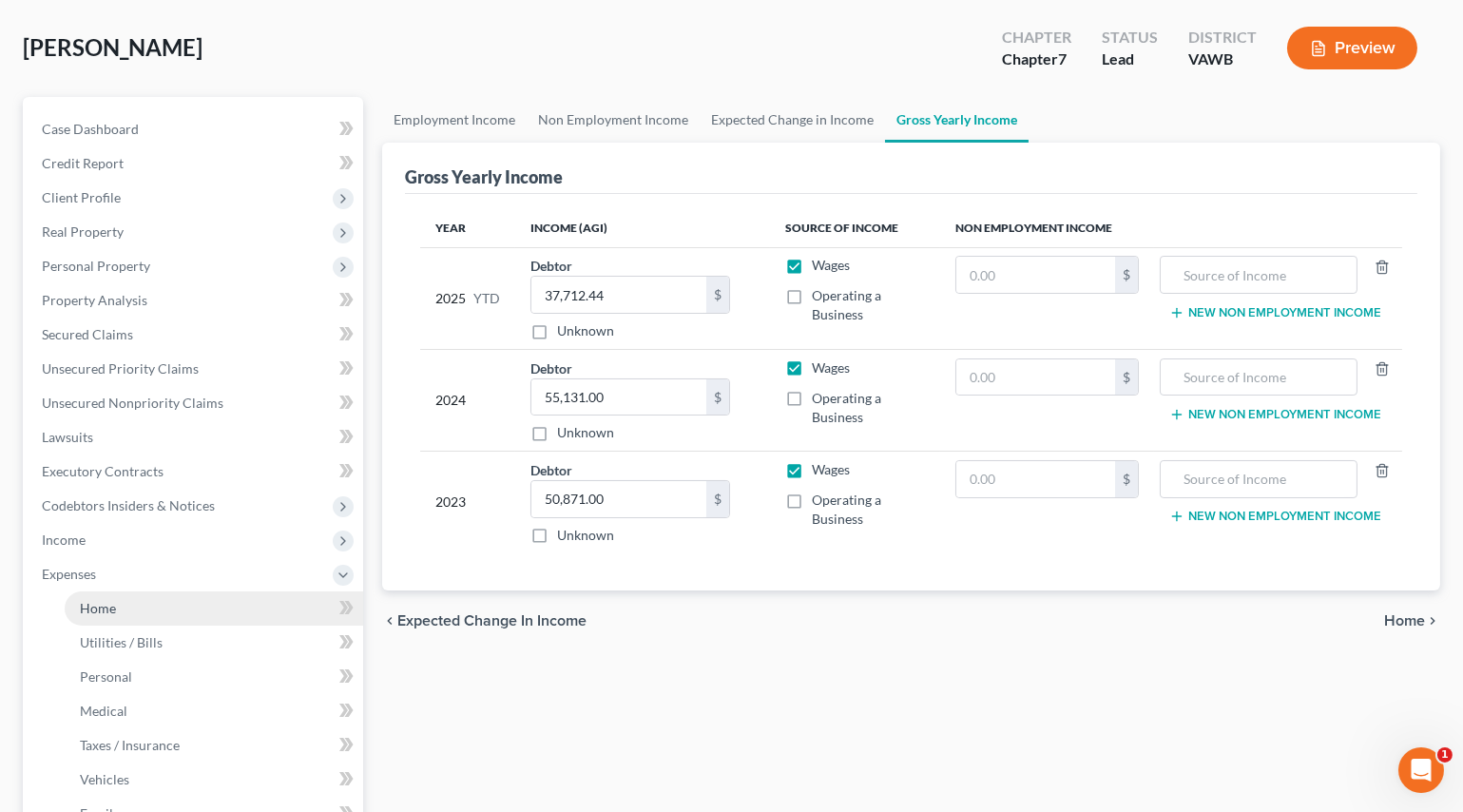
click at [108, 600] on span "Home" at bounding box center [98, 608] width 37 height 16
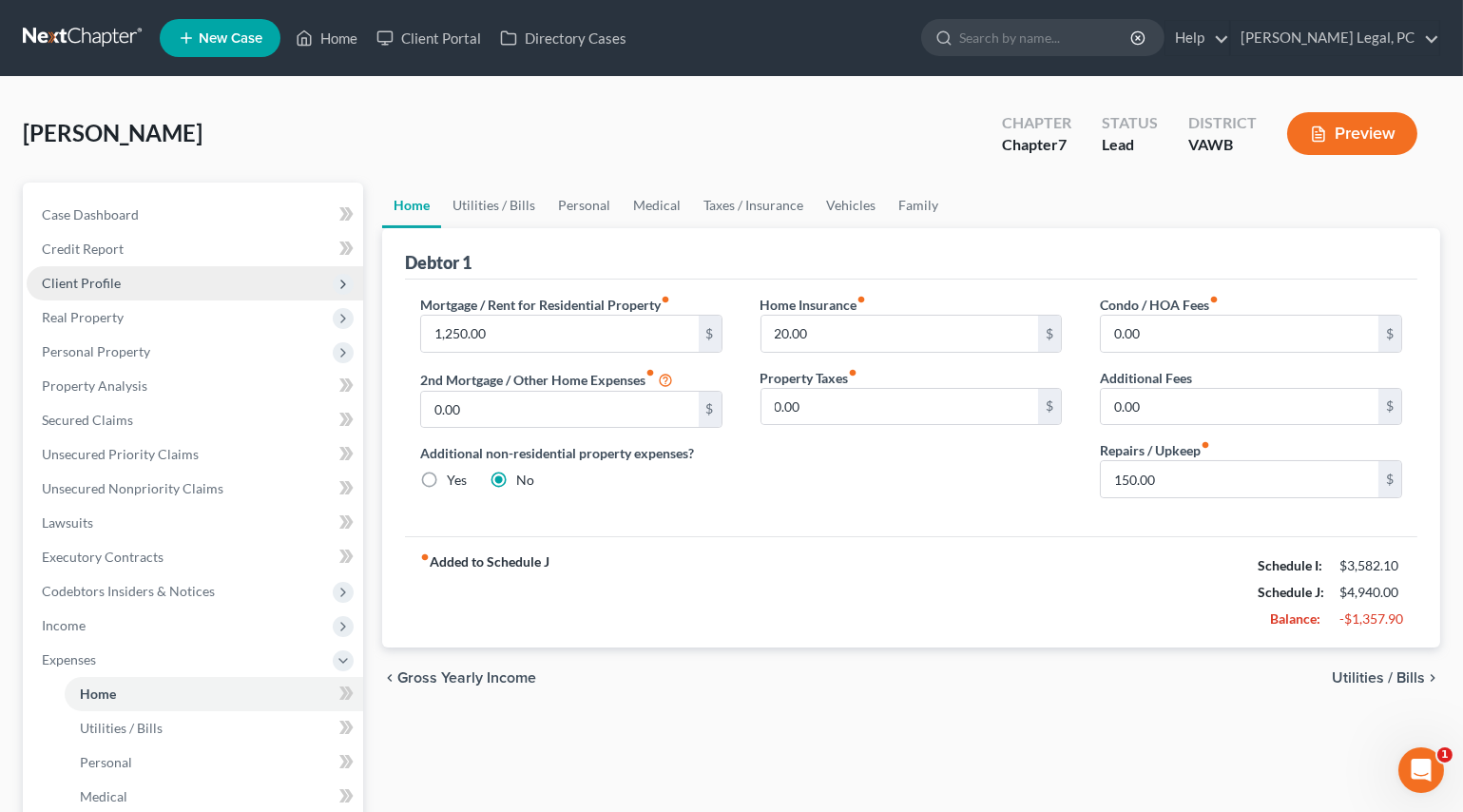
click at [100, 285] on span "Client Profile" at bounding box center [81, 283] width 79 height 16
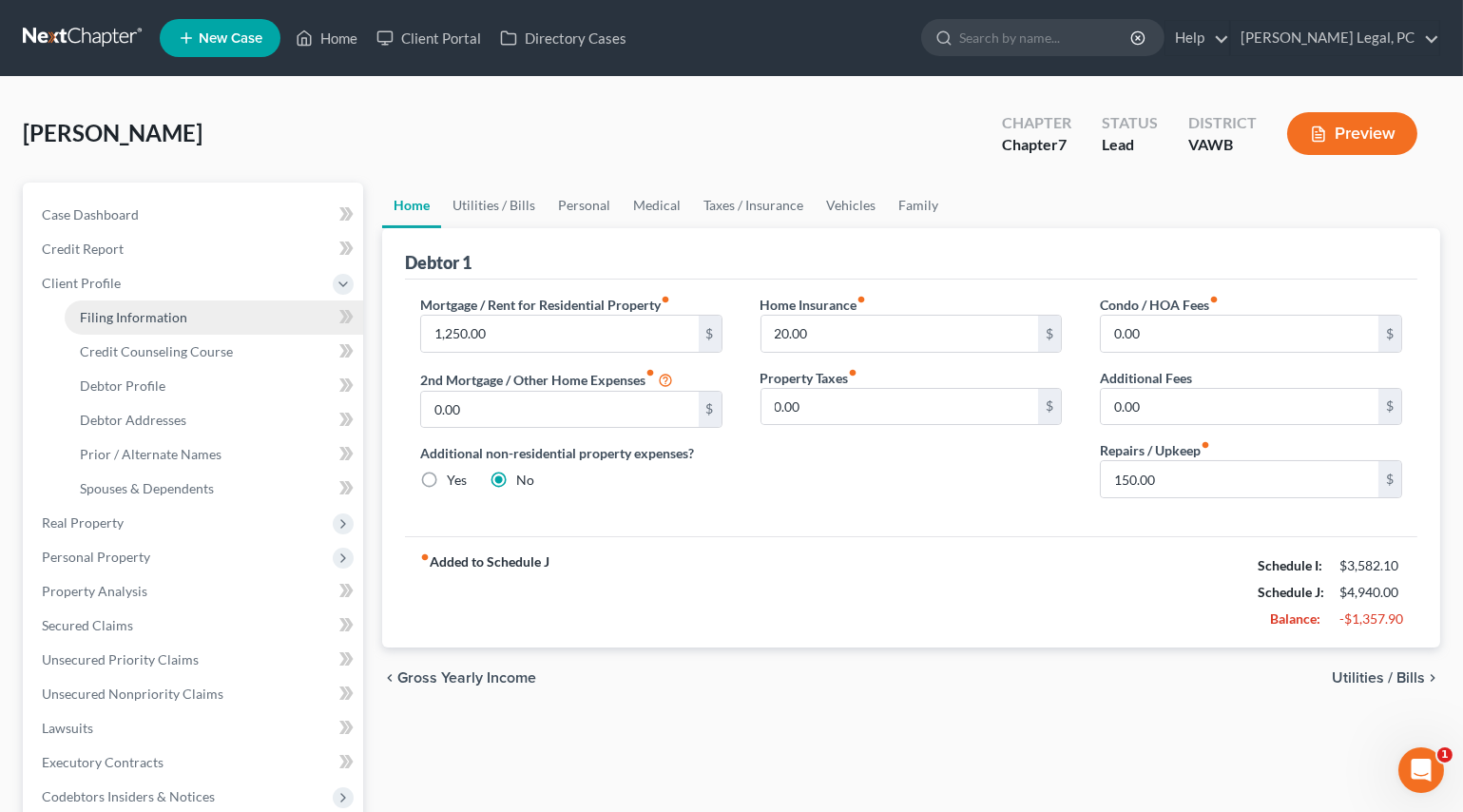
click at [123, 309] on span "Filing Information" at bounding box center [133, 317] width 108 height 16
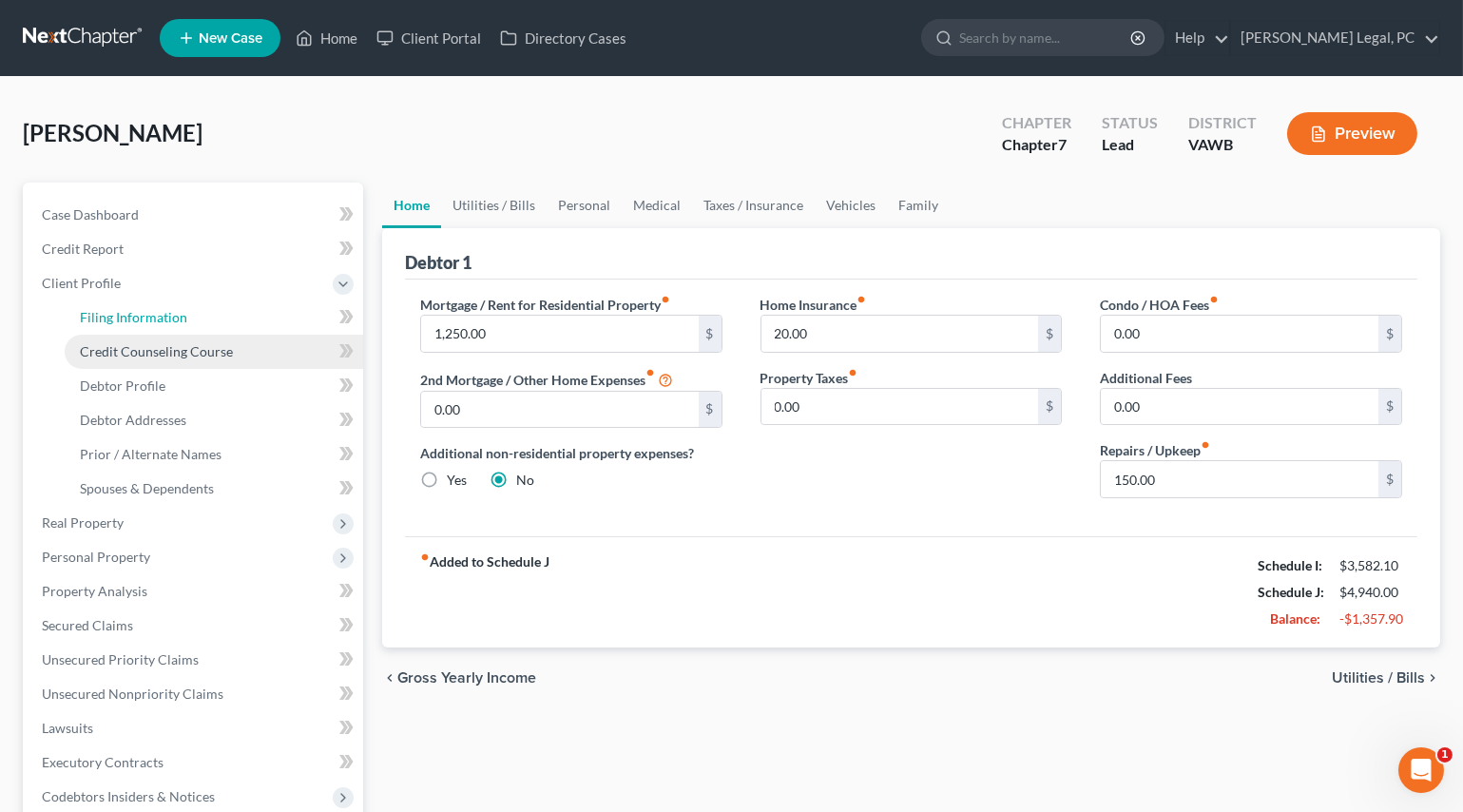
select select "1"
select select "0"
select select "84"
select select "0"
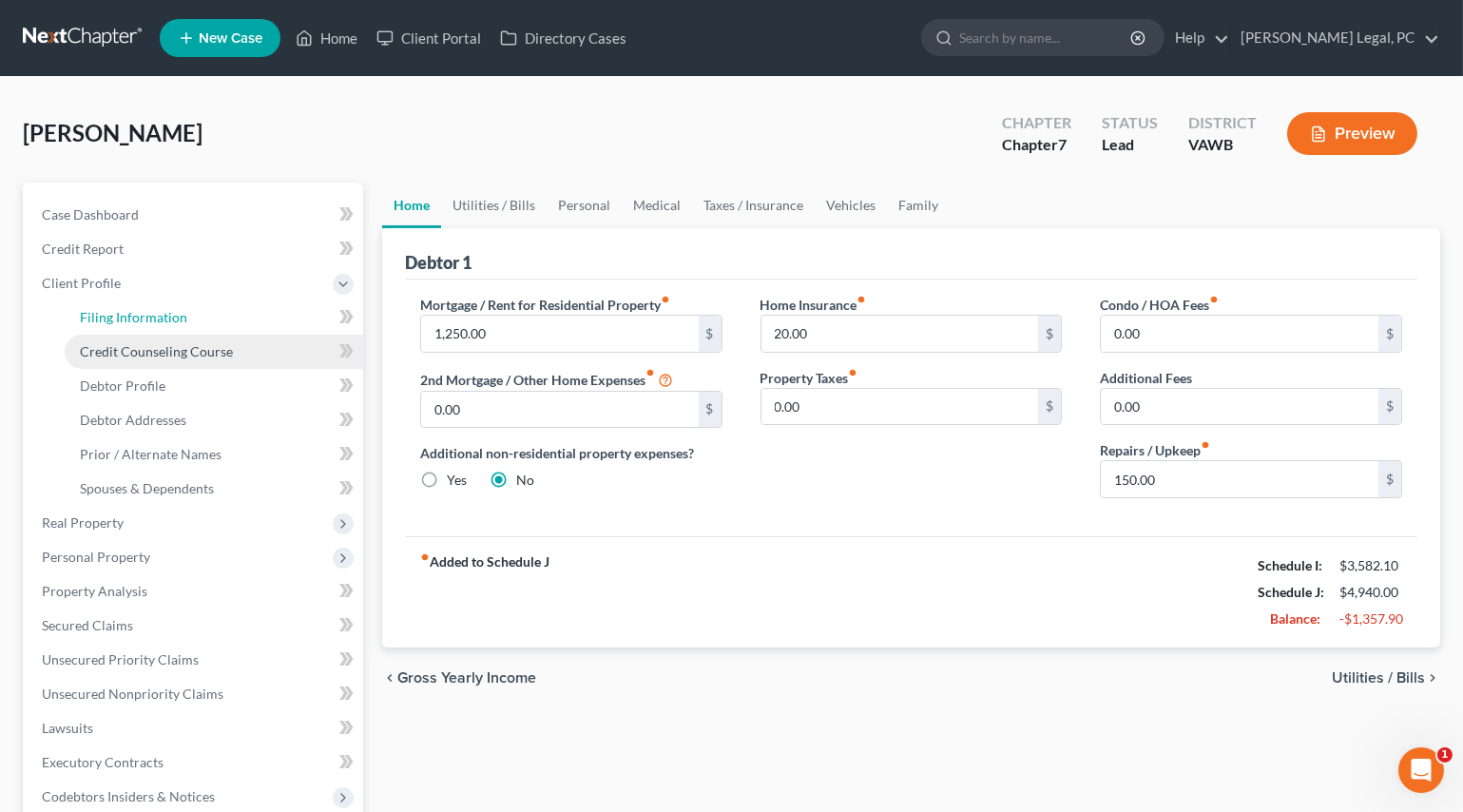
select select "48"
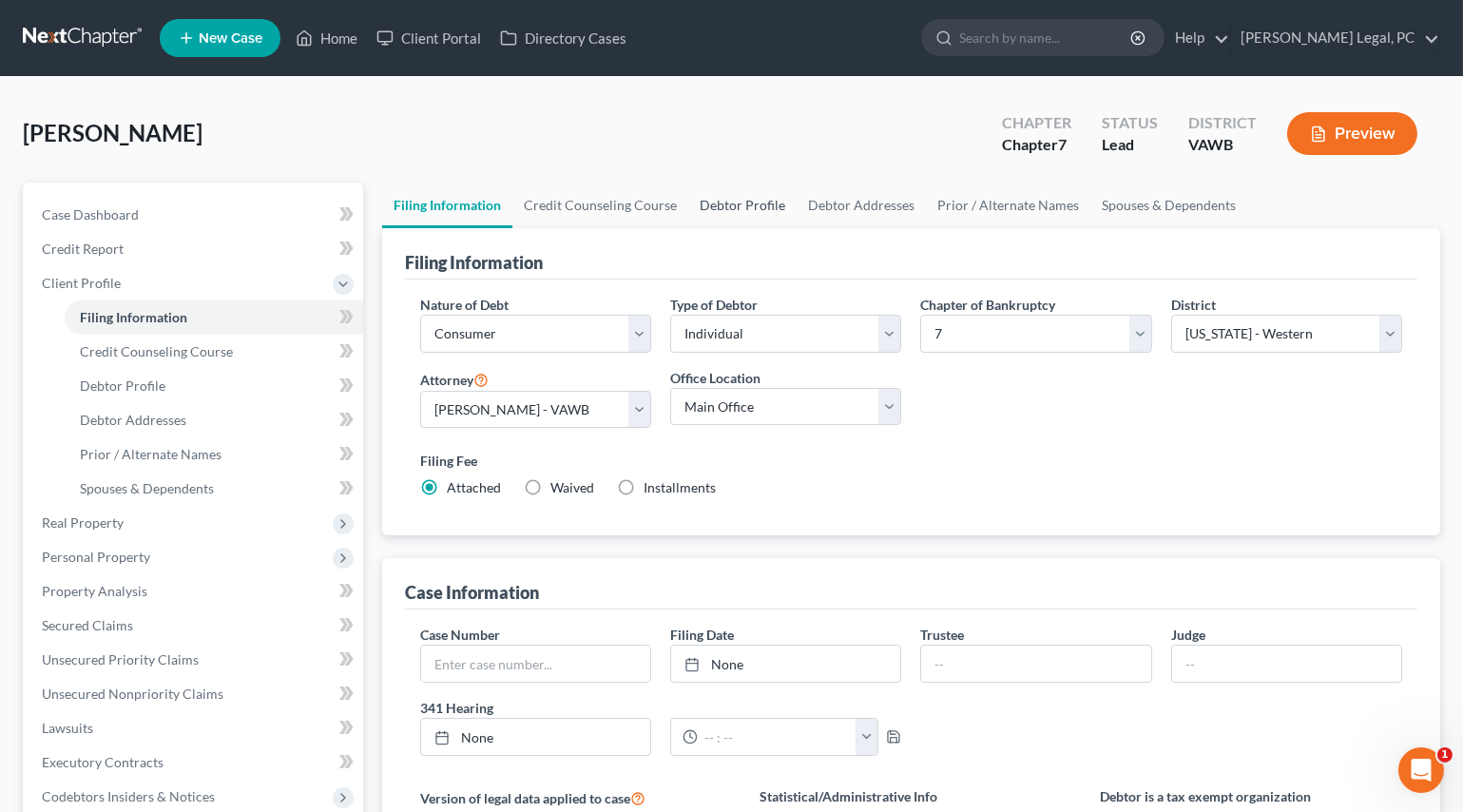
click at [740, 209] on link "Debtor Profile" at bounding box center [743, 205] width 109 height 45
select select "3"
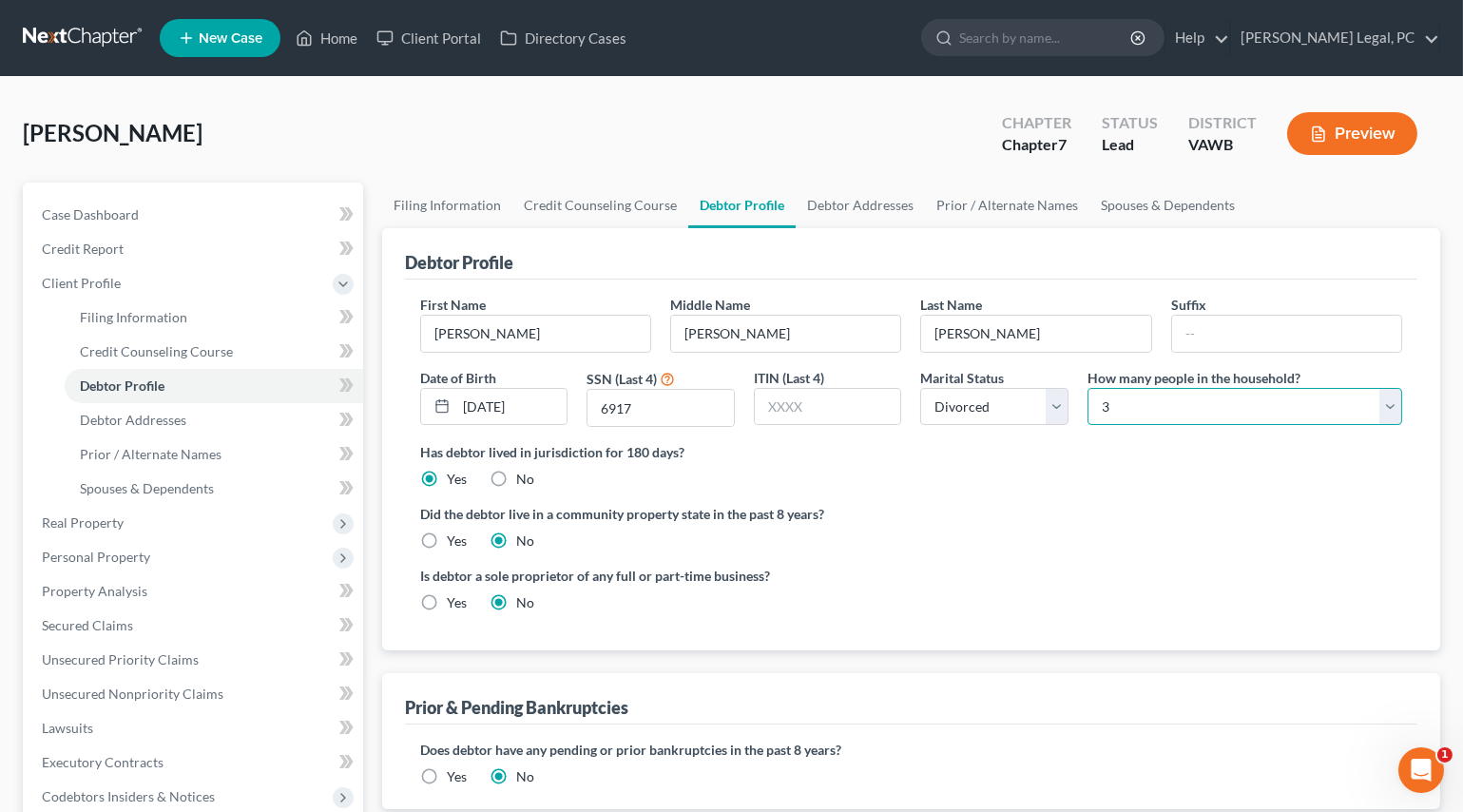
click at [1120, 399] on select "Select 1 2 3 4 5 6 7 8 9 10 11 12 13 14 15 16 17 18 19 20" at bounding box center [1245, 407] width 315 height 38
select select "1"
click at [1088, 388] on select "Select 1 2 3 4 5 6 7 8 9 10 11 12 13 14 15 16 17 18 19 20" at bounding box center [1245, 407] width 315 height 38
click at [1129, 196] on link "Spouses & Dependents" at bounding box center [1168, 205] width 157 height 45
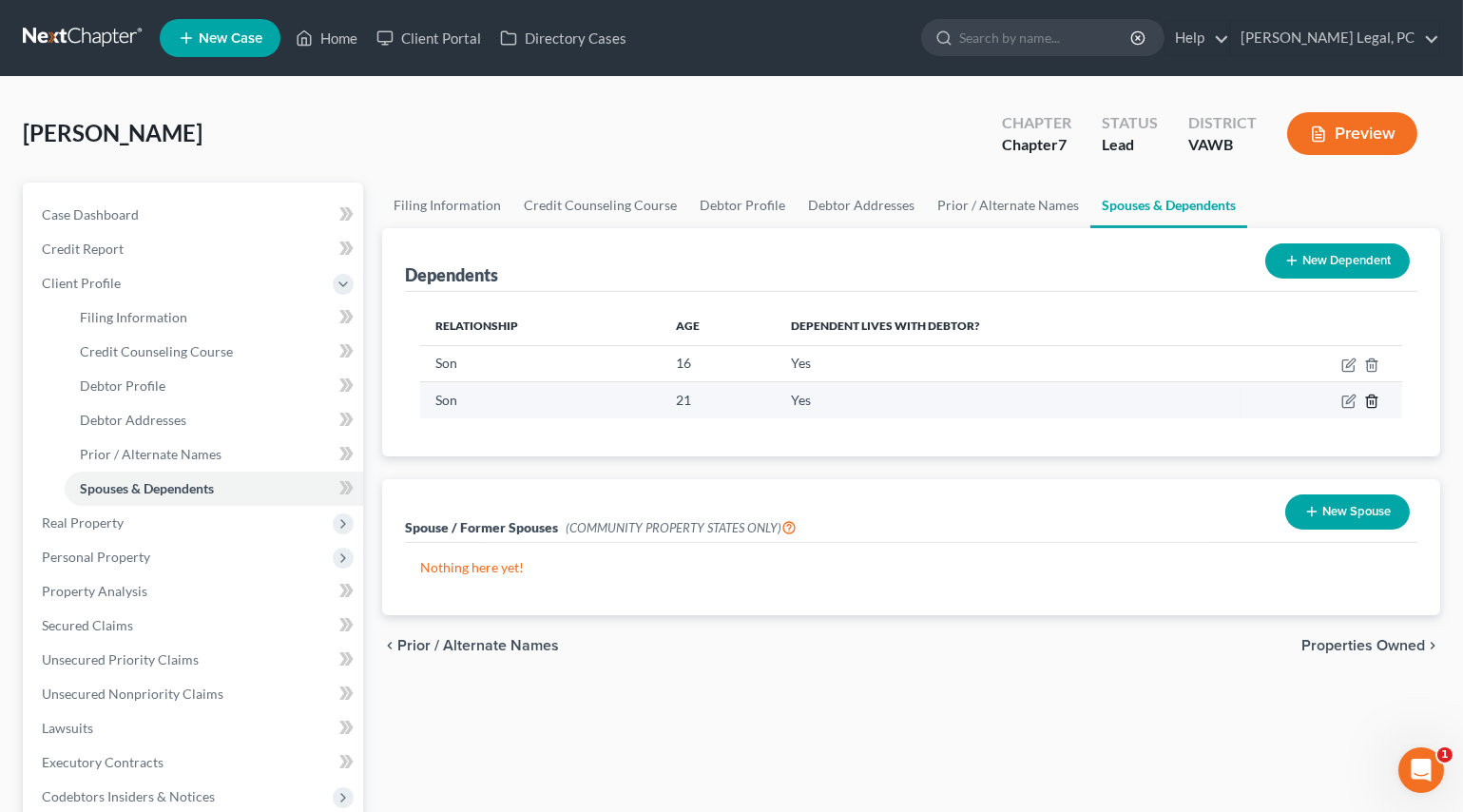
click at [1369, 403] on icon "button" at bounding box center [1371, 400] width 15 height 15
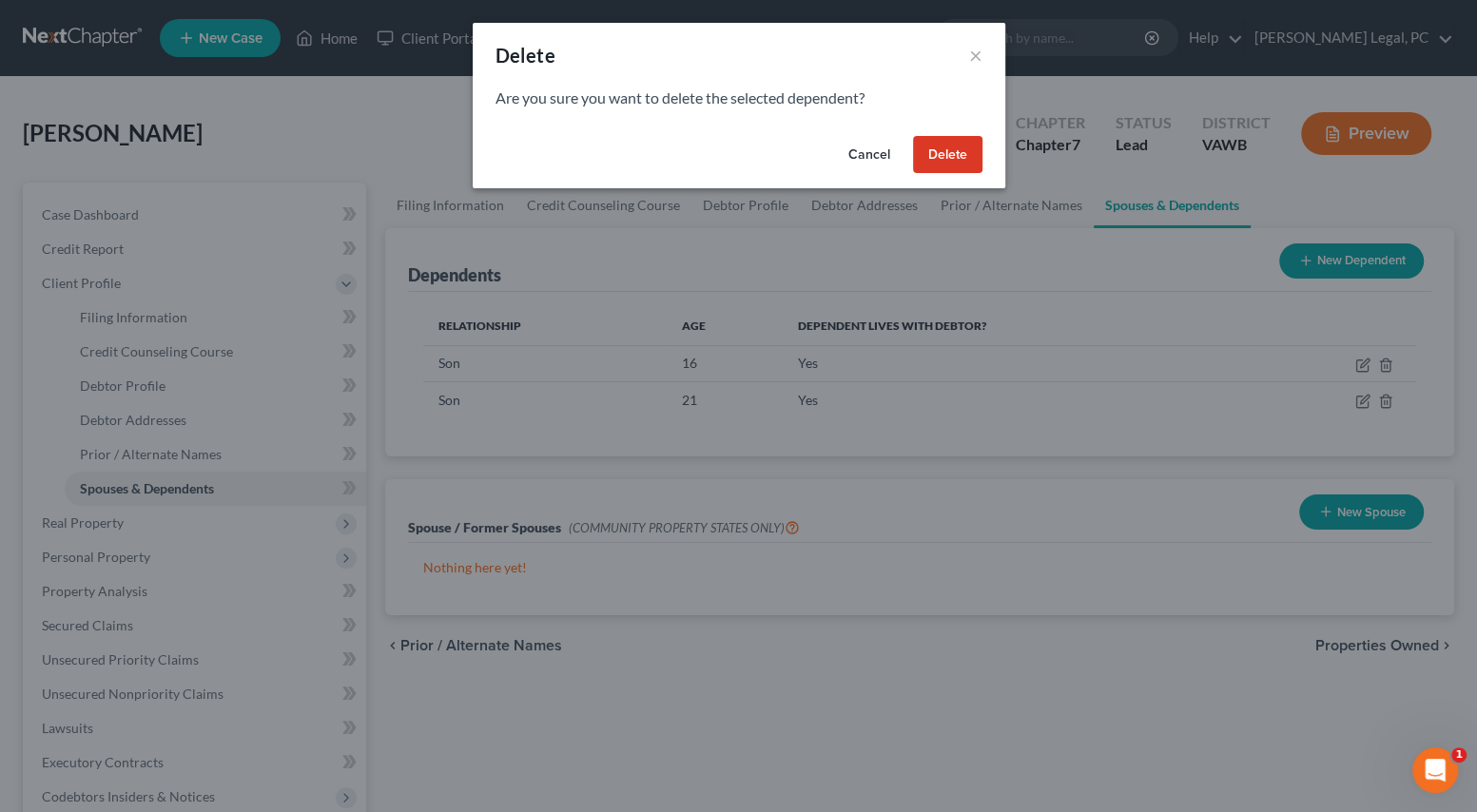
click at [959, 155] on button "Delete" at bounding box center [947, 155] width 69 height 38
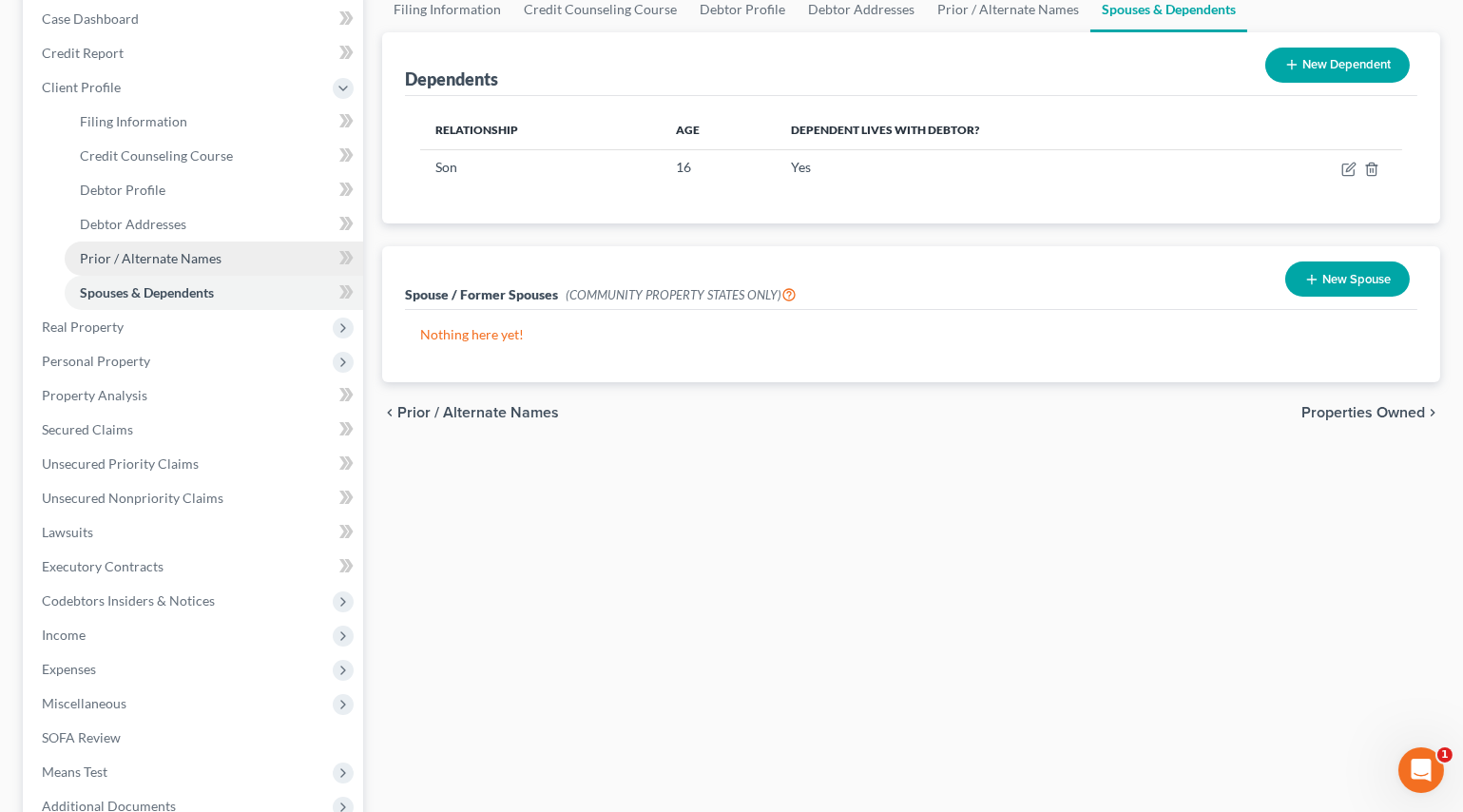
scroll to position [259, 0]
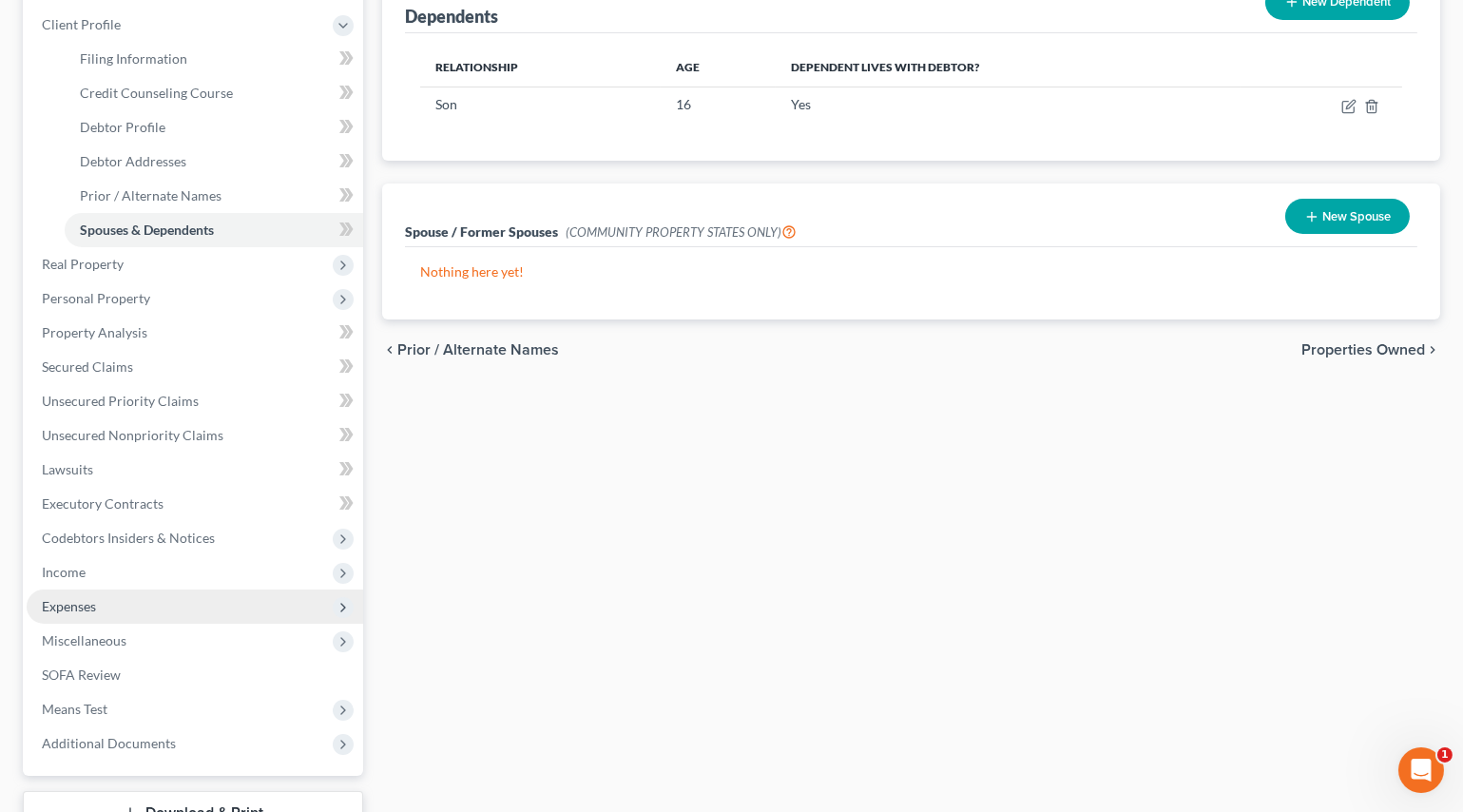
click at [127, 599] on span "Expenses" at bounding box center [195, 607] width 337 height 35
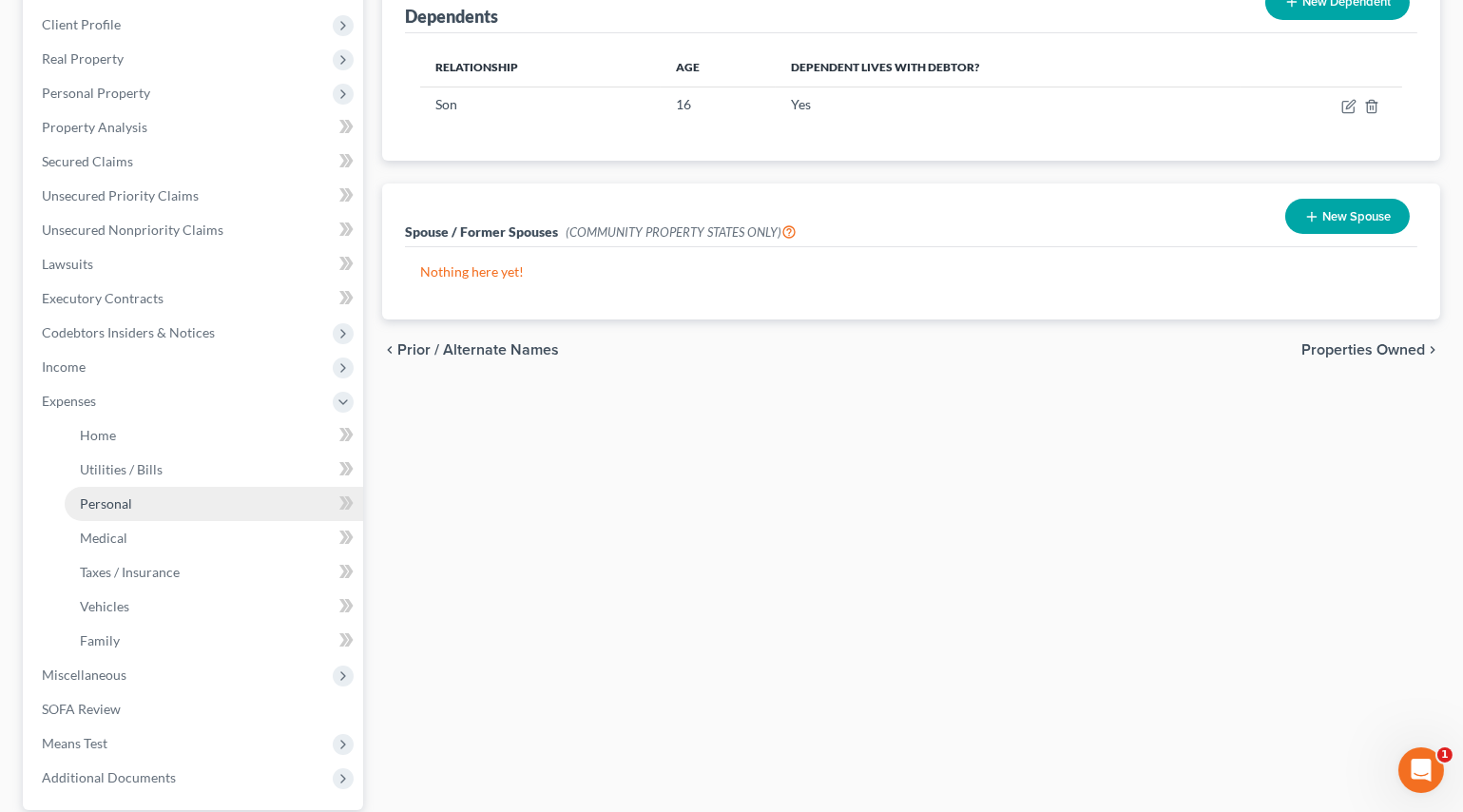
click at [114, 506] on span "Personal" at bounding box center [106, 503] width 52 height 16
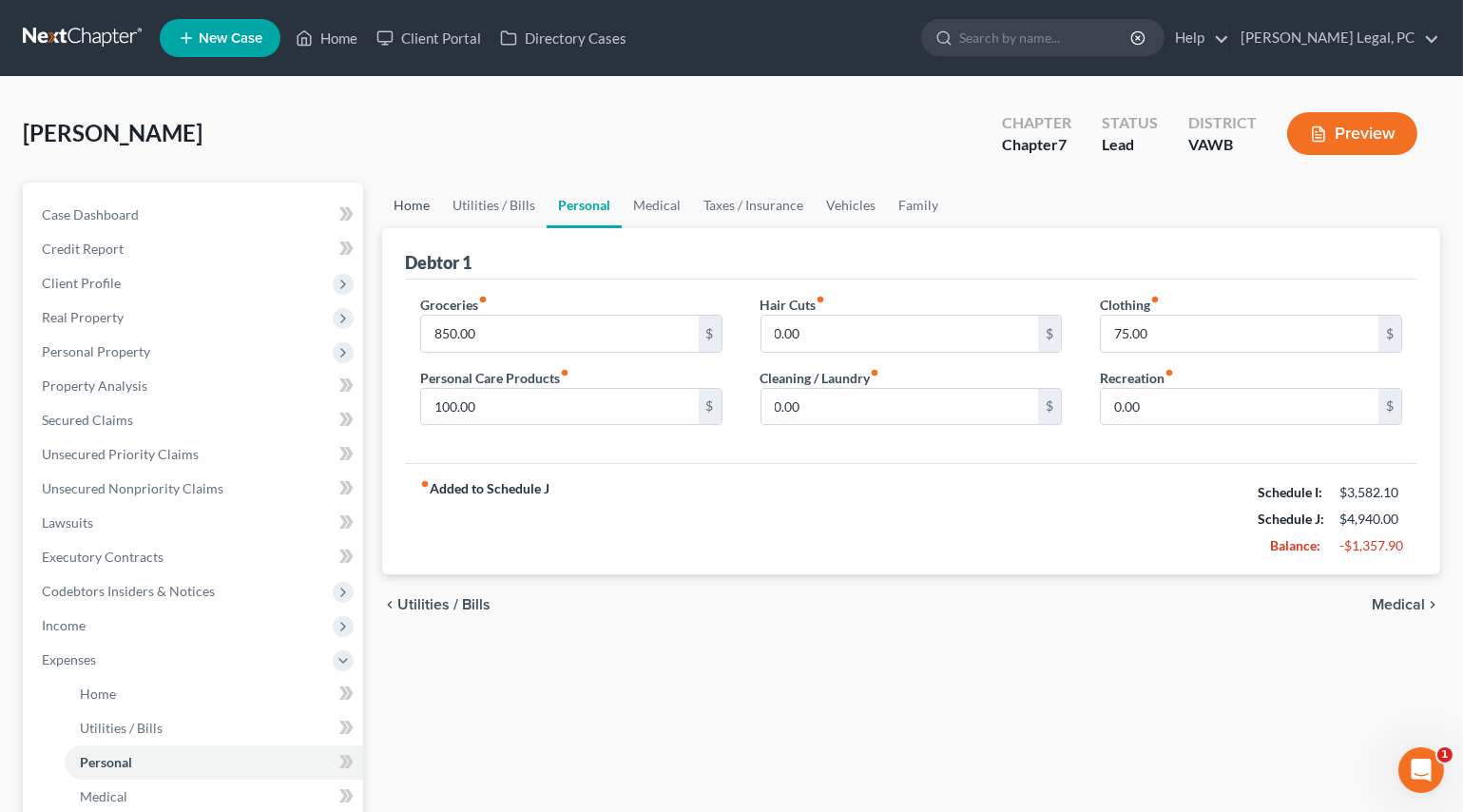
click at [408, 190] on link "Home" at bounding box center [412, 205] width 59 height 45
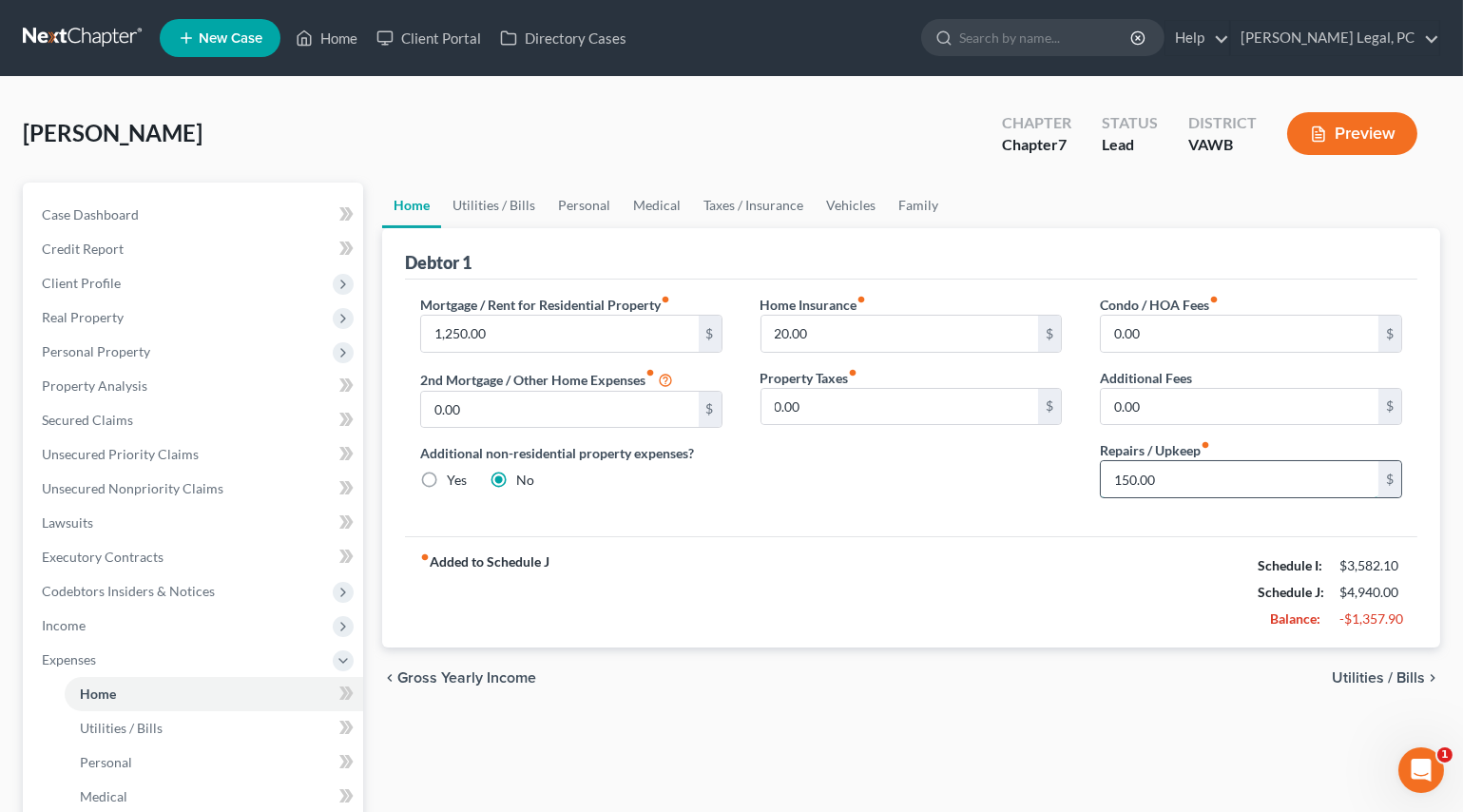
click at [1172, 472] on input "150.00" at bounding box center [1240, 479] width 278 height 37
click at [490, 196] on link "Utilities / Bills" at bounding box center [494, 205] width 106 height 45
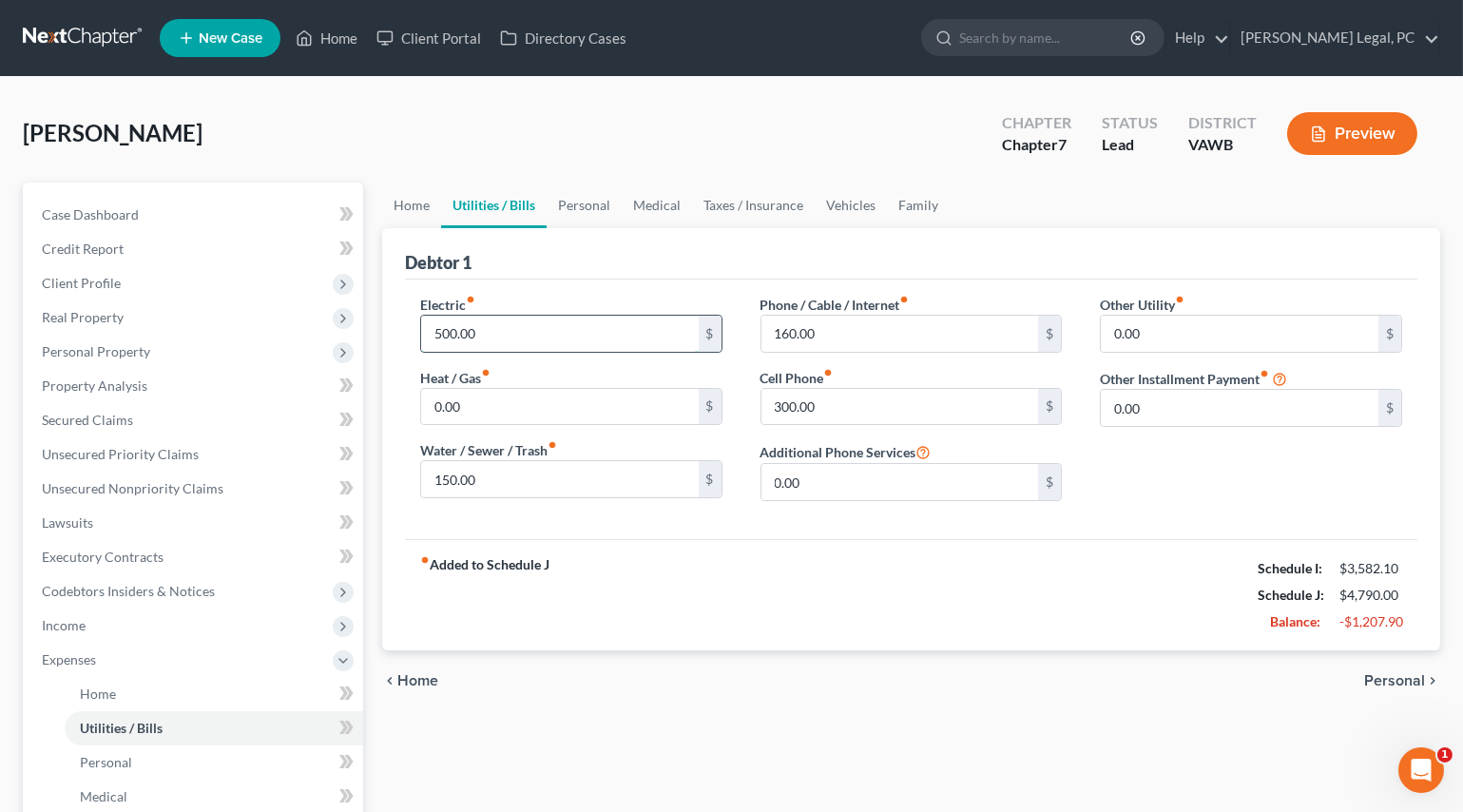
click at [503, 323] on input "500.00" at bounding box center [559, 334] width 278 height 37
type input "300"
click at [592, 202] on link "Personal" at bounding box center [584, 205] width 75 height 45
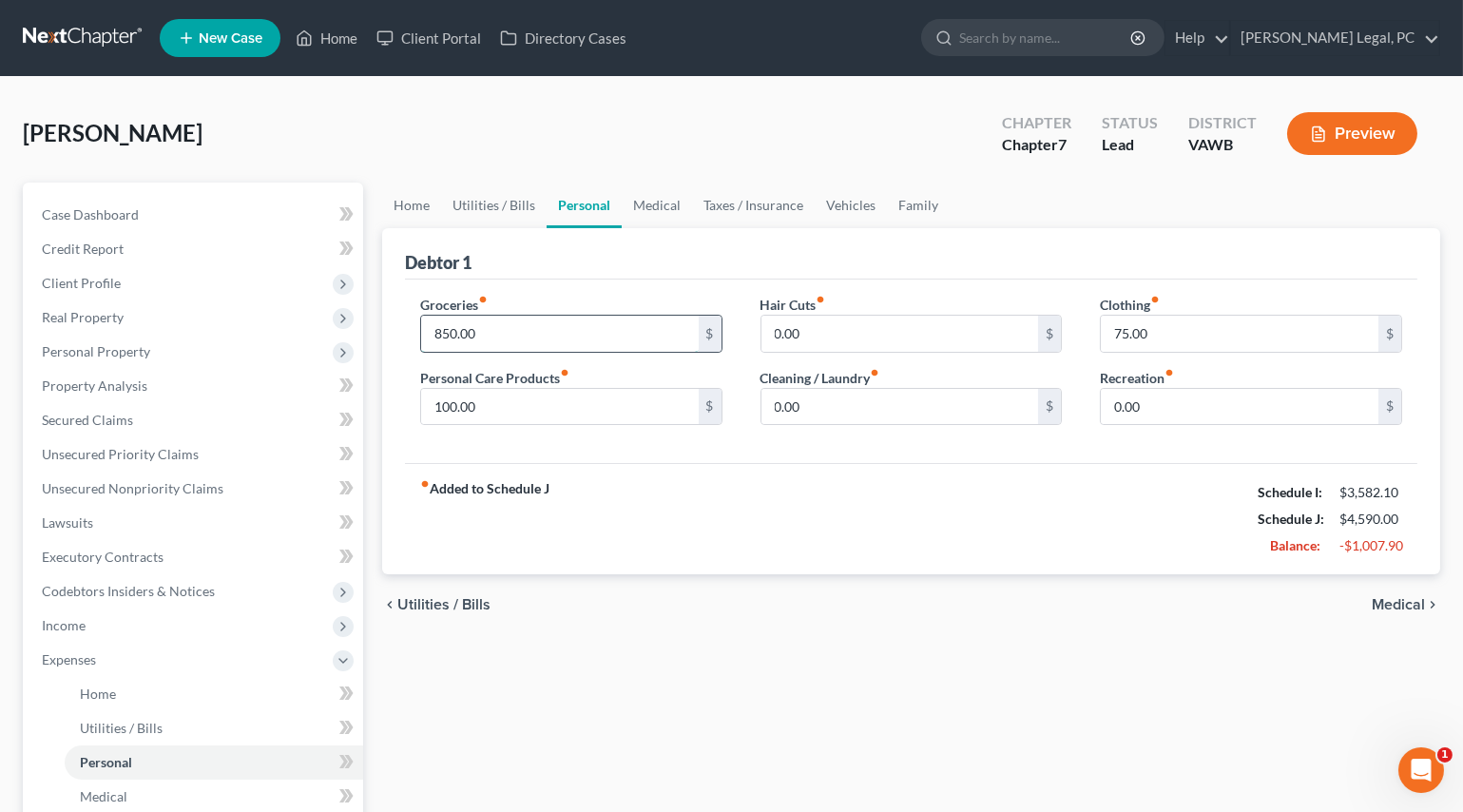
click at [531, 324] on input "850.00" at bounding box center [559, 334] width 278 height 37
type input "700"
click at [1151, 325] on input "75.00" at bounding box center [1240, 334] width 278 height 37
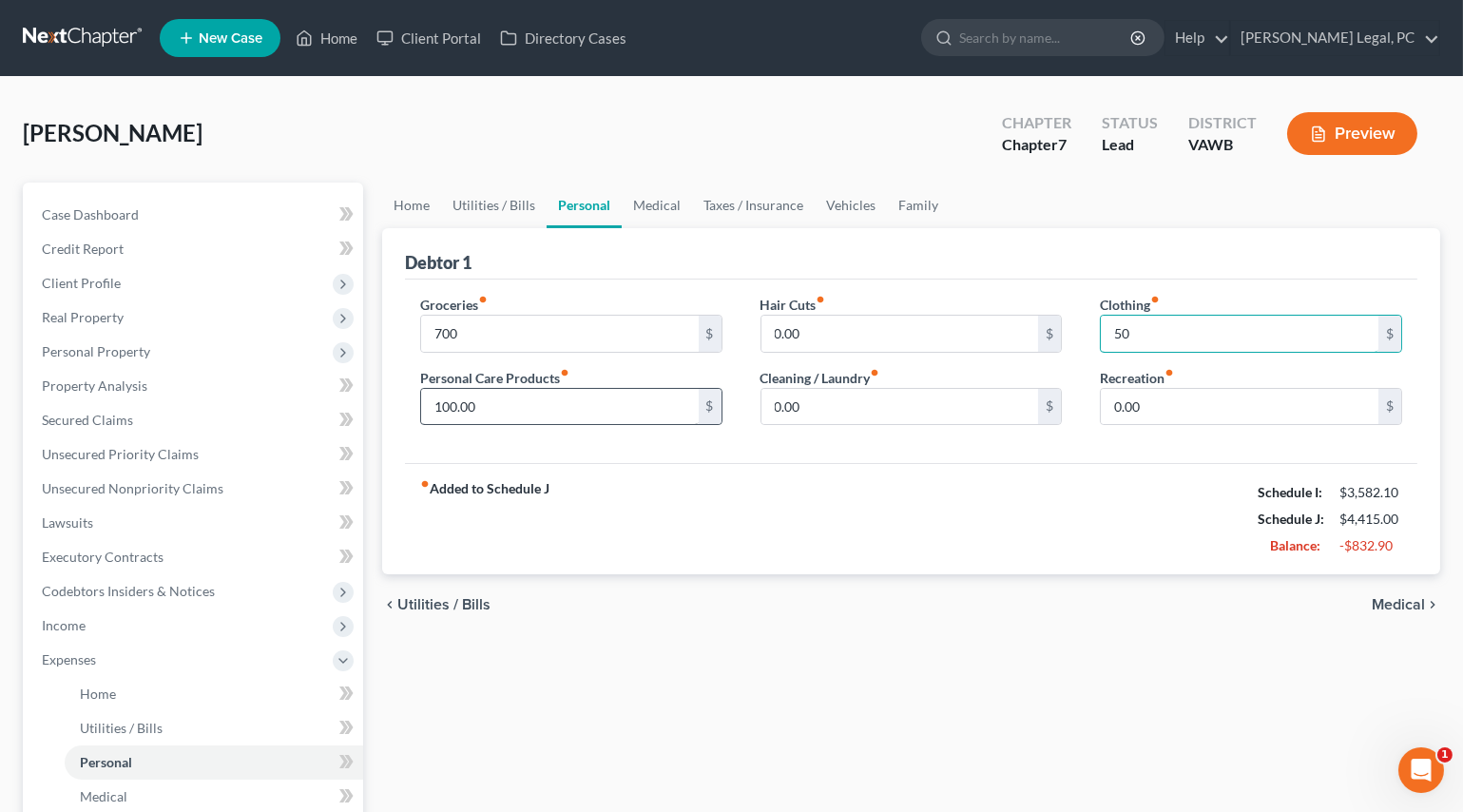
type input "50"
click at [643, 408] on input "100.00" at bounding box center [559, 407] width 278 height 37
type input "50"
click at [656, 463] on div "fiber_manual_record Added to Schedule J Schedule I: $3,582.10 Schedule J: $4,36…" at bounding box center [911, 519] width 1013 height 112
click at [640, 207] on link "Medical" at bounding box center [656, 205] width 70 height 45
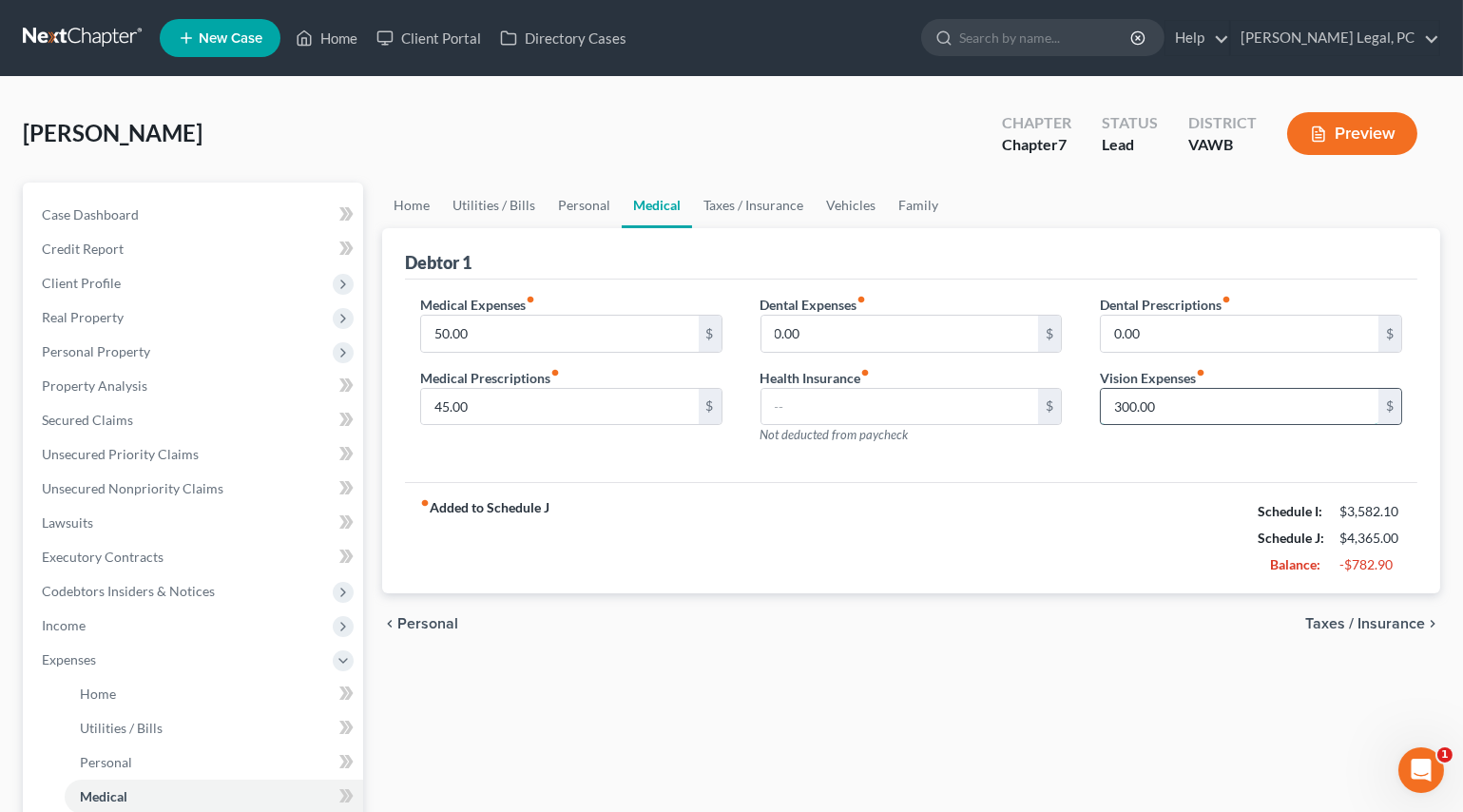
click at [1228, 415] on input "300.00" at bounding box center [1240, 407] width 278 height 37
click at [595, 408] on input "45.00" at bounding box center [559, 407] width 278 height 37
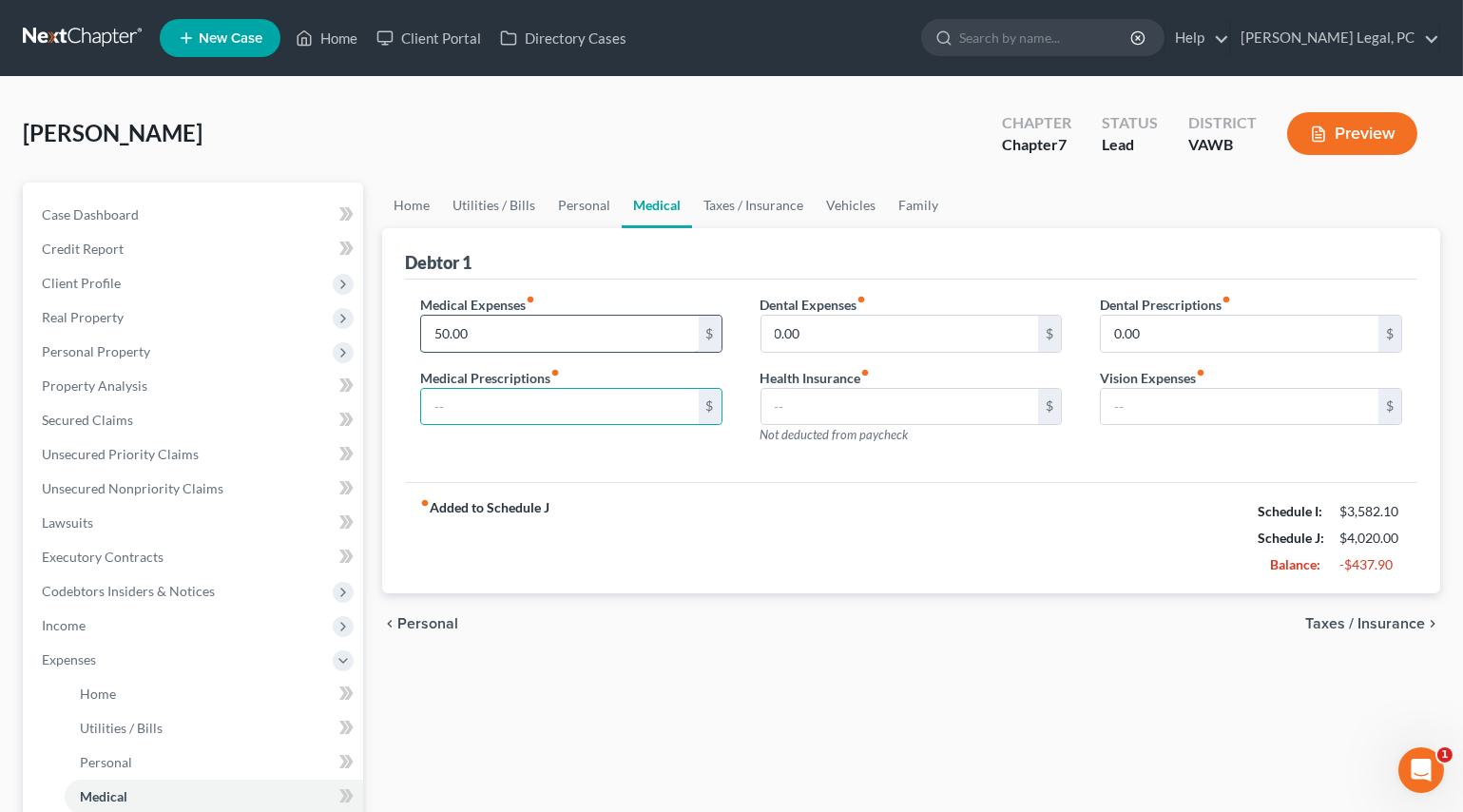
click at [517, 325] on input "50.00" at bounding box center [559, 334] width 278 height 37
type input "150"
click at [741, 203] on link "Taxes / Insurance" at bounding box center [754, 205] width 122 height 45
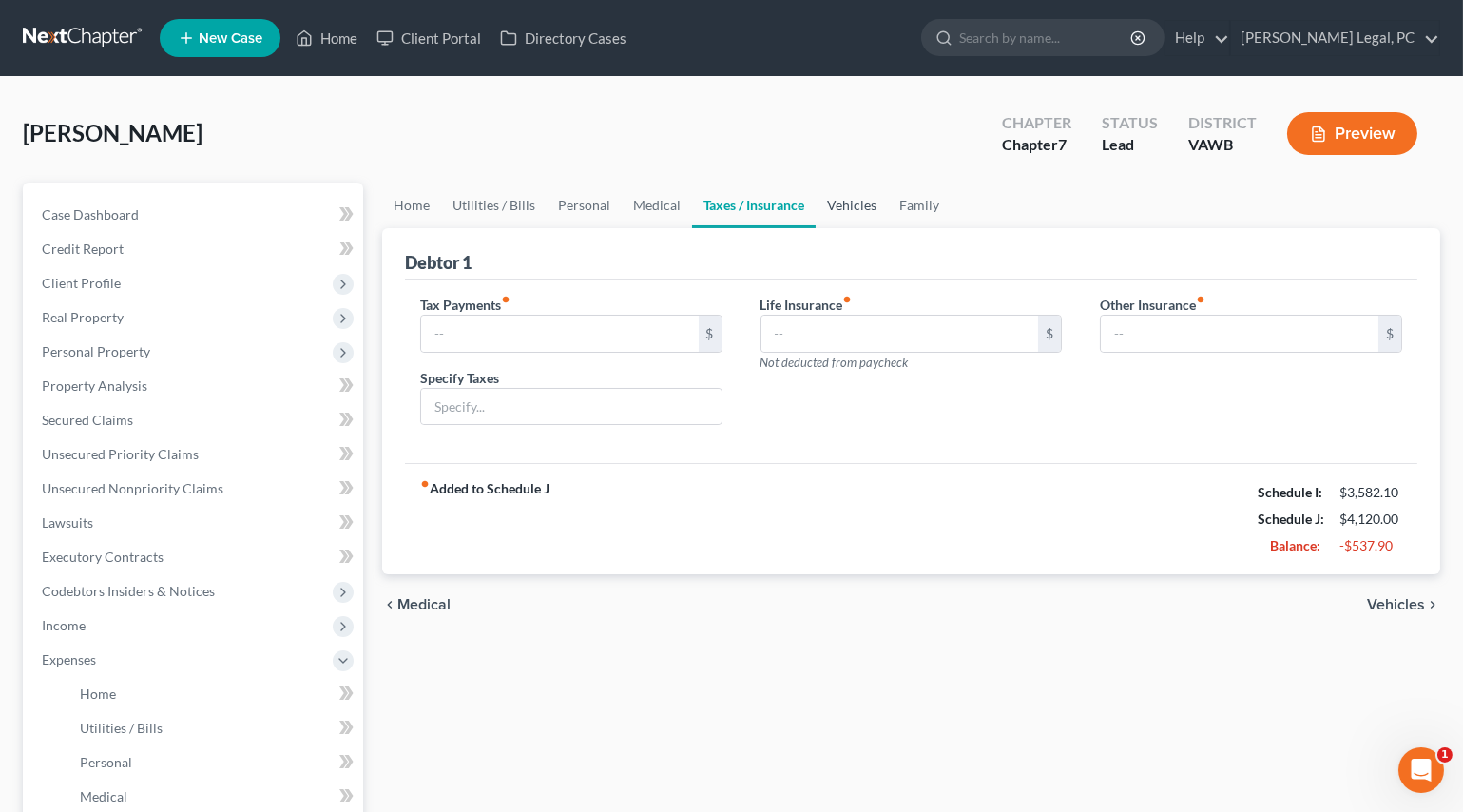
click at [843, 217] on link "Vehicles" at bounding box center [852, 205] width 72 height 45
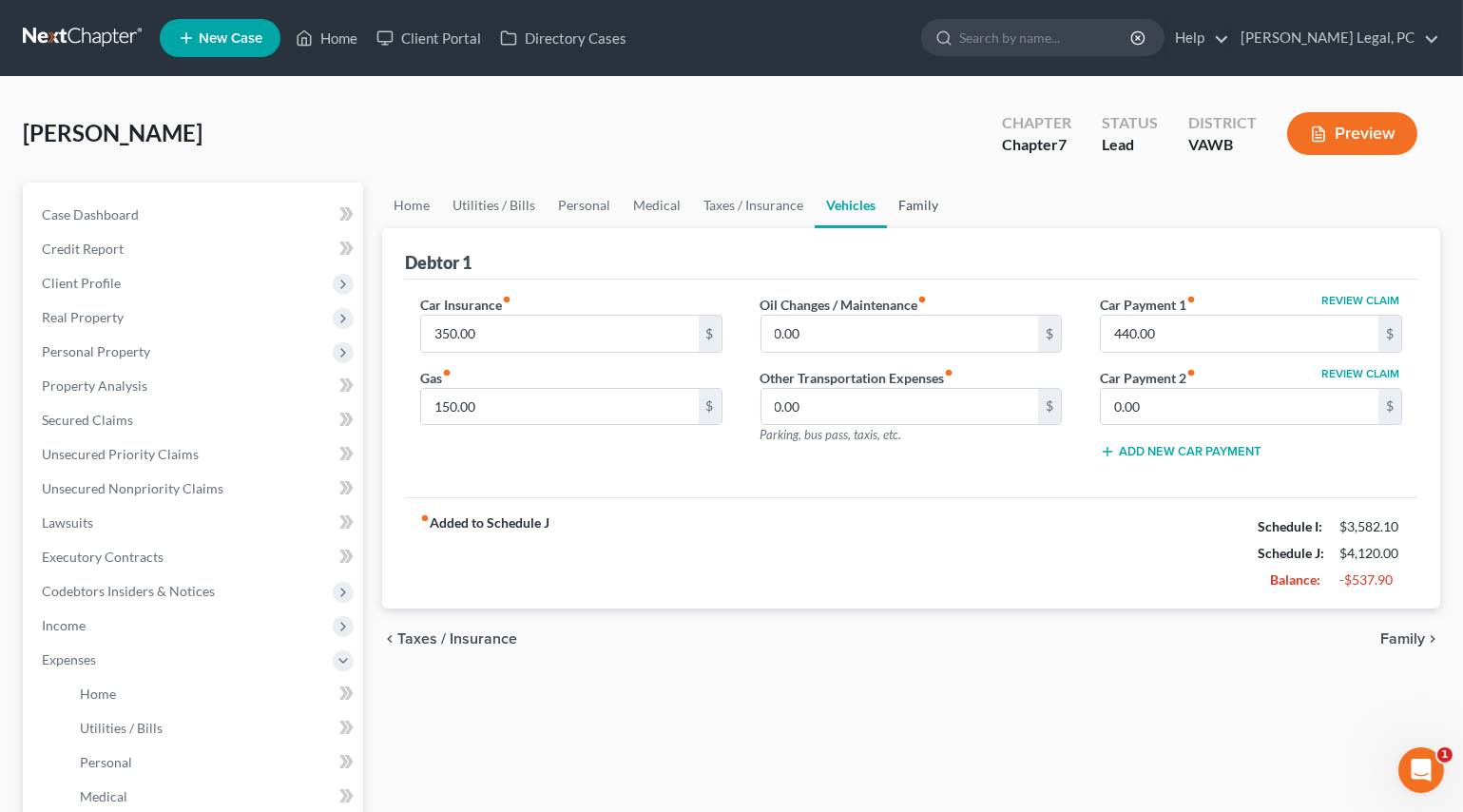
click at [896, 205] on link "Family" at bounding box center [919, 205] width 63 height 45
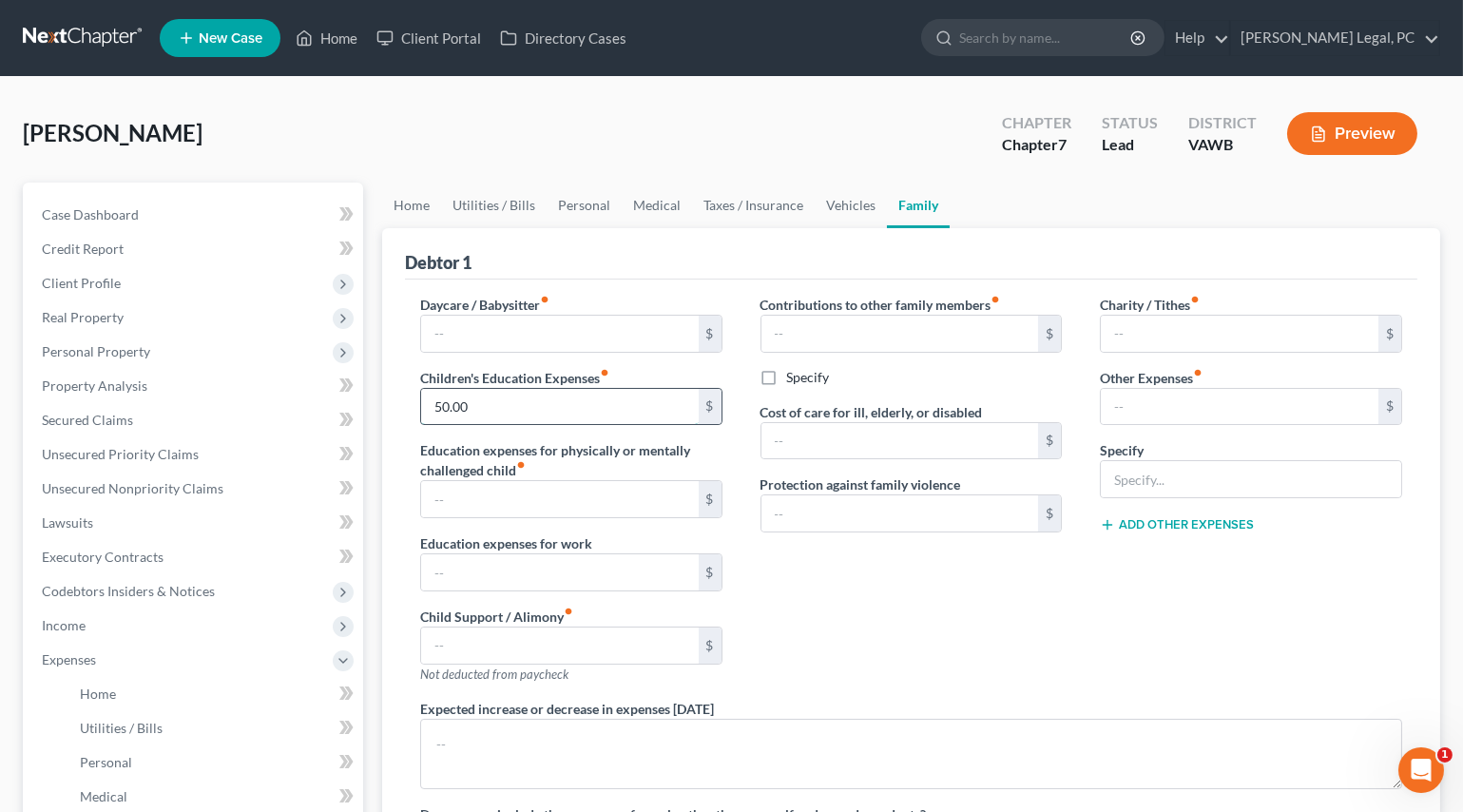
click at [538, 409] on input "50.00" at bounding box center [559, 407] width 278 height 37
click at [900, 539] on div "Contributions to other family members fiber_manual_record $ Specify Cost of car…" at bounding box center [912, 496] width 341 height 404
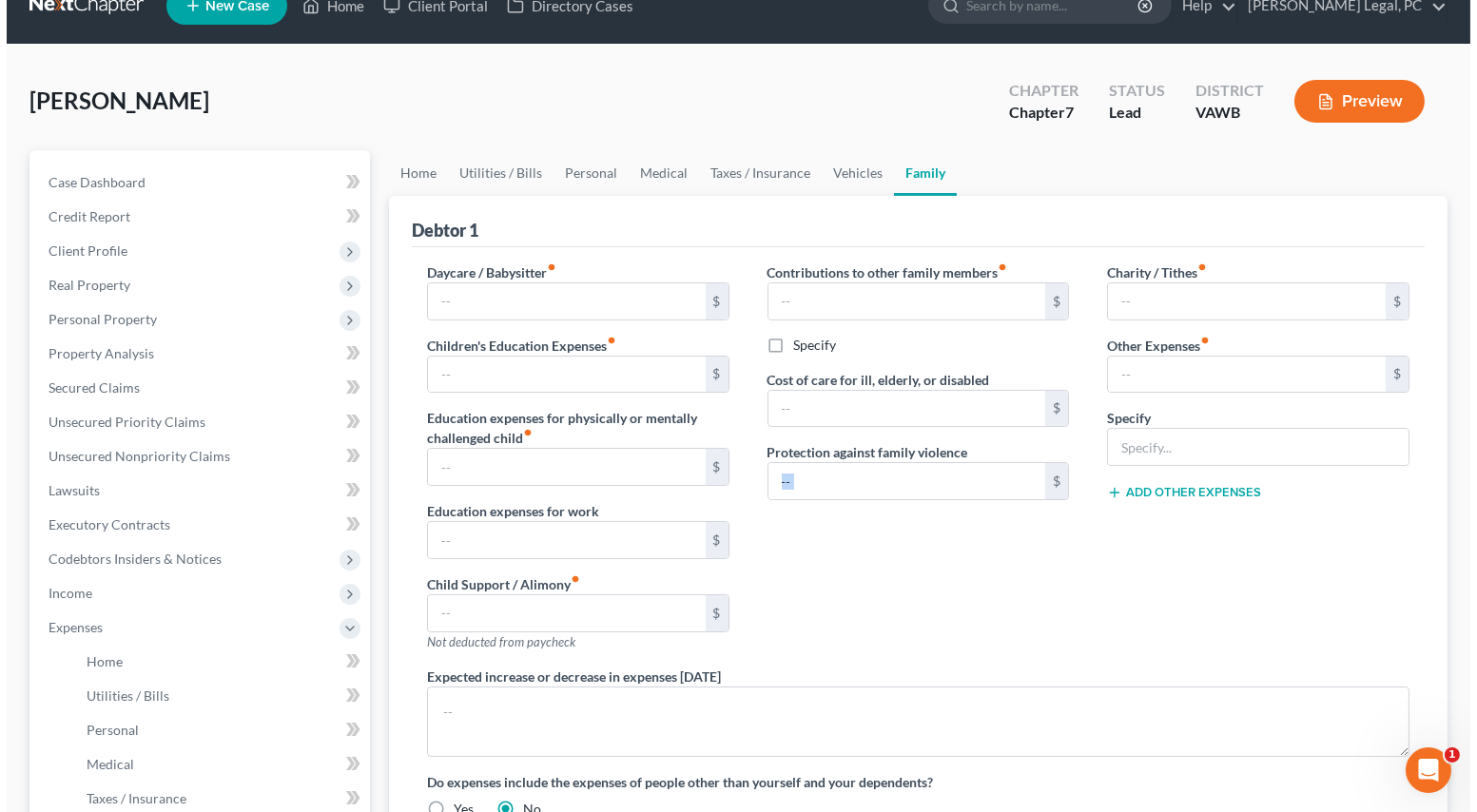
scroll to position [86, 0]
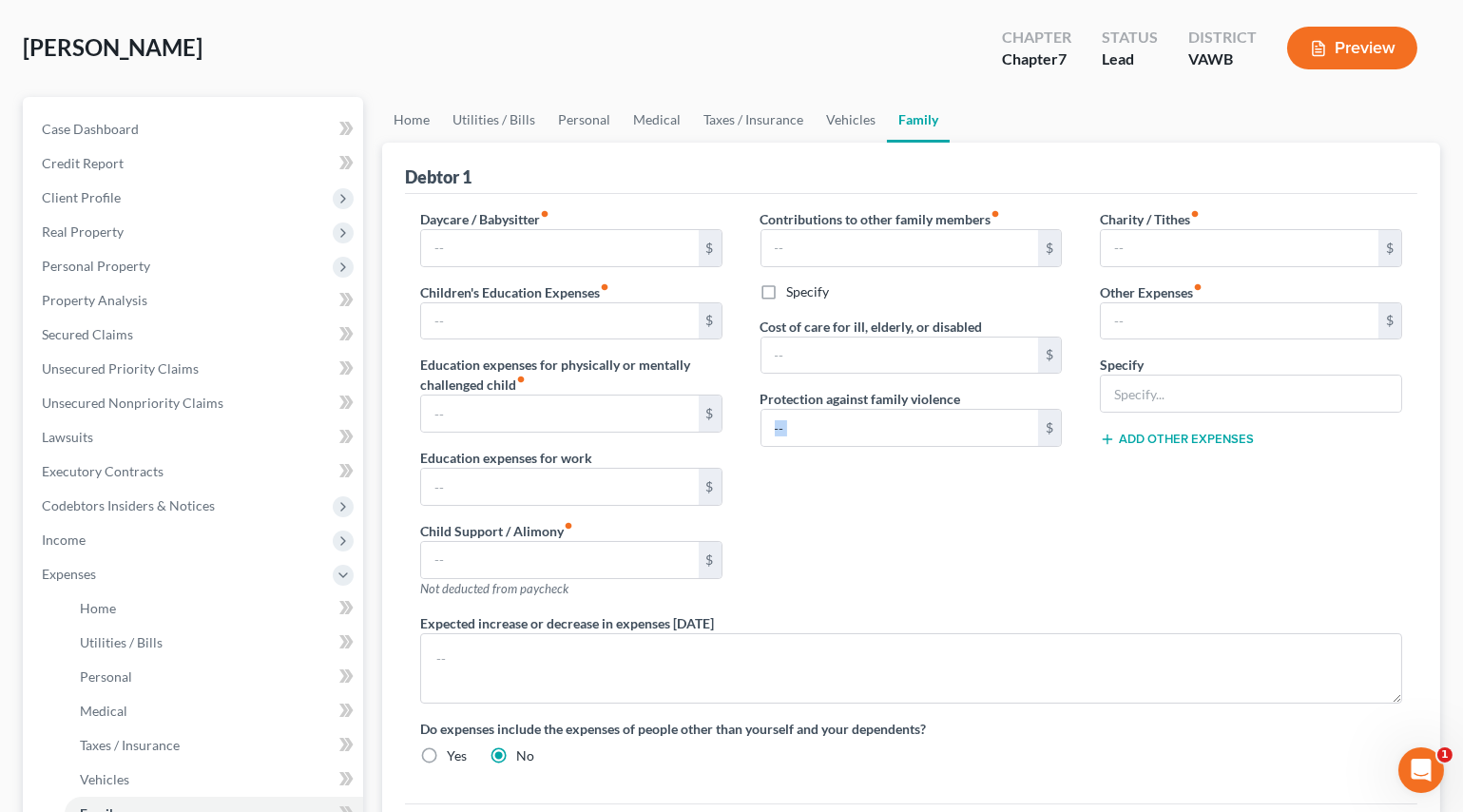
click at [883, 571] on div "Contributions to other family members fiber_manual_record $ Specify Cost of car…" at bounding box center [912, 411] width 341 height 404
click at [115, 533] on span "Income" at bounding box center [195, 539] width 337 height 35
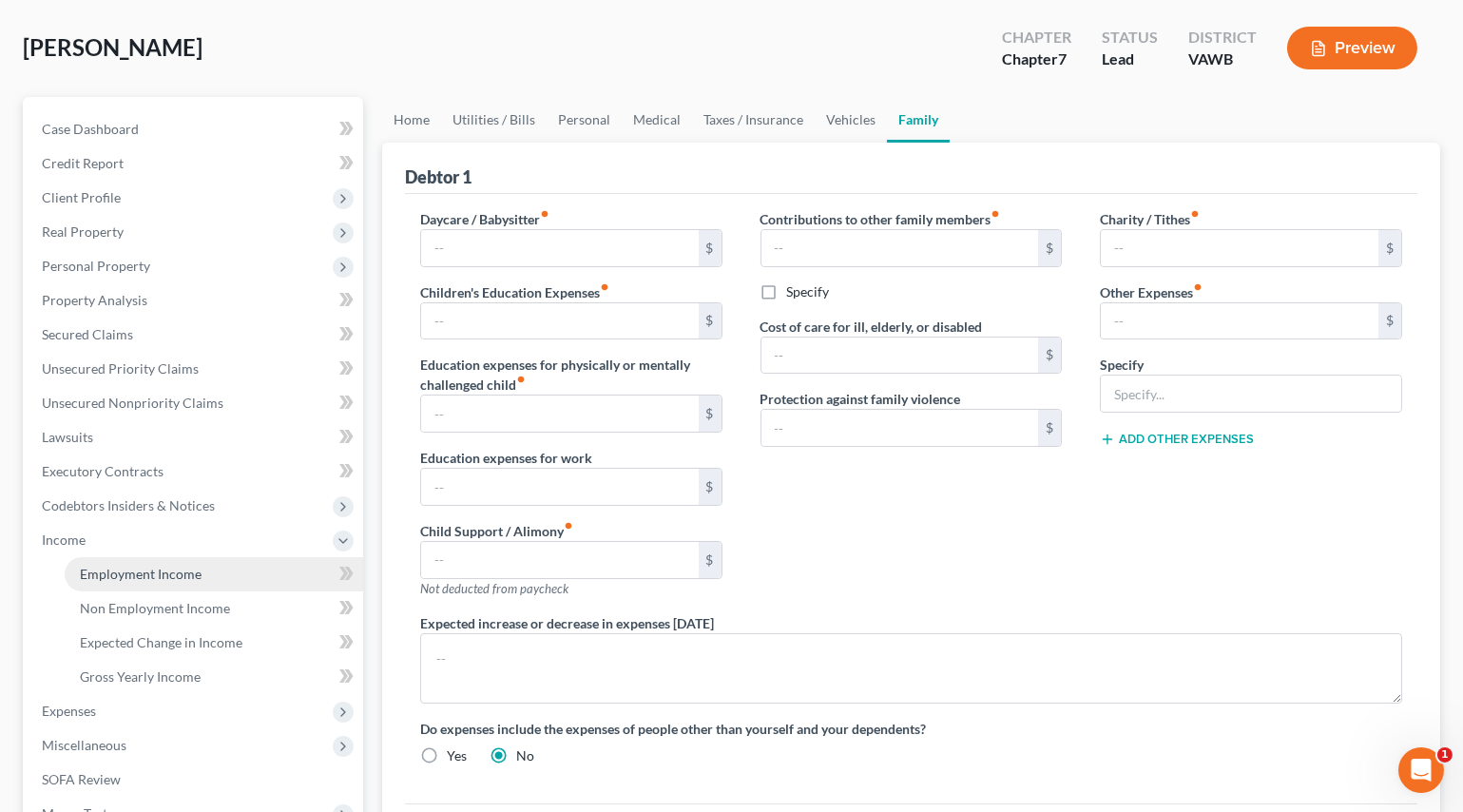
click at [128, 566] on span "Employment Income" at bounding box center [140, 574] width 122 height 16
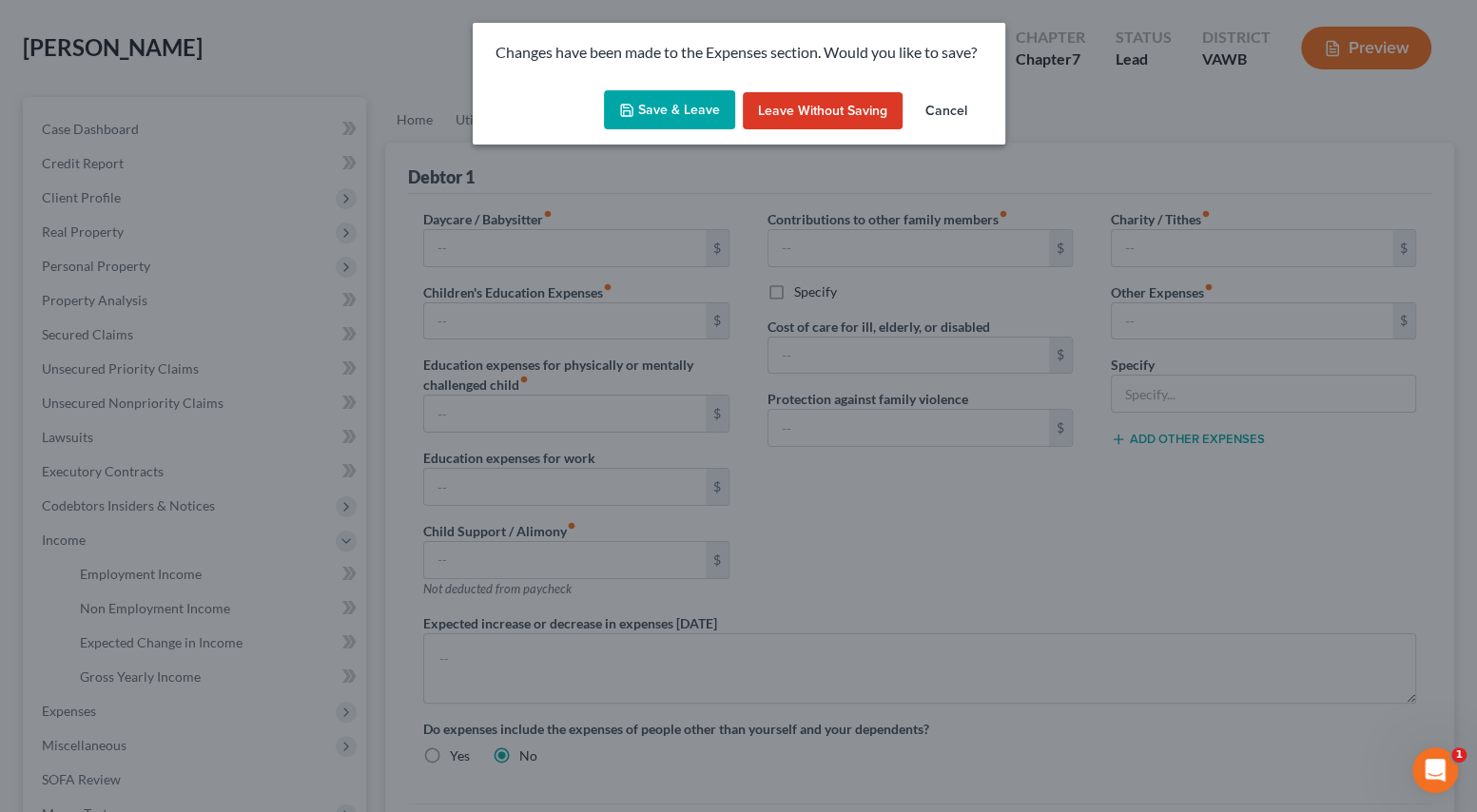
click at [657, 105] on button "Save & Leave" at bounding box center [669, 110] width 131 height 40
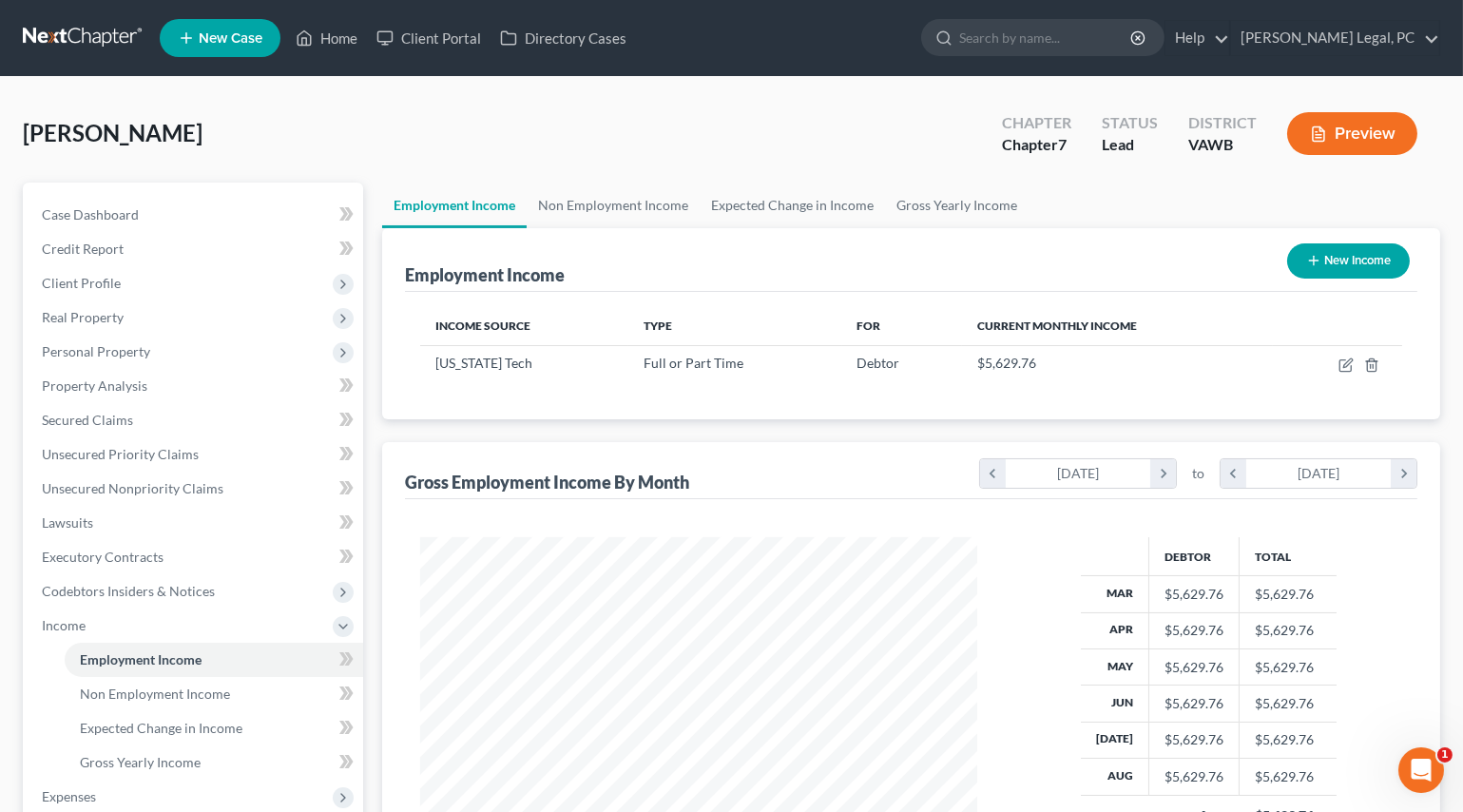
scroll to position [341, 595]
